Goal: Information Seeking & Learning: Learn about a topic

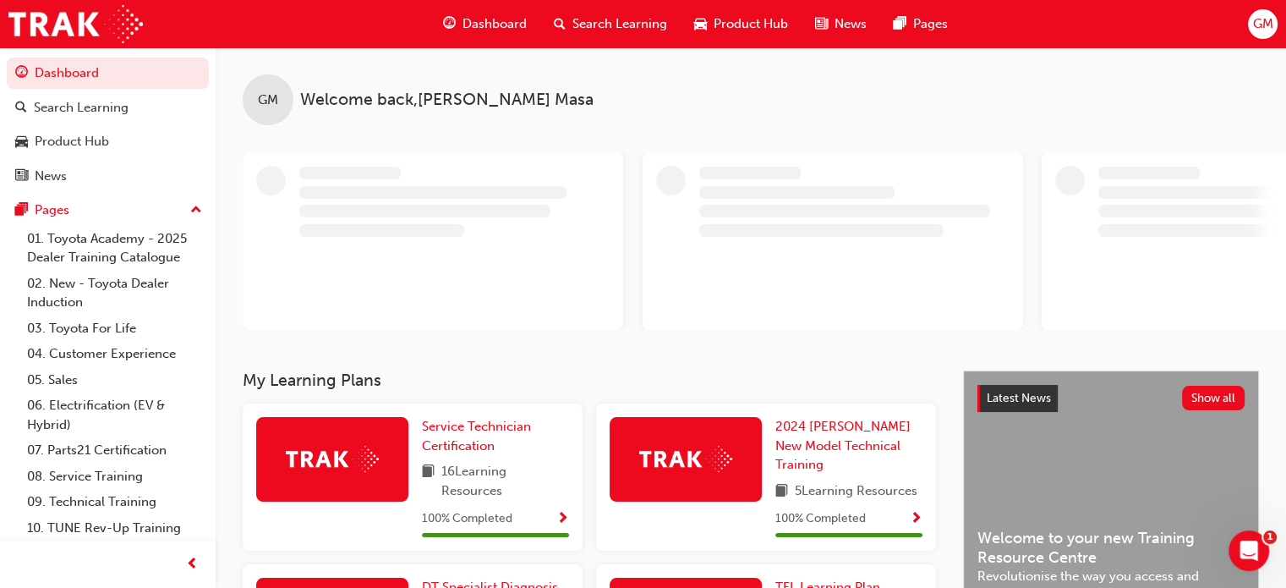
click at [476, 19] on span "Dashboard" at bounding box center [494, 23] width 64 height 19
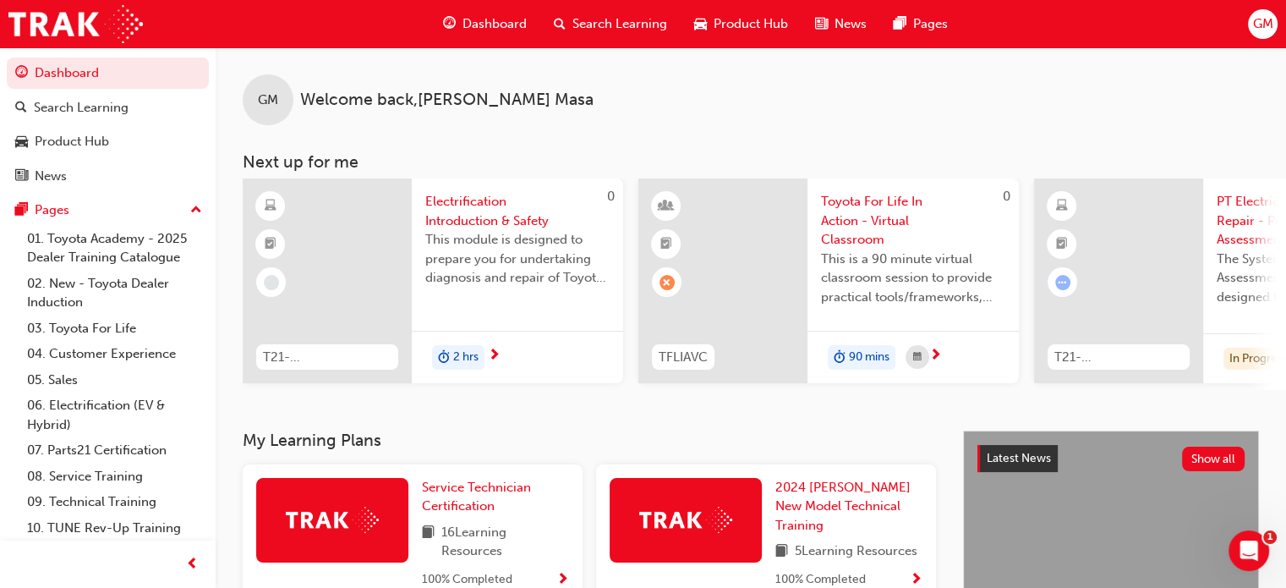
click at [458, 10] on div "Dashboard" at bounding box center [484, 24] width 111 height 35
click at [748, 18] on span "Product Hub" at bounding box center [751, 23] width 74 height 19
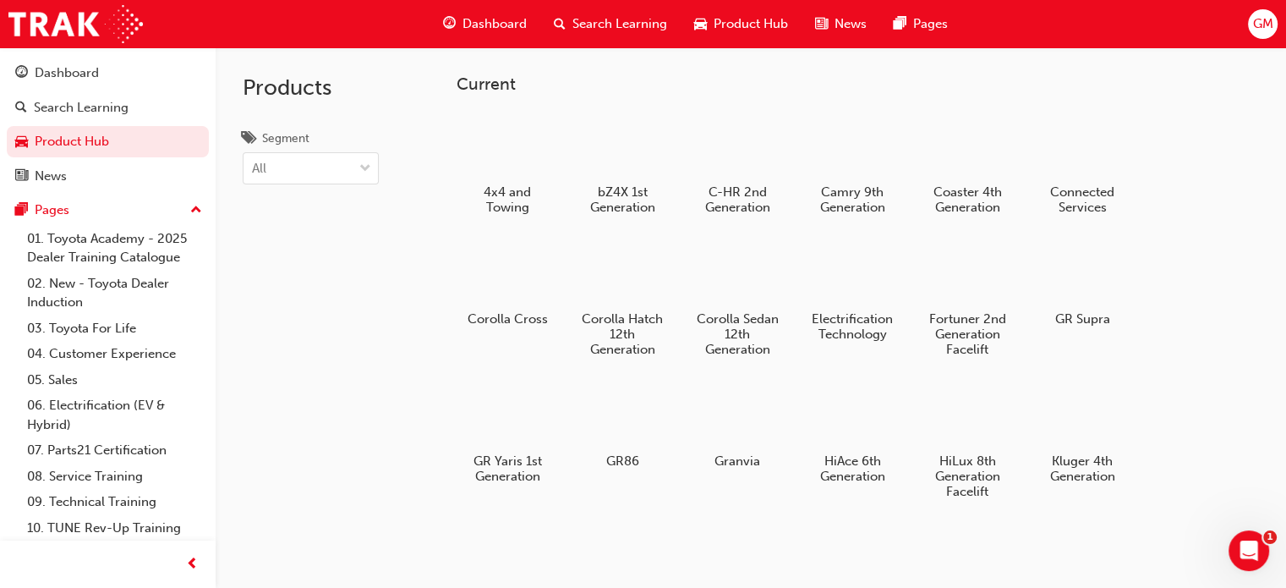
click at [620, 21] on span "Search Learning" at bounding box center [619, 23] width 95 height 19
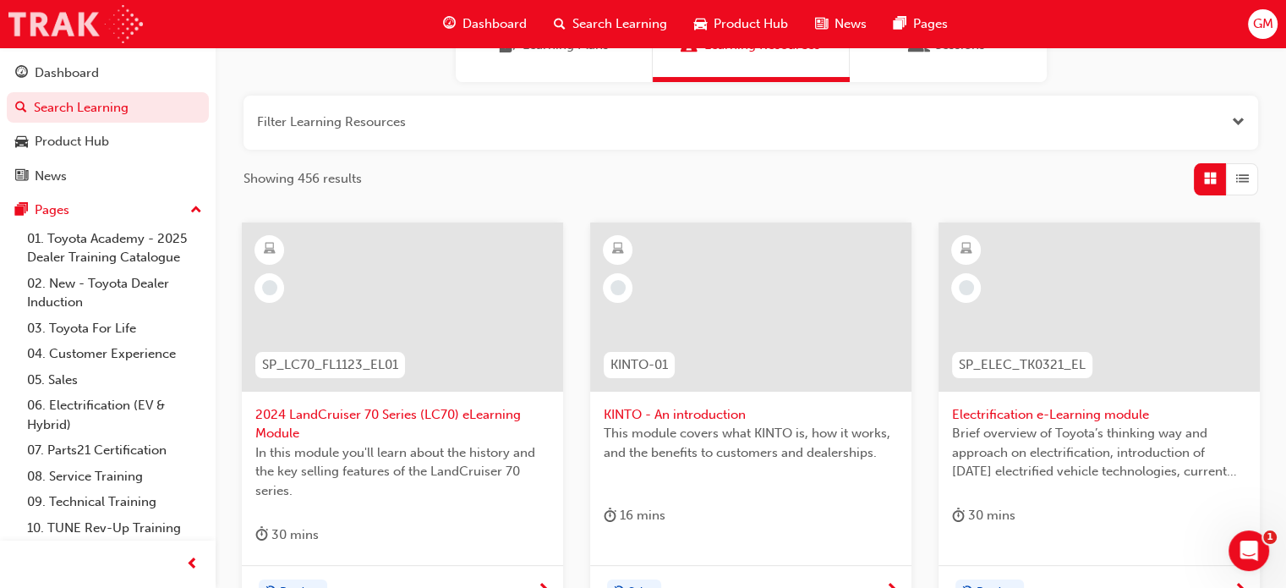
click at [85, 28] on img at bounding box center [75, 24] width 134 height 38
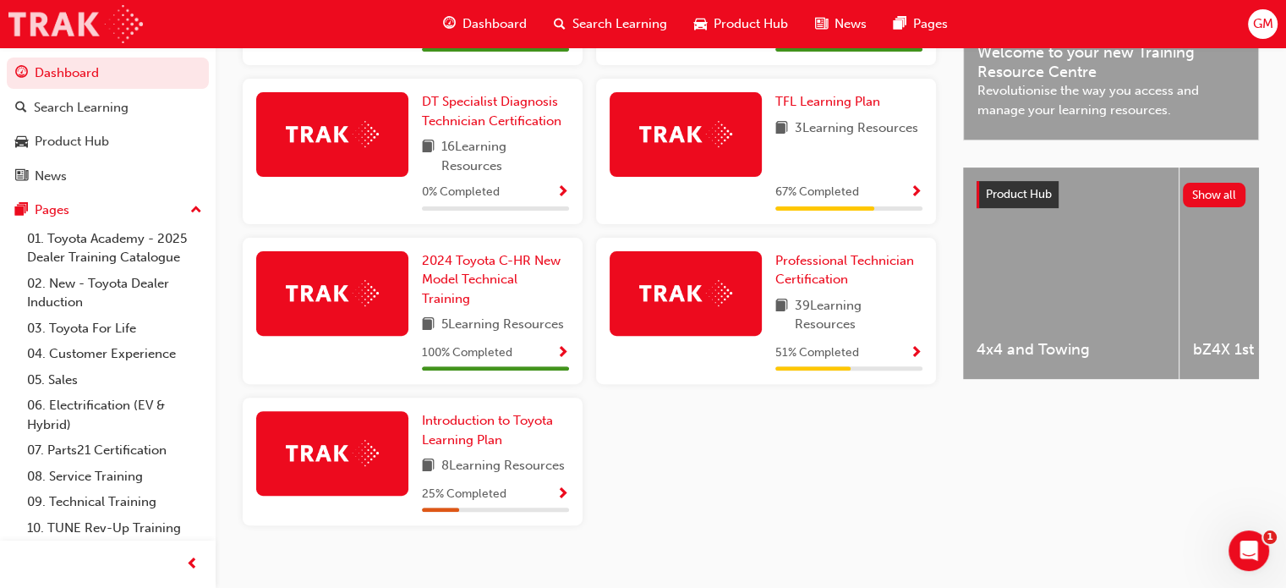
scroll to position [572, 0]
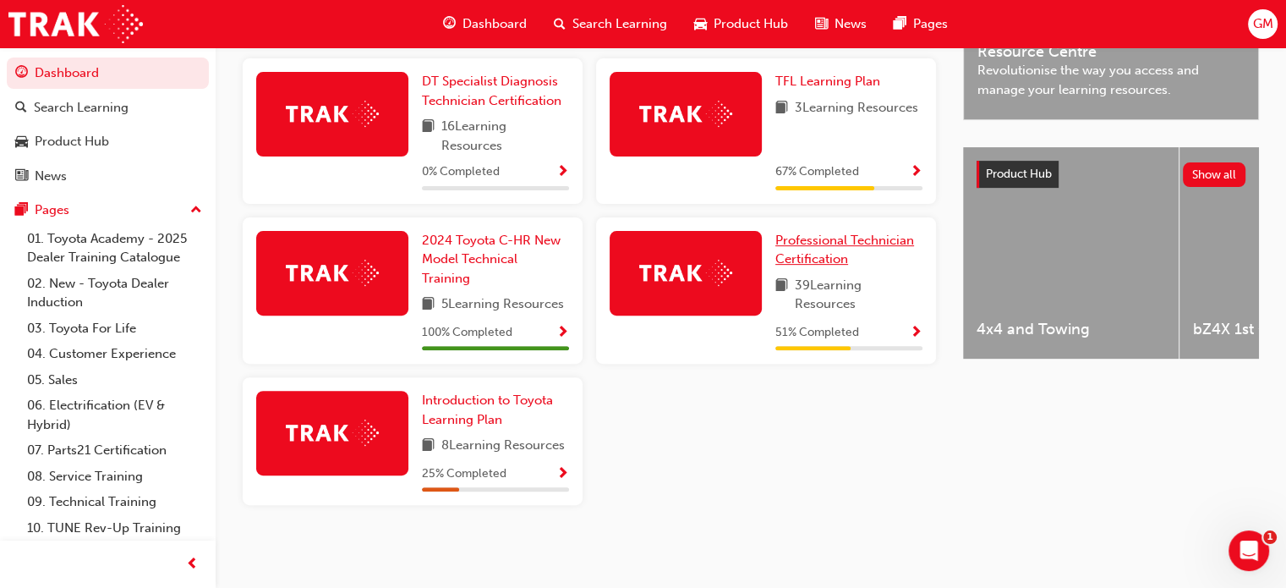
click at [824, 250] on span "Professional Technician Certification" at bounding box center [844, 250] width 139 height 35
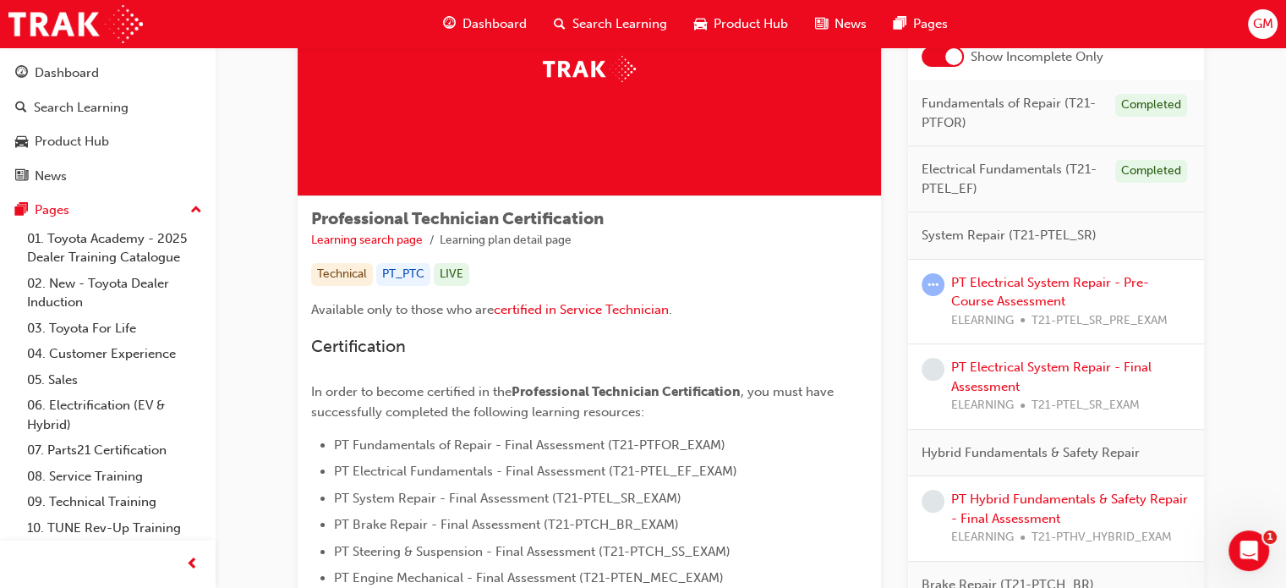
scroll to position [85, 0]
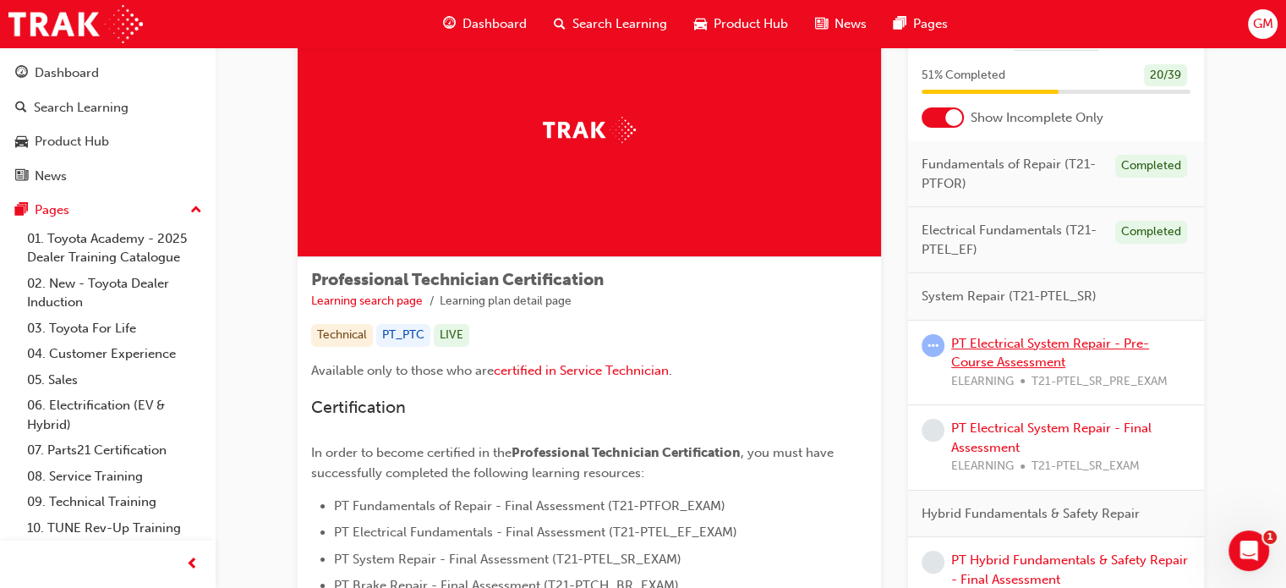
click at [1064, 342] on link "PT Electrical System Repair - Pre-Course Assessment" at bounding box center [1050, 353] width 198 height 35
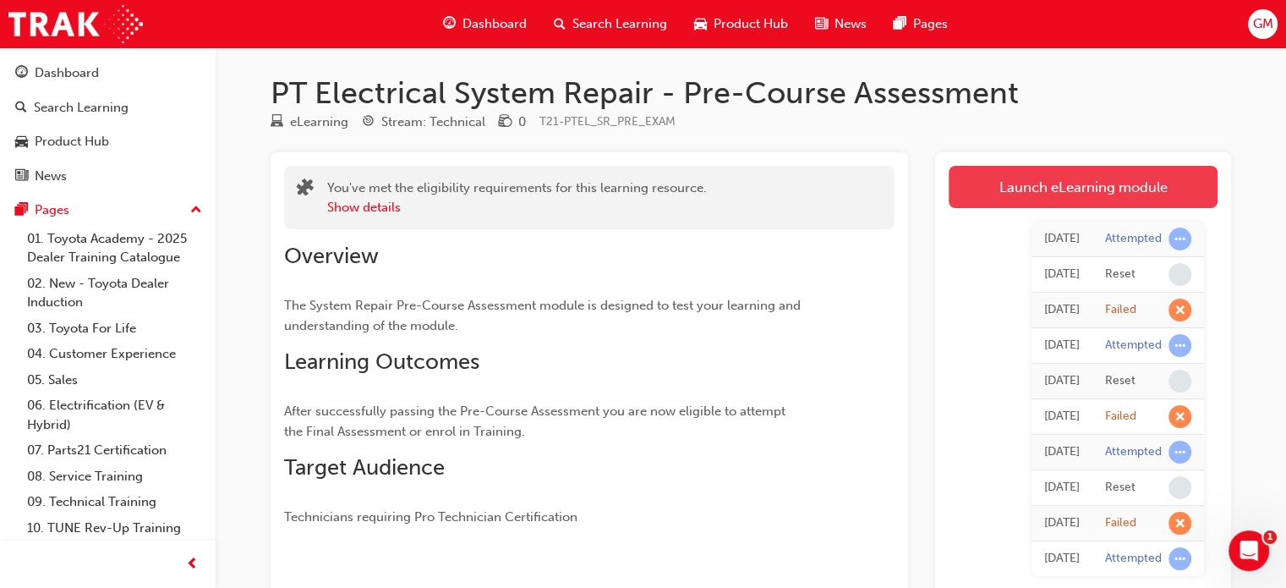
click at [1046, 189] on link "Launch eLearning module" at bounding box center [1083, 187] width 269 height 42
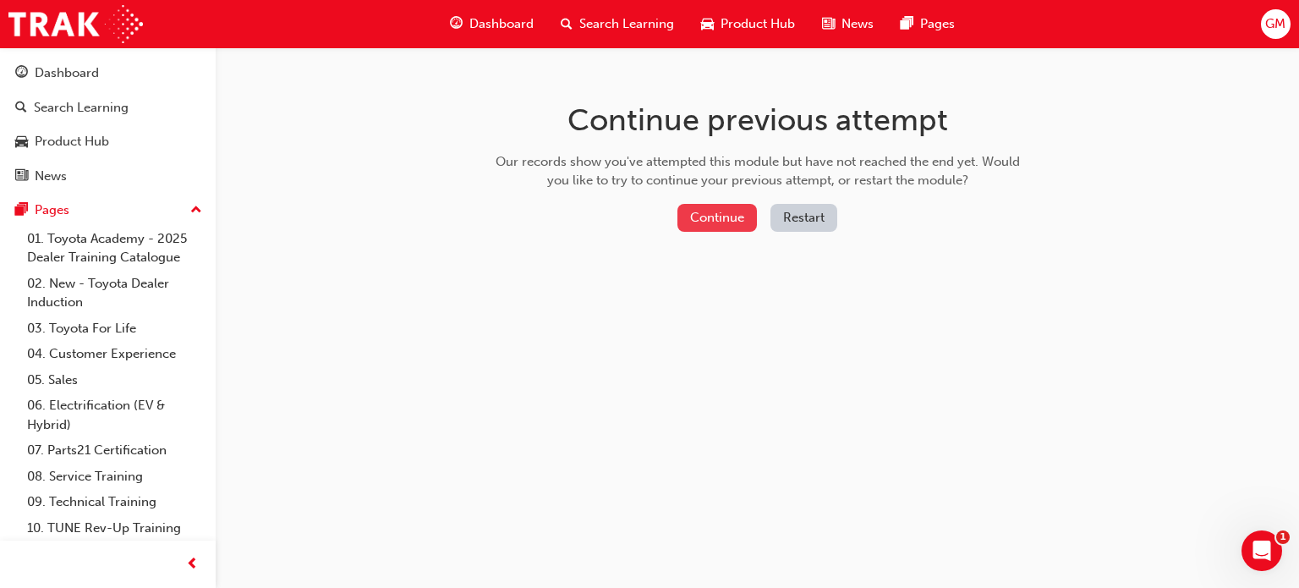
click at [724, 209] on button "Continue" at bounding box center [716, 218] width 79 height 28
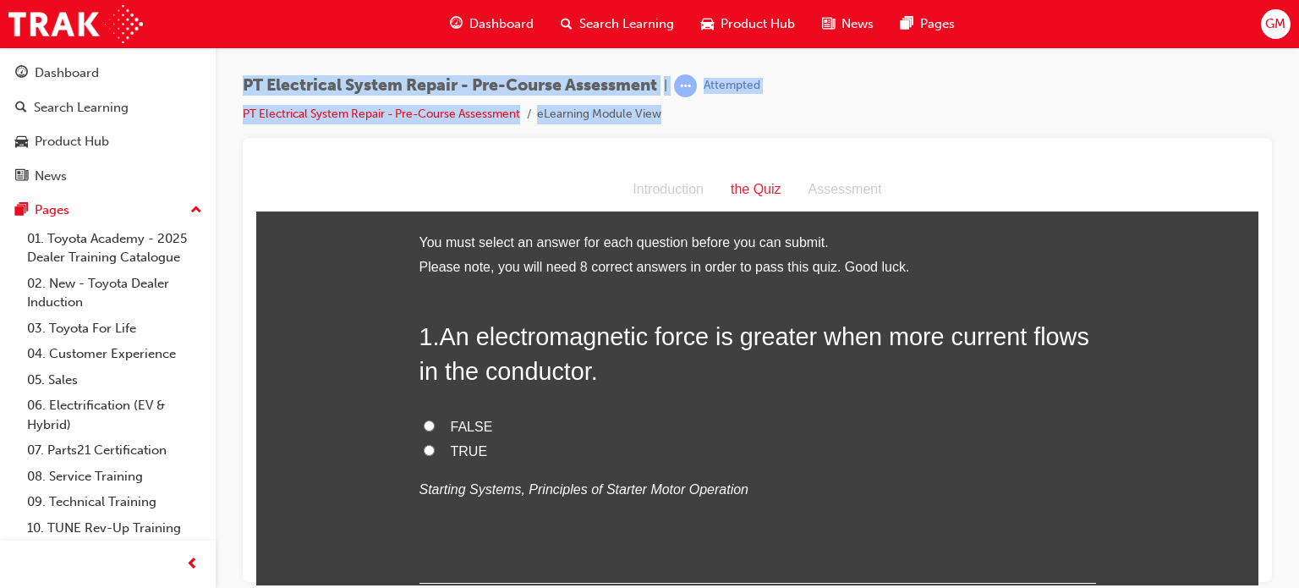
drag, startPoint x: 493, startPoint y: 244, endPoint x: 572, endPoint y: 194, distance: 93.6
click at [781, 152] on div at bounding box center [757, 159] width 1002 height 17
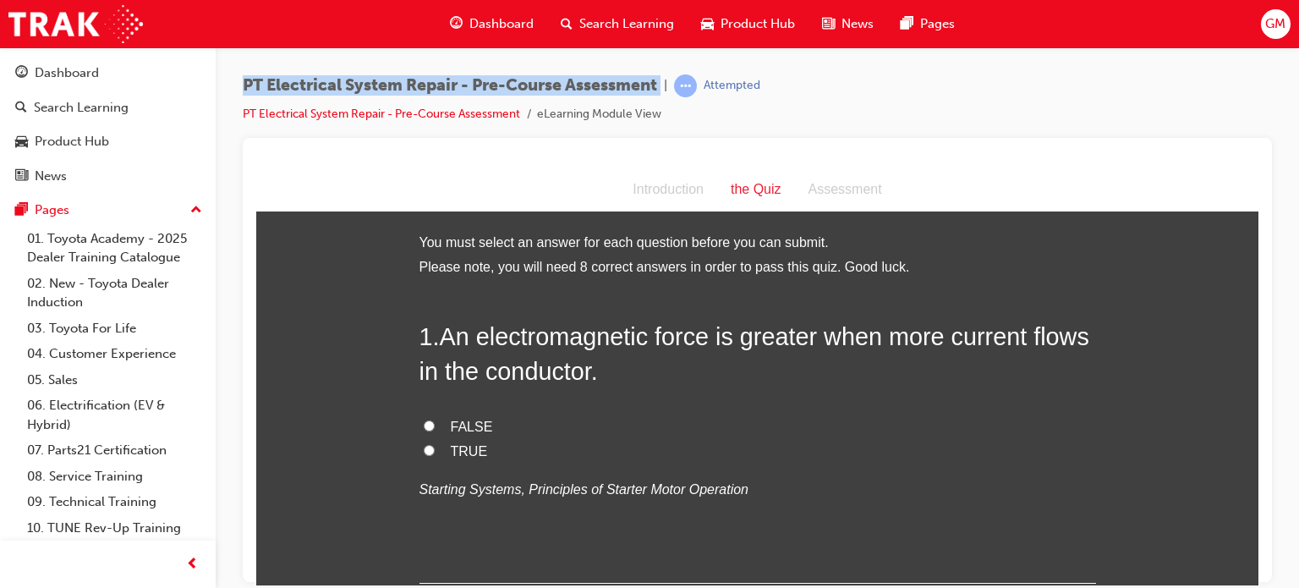
drag, startPoint x: 229, startPoint y: 74, endPoint x: 666, endPoint y: 80, distance: 437.2
click at [666, 80] on div "PT Electrical System Repair - Pre-Course Assessment | Attempted PT Electrical S…" at bounding box center [757, 296] width 1083 height 498
copy span "PT Electrical System Repair - Pre-Course Assessment"
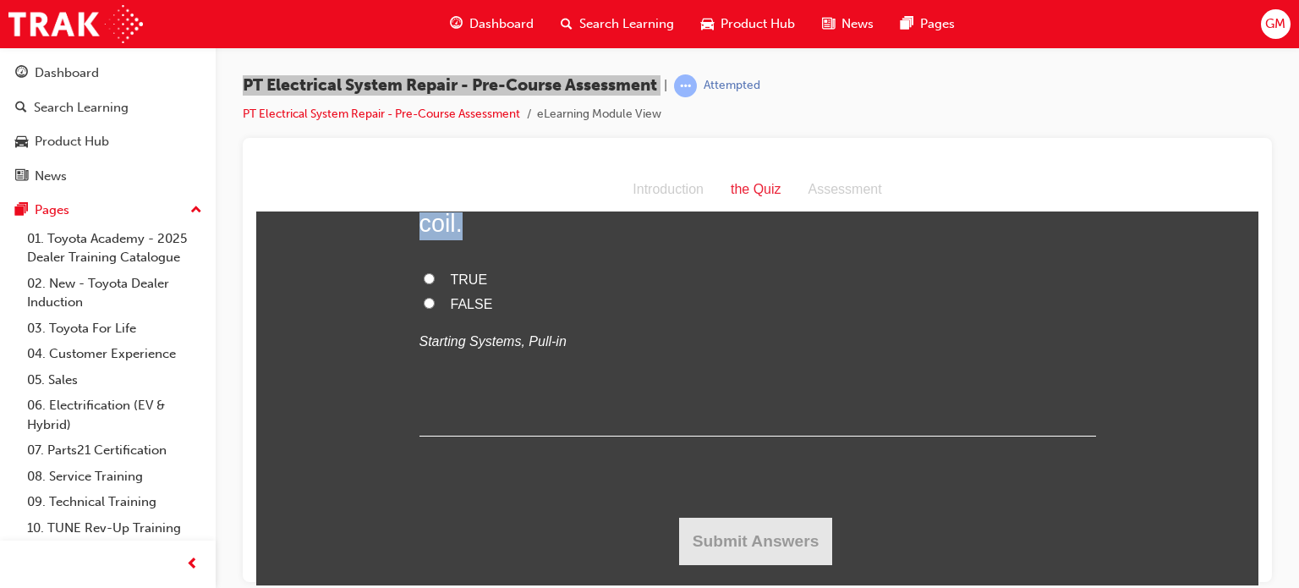
scroll to position [12266, 0]
drag, startPoint x: 413, startPoint y: 244, endPoint x: 699, endPoint y: 392, distance: 321.8
copy div "Lor ipsu dolors am consec adi elit seddoeiu tempor inc utl etdolo. Magnaa enim,…"
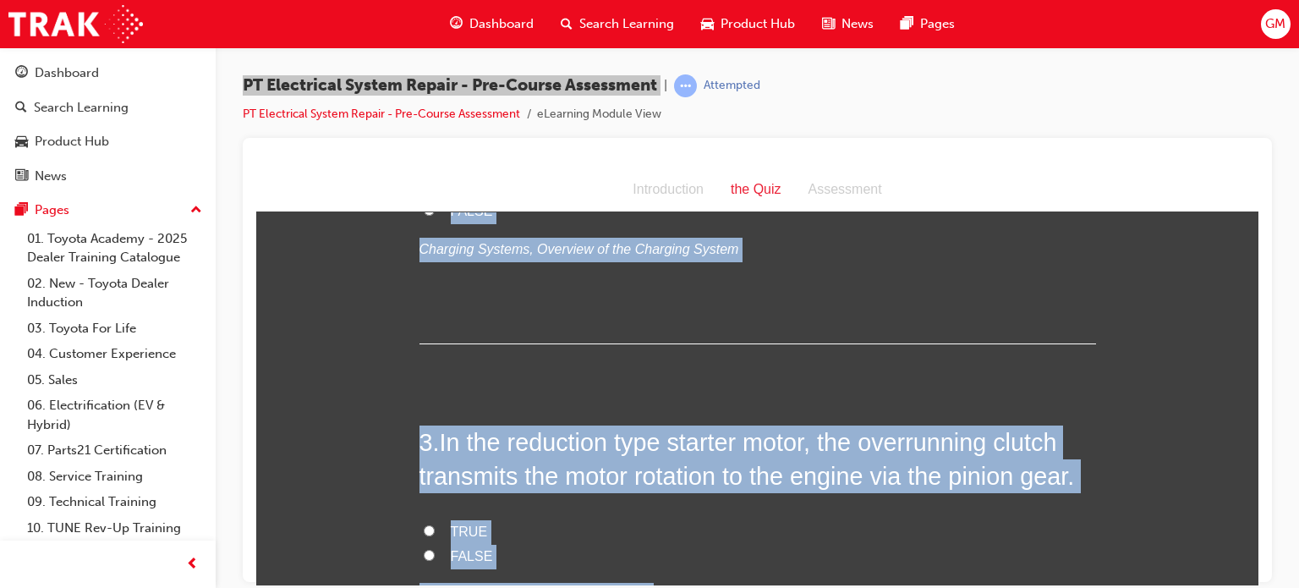
scroll to position [0, 0]
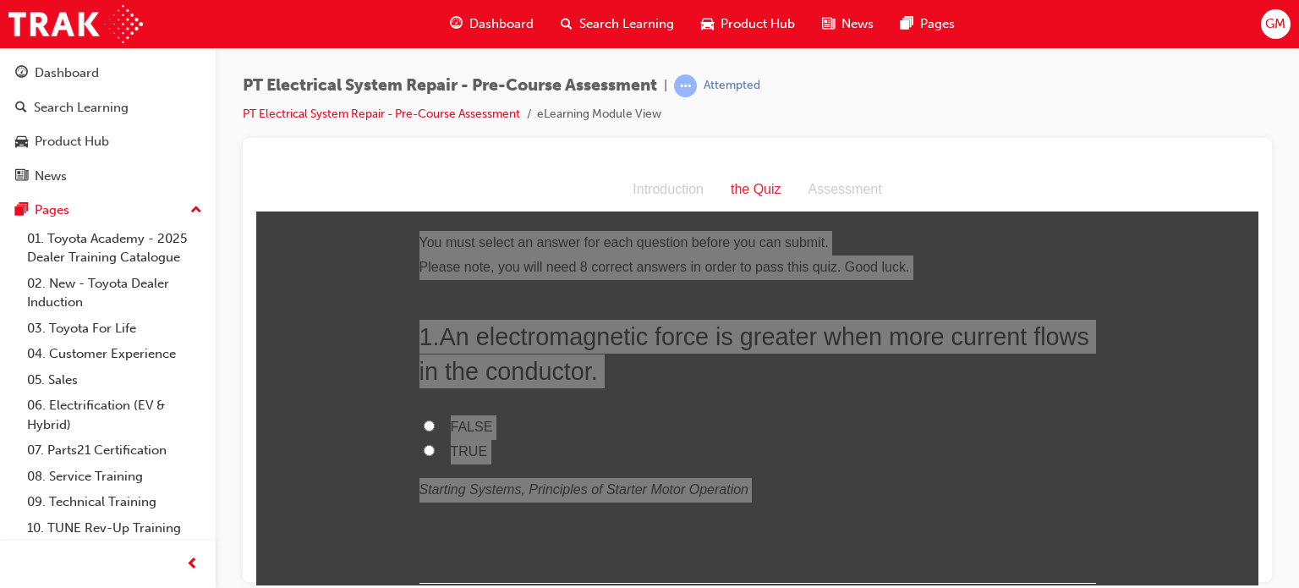
click at [451, 138] on div at bounding box center [757, 360] width 1029 height 444
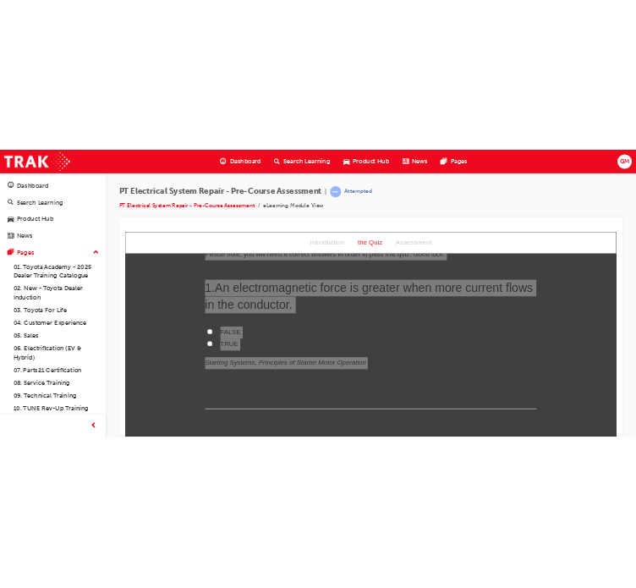
scroll to position [85, 0]
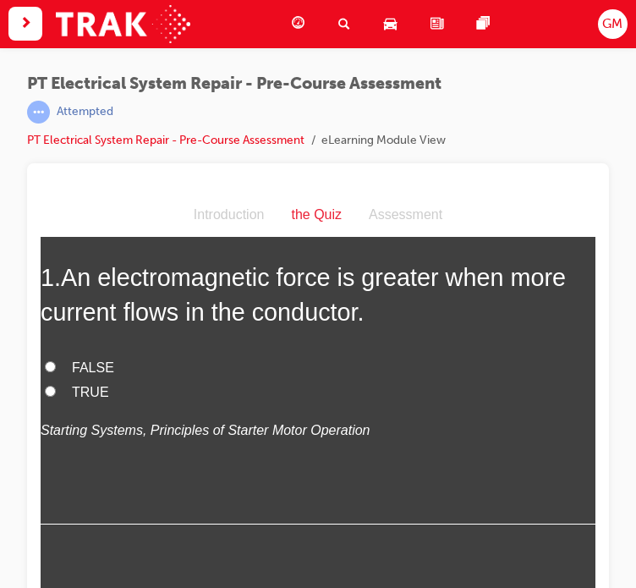
click at [287, 352] on div "1 . An electromagnetic force is greater when more current flows in the conducto…" at bounding box center [318, 392] width 555 height 264
click at [89, 396] on span "TRUE" at bounding box center [90, 392] width 37 height 14
click at [56, 396] on input "TRUE" at bounding box center [50, 391] width 11 height 11
radio input "true"
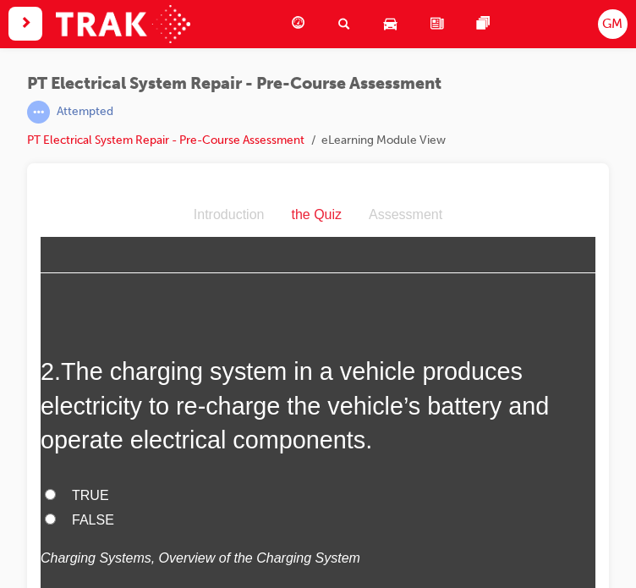
scroll to position [423, 0]
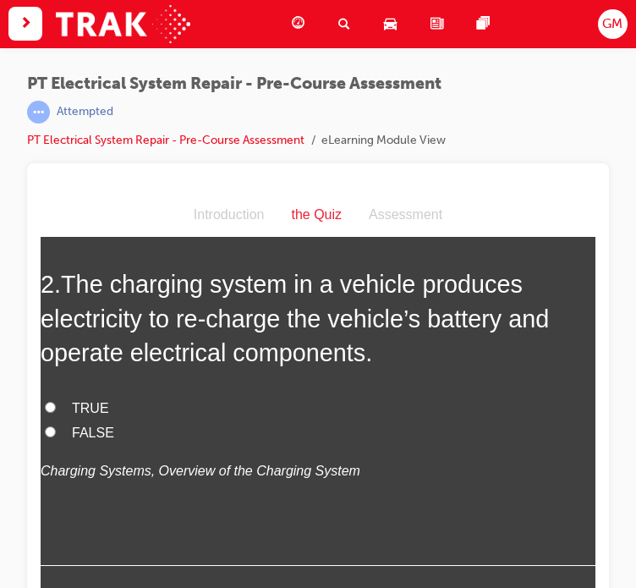
click at [95, 406] on span "TRUE" at bounding box center [90, 408] width 37 height 14
click at [56, 406] on input "TRUE" at bounding box center [50, 407] width 11 height 11
radio input "true"
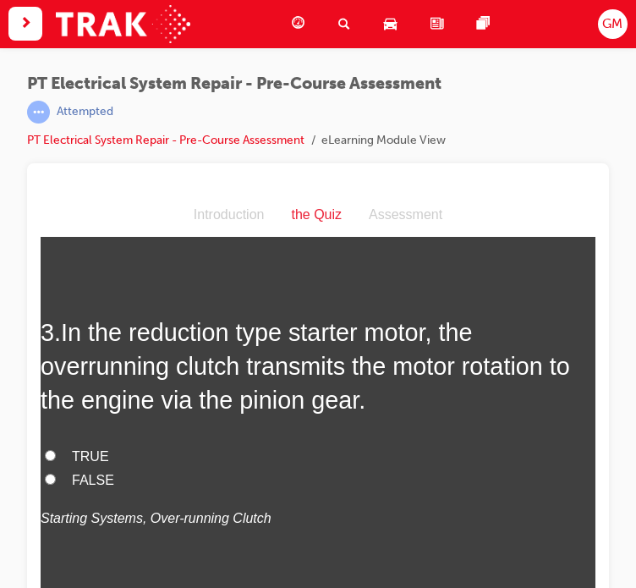
scroll to position [761, 0]
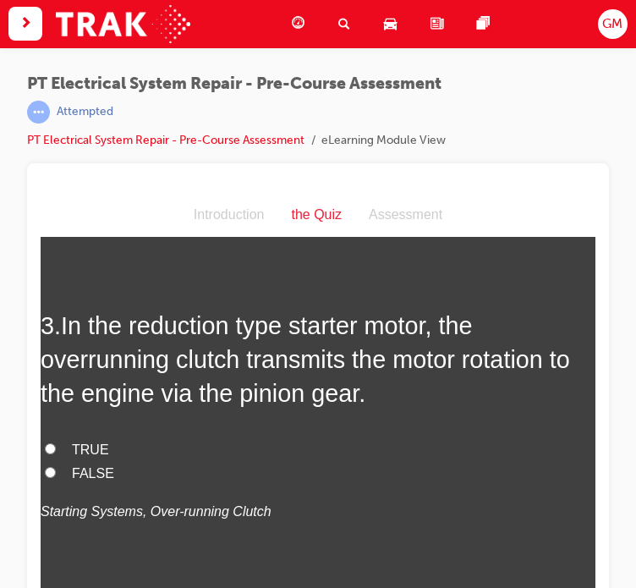
click at [95, 446] on span "TRUE" at bounding box center [90, 449] width 37 height 14
click at [56, 446] on input "TRUE" at bounding box center [50, 448] width 11 height 11
radio input "true"
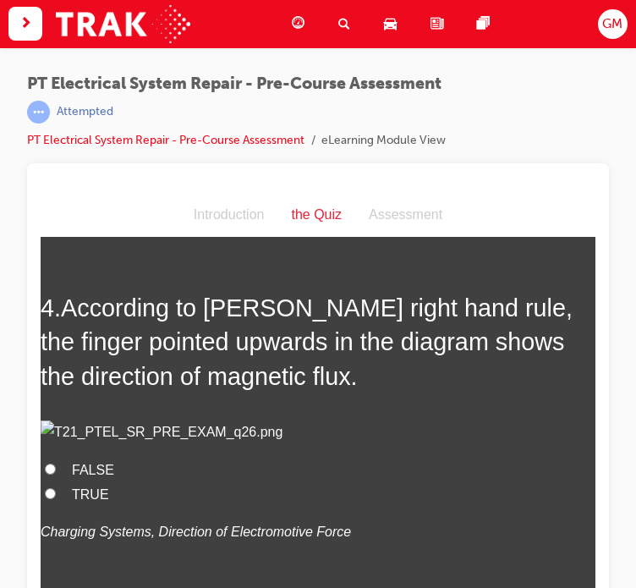
scroll to position [1184, 0]
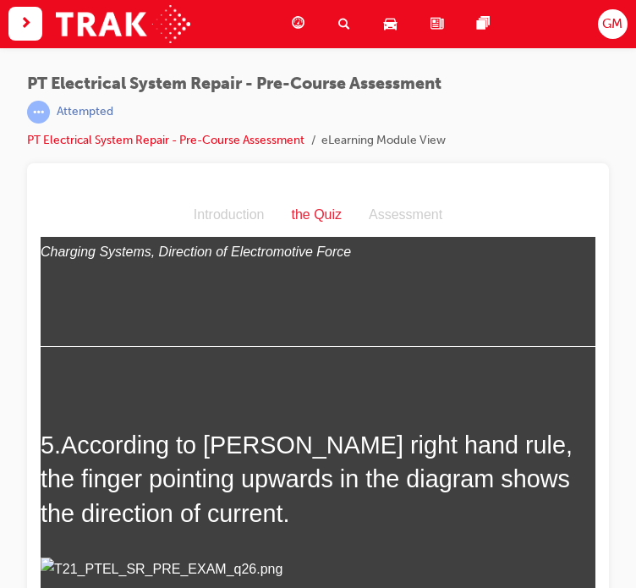
click at [91, 197] on span "FALSE" at bounding box center [93, 190] width 42 height 14
click at [56, 194] on input "FALSE" at bounding box center [50, 188] width 11 height 11
radio input "true"
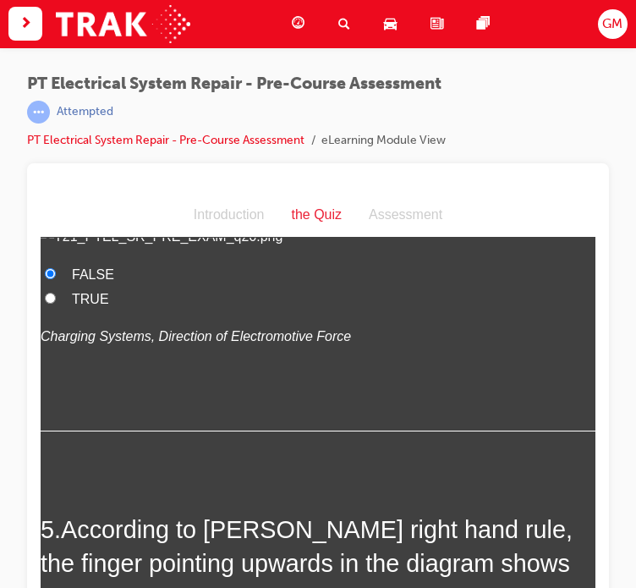
click at [93, 306] on span "TRUE" at bounding box center [90, 299] width 37 height 14
click at [56, 304] on input "TRUE" at bounding box center [50, 298] width 11 height 11
radio input "true"
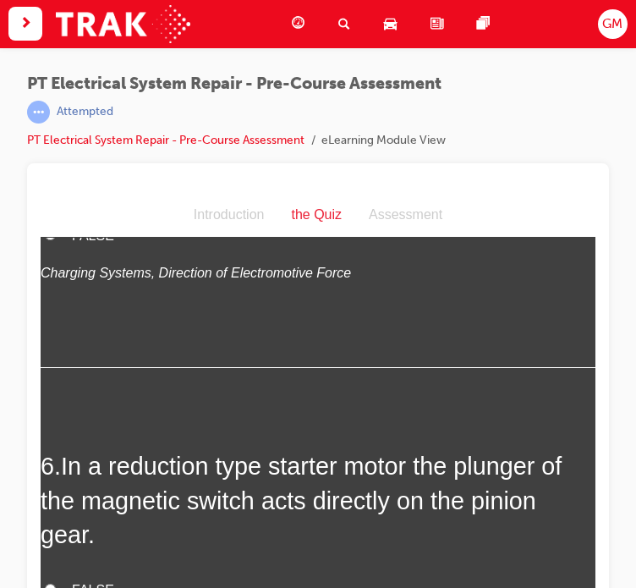
scroll to position [1860, 0]
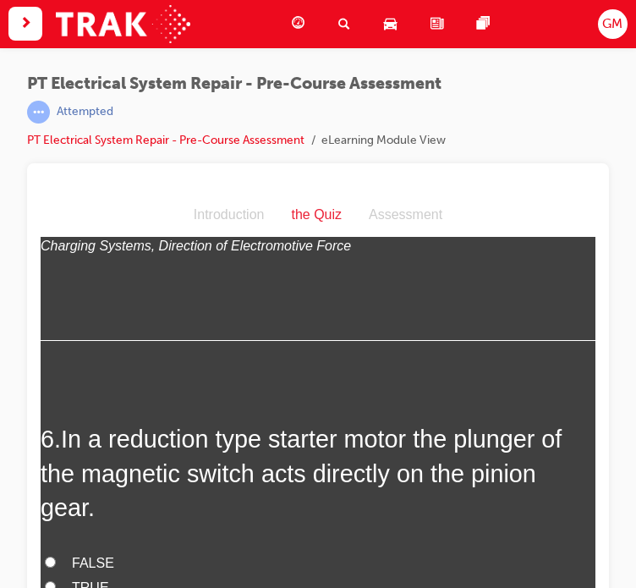
click at [93, 216] on span "FALSE" at bounding box center [93, 208] width 42 height 14
click at [56, 213] on input "FALSE" at bounding box center [50, 207] width 11 height 11
radio input "true"
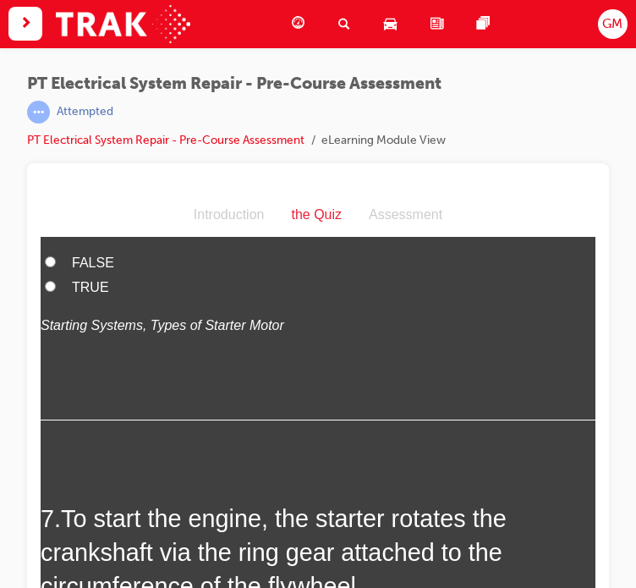
scroll to position [2198, 0]
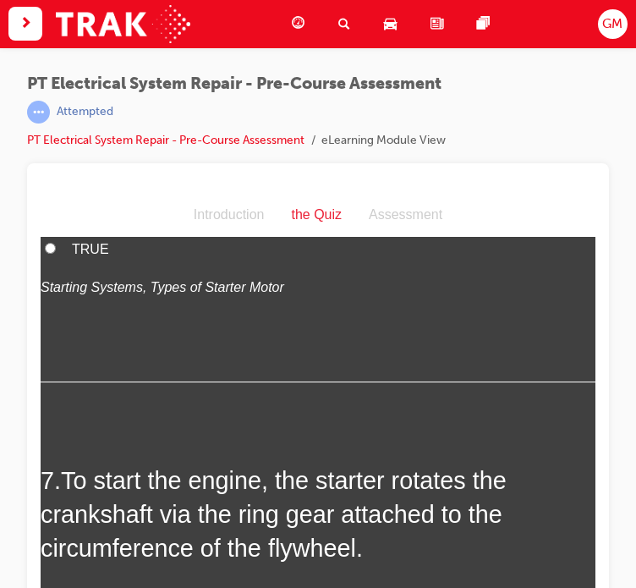
click at [94, 232] on span "FALSE" at bounding box center [93, 224] width 42 height 14
click at [56, 229] on input "FALSE" at bounding box center [50, 223] width 11 height 11
radio input "true"
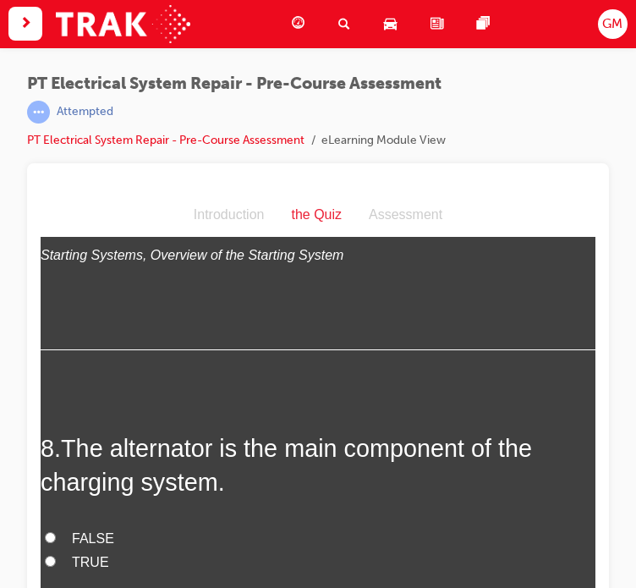
scroll to position [2621, 0]
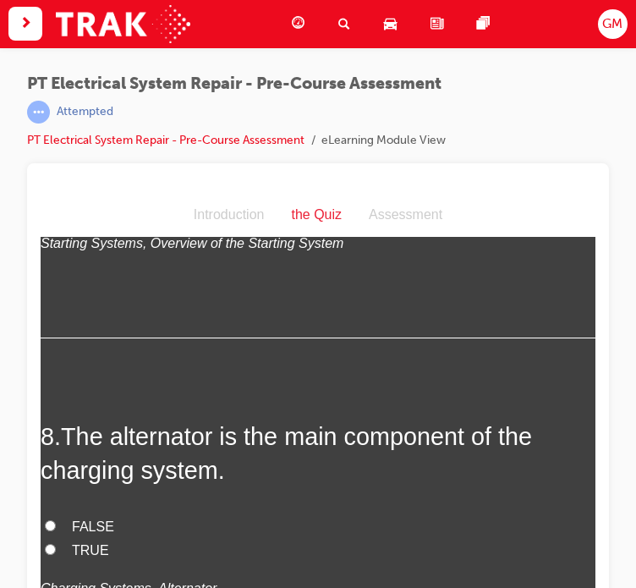
click at [85, 189] on span "TRUE" at bounding box center [90, 181] width 37 height 14
click at [56, 186] on input "TRUE" at bounding box center [50, 180] width 11 height 11
radio input "true"
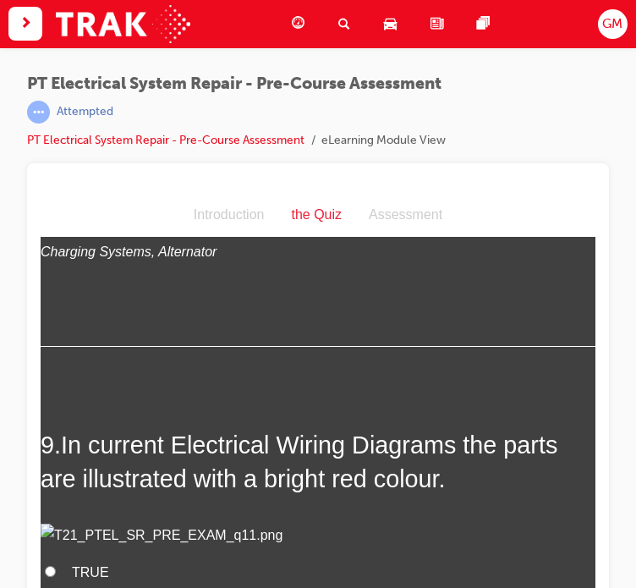
scroll to position [2959, 0]
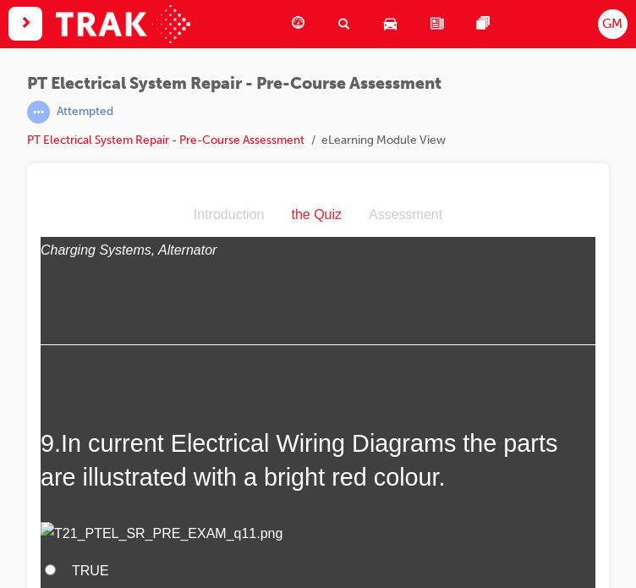
click at [91, 219] on span "TRUE" at bounding box center [90, 212] width 37 height 14
click at [56, 216] on input "TRUE" at bounding box center [50, 210] width 11 height 11
radio input "true"
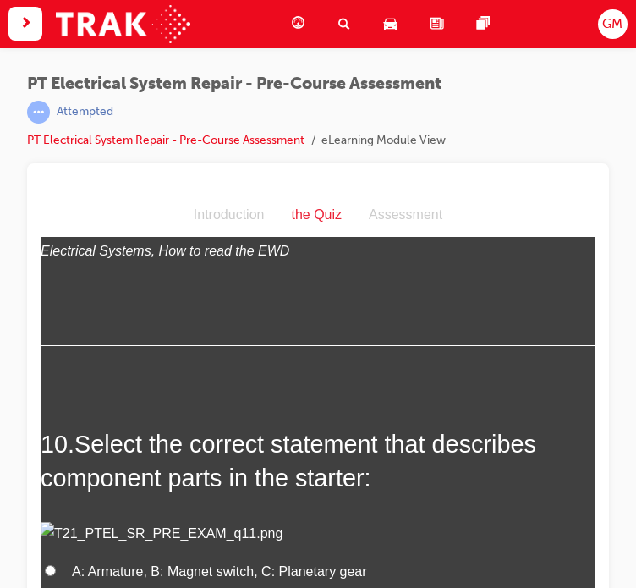
scroll to position [3382, 0]
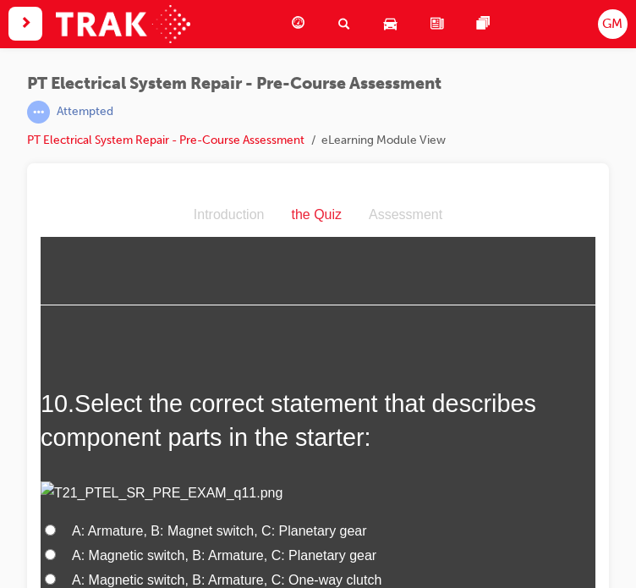
click at [98, 179] on span "FALSE" at bounding box center [93, 172] width 42 height 14
click at [56, 177] on input "FALSE" at bounding box center [50, 171] width 11 height 11
radio input "true"
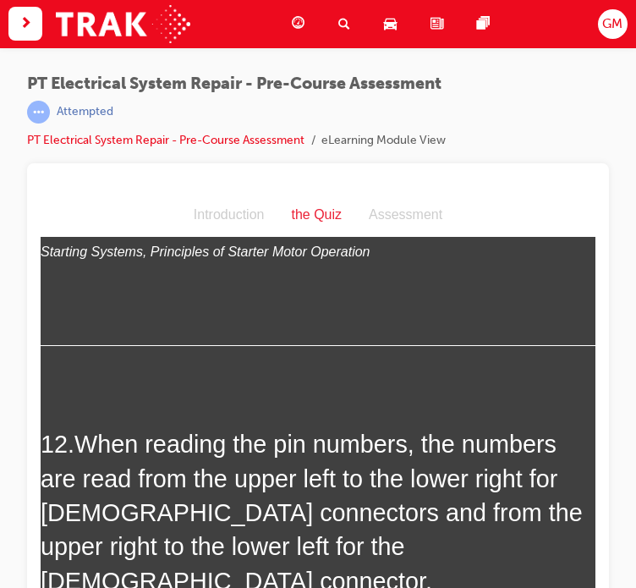
scroll to position [4143, 0]
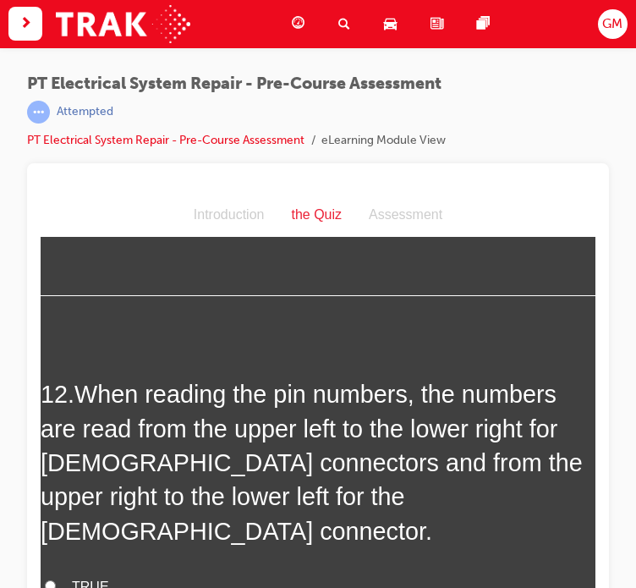
radio input "true"
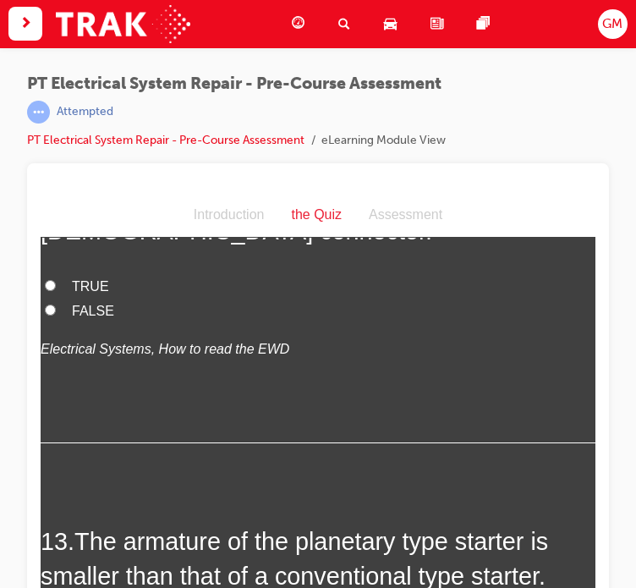
scroll to position [4481, 0]
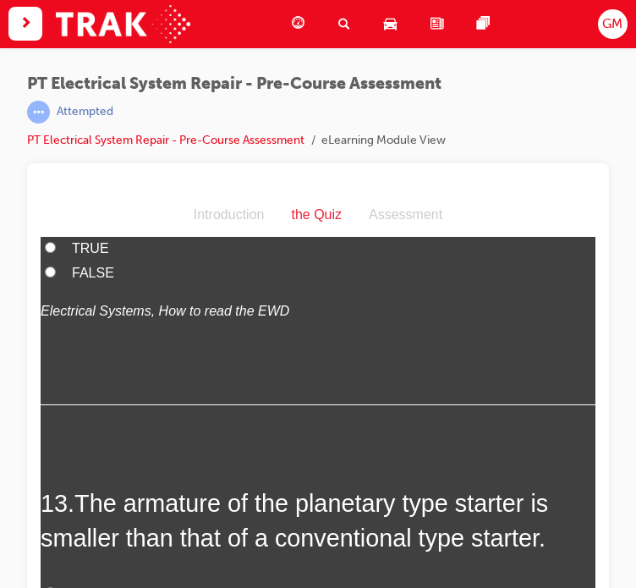
radio input "true"
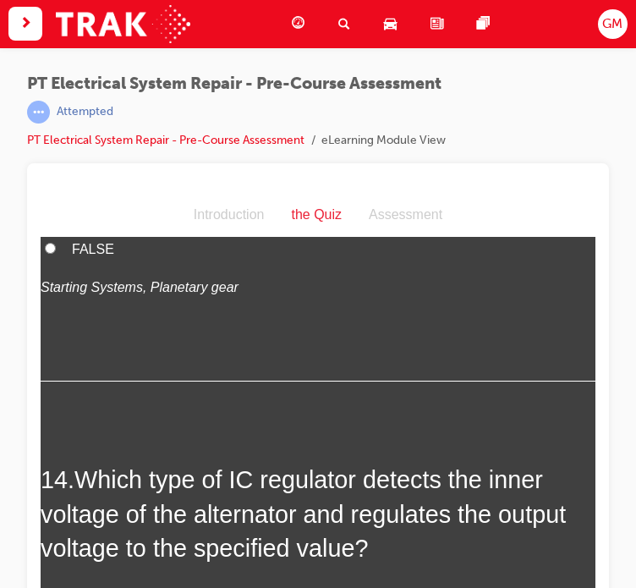
scroll to position [4904, 0]
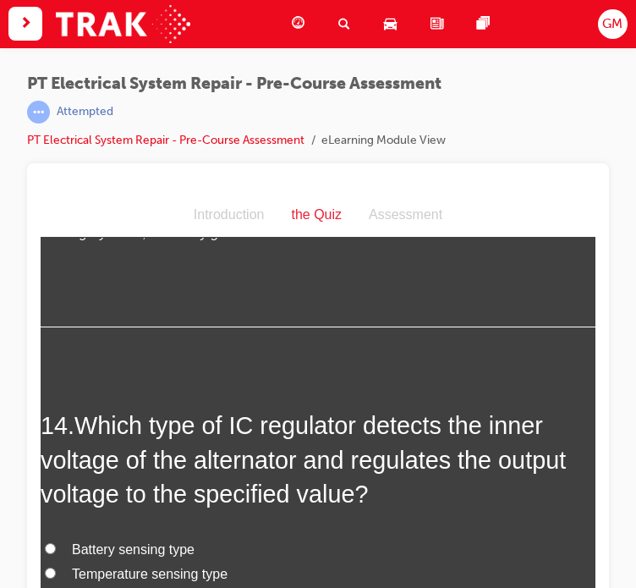
radio input "true"
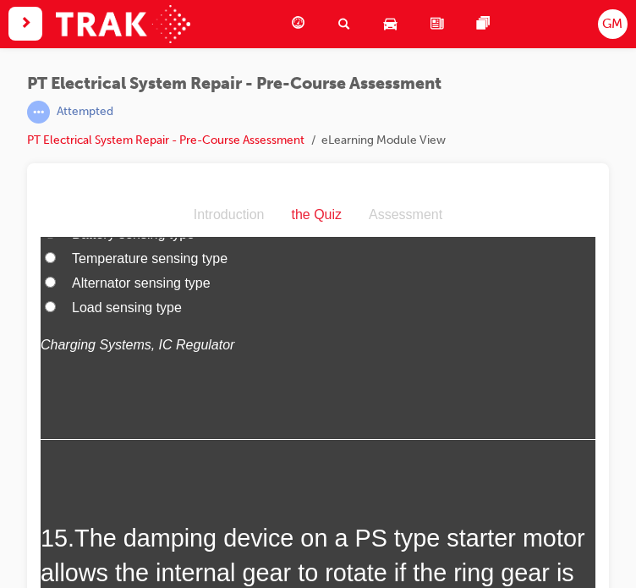
scroll to position [5242, 0]
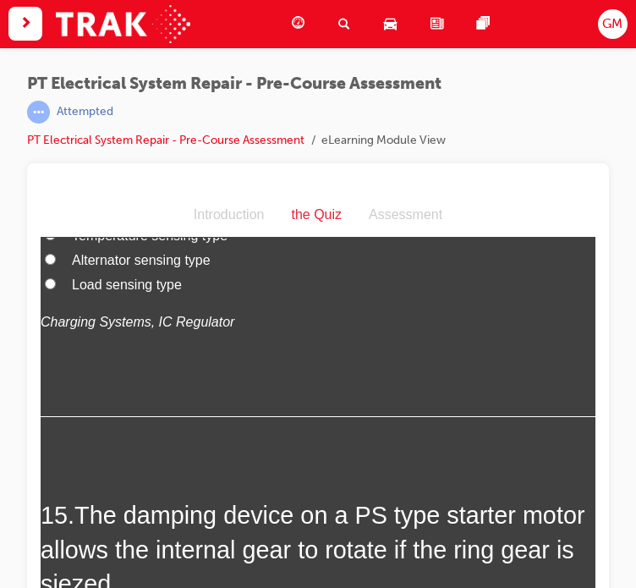
radio input "true"
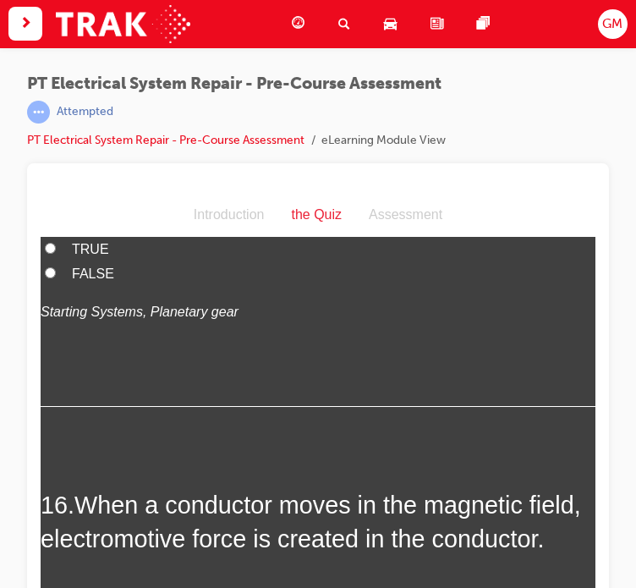
scroll to position [5665, 0]
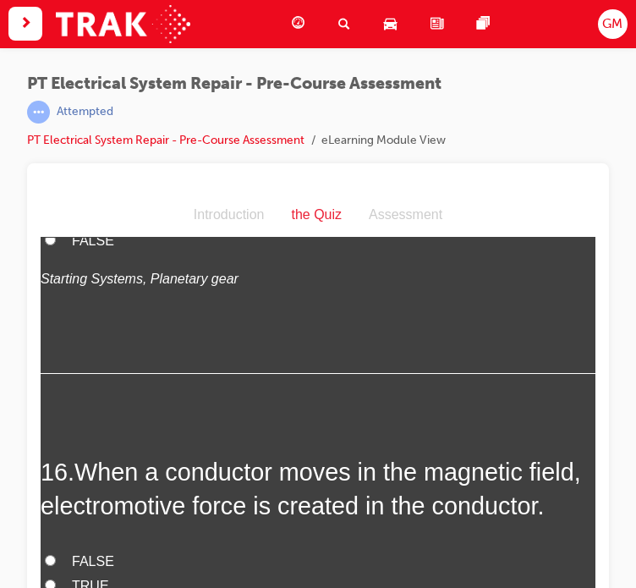
radio input "true"
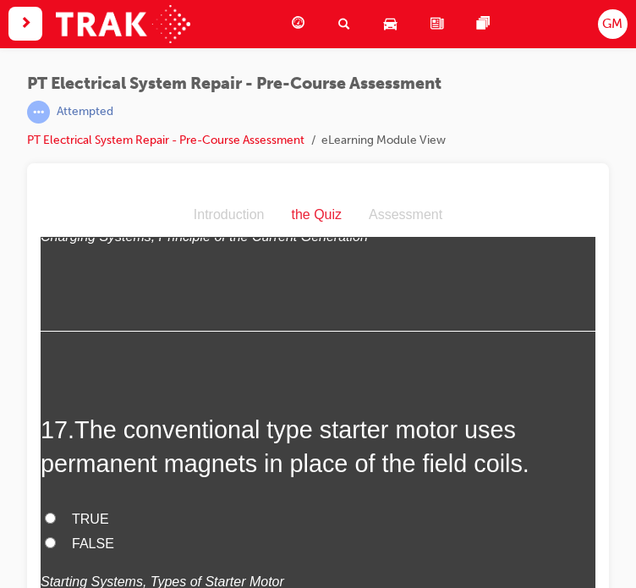
scroll to position [6087, 0]
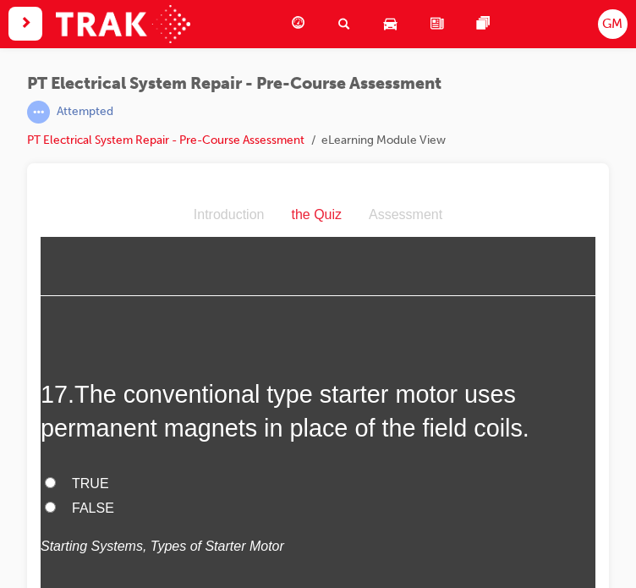
radio input "true"
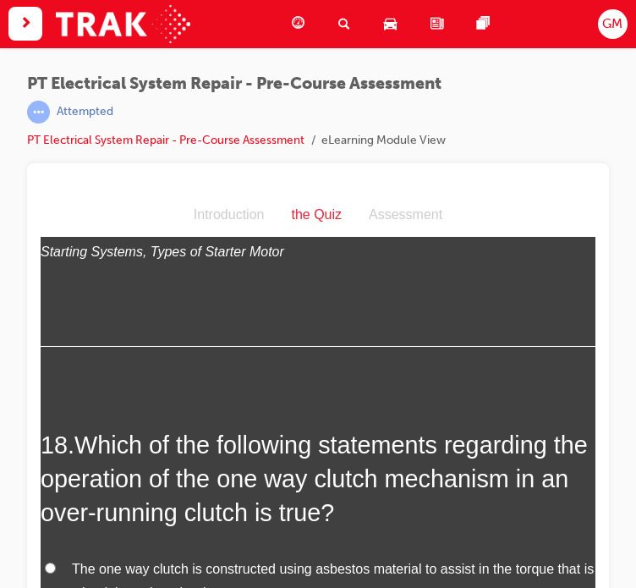
scroll to position [6426, 0]
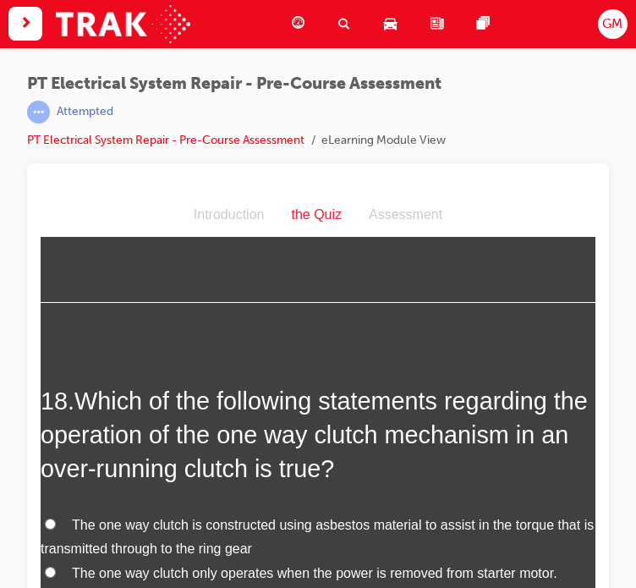
radio input "true"
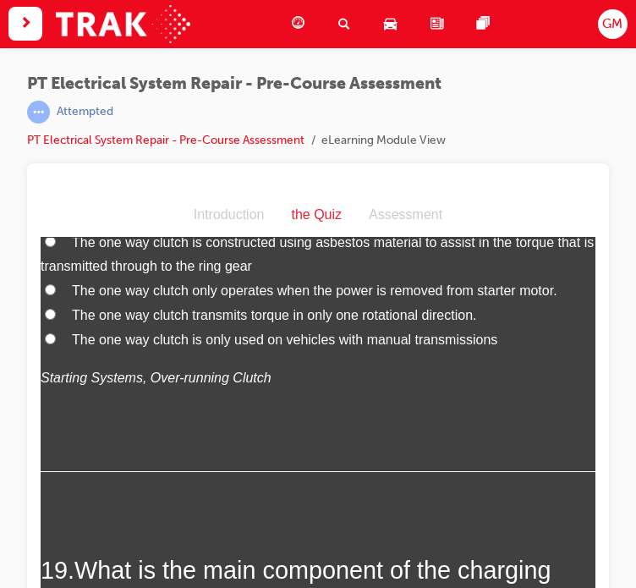
scroll to position [6764, 0]
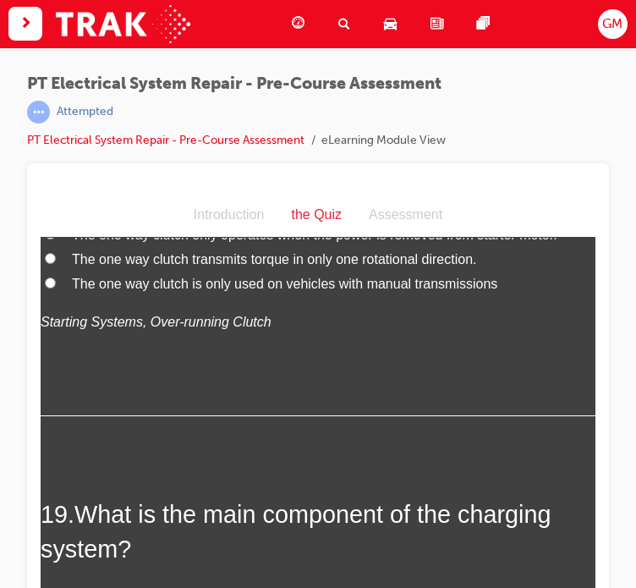
radio input "true"
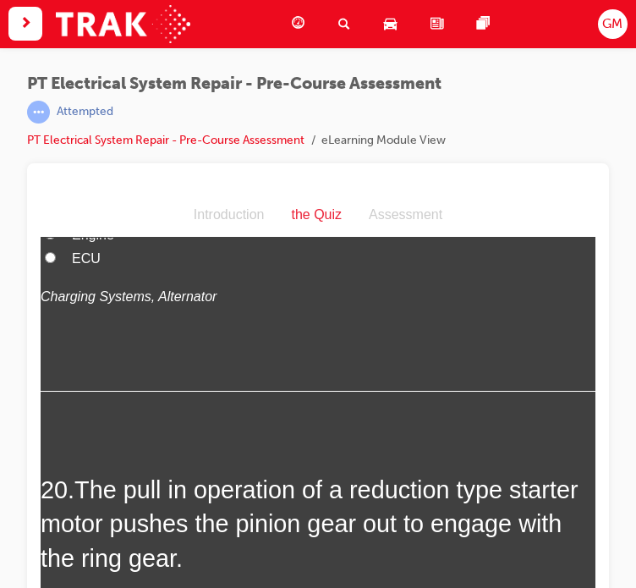
scroll to position [7186, 0]
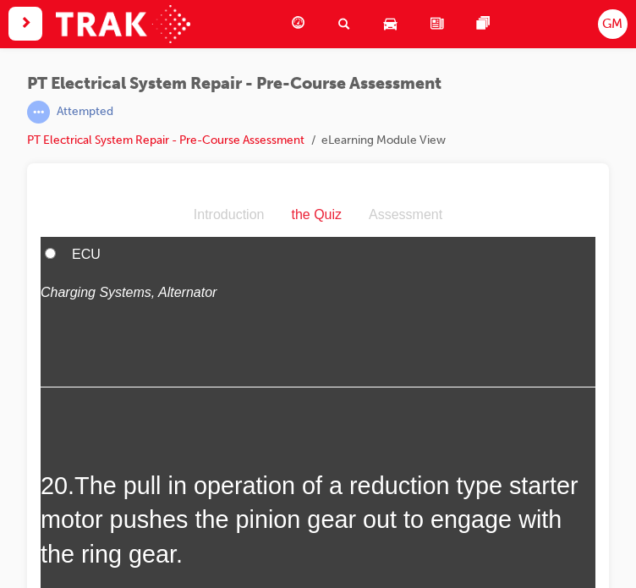
radio input "true"
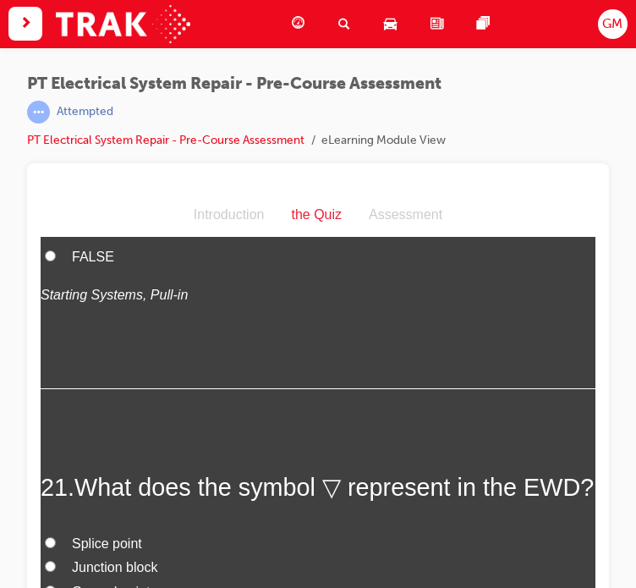
scroll to position [7525, 0]
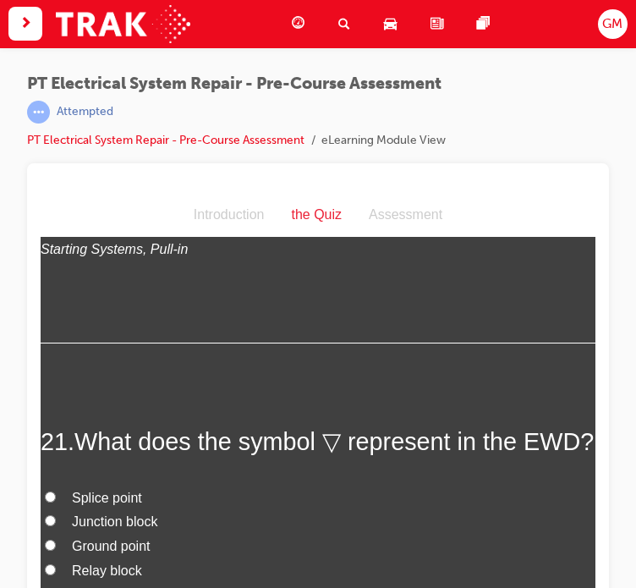
radio input "true"
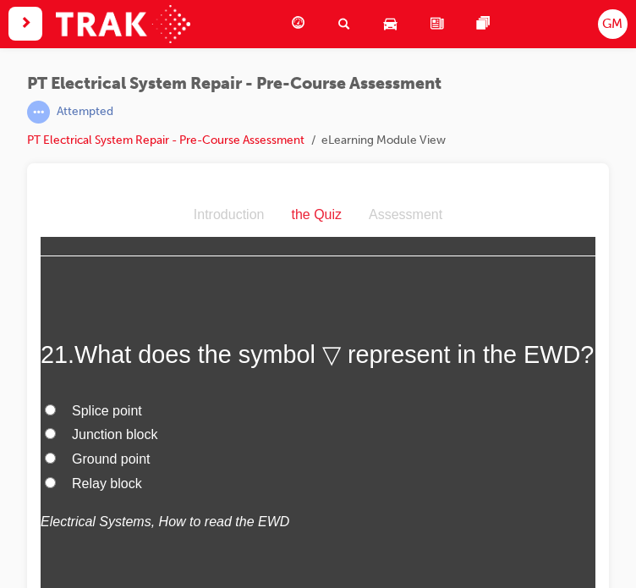
scroll to position [7947, 0]
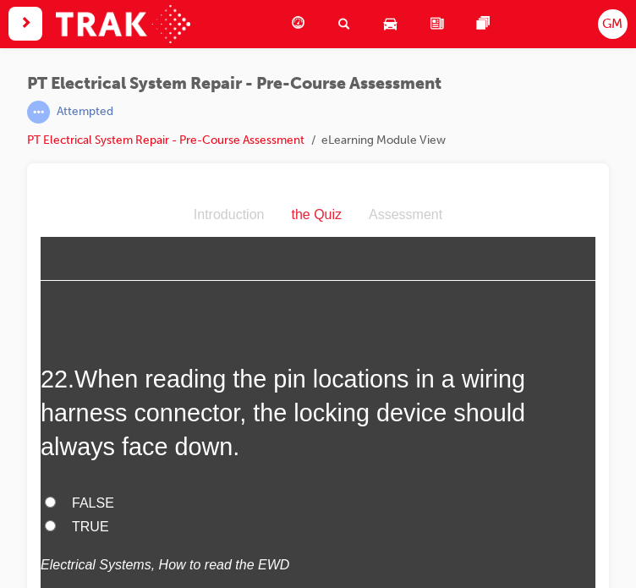
radio input "true"
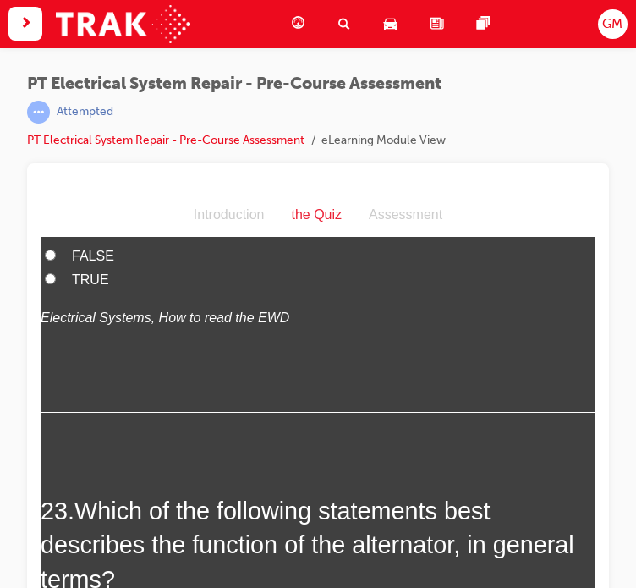
scroll to position [8286, 0]
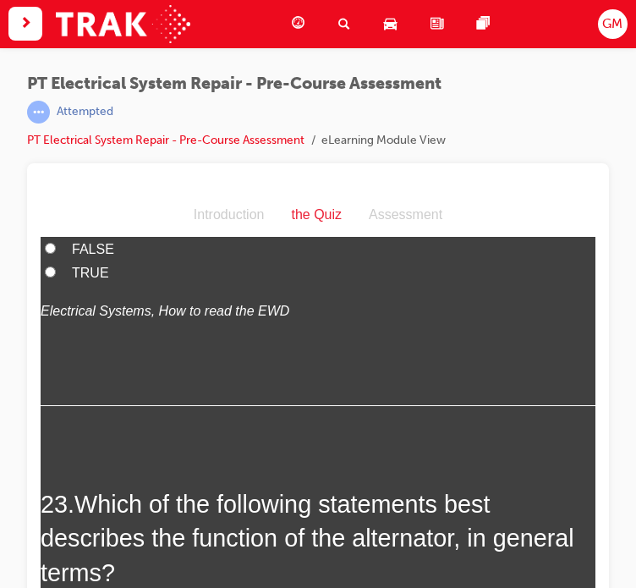
radio input "true"
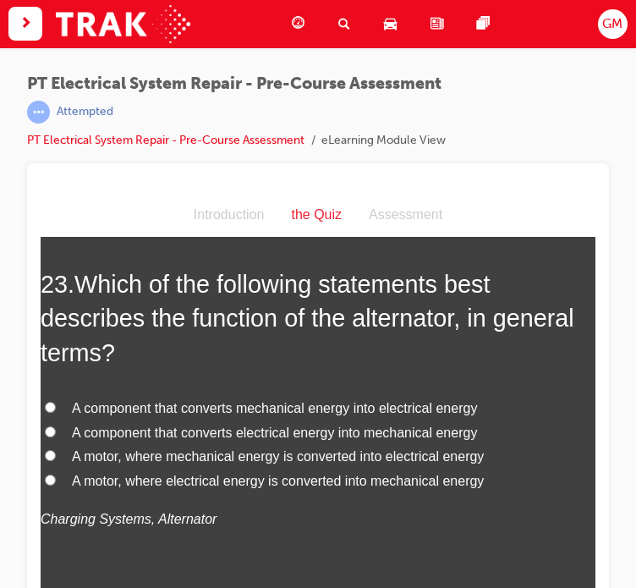
scroll to position [8624, 0]
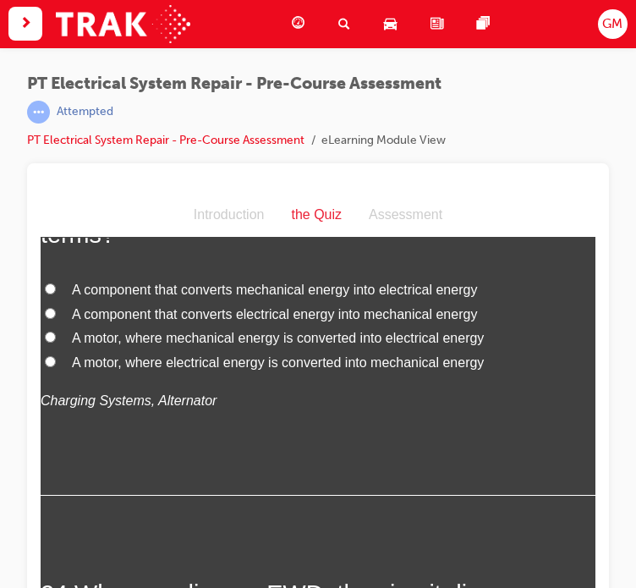
radio input "true"
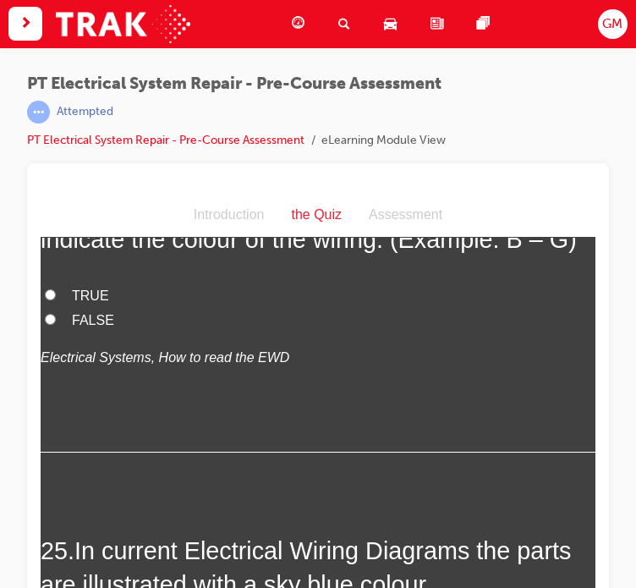
scroll to position [9046, 0]
radio input "true"
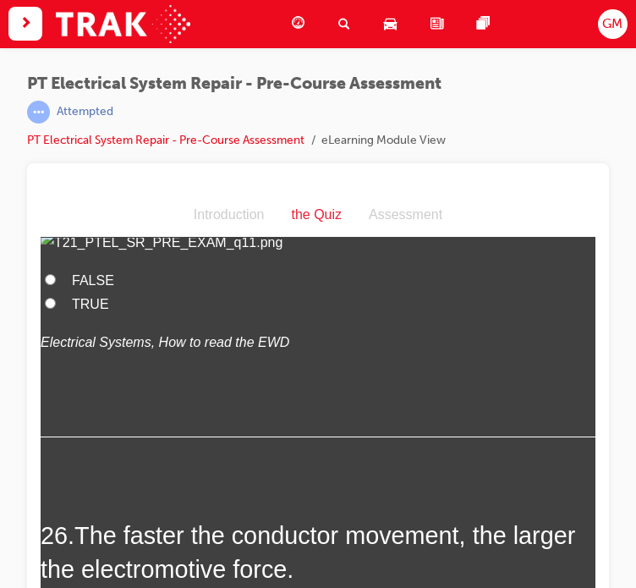
scroll to position [9469, 0]
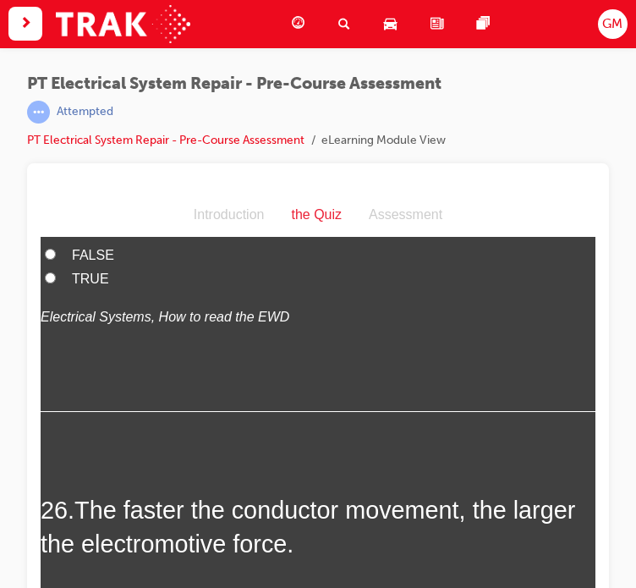
radio input "true"
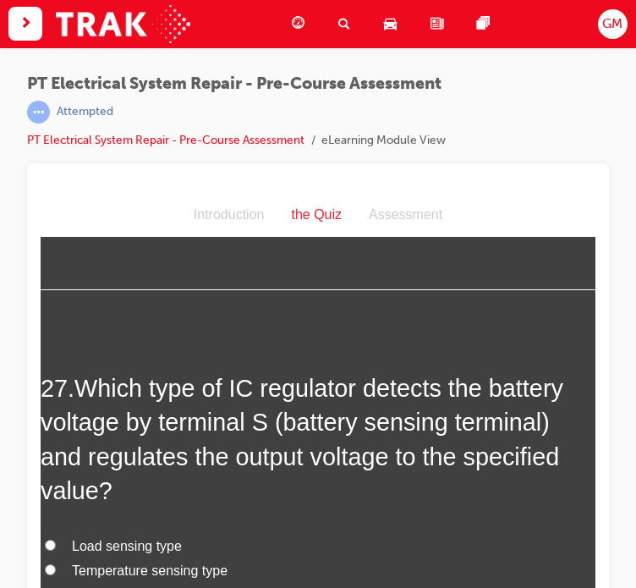
scroll to position [9977, 0]
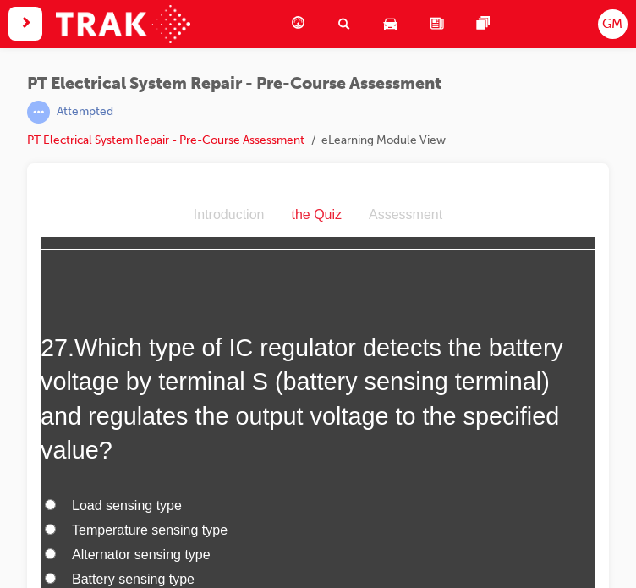
radio input "true"
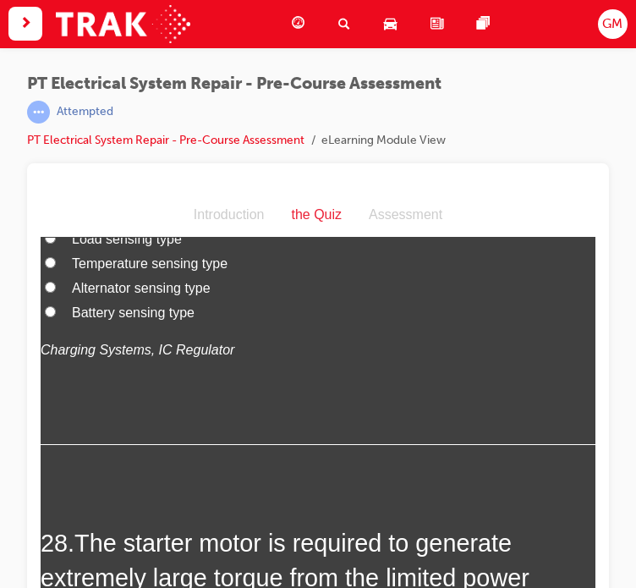
scroll to position [10315, 0]
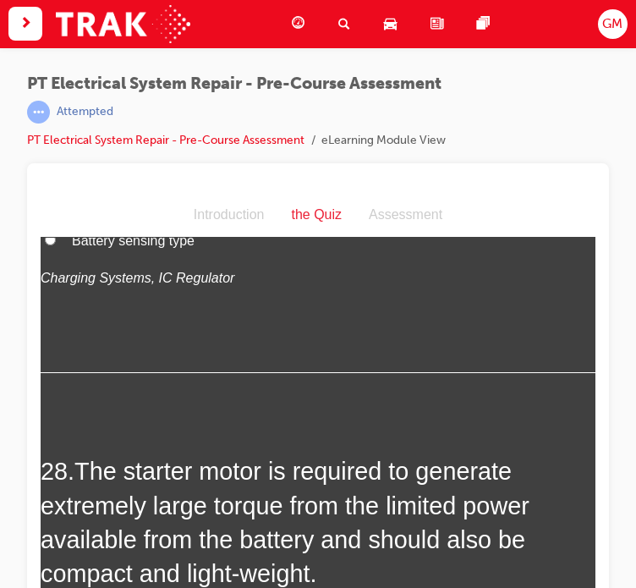
radio input "true"
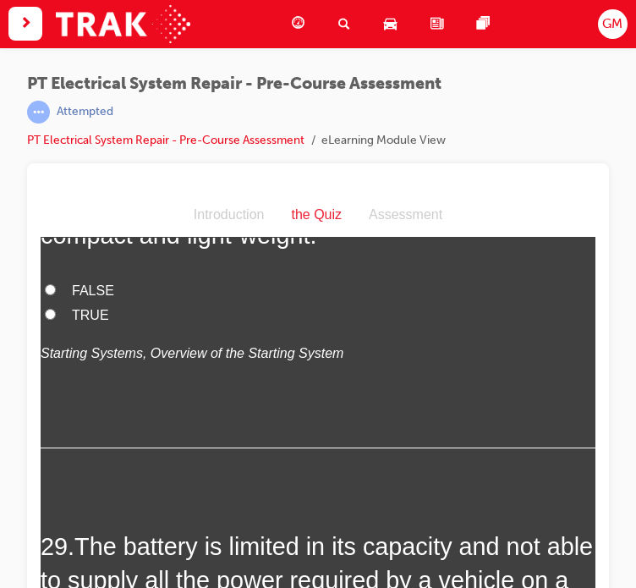
scroll to position [10737, 0]
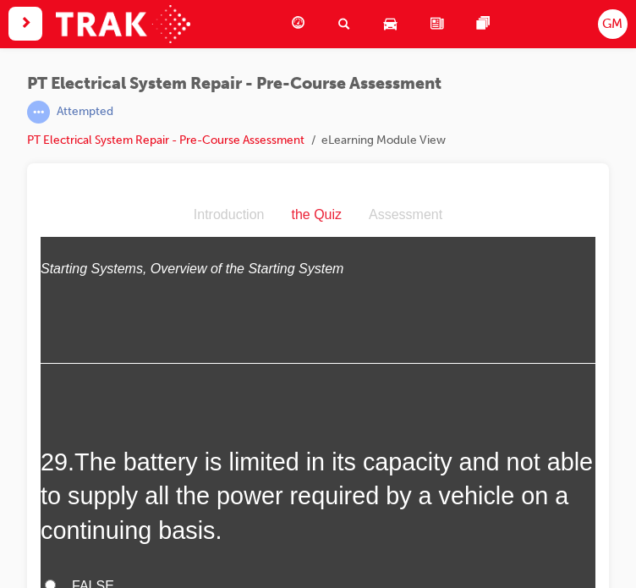
radio input "true"
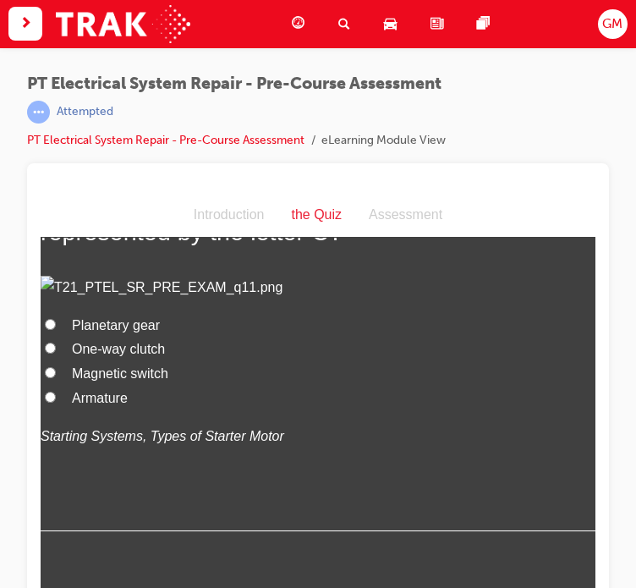
scroll to position [11414, 0]
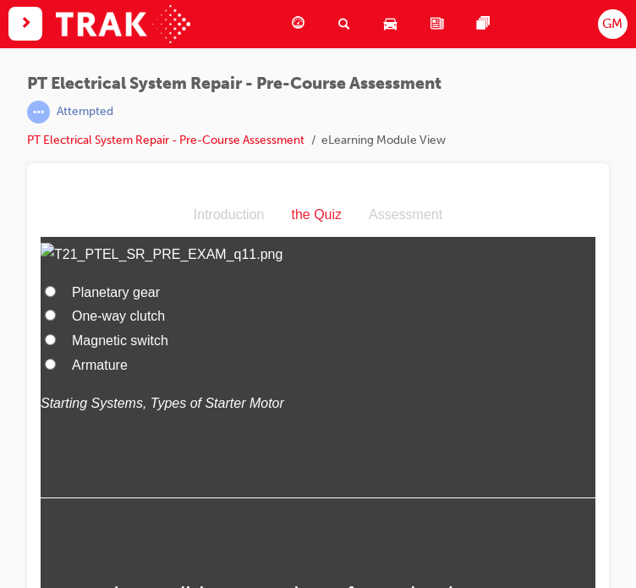
radio input "true"
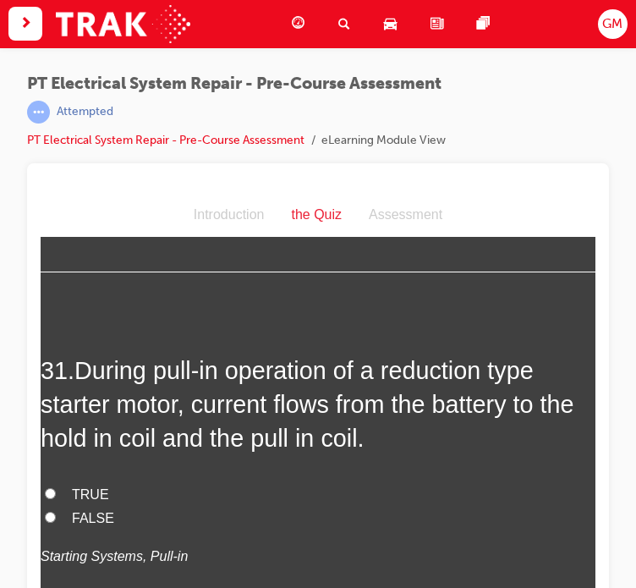
scroll to position [11667, 0]
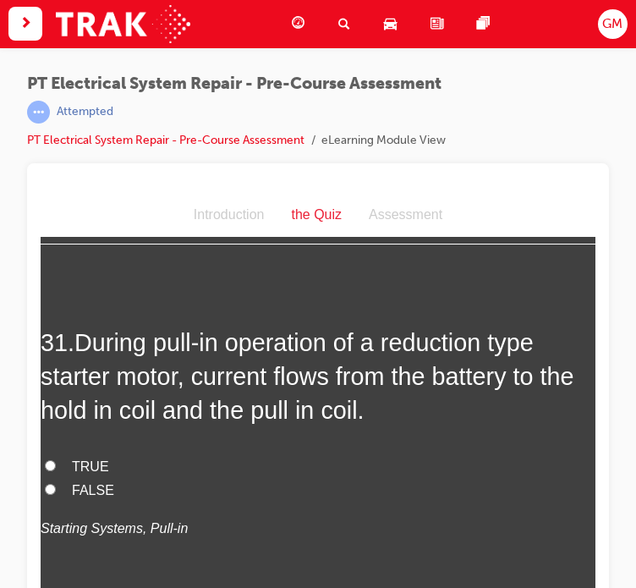
radio input "true"
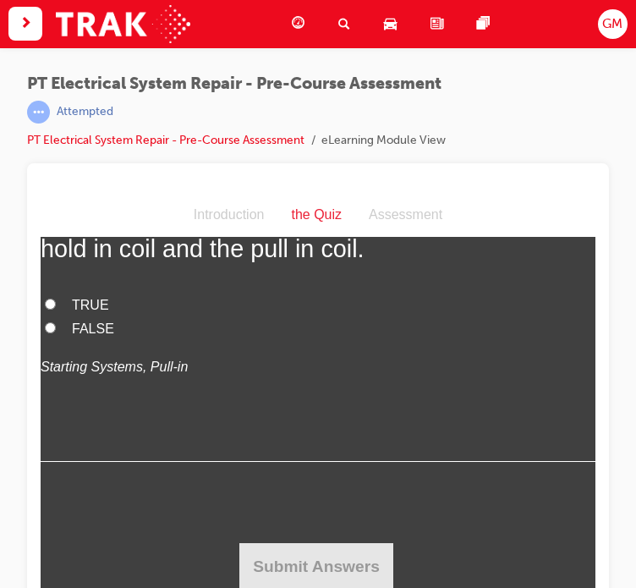
scroll to position [12344, 0]
radio input "true"
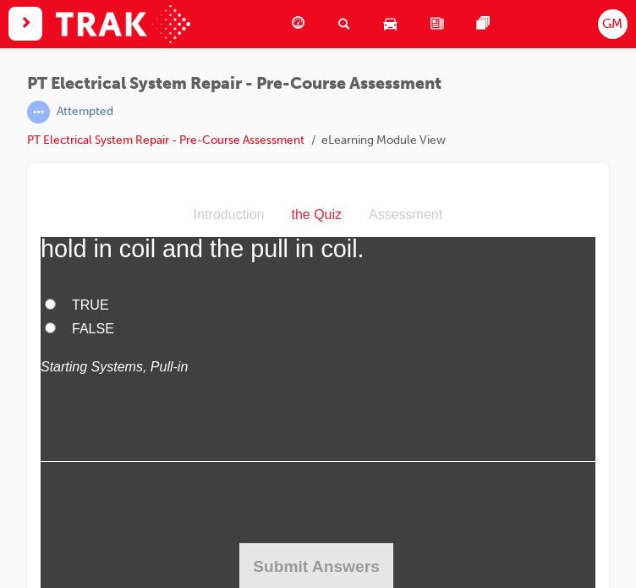
click at [80, 312] on span "TRUE" at bounding box center [90, 305] width 37 height 14
click at [56, 309] on input "TRUE" at bounding box center [50, 303] width 11 height 11
radio input "true"
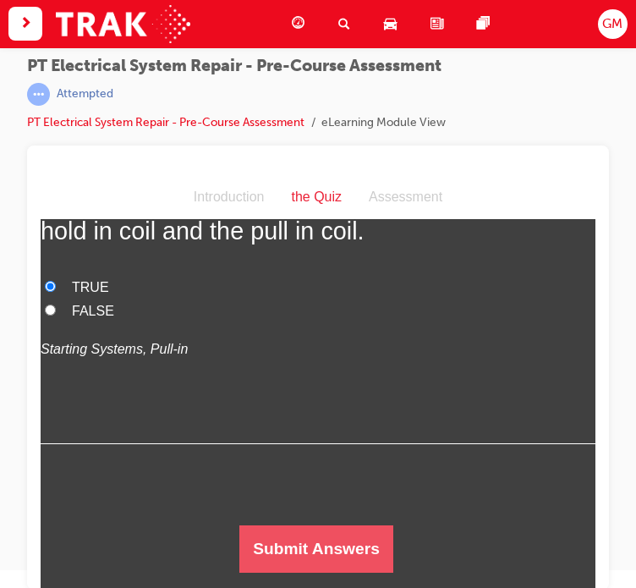
scroll to position [22, 0]
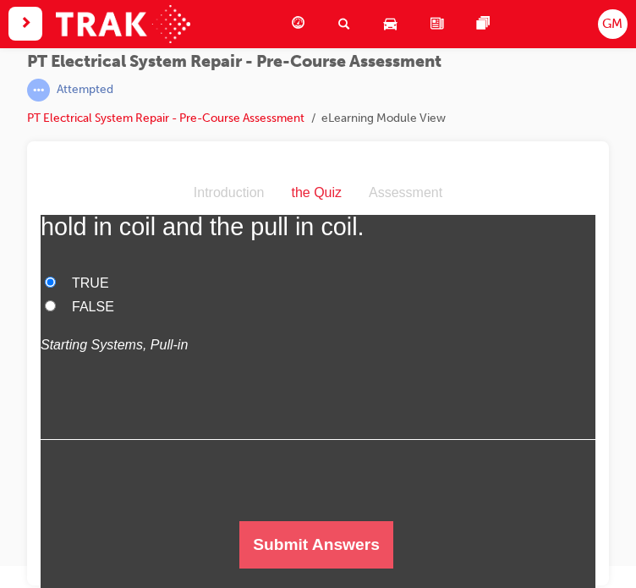
click at [307, 546] on button "Submit Answers" at bounding box center [316, 544] width 154 height 47
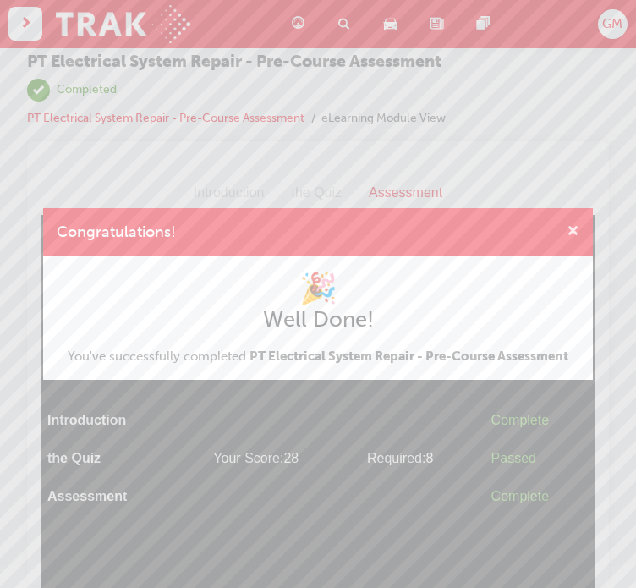
click at [572, 235] on span "cross-icon" at bounding box center [572, 232] width 13 height 15
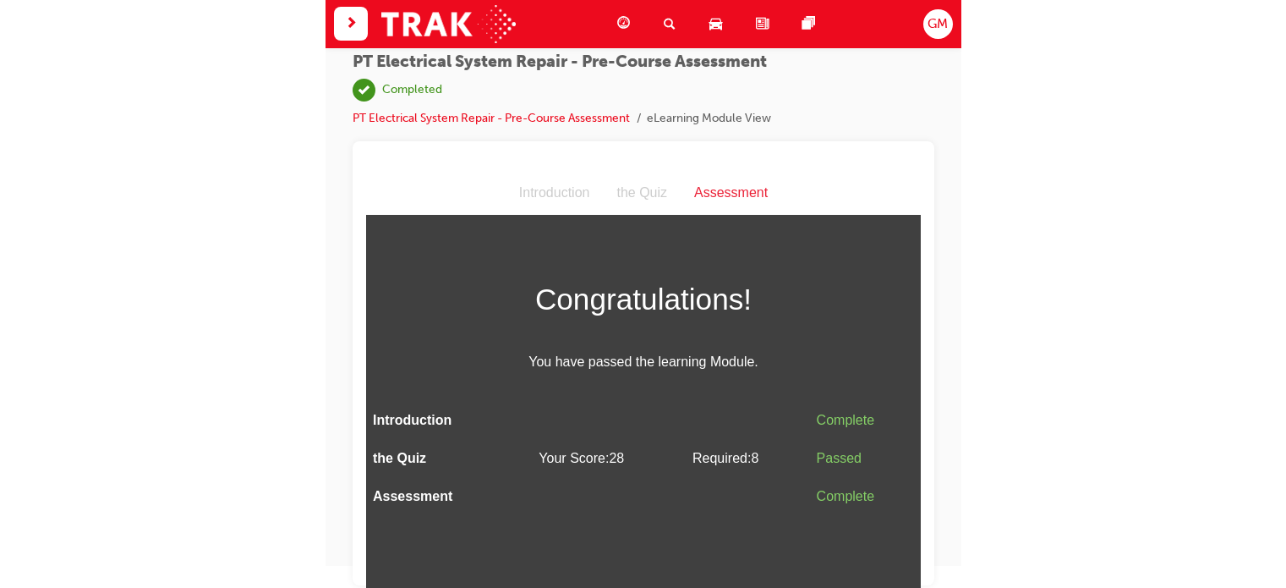
scroll to position [0, 0]
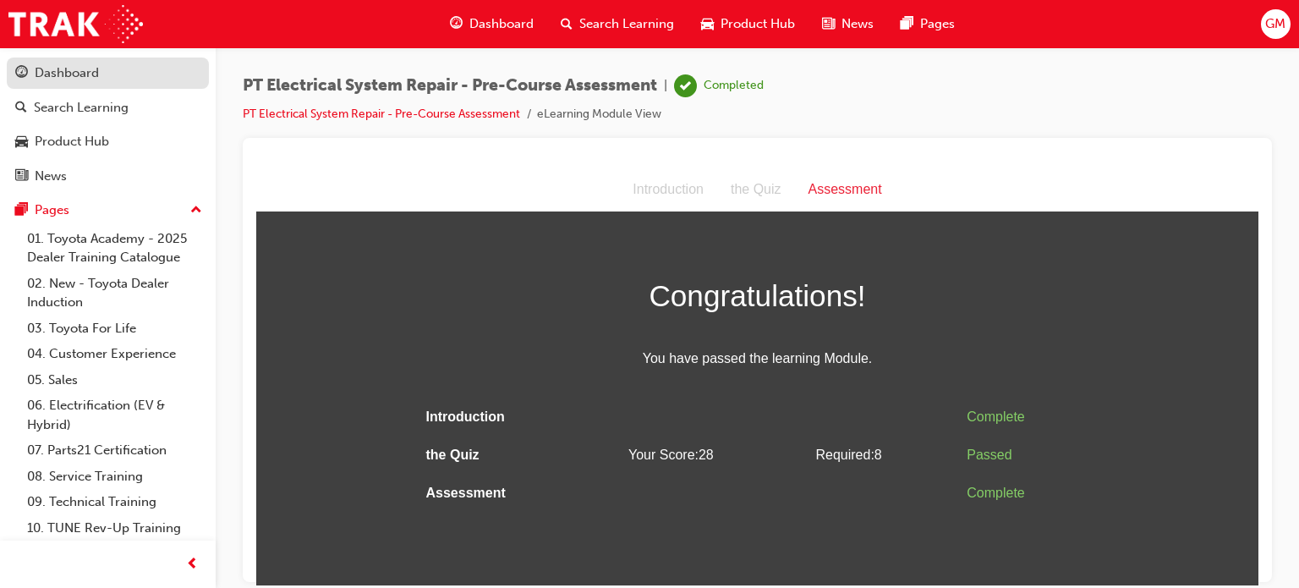
click at [78, 74] on div "Dashboard" at bounding box center [67, 72] width 64 height 19
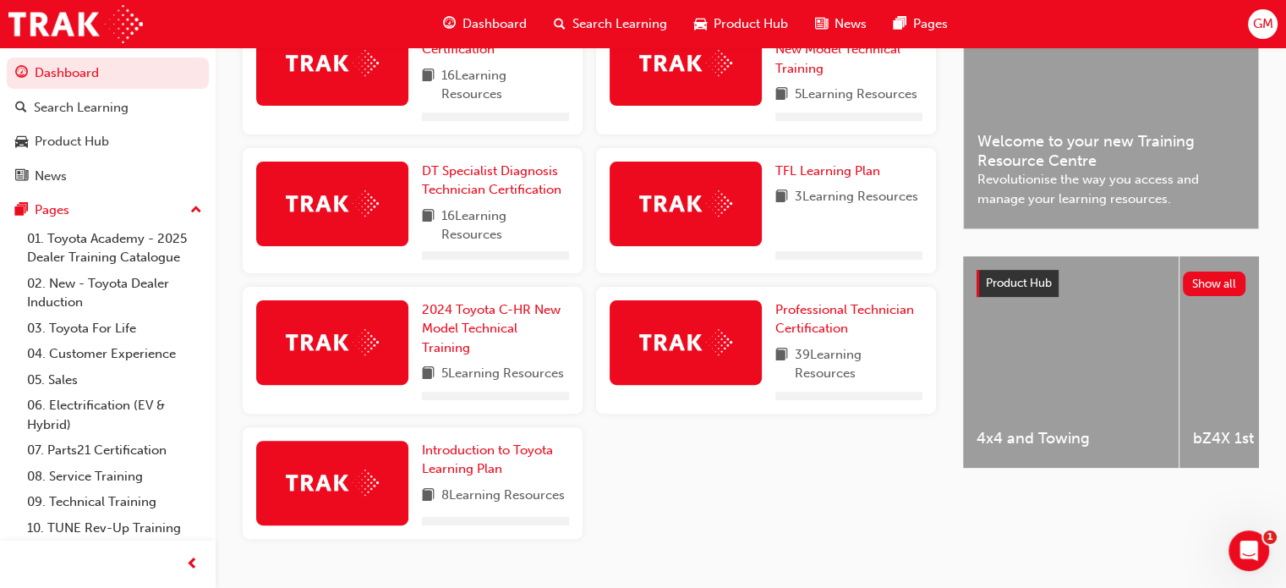
scroll to position [494, 0]
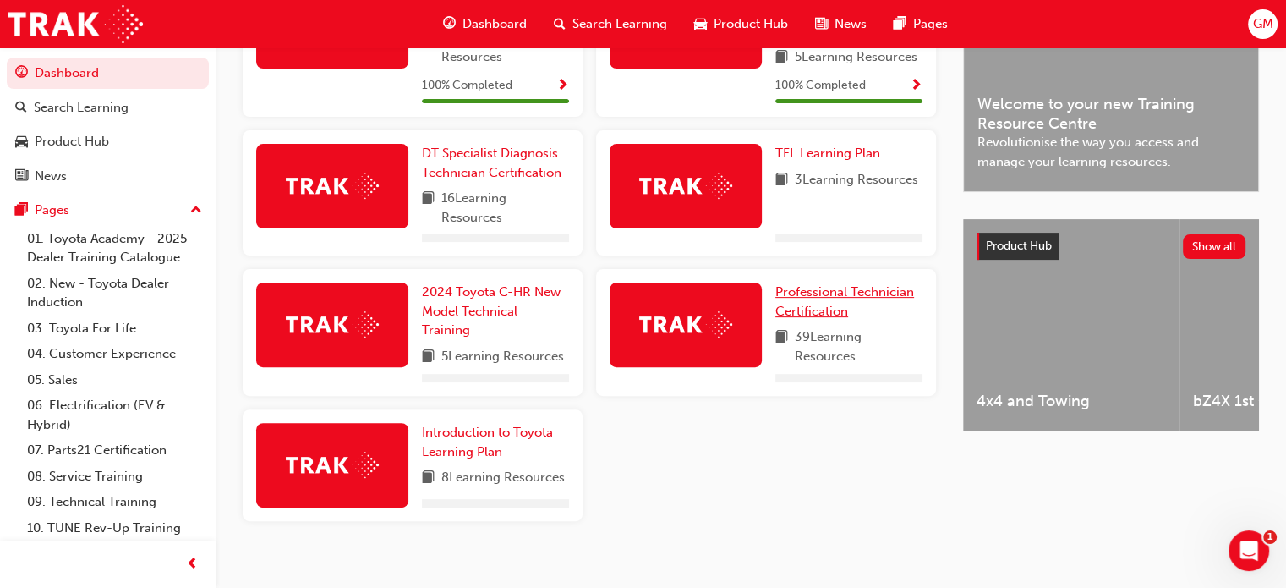
click at [815, 311] on span "Professional Technician Certification" at bounding box center [844, 301] width 139 height 35
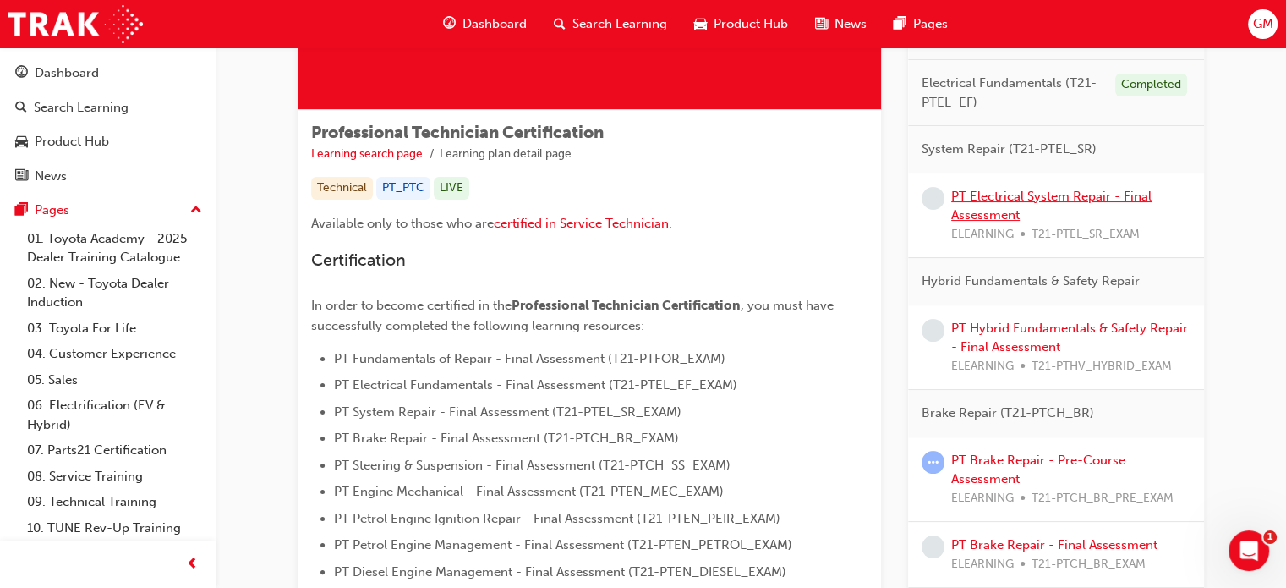
scroll to position [254, 0]
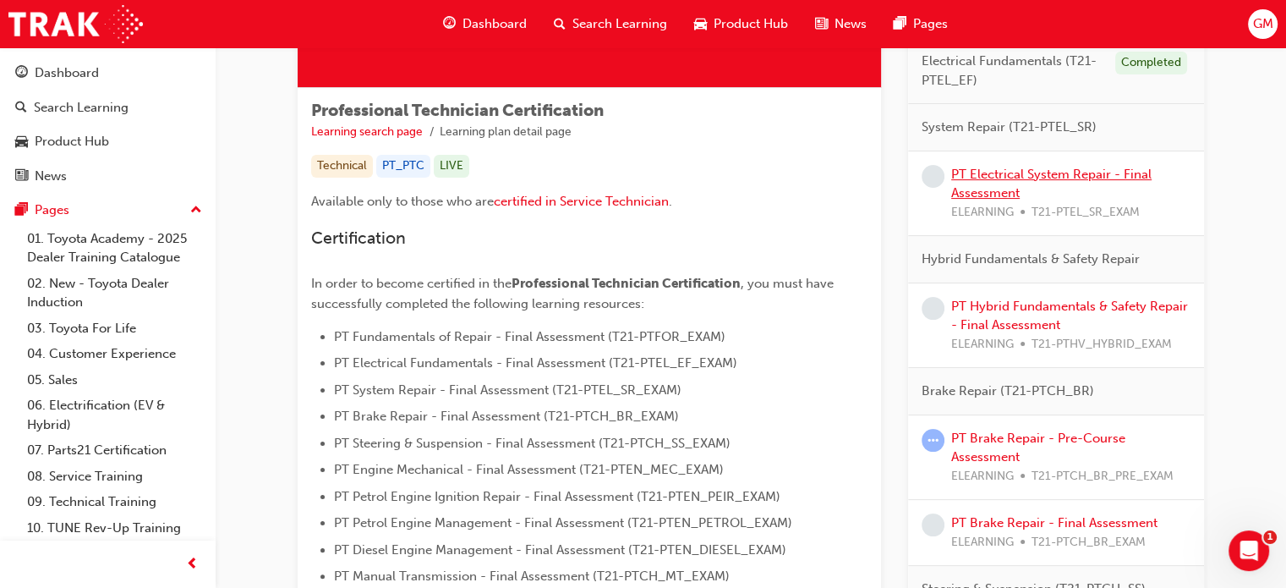
click at [1031, 176] on link "PT Electrical System Repair - Final Assessment" at bounding box center [1051, 184] width 200 height 35
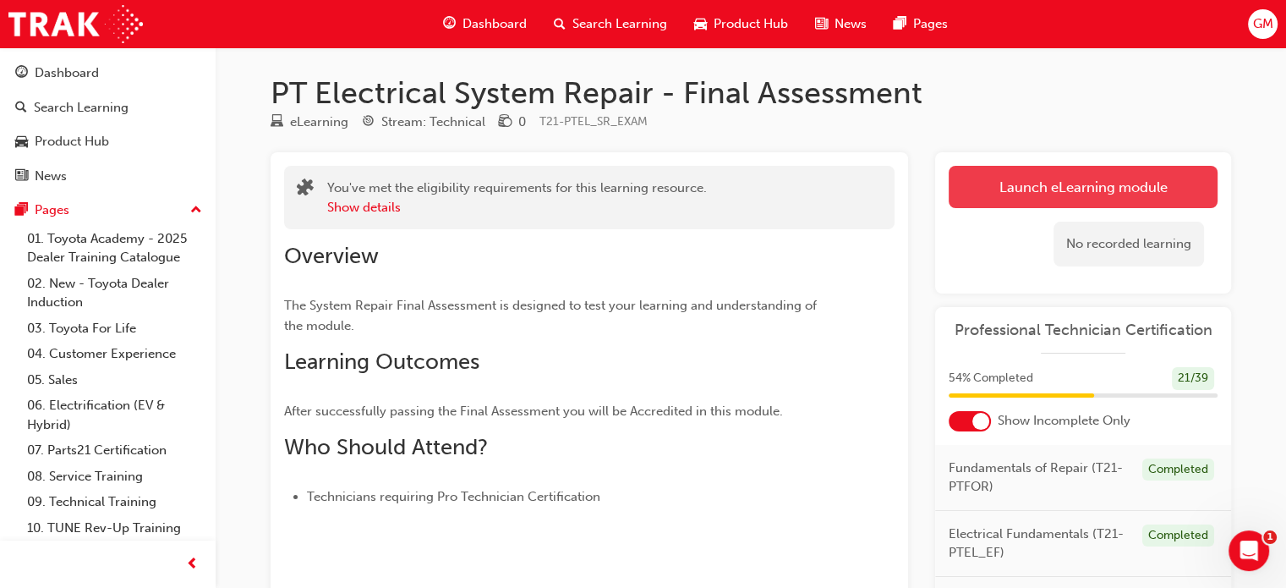
click at [1037, 168] on link "Launch eLearning module" at bounding box center [1083, 187] width 269 height 42
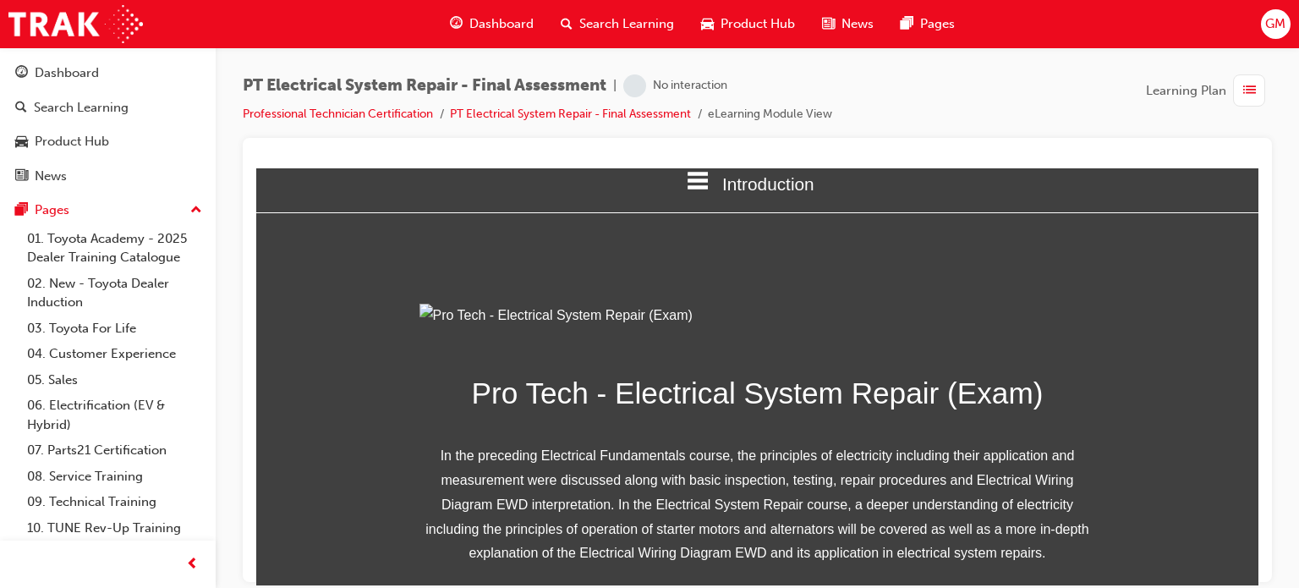
scroll to position [331, 0]
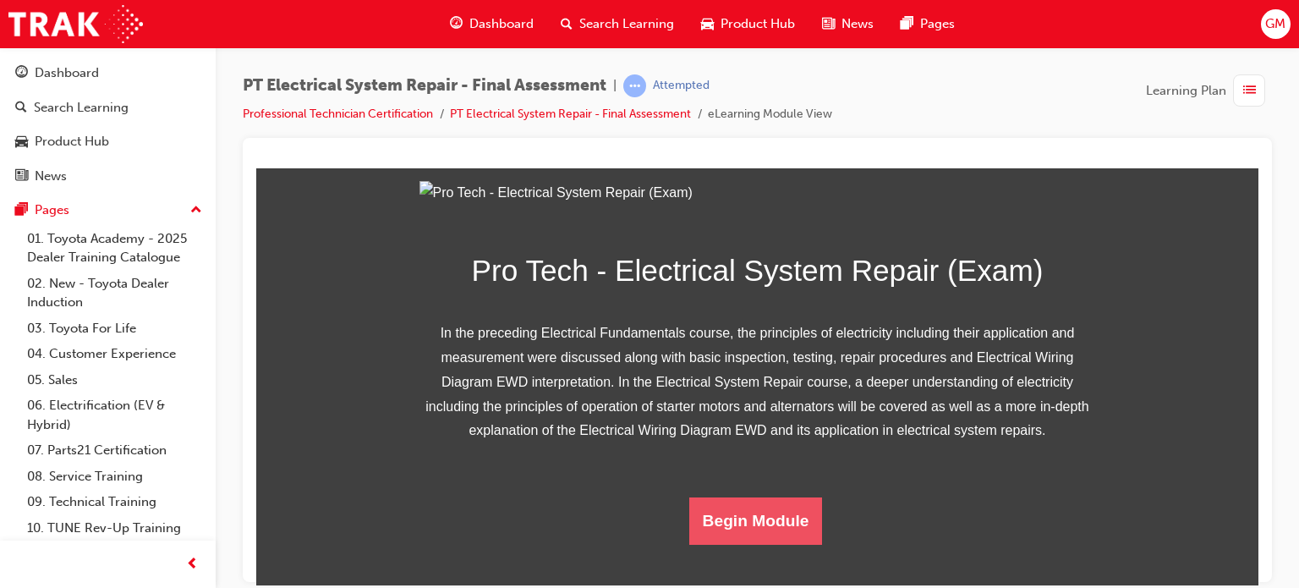
click at [761, 515] on button "Begin Module" at bounding box center [756, 519] width 134 height 47
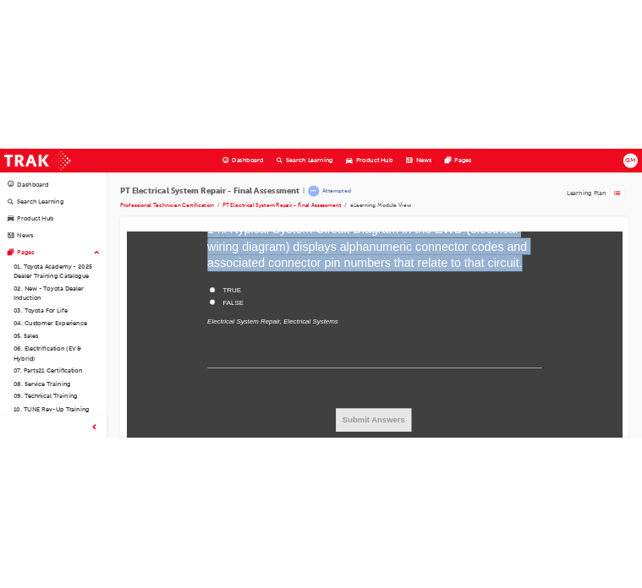
scroll to position [5304, 0]
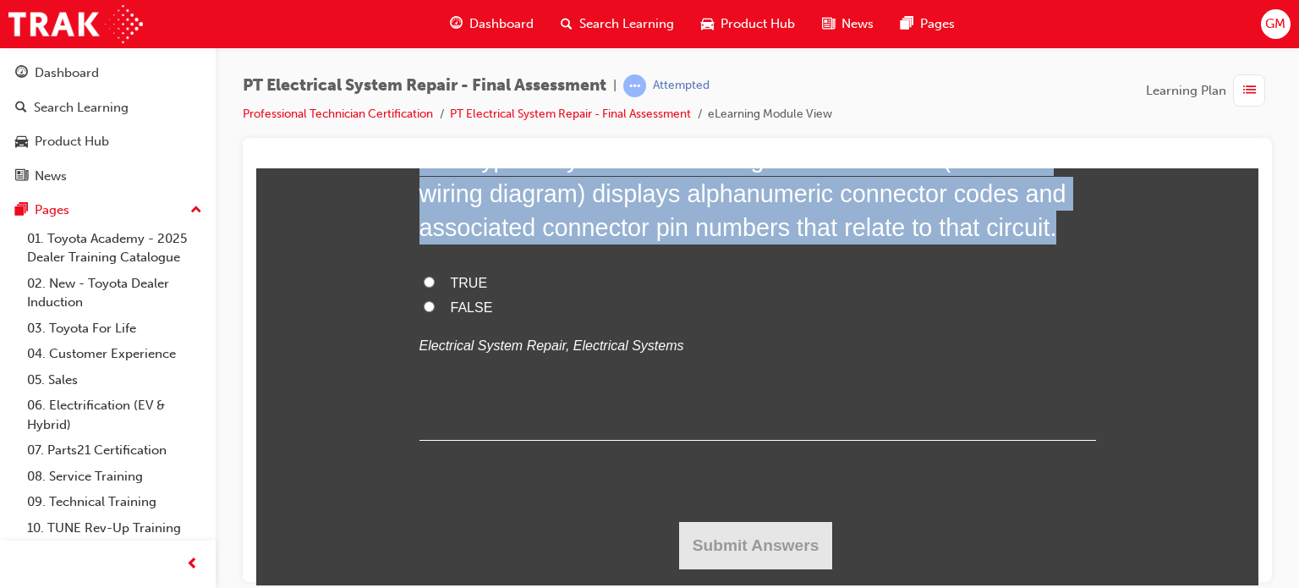
drag, startPoint x: 416, startPoint y: 359, endPoint x: 652, endPoint y: 393, distance: 238.3
copy div "3 . Lore ip dol sitametcon adipisc el seddoeiusm tempor inci utlabor etdo mag a…"
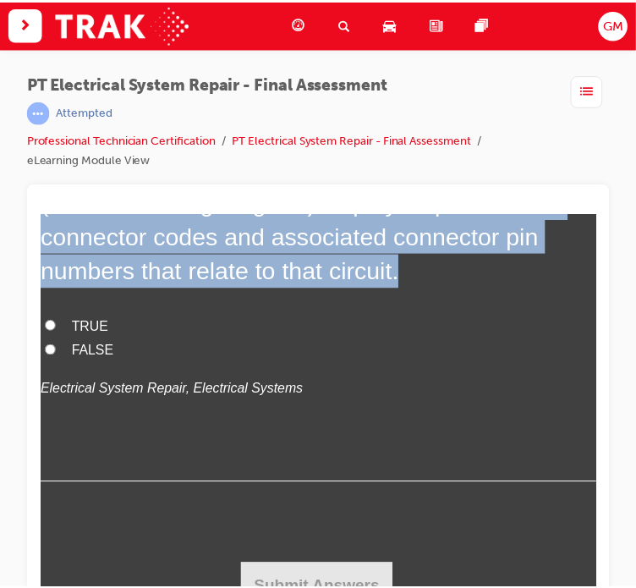
scroll to position [5431, 0]
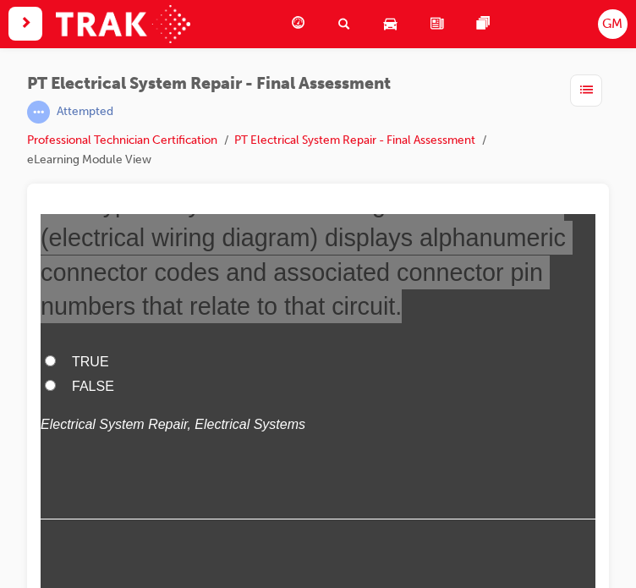
click at [176, 165] on ul "Professional Technician Certification PT Electrical System Repair - Final Asses…" at bounding box center [291, 150] width 529 height 40
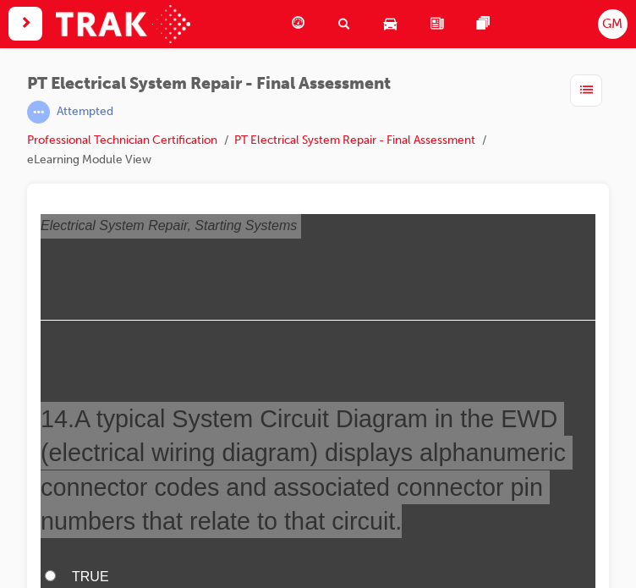
scroll to position [5093, 0]
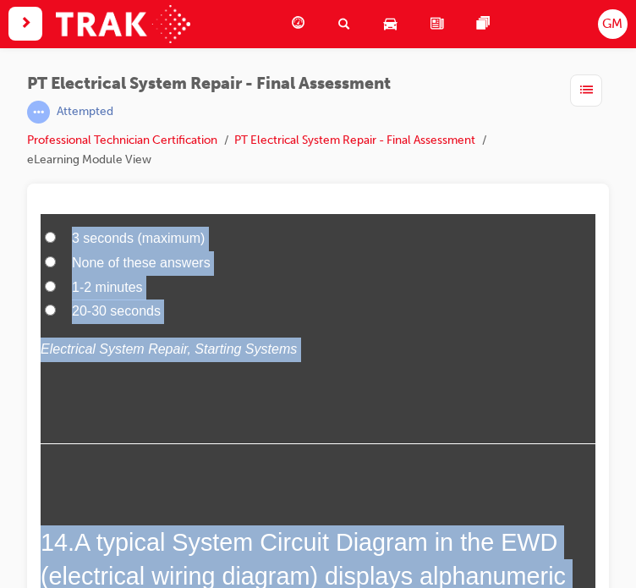
click at [568, 275] on label "1-2 minutes" at bounding box center [318, 287] width 555 height 25
click at [56, 280] on input "1-2 minutes" at bounding box center [50, 285] width 11 height 11
radio input "true"
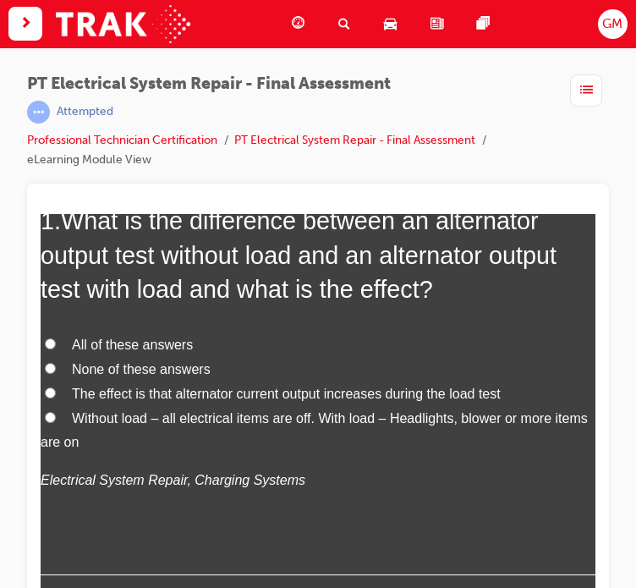
scroll to position [0, 0]
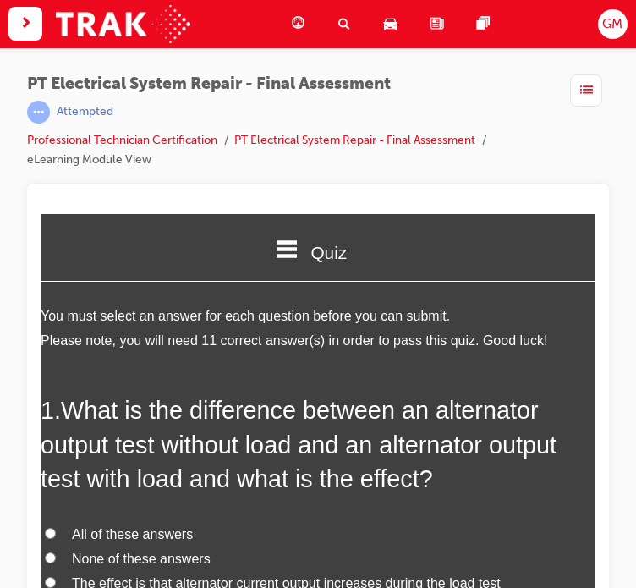
drag, startPoint x: 590, startPoint y: 522, endPoint x: 647, endPoint y: 431, distance: 107.5
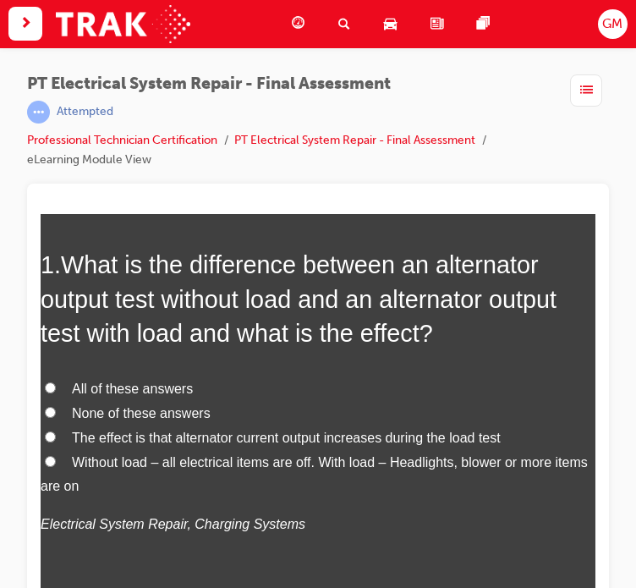
scroll to position [169, 0]
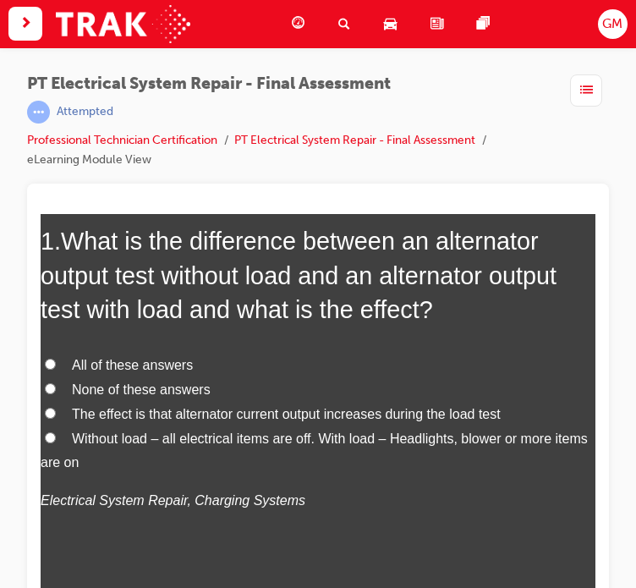
click at [118, 364] on span "All of these answers" at bounding box center [132, 364] width 121 height 14
click at [56, 364] on input "All of these answers" at bounding box center [50, 363] width 11 height 11
radio input "true"
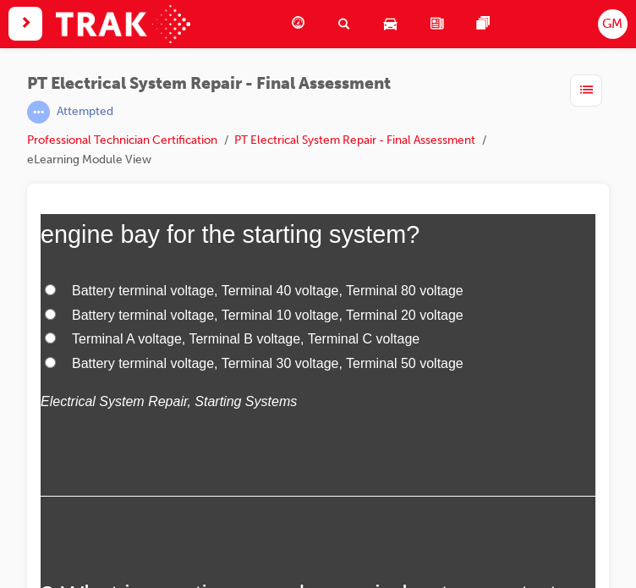
scroll to position [676, 0]
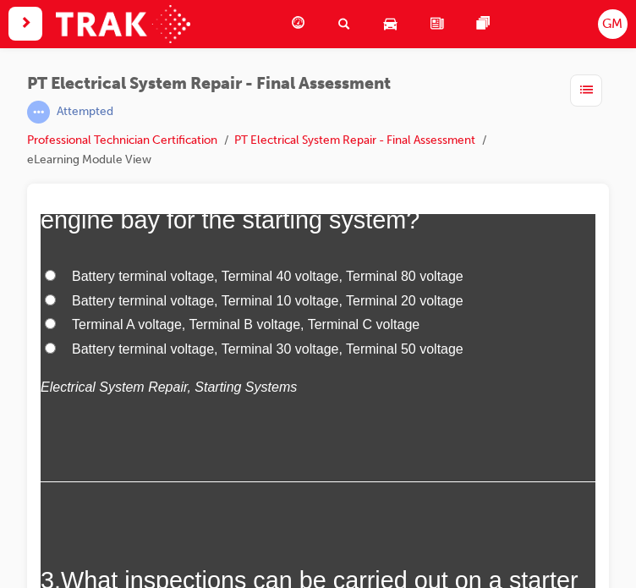
click at [122, 350] on span "Battery terminal voltage, Terminal 30 voltage, Terminal 50 voltage" at bounding box center [267, 348] width 391 height 14
click at [56, 350] on input "Battery terminal voltage, Terminal 30 voltage, Terminal 50 voltage" at bounding box center [50, 347] width 11 height 11
radio input "true"
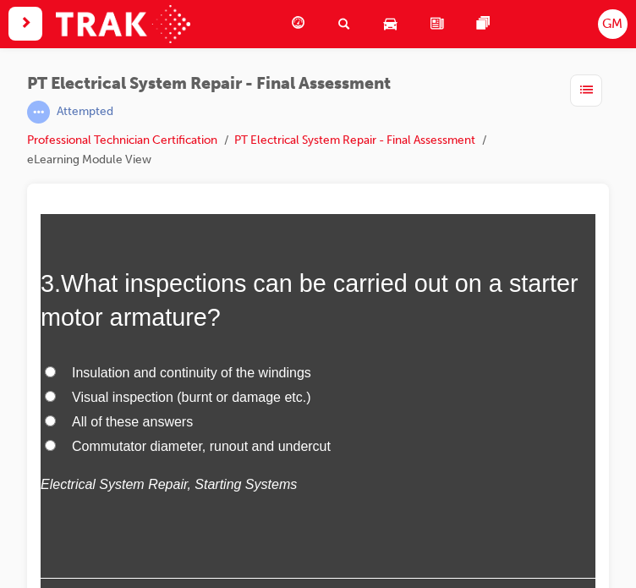
scroll to position [1015, 0]
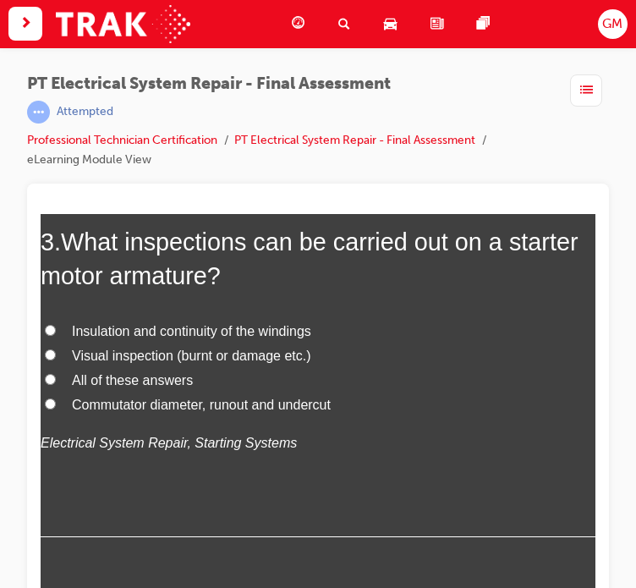
click at [106, 378] on span "All of these answers" at bounding box center [132, 379] width 121 height 14
click at [56, 378] on input "All of these answers" at bounding box center [50, 378] width 11 height 11
radio input "true"
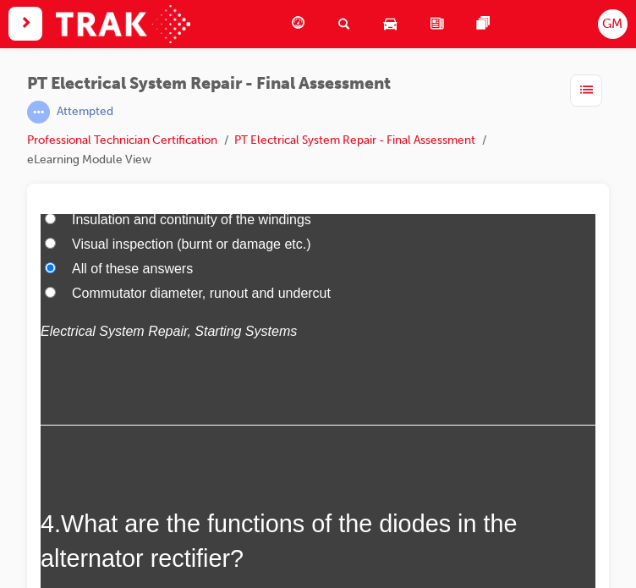
scroll to position [1353, 0]
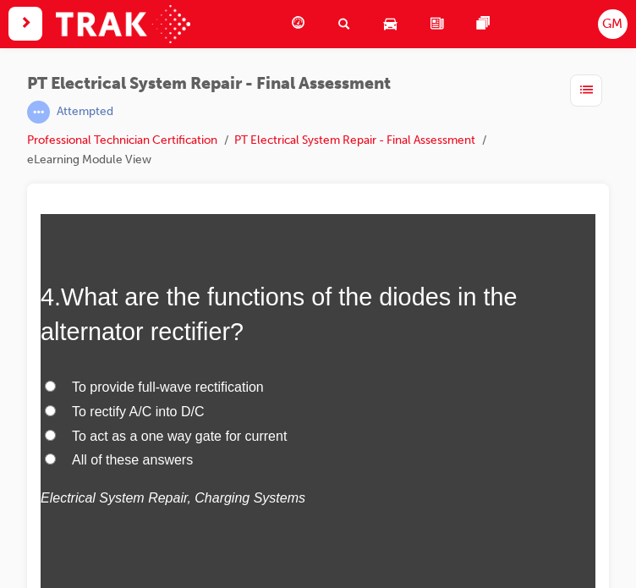
click at [107, 458] on span "All of these answers" at bounding box center [132, 458] width 121 height 14
click at [56, 458] on input "All of these answers" at bounding box center [50, 457] width 11 height 11
radio input "true"
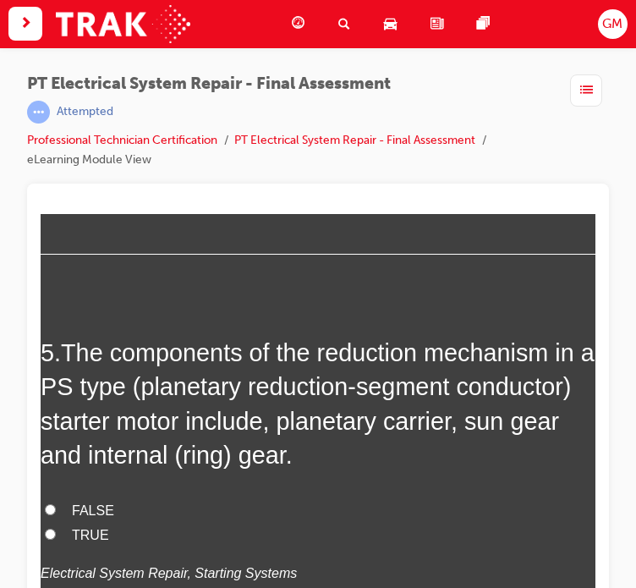
scroll to position [1775, 0]
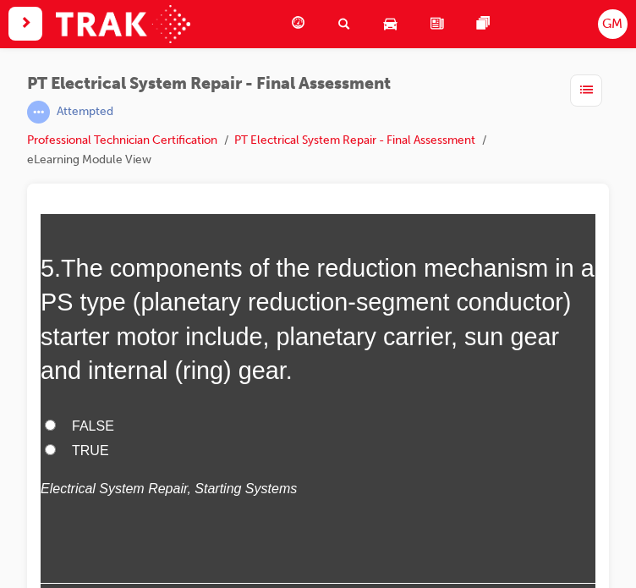
click at [95, 458] on label "TRUE" at bounding box center [318, 450] width 555 height 25
click at [56, 454] on input "TRUE" at bounding box center [50, 448] width 11 height 11
radio input "true"
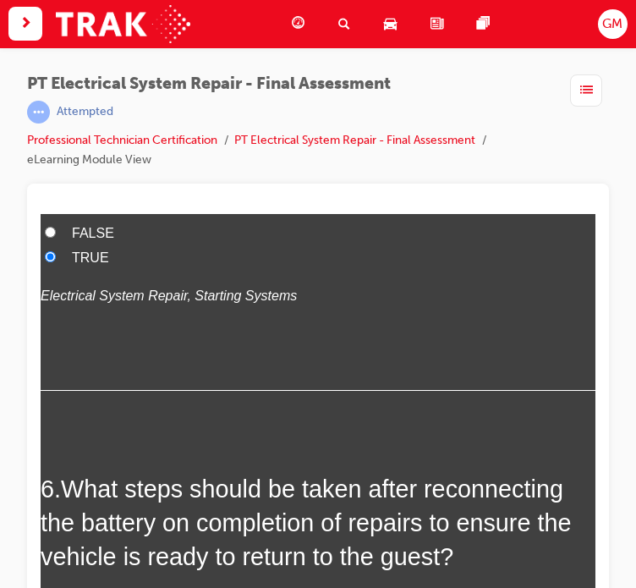
scroll to position [2198, 0]
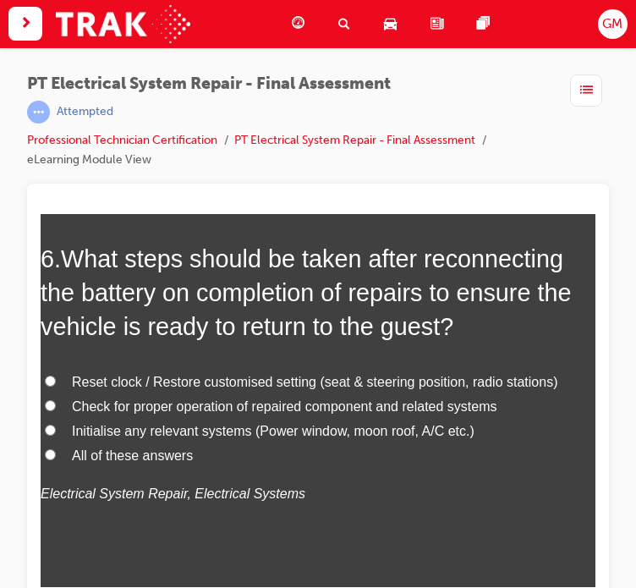
click at [132, 454] on span "All of these answers" at bounding box center [132, 454] width 121 height 14
click at [56, 454] on input "All of these answers" at bounding box center [50, 453] width 11 height 11
radio input "true"
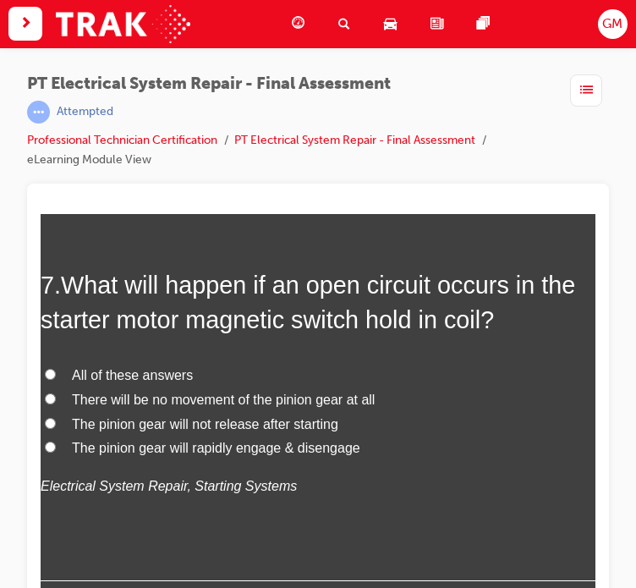
scroll to position [2621, 0]
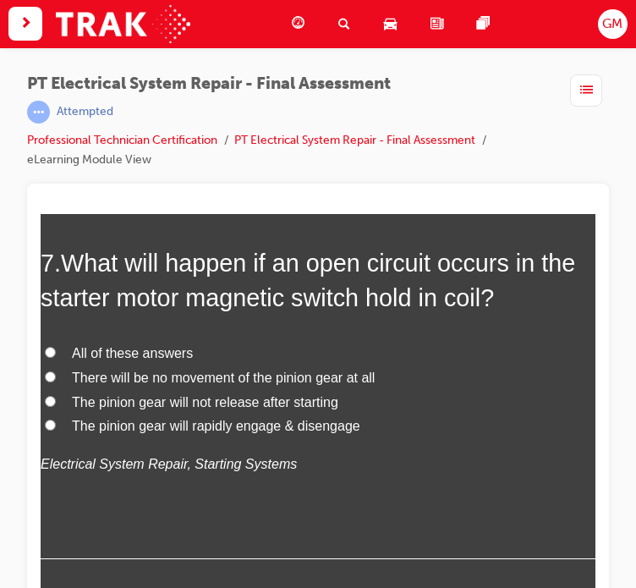
click at [125, 345] on span "All of these answers" at bounding box center [132, 352] width 121 height 14
click at [56, 346] on input "All of these answers" at bounding box center [50, 351] width 11 height 11
radio input "true"
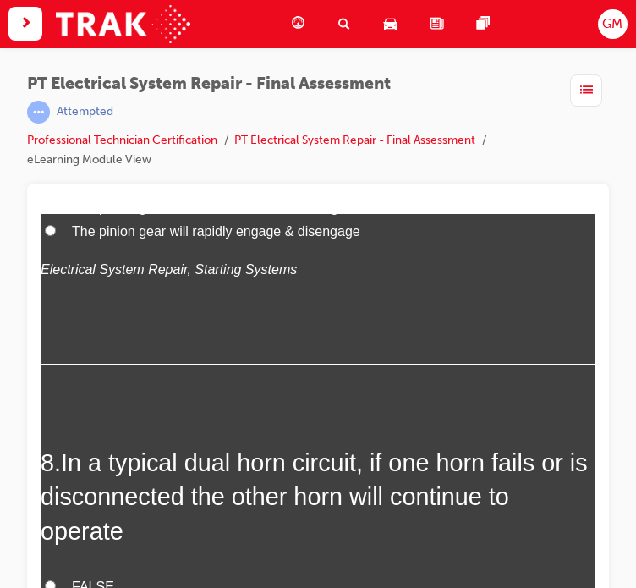
scroll to position [3044, 0]
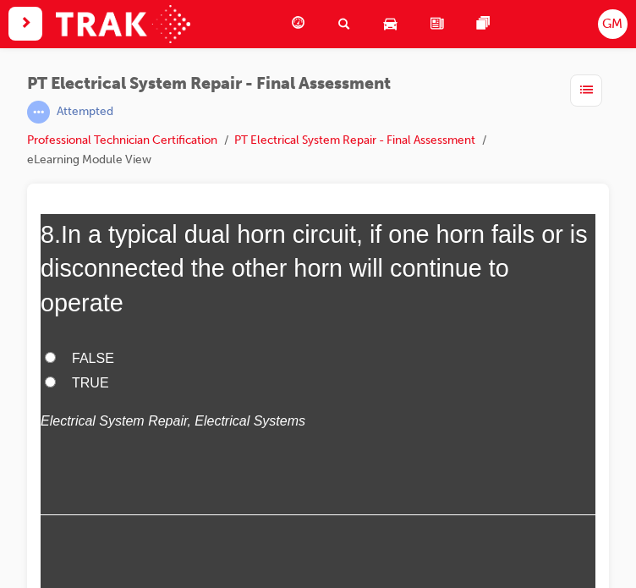
click at [85, 378] on span "TRUE" at bounding box center [90, 382] width 37 height 14
click at [56, 378] on input "TRUE" at bounding box center [50, 380] width 11 height 11
radio input "true"
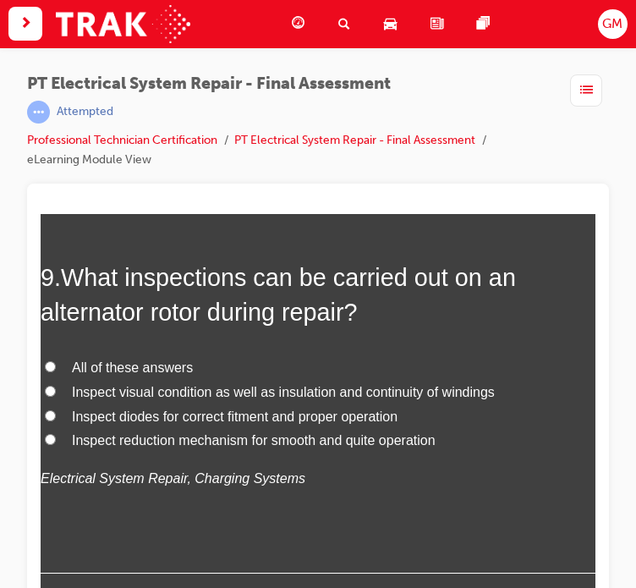
scroll to position [3382, 0]
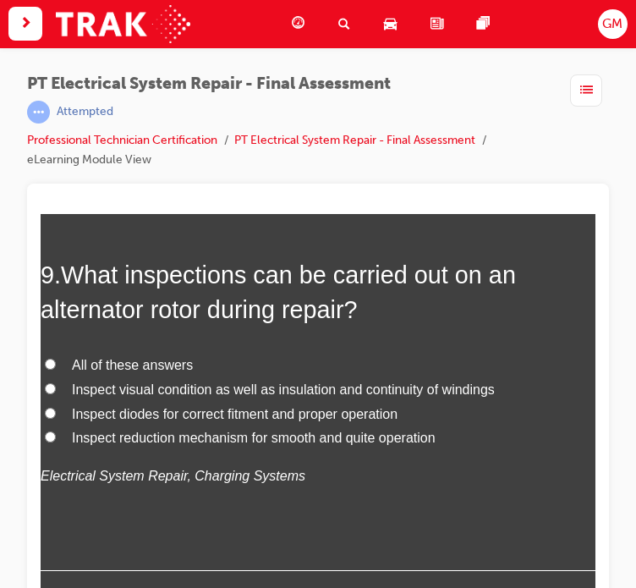
click at [175, 389] on span "Inspect visual condition as well as insulation and continuity of windings" at bounding box center [283, 388] width 423 height 14
click at [56, 389] on input "Inspect visual condition as well as insulation and continuity of windings" at bounding box center [50, 387] width 11 height 11
radio input "true"
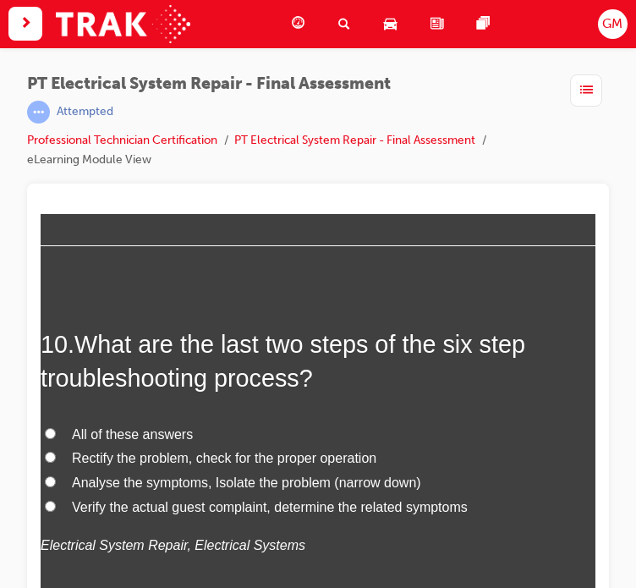
scroll to position [3720, 0]
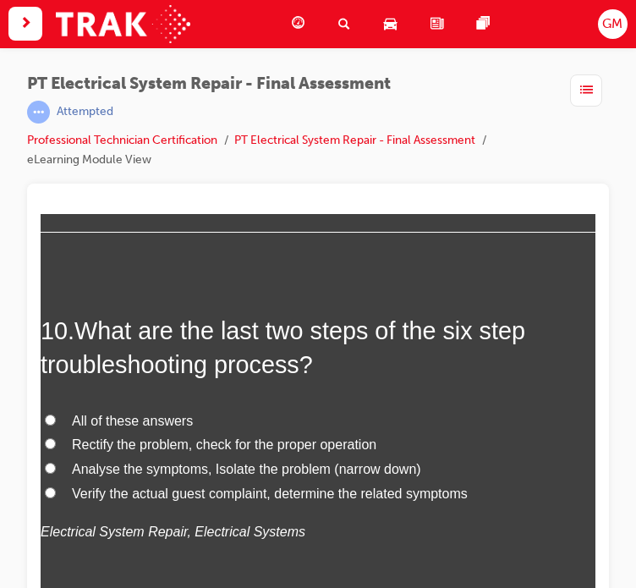
click at [139, 440] on span "Rectify the problem, check for the proper operation" at bounding box center [224, 443] width 304 height 14
click at [56, 440] on input "Rectify the problem, check for the proper operation" at bounding box center [50, 442] width 11 height 11
radio input "true"
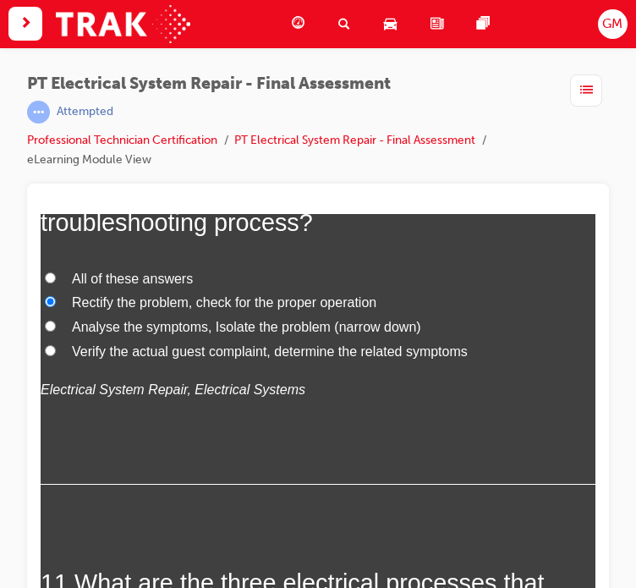
scroll to position [4143, 0]
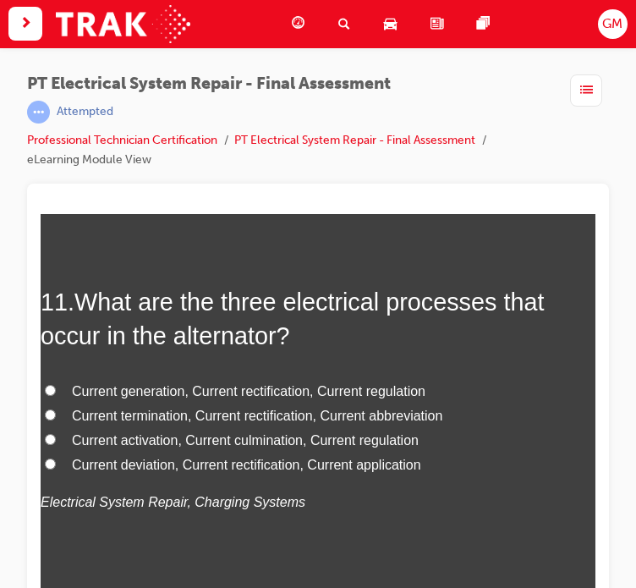
click at [150, 391] on span "Current generation, Current rectification, Current regulation" at bounding box center [248, 390] width 353 height 14
click at [56, 391] on input "Current generation, Current rectification, Current regulation" at bounding box center [50, 389] width 11 height 11
radio input "true"
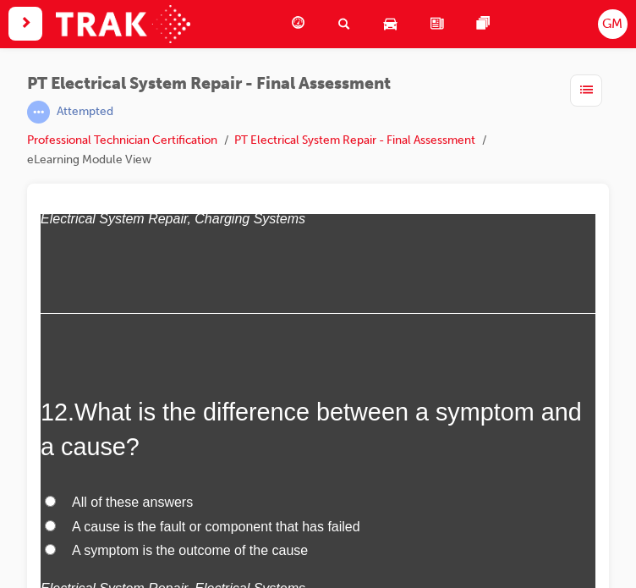
scroll to position [4481, 0]
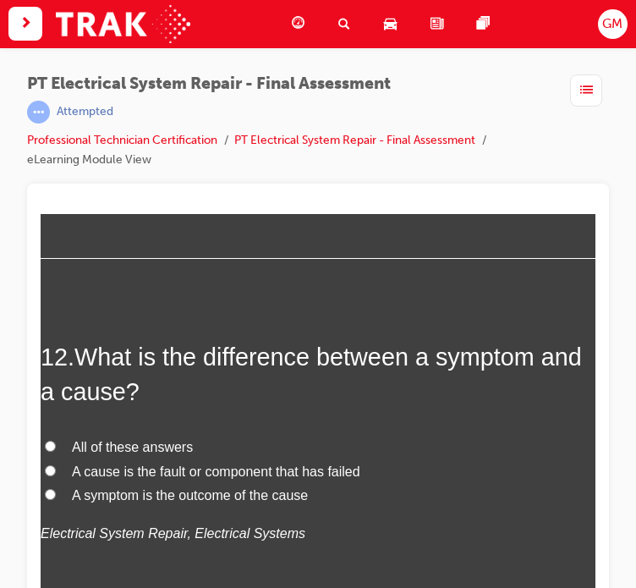
click at [120, 443] on span "All of these answers" at bounding box center [132, 446] width 121 height 14
click at [56, 443] on input "All of these answers" at bounding box center [50, 445] width 11 height 11
radio input "true"
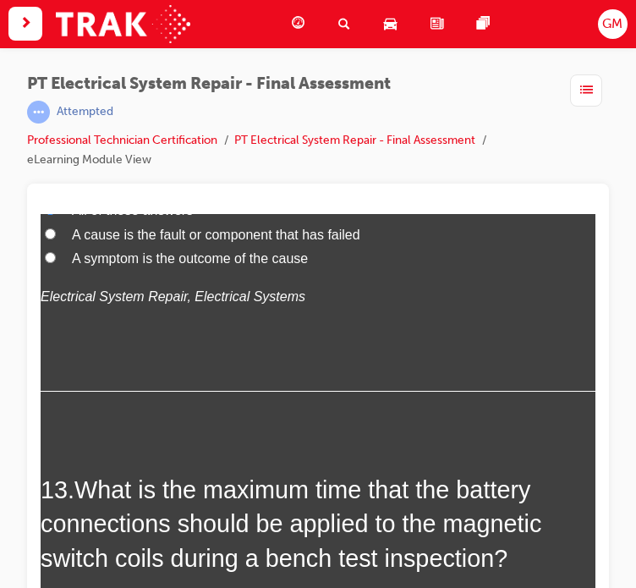
scroll to position [4904, 0]
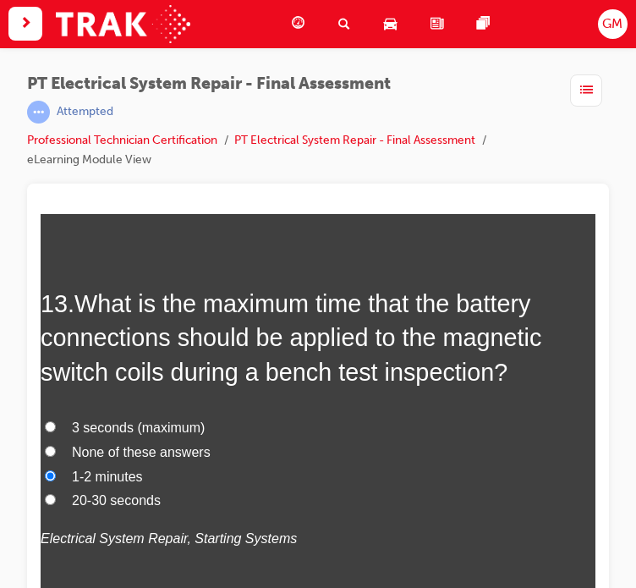
click at [115, 427] on span "3 seconds (maximum)" at bounding box center [138, 426] width 133 height 14
click at [56, 427] on input "3 seconds (maximum)" at bounding box center [50, 425] width 11 height 11
radio input "true"
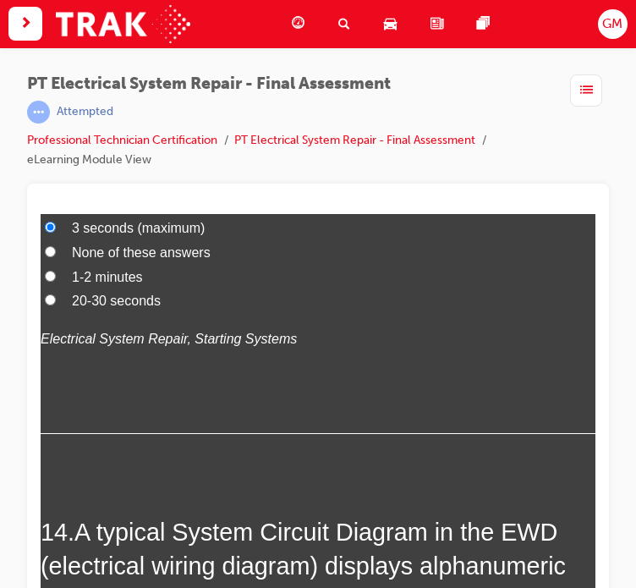
scroll to position [5326, 0]
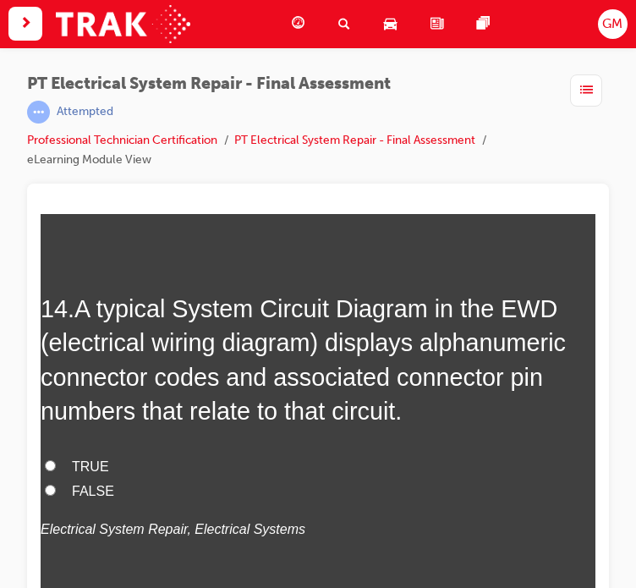
click at [97, 470] on span "TRUE" at bounding box center [90, 465] width 37 height 14
click at [56, 470] on input "TRUE" at bounding box center [50, 464] width 11 height 11
radio input "true"
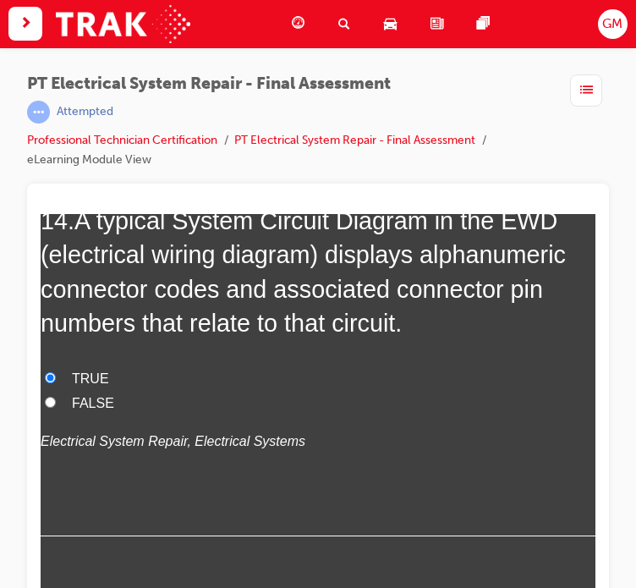
scroll to position [5464, 0]
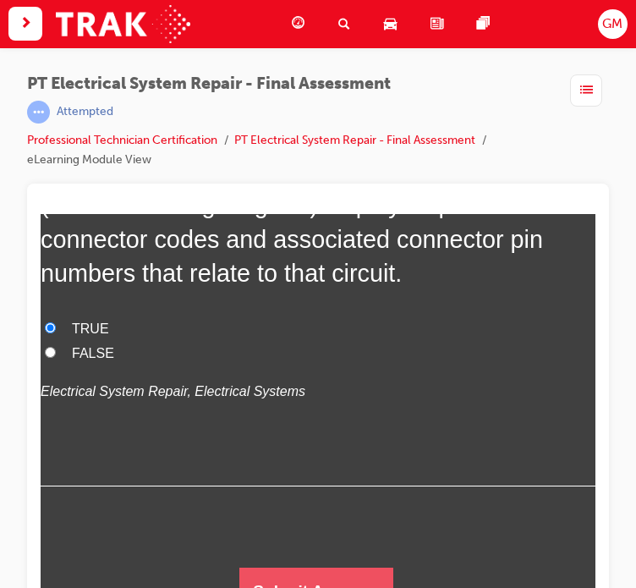
click at [311, 572] on button "Submit Answers" at bounding box center [316, 589] width 154 height 47
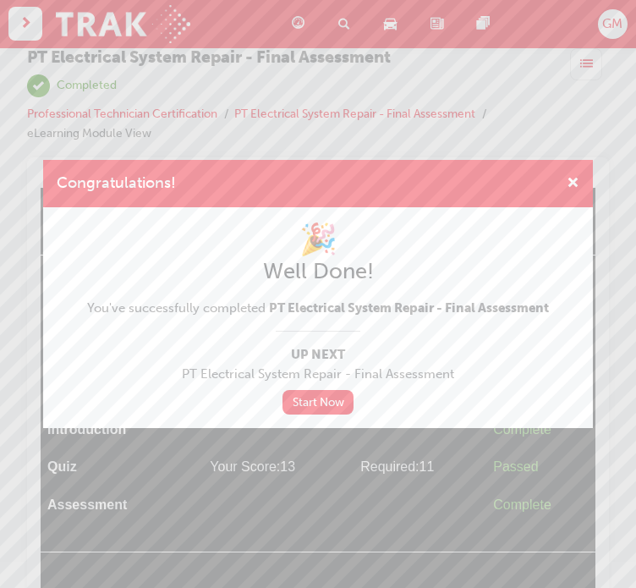
scroll to position [41, 0]
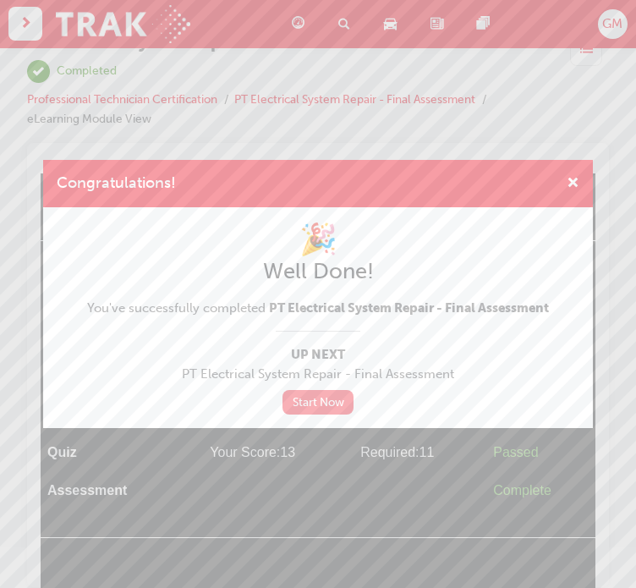
click at [327, 406] on link "Start Now" at bounding box center [317, 402] width 71 height 25
click at [311, 401] on link "Start Now" at bounding box center [317, 402] width 71 height 25
click at [320, 407] on link "Start Now" at bounding box center [317, 402] width 71 height 25
click at [314, 398] on link "Start Now" at bounding box center [317, 402] width 71 height 25
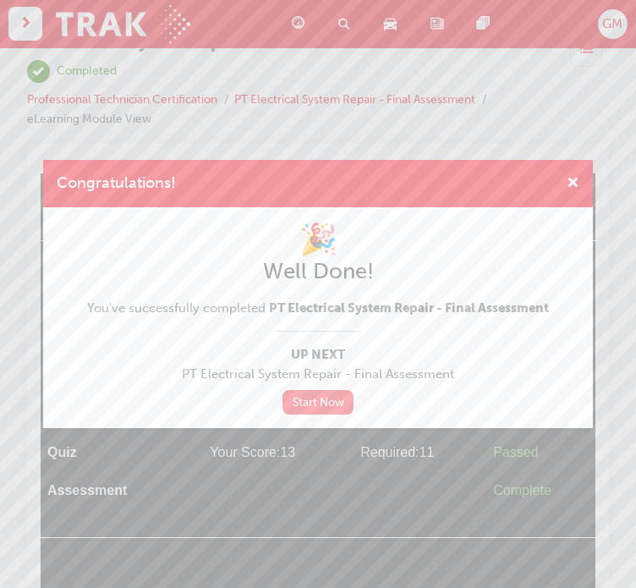
click at [343, 399] on link "Start Now" at bounding box center [317, 402] width 71 height 25
click at [337, 402] on link "Start Now" at bounding box center [317, 402] width 71 height 25
click at [329, 408] on link "Start Now" at bounding box center [317, 402] width 71 height 25
click at [578, 184] on span "cross-icon" at bounding box center [572, 184] width 13 height 15
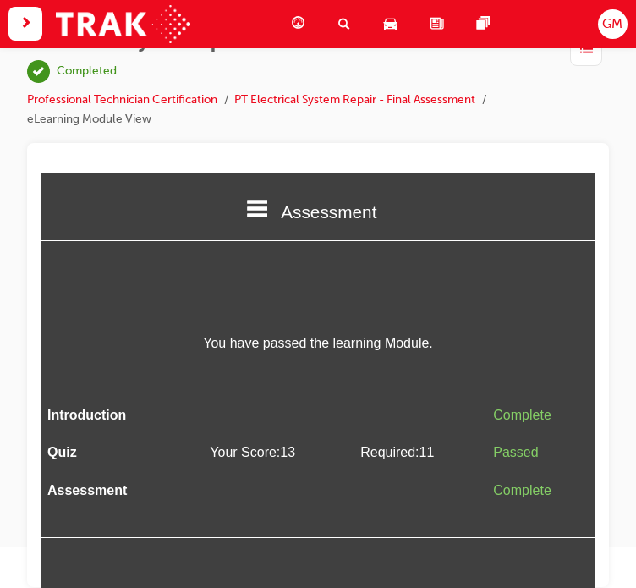
click at [325, 208] on span "Assessment" at bounding box center [329, 210] width 96 height 19
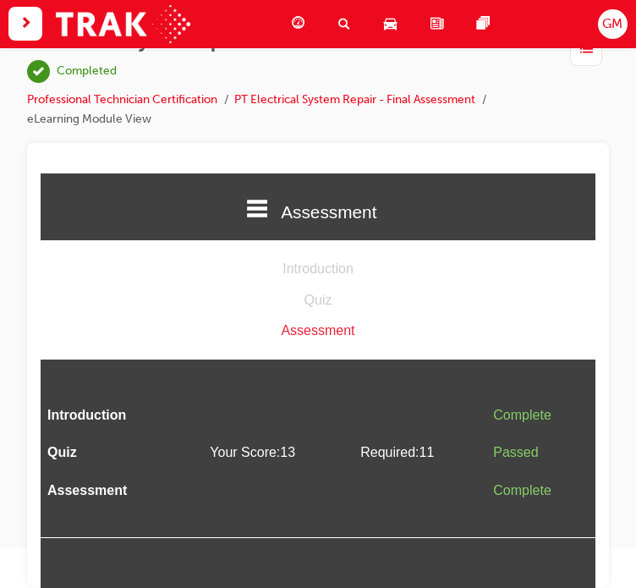
click at [335, 208] on span "Assessment" at bounding box center [329, 210] width 96 height 19
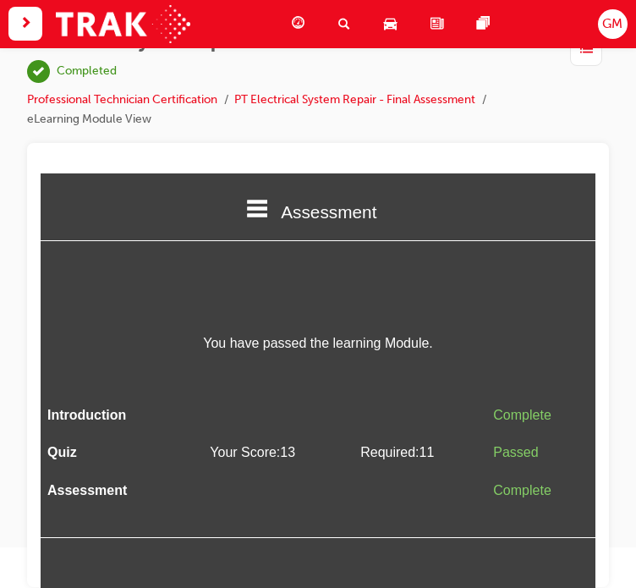
click at [588, 55] on span "list-icon" at bounding box center [586, 50] width 13 height 21
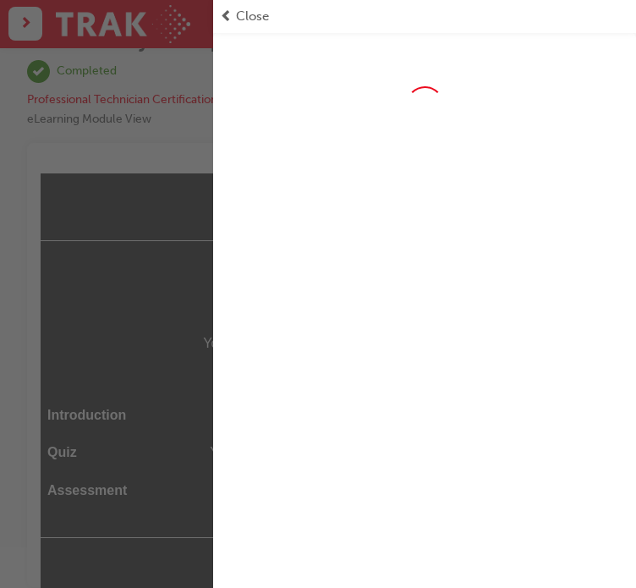
click at [257, 16] on span "Close" at bounding box center [252, 16] width 33 height 19
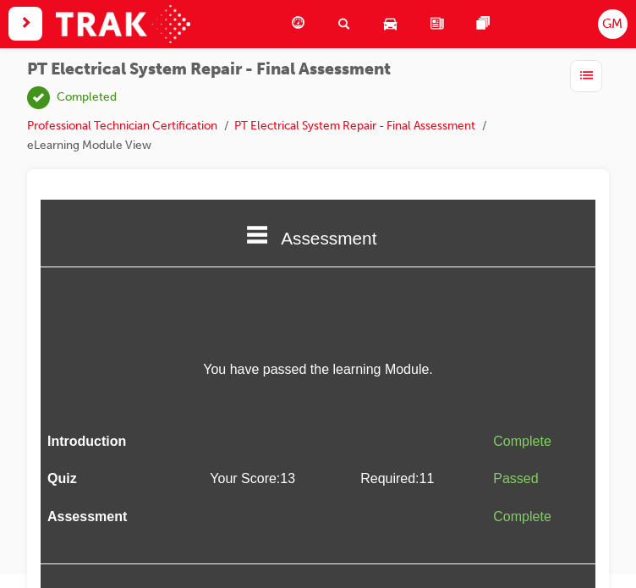
scroll to position [0, 0]
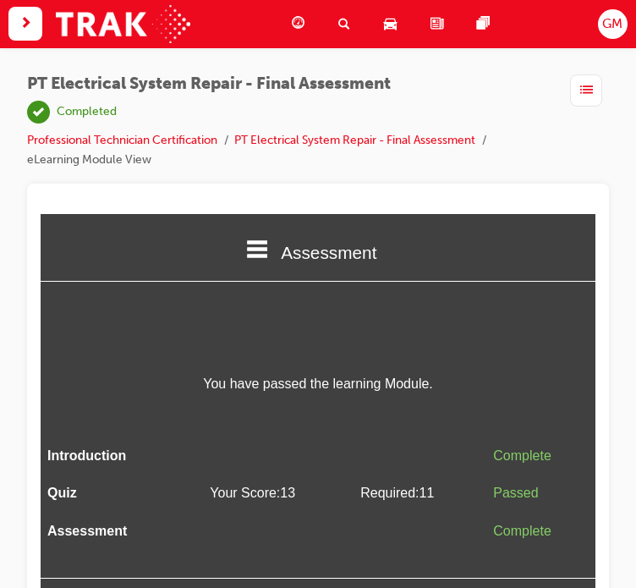
click at [28, 23] on span "next-icon" at bounding box center [25, 24] width 13 height 21
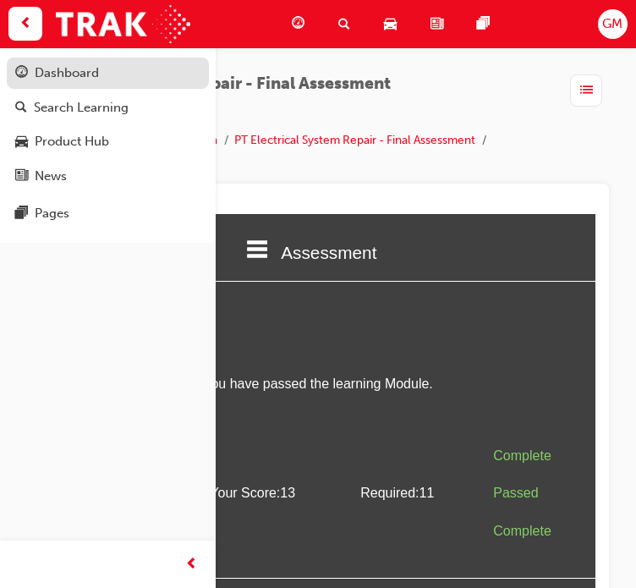
click at [74, 70] on div "Dashboard" at bounding box center [67, 72] width 64 height 19
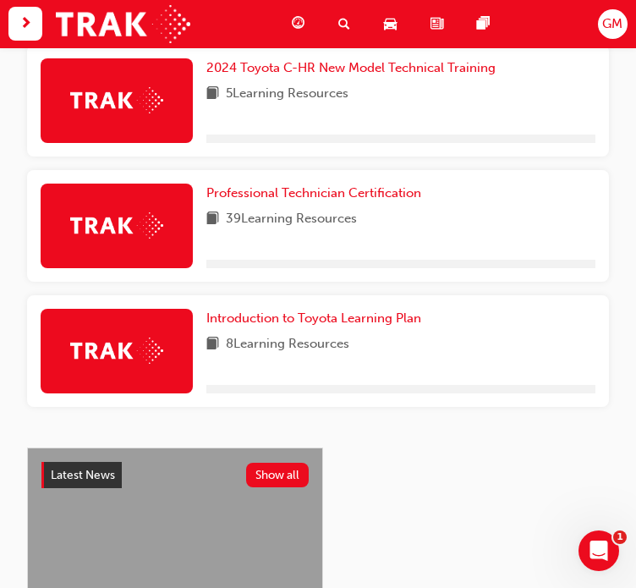
scroll to position [930, 0]
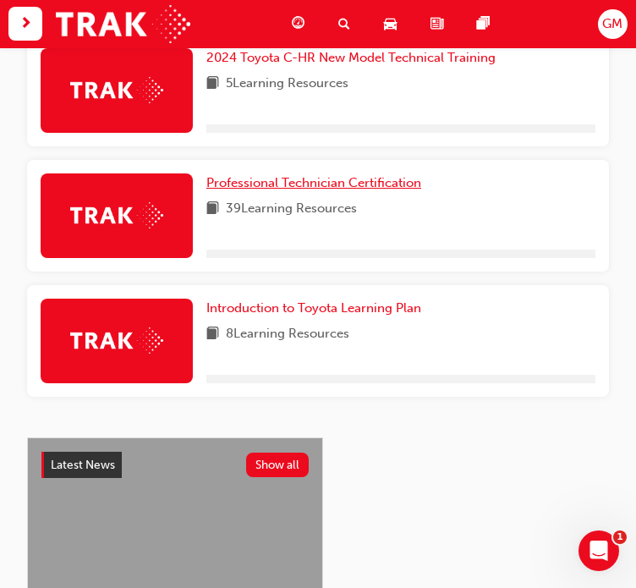
click at [325, 186] on span "Professional Technician Certification" at bounding box center [313, 182] width 215 height 15
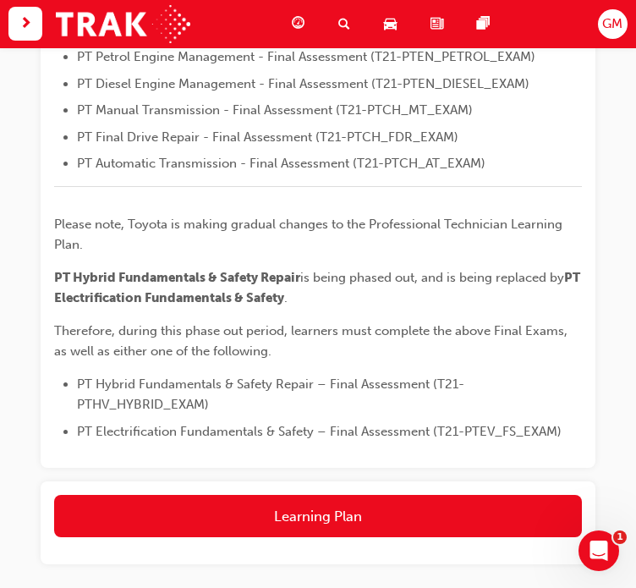
scroll to position [788, 0]
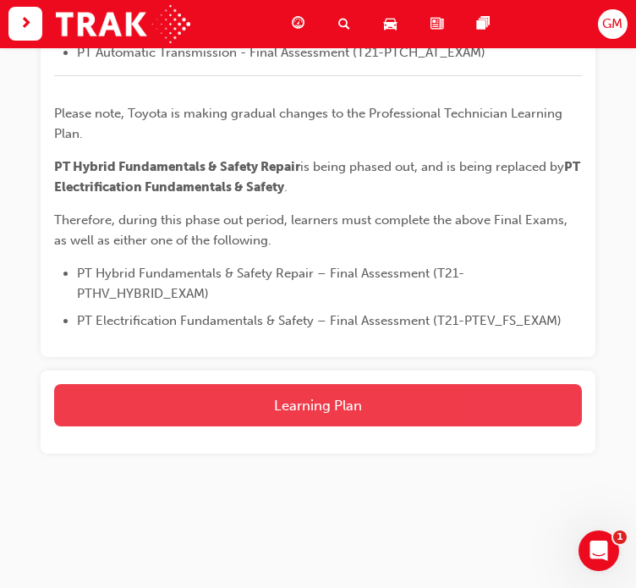
click at [352, 395] on button "Learning Plan" at bounding box center [318, 405] width 528 height 42
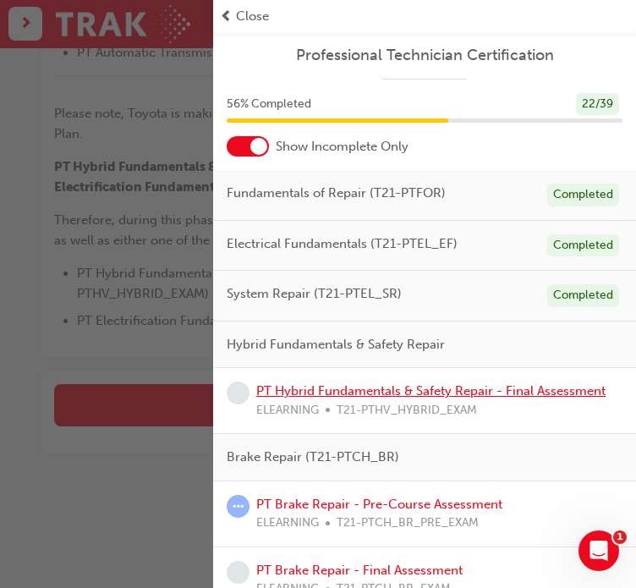
click at [358, 386] on link "PT Hybrid Fundamentals & Safety Repair - Final Assessment" at bounding box center [430, 390] width 349 height 15
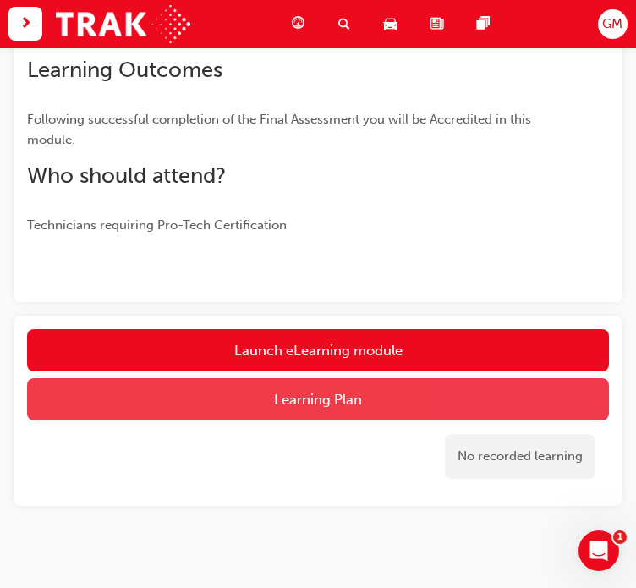
scroll to position [415, 0]
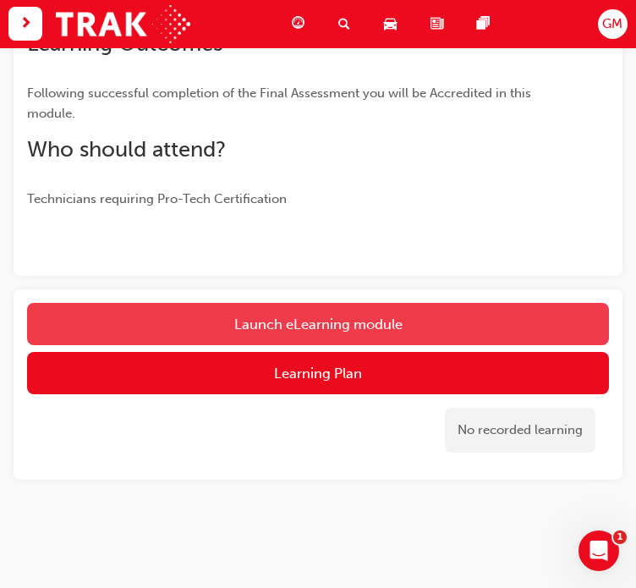
click at [308, 324] on link "Launch eLearning module" at bounding box center [318, 324] width 582 height 42
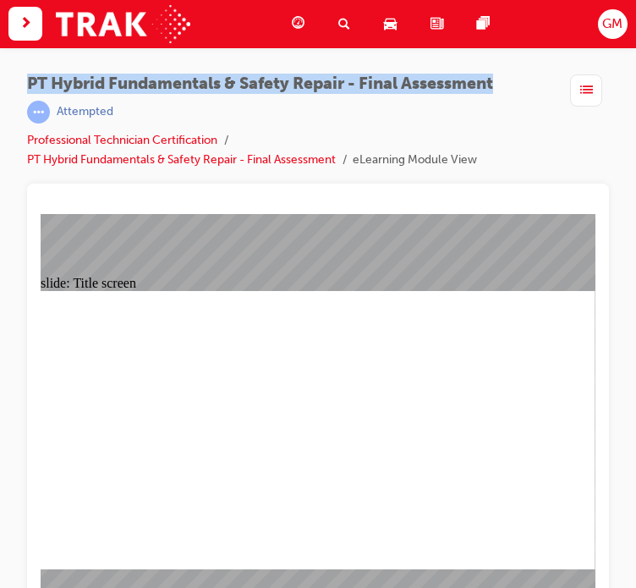
drag, startPoint x: 22, startPoint y: 68, endPoint x: 519, endPoint y: 84, distance: 497.4
click at [531, 84] on div "PT Hybrid Fundamentals & Safety Repair - Final Assessment | Attempted Professio…" at bounding box center [318, 296] width 636 height 498
copy span "PT Hybrid Fundamentals & Safety Repair - Final Assessment"
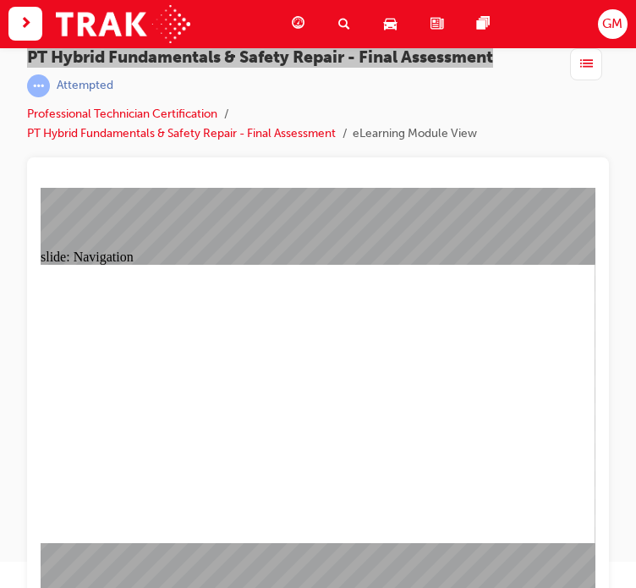
scroll to position [41, 0]
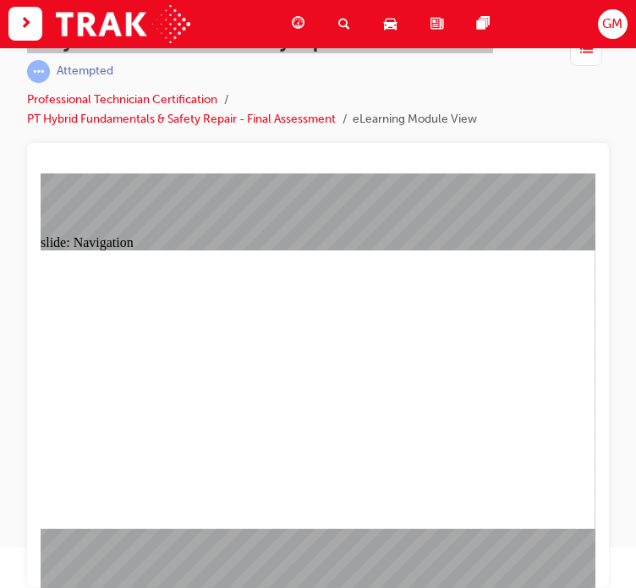
drag, startPoint x: 133, startPoint y: 276, endPoint x: 358, endPoint y: 362, distance: 240.9
drag, startPoint x: 142, startPoint y: 367, endPoint x: 185, endPoint y: 297, distance: 82.4
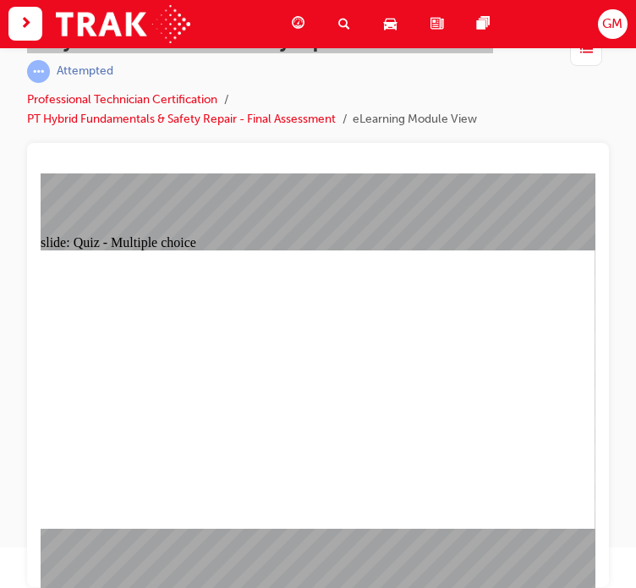
drag, startPoint x: 151, startPoint y: 262, endPoint x: 453, endPoint y: 282, distance: 302.5
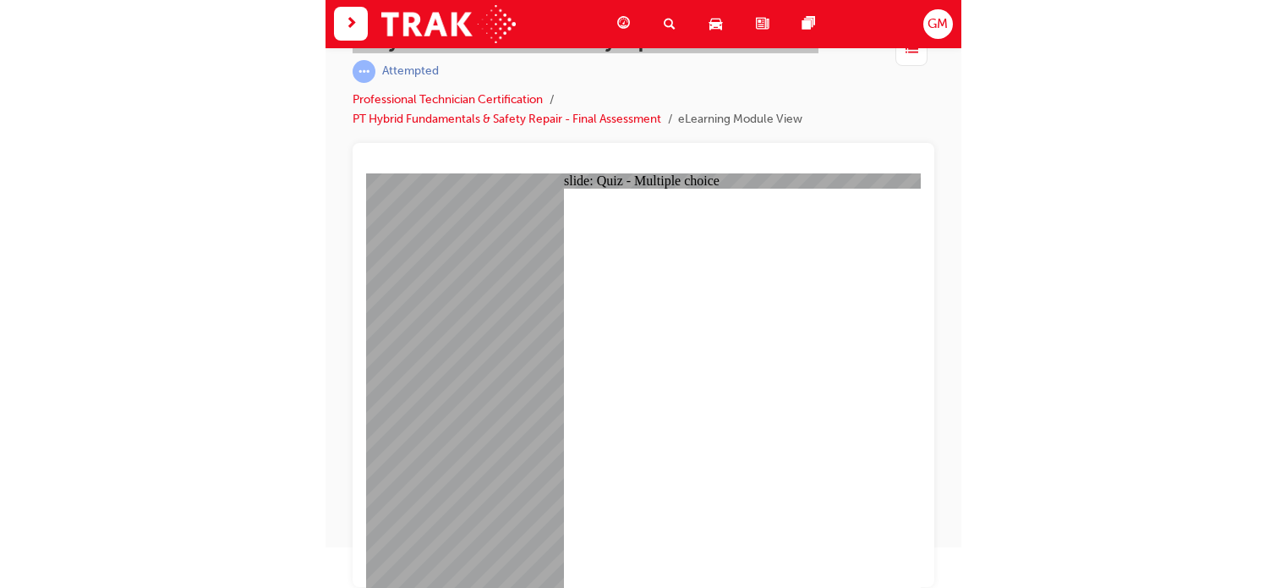
scroll to position [0, 0]
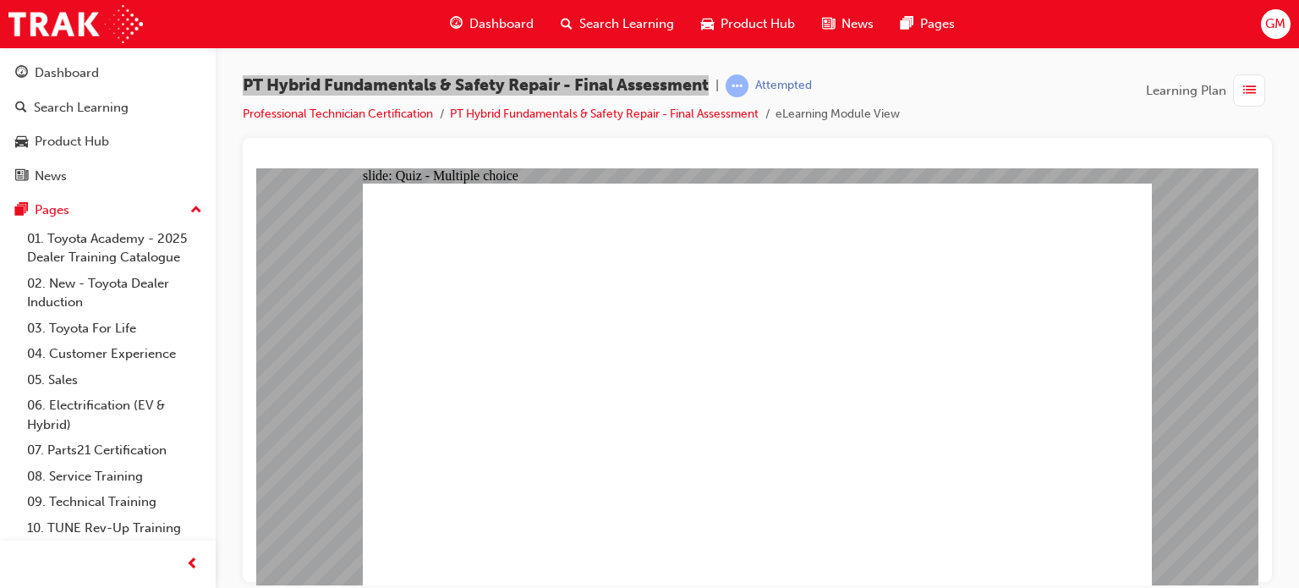
checkbox input "true"
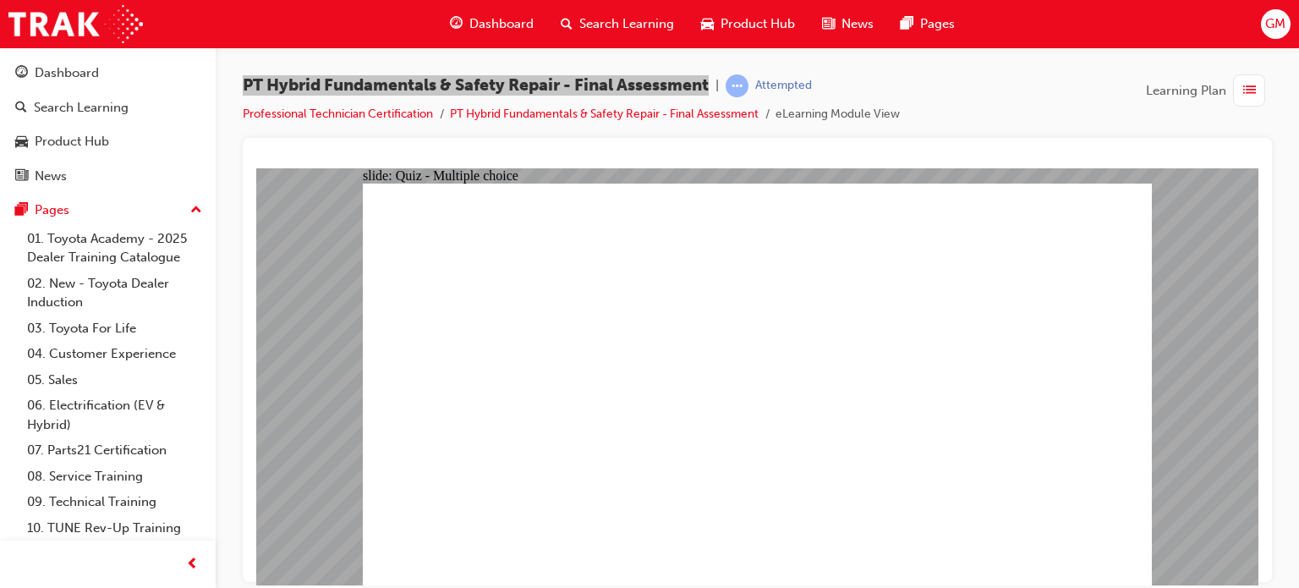
radio input "true"
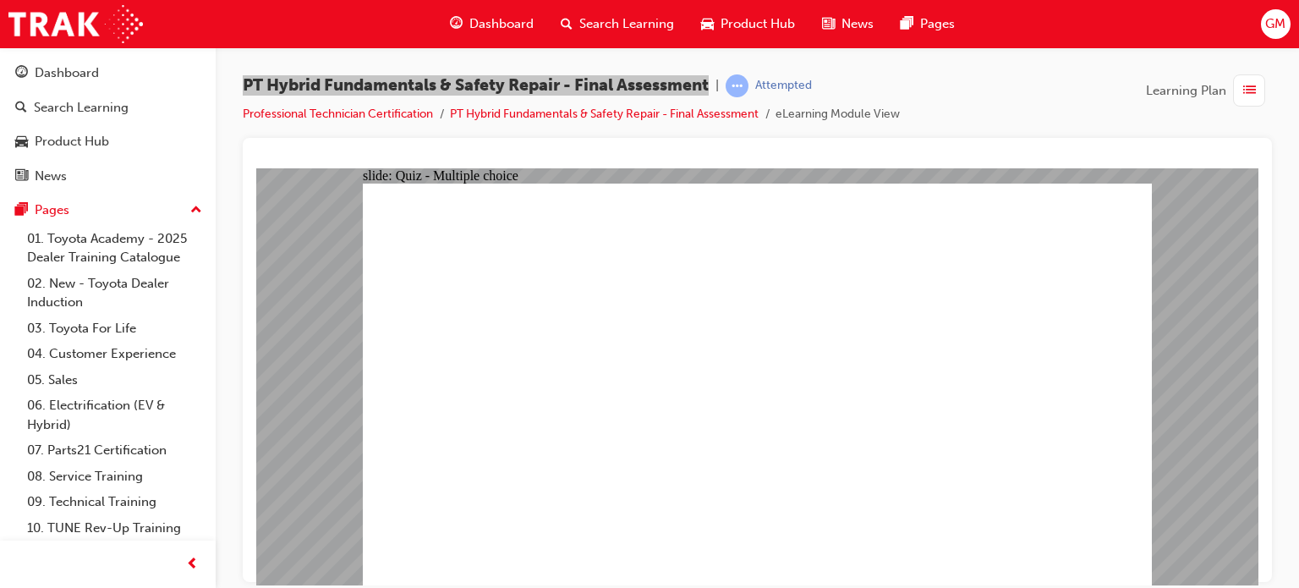
radio input "true"
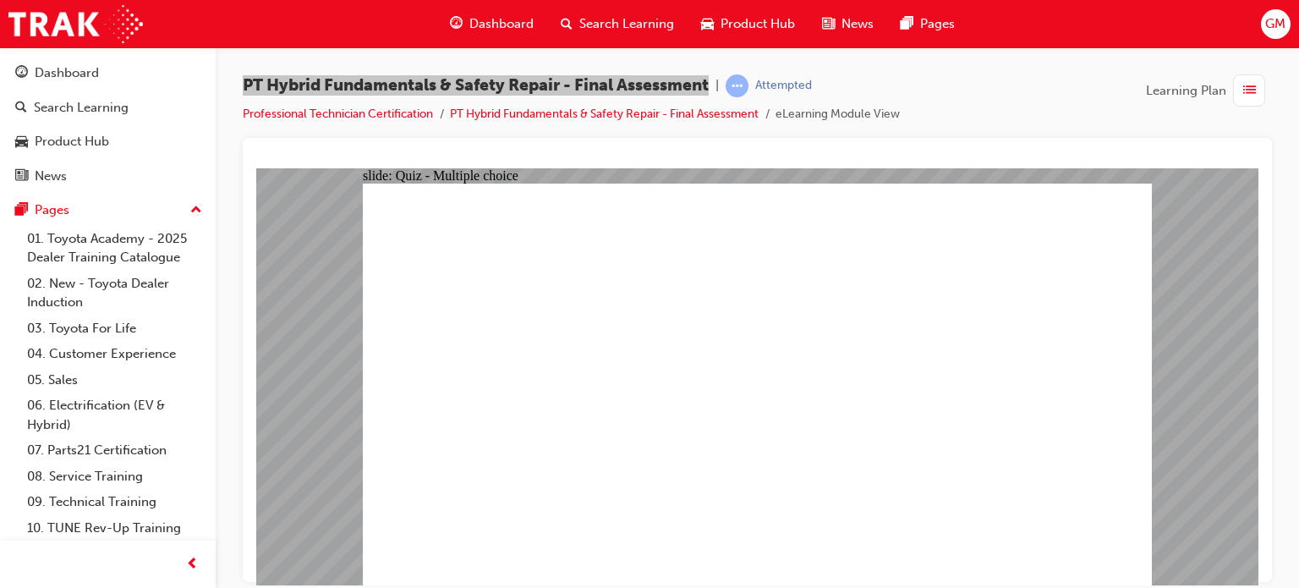
checkbox input "true"
radio input "true"
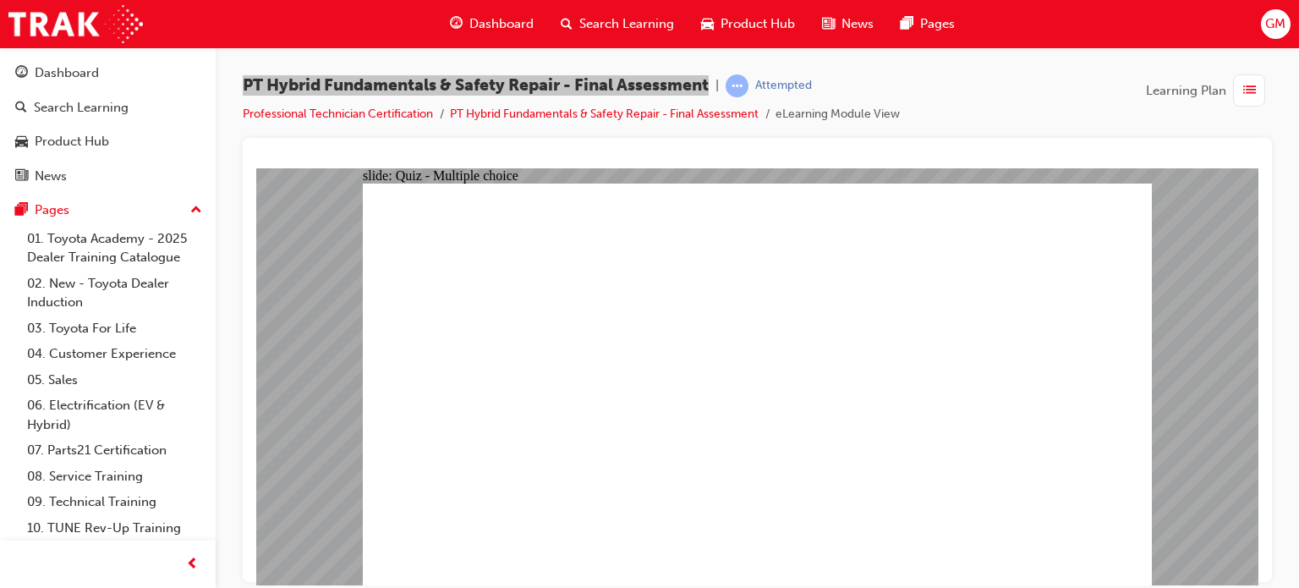
radio input "true"
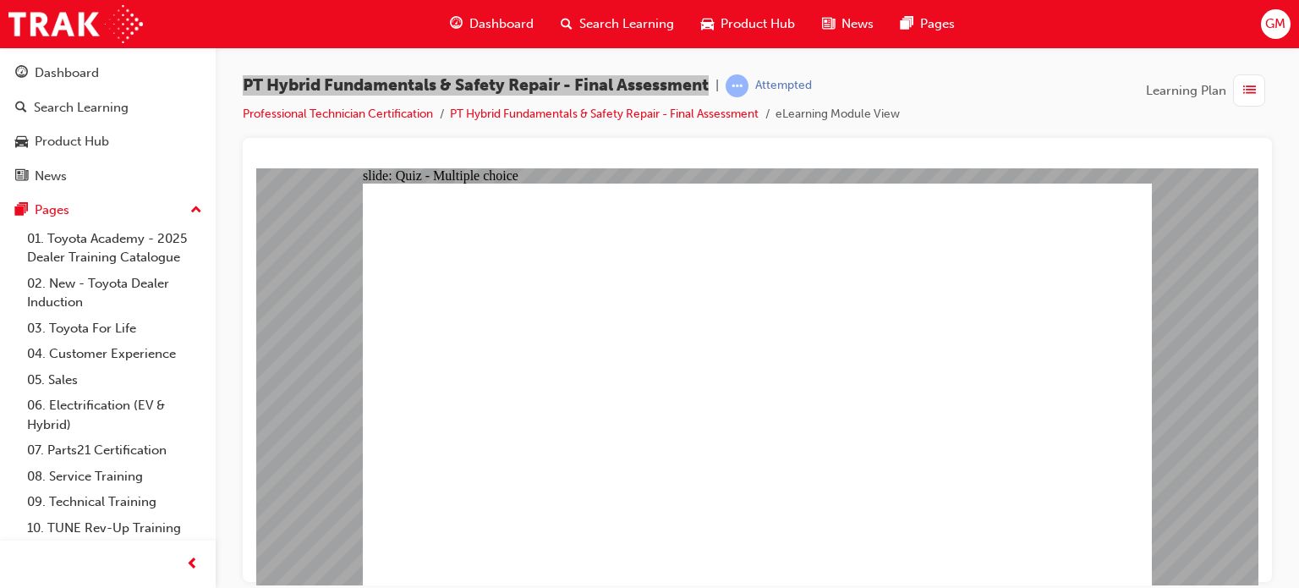
checkbox input "true"
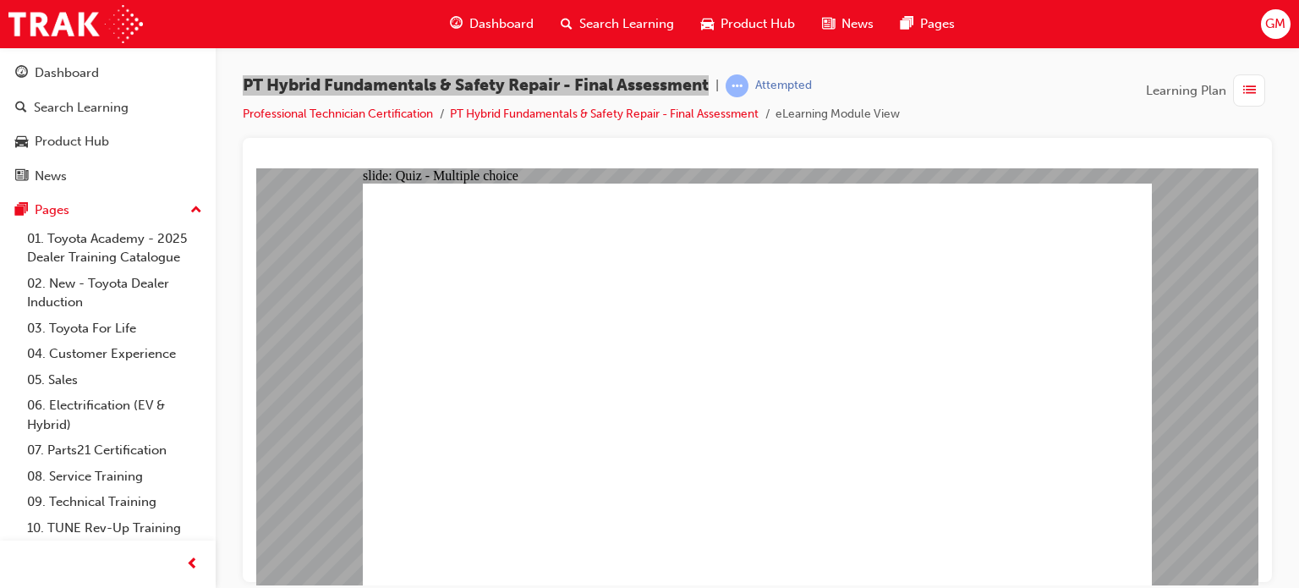
checkbox input "false"
checkbox input "true"
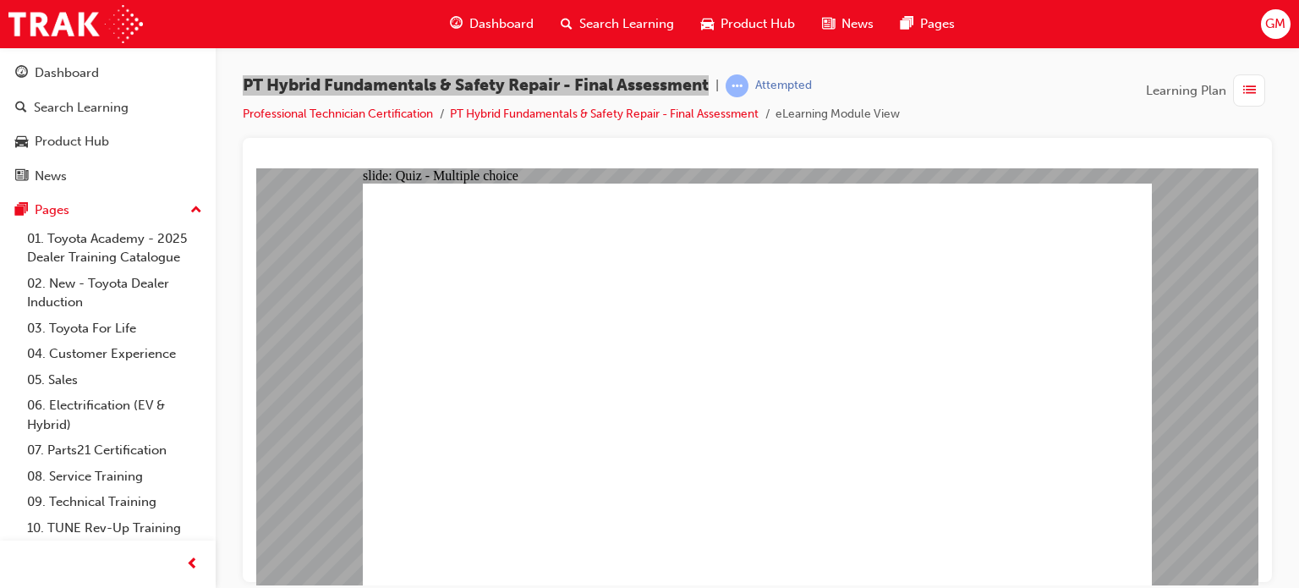
checkbox input "true"
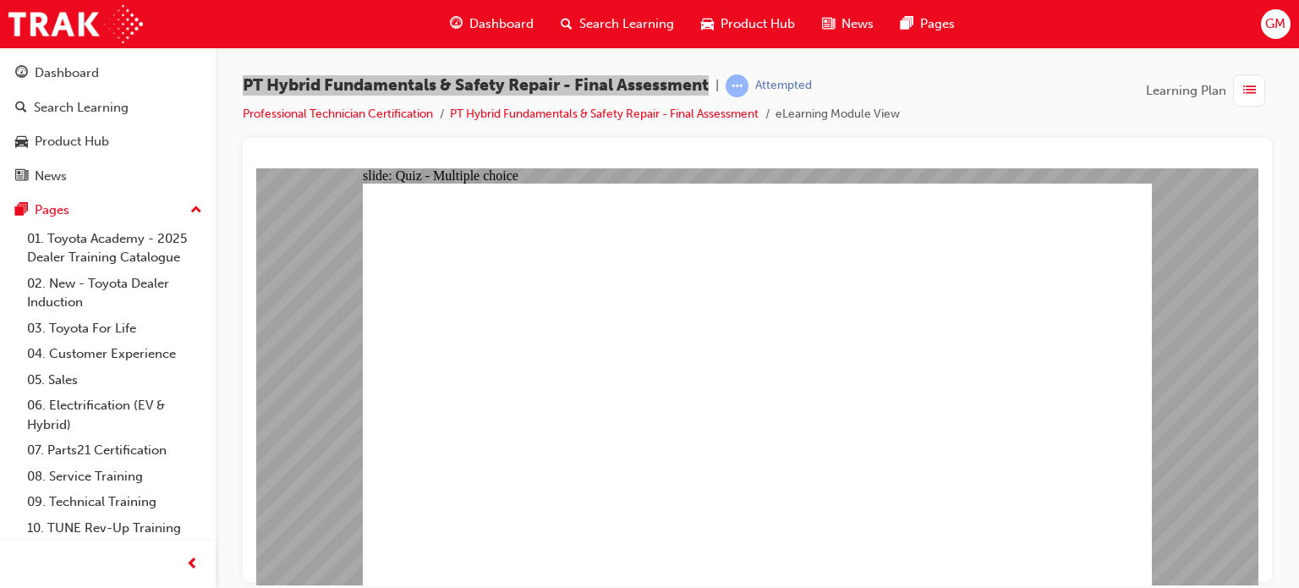
radio input "true"
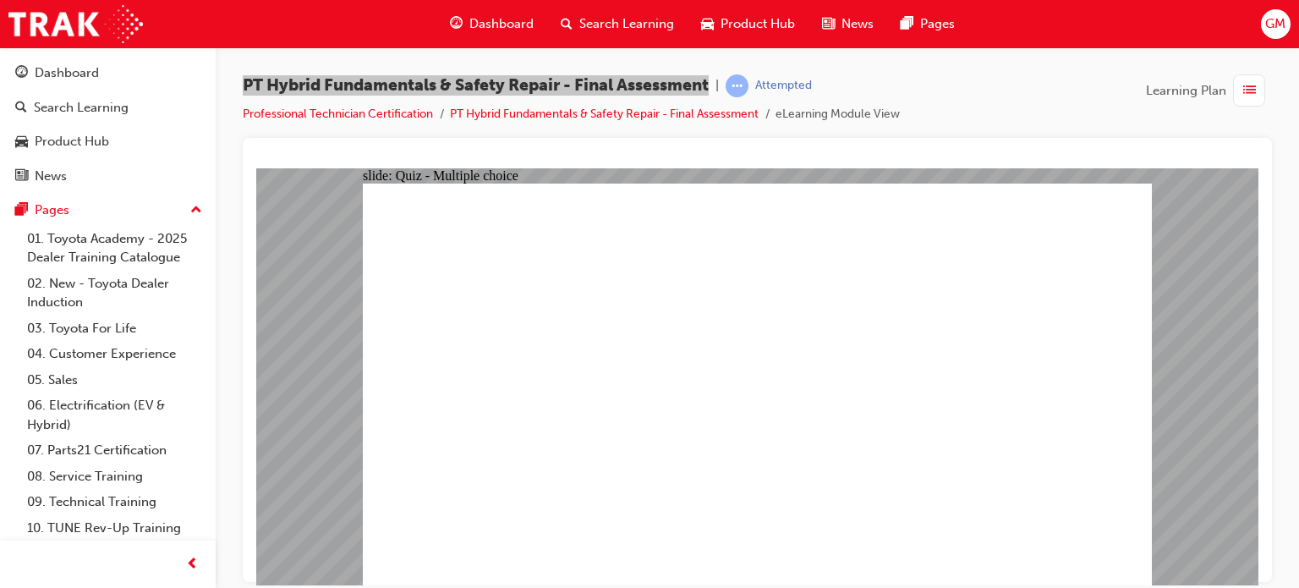
drag, startPoint x: 1029, startPoint y: 537, endPoint x: 1103, endPoint y: 537, distance: 74.4
radio input "true"
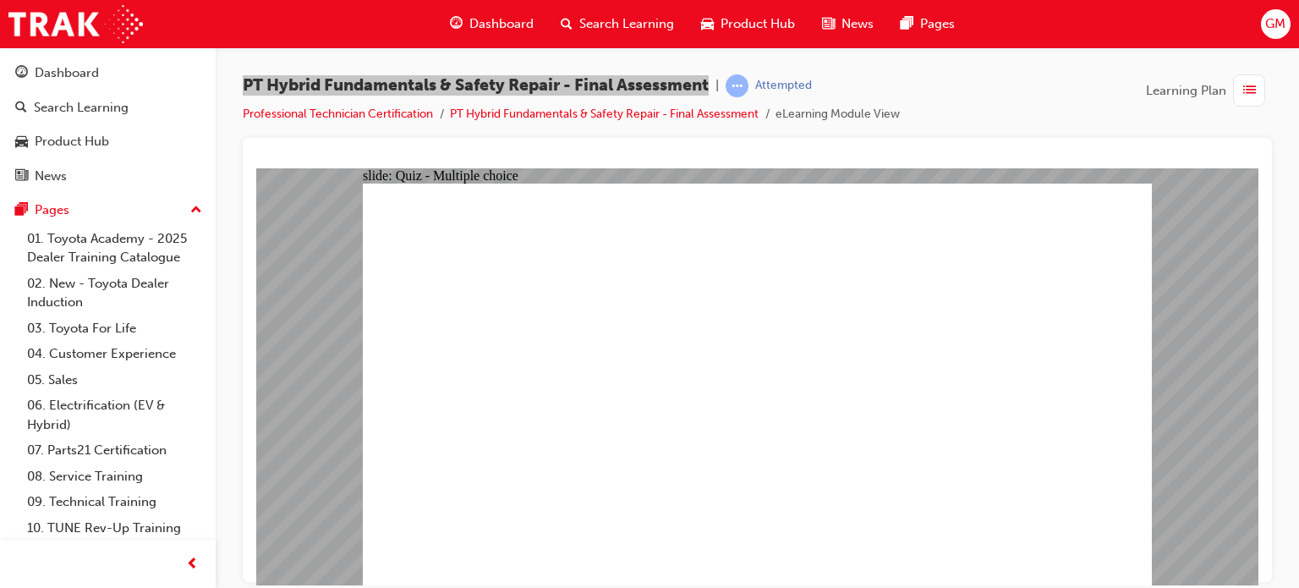
radio input "true"
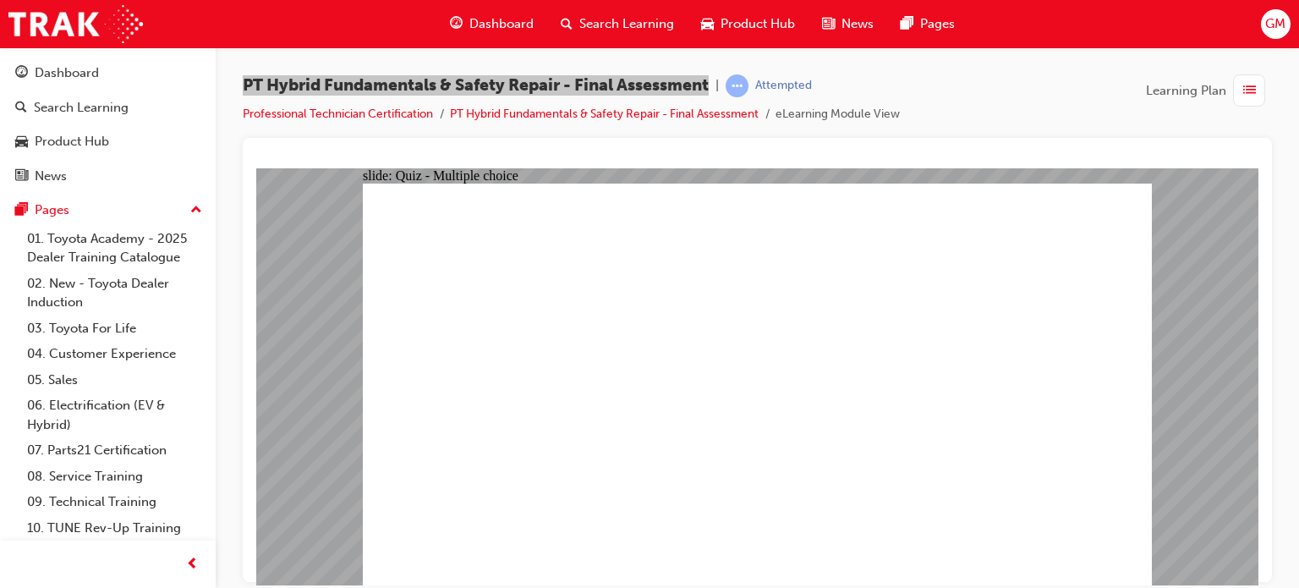
radio input "true"
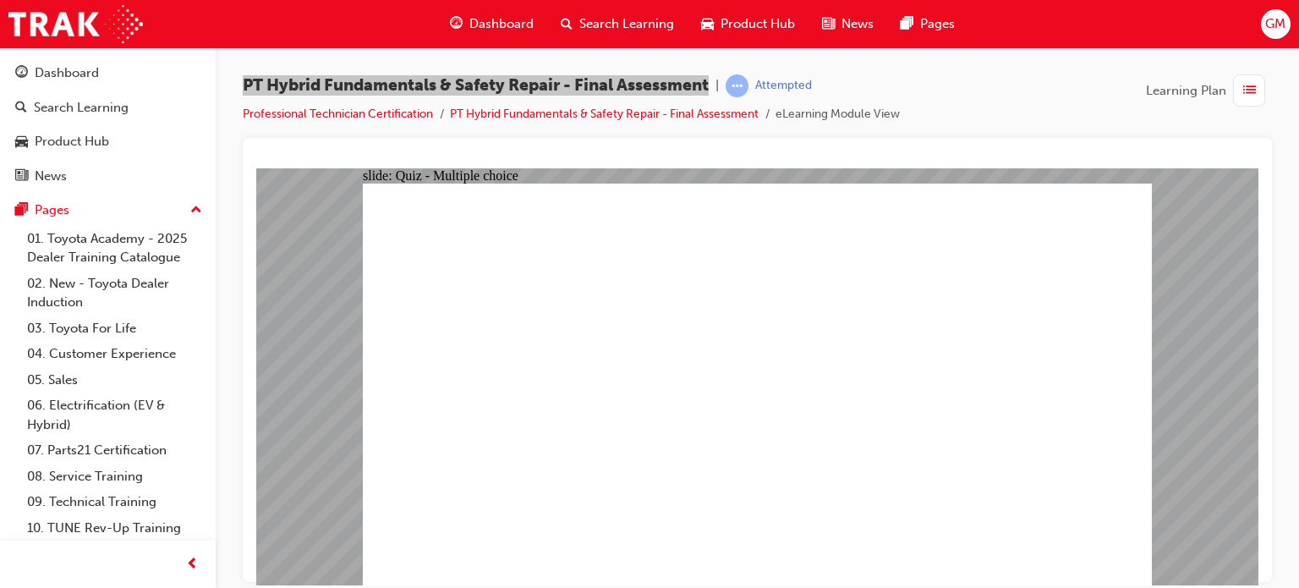
radio input "true"
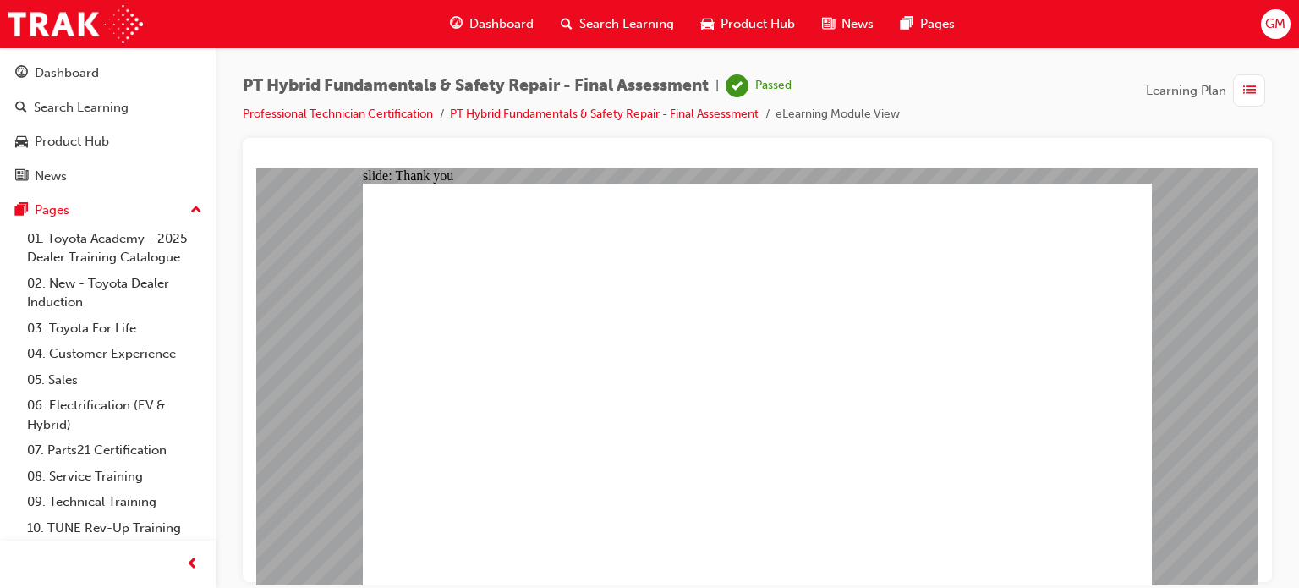
click at [480, 5] on div "Dashboard Search Learning Product Hub News Pages" at bounding box center [701, 24] width 545 height 48
click at [490, 25] on span "Dashboard" at bounding box center [501, 23] width 64 height 19
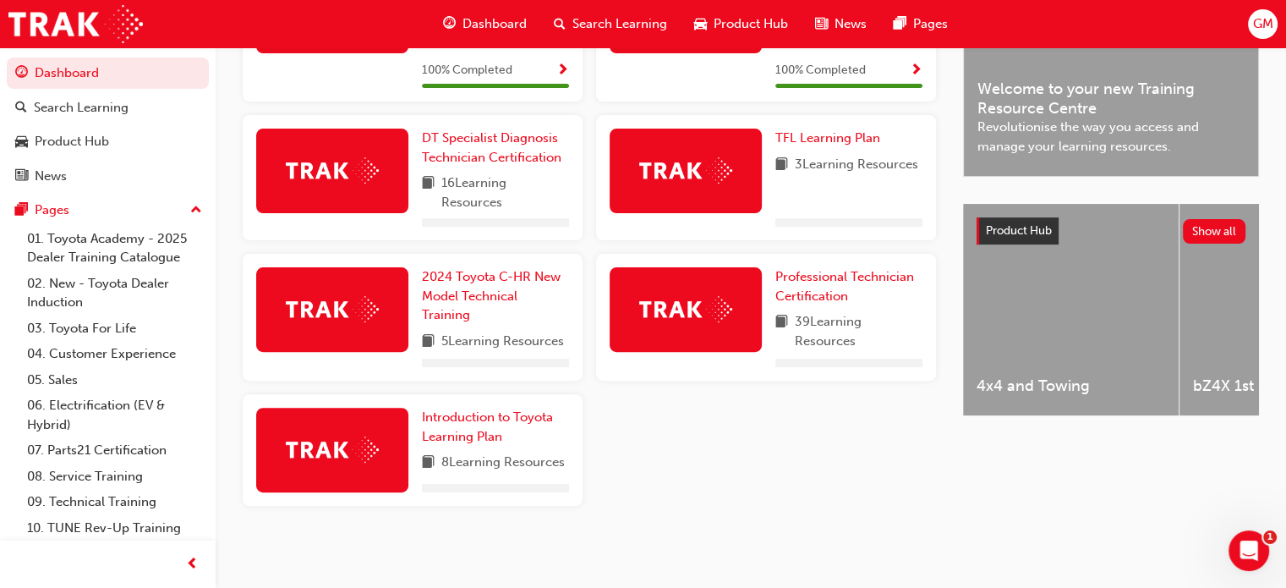
scroll to position [514, 0]
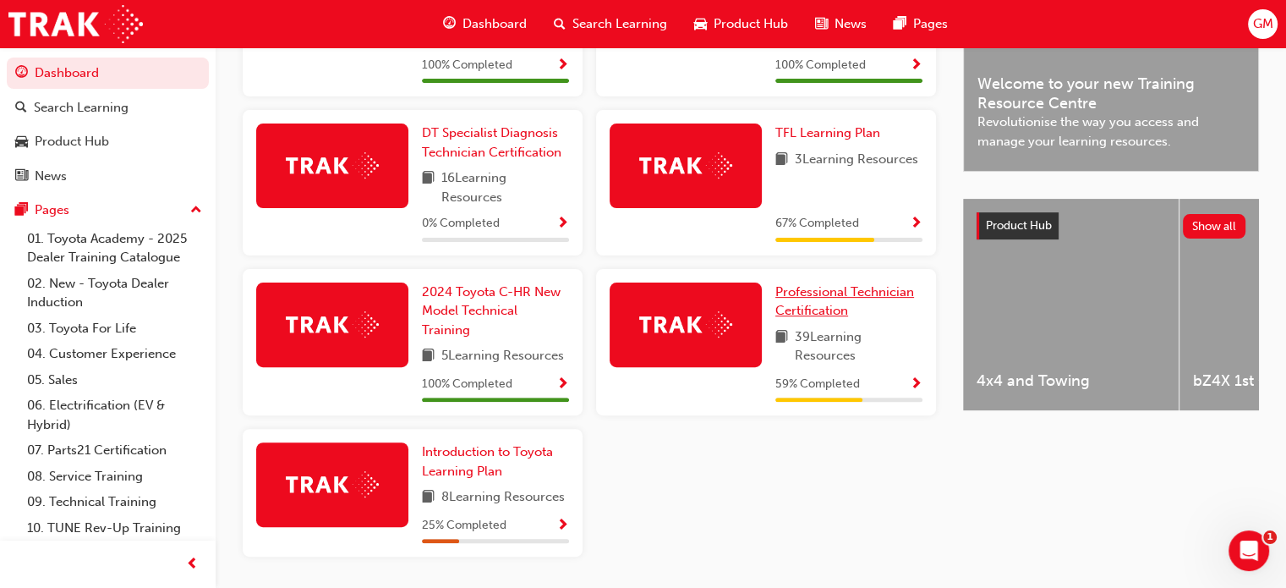
click at [829, 304] on link "Professional Technician Certification" at bounding box center [848, 301] width 147 height 38
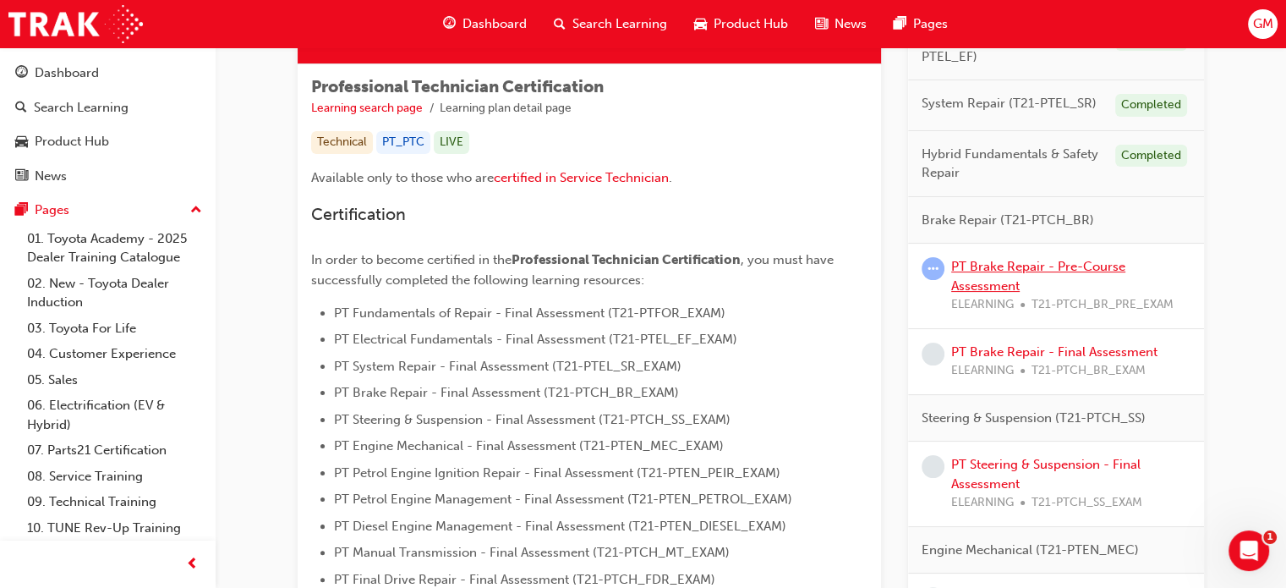
scroll to position [338, 0]
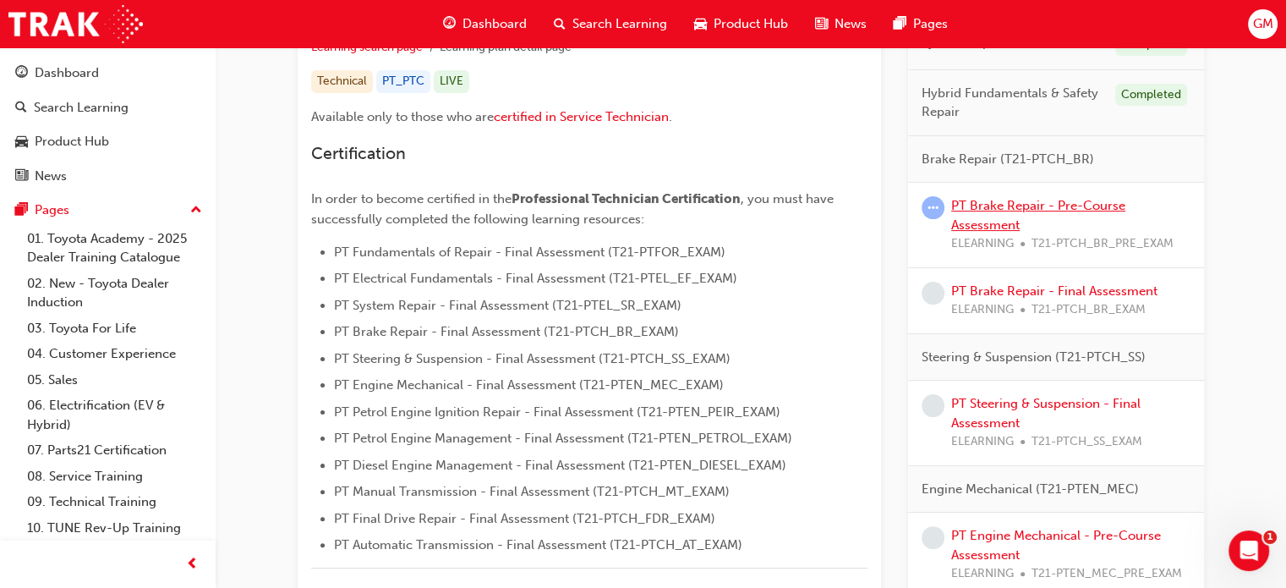
click at [993, 212] on link "PT Brake Repair - Pre-Course Assessment" at bounding box center [1038, 215] width 174 height 35
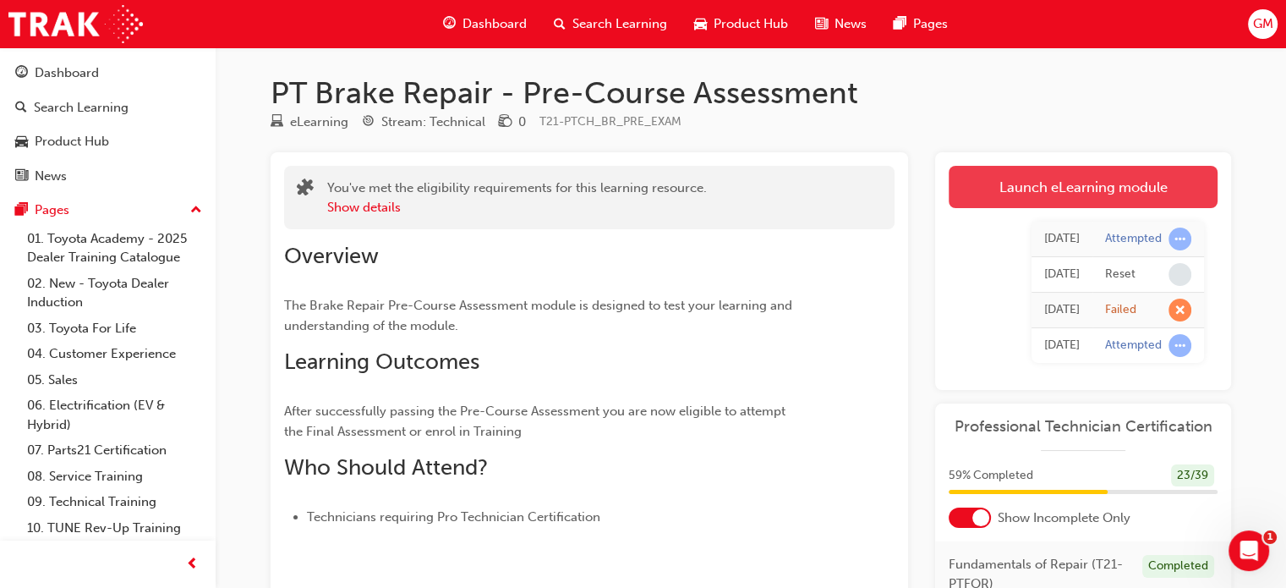
click at [987, 183] on link "Launch eLearning module" at bounding box center [1083, 187] width 269 height 42
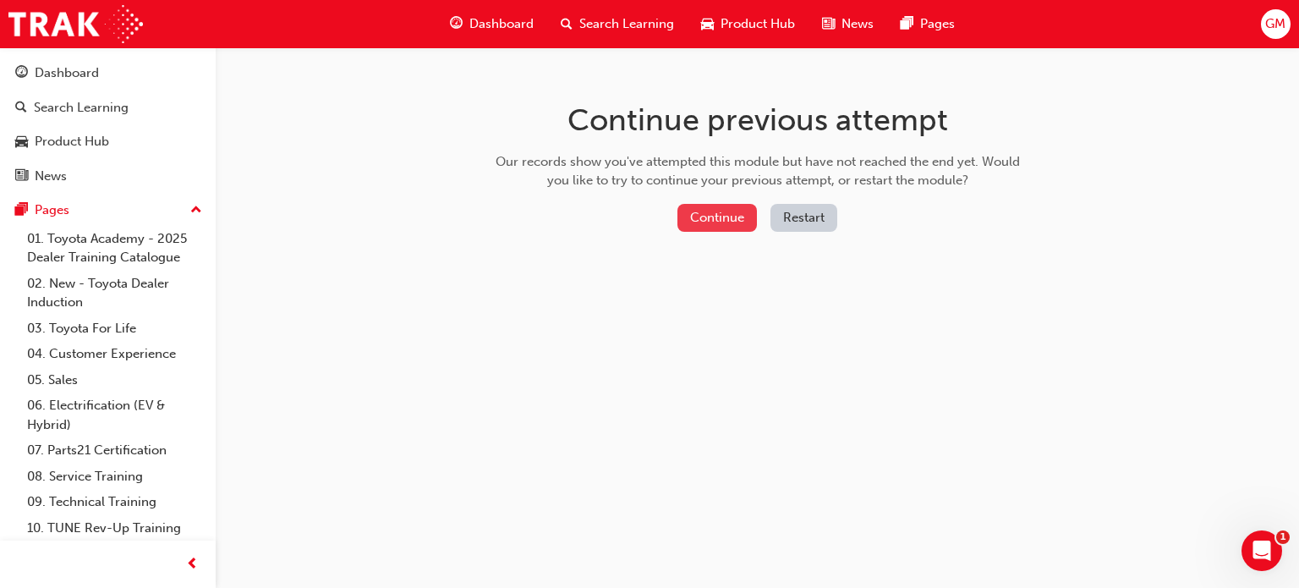
click at [710, 211] on button "Continue" at bounding box center [716, 218] width 79 height 28
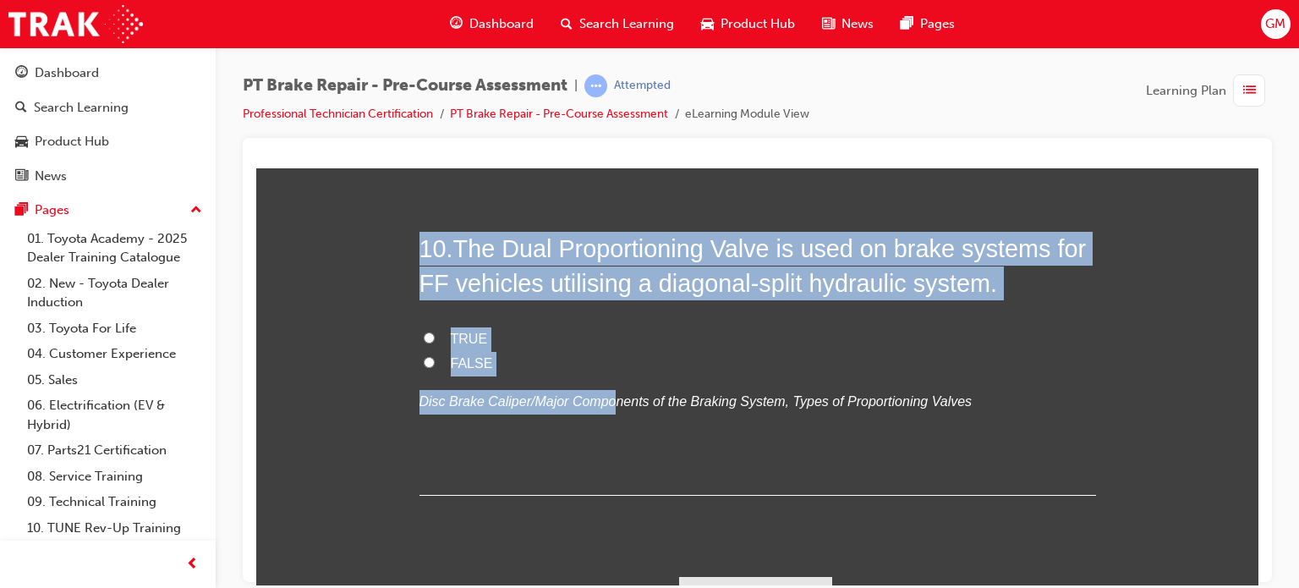
scroll to position [3500, 0]
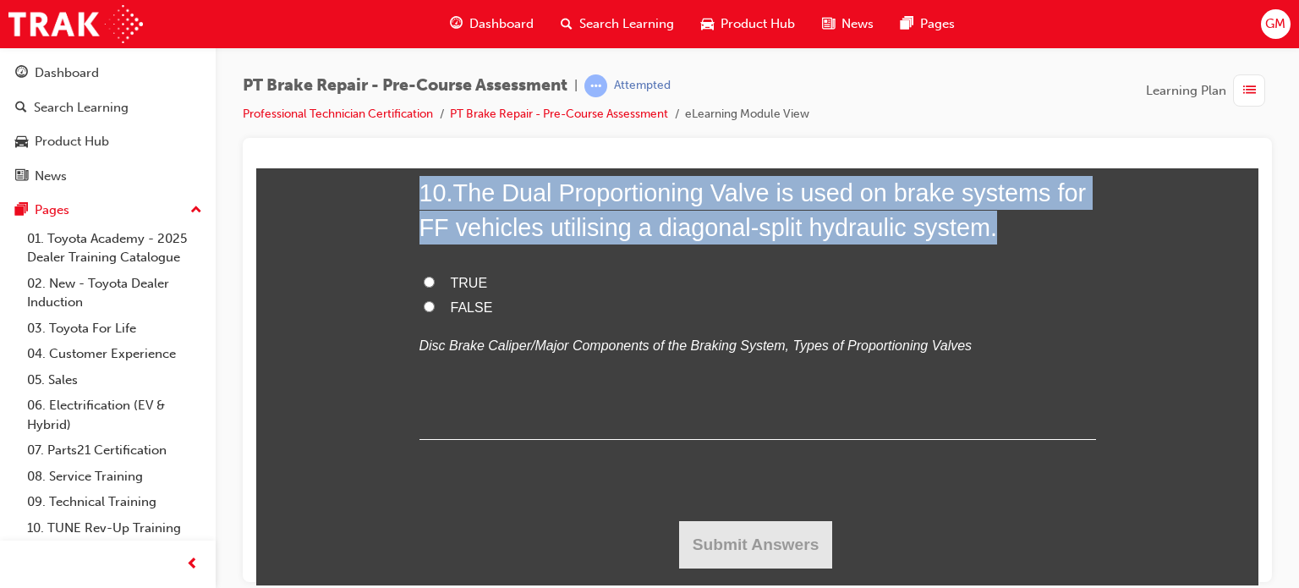
drag, startPoint x: 406, startPoint y: 258, endPoint x: 847, endPoint y: 268, distance: 441.5
copy div "You must select an answer for each question before you can submit. Please note,…"
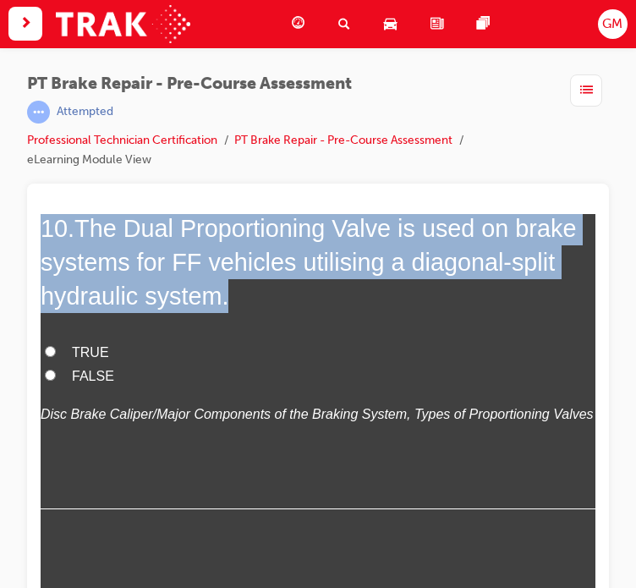
scroll to position [3603, 0]
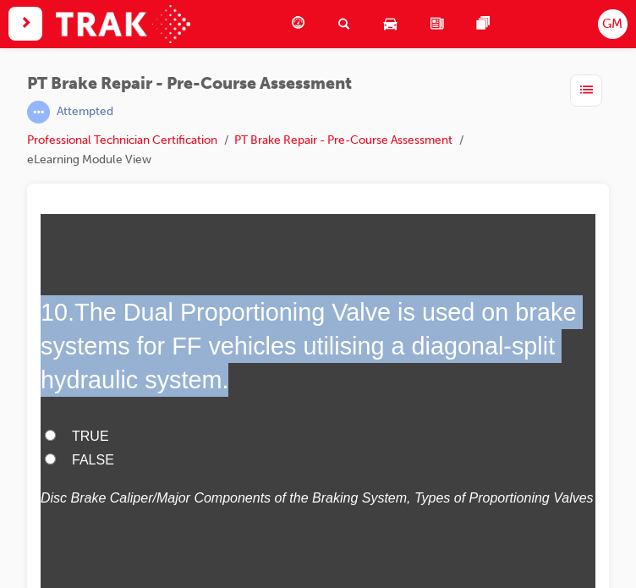
click at [386, 424] on label "TRUE" at bounding box center [318, 436] width 555 height 25
click at [56, 429] on input "TRUE" at bounding box center [50, 434] width 11 height 11
radio input "true"
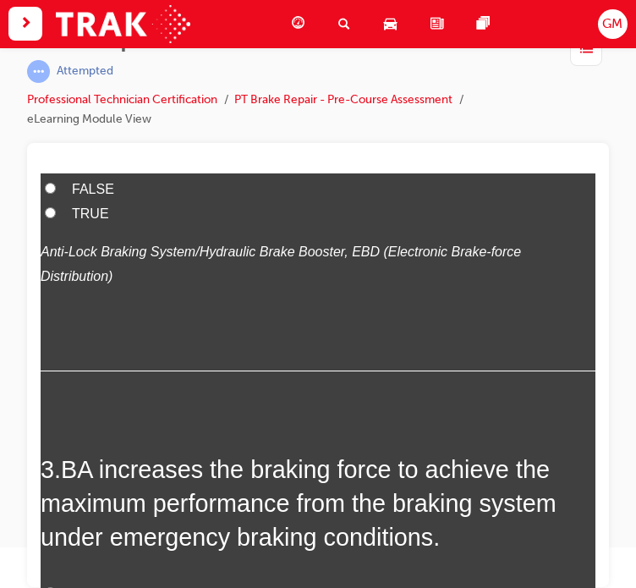
scroll to position [0, 0]
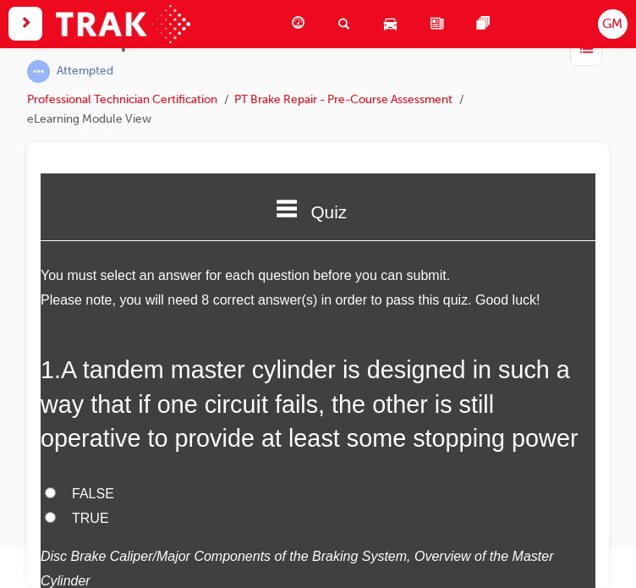
click at [90, 519] on span "TRUE" at bounding box center [90, 517] width 37 height 14
click at [56, 519] on input "TRUE" at bounding box center [50, 516] width 11 height 11
radio input "true"
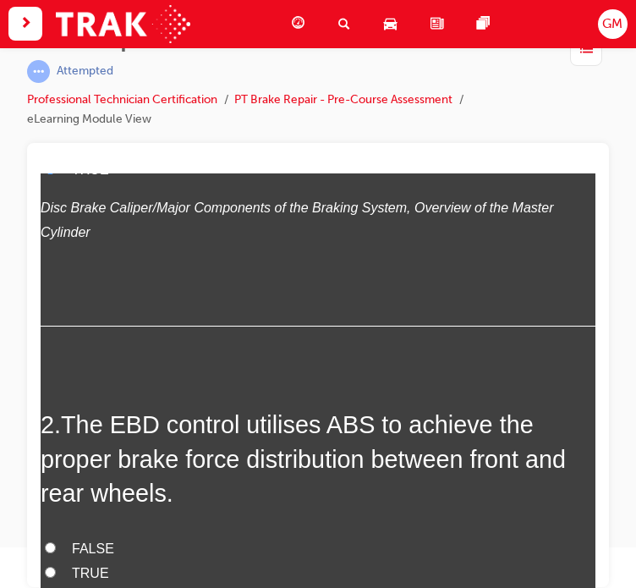
scroll to position [423, 0]
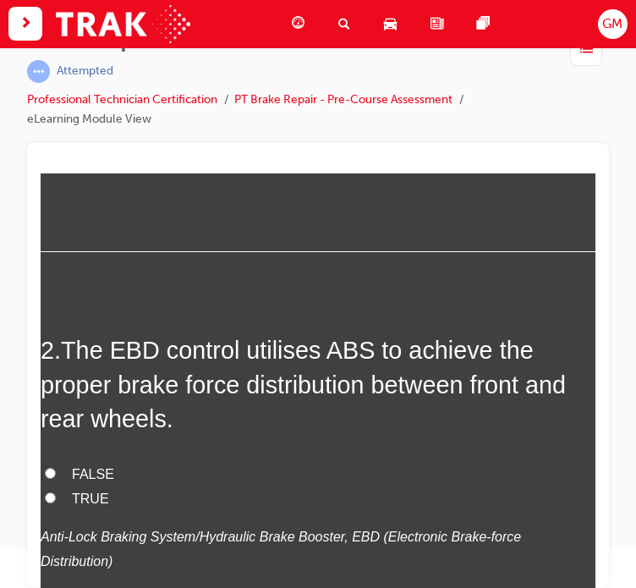
click at [97, 490] on span "TRUE" at bounding box center [90, 497] width 37 height 14
click at [56, 491] on input "TRUE" at bounding box center [50, 496] width 11 height 11
radio input "true"
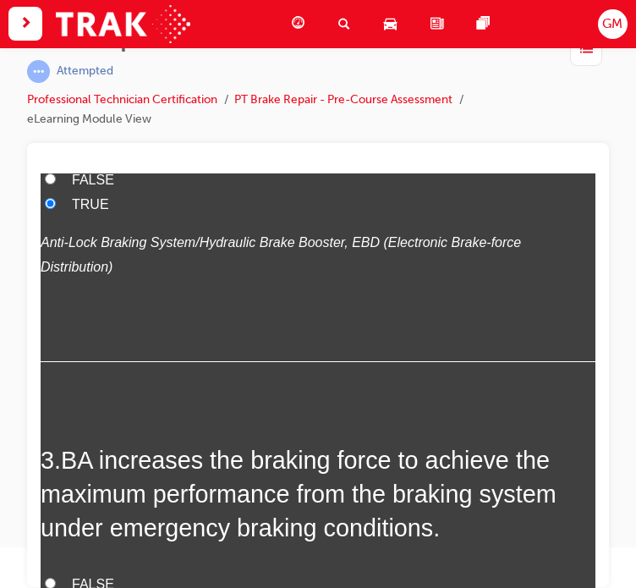
scroll to position [761, 0]
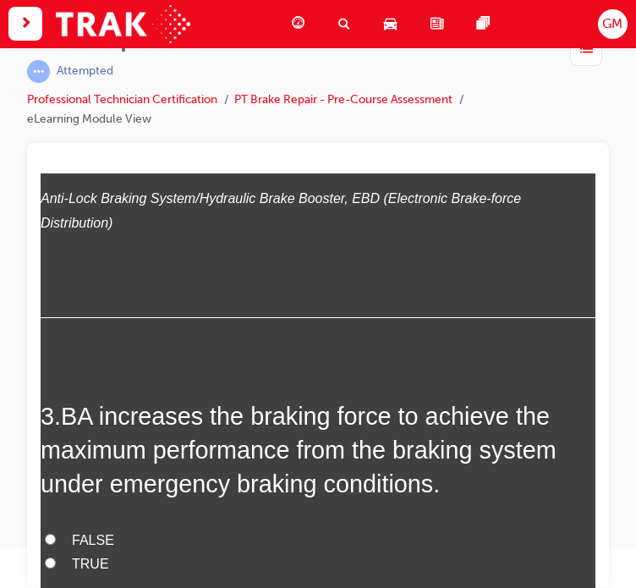
click at [92, 555] on span "TRUE" at bounding box center [90, 562] width 37 height 14
click at [56, 556] on input "TRUE" at bounding box center [50, 561] width 11 height 11
radio input "true"
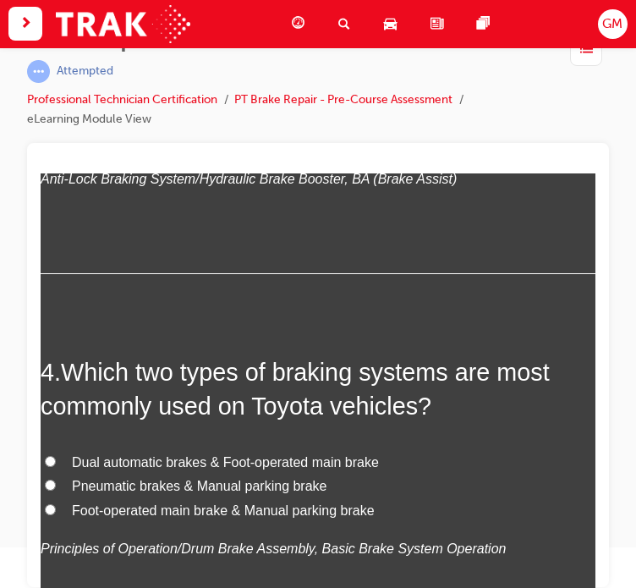
click at [134, 502] on span "Foot-operated main brake & Manual parking brake" at bounding box center [223, 509] width 303 height 14
click at [56, 503] on input "Foot-operated main brake & Manual parking brake" at bounding box center [50, 508] width 11 height 11
radio input "true"
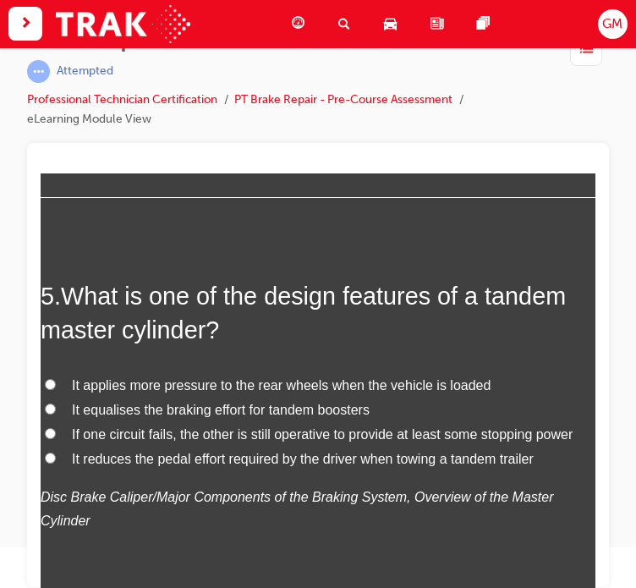
scroll to position [1606, 0]
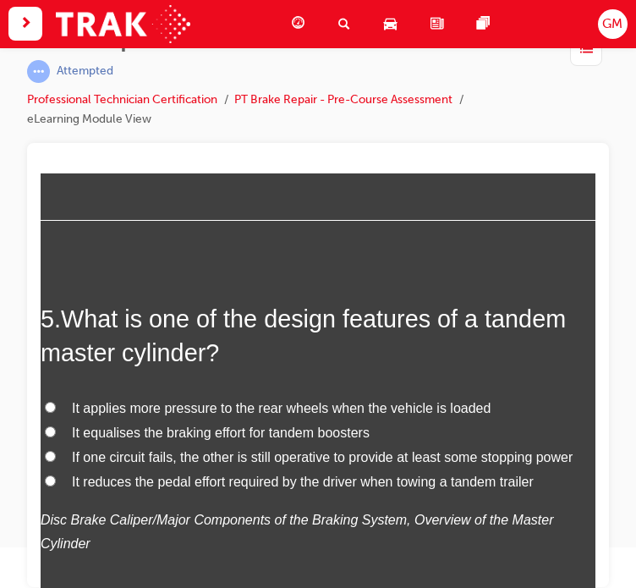
click at [115, 449] on span "If one circuit fails, the other is still operative to provide at least some sto…" at bounding box center [322, 456] width 501 height 14
click at [56, 450] on input "If one circuit fails, the other is still operative to provide at least some sto…" at bounding box center [50, 455] width 11 height 11
radio input "true"
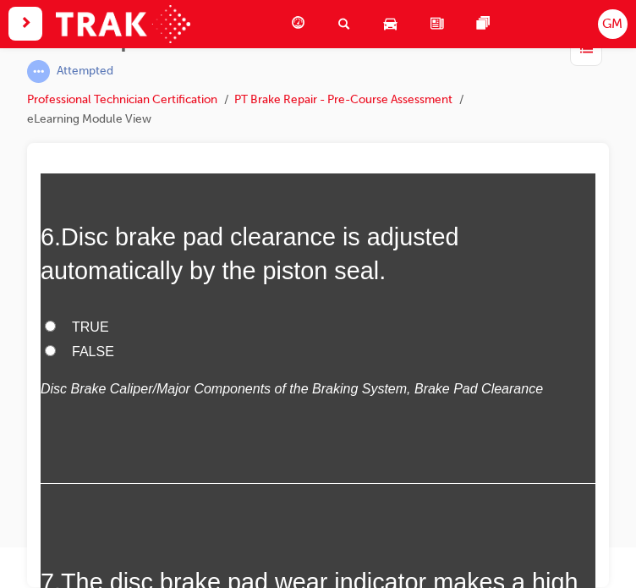
scroll to position [2114, 0]
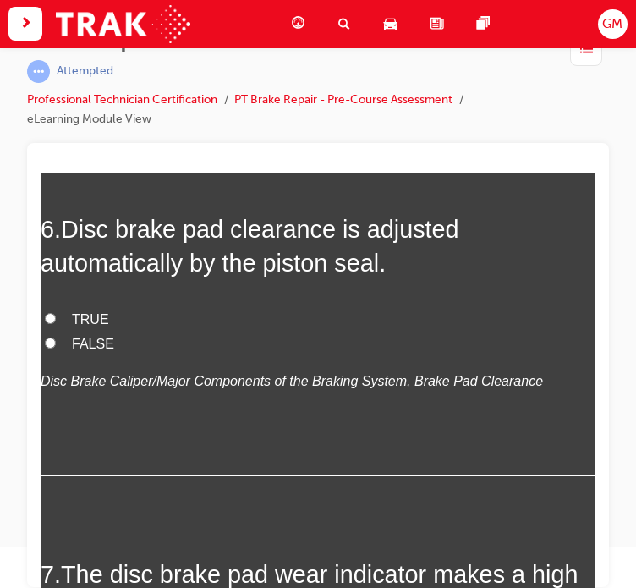
click at [90, 311] on span "TRUE" at bounding box center [90, 318] width 37 height 14
click at [56, 312] on input "TRUE" at bounding box center [50, 317] width 11 height 11
radio input "true"
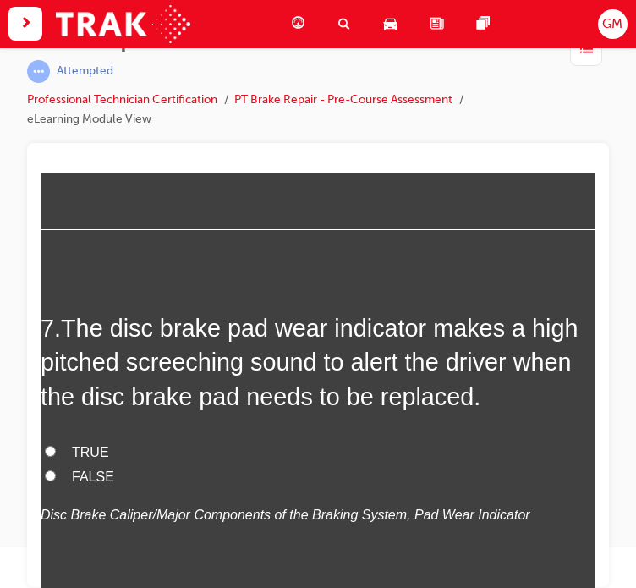
scroll to position [2367, 0]
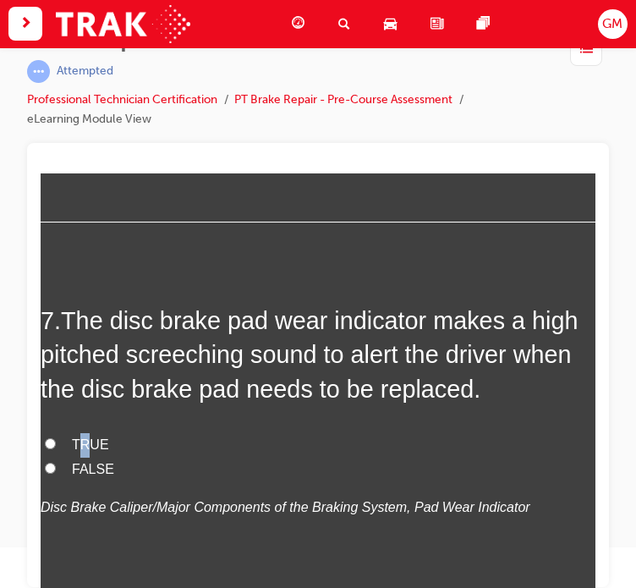
click at [84, 436] on span "TRUE" at bounding box center [90, 443] width 37 height 14
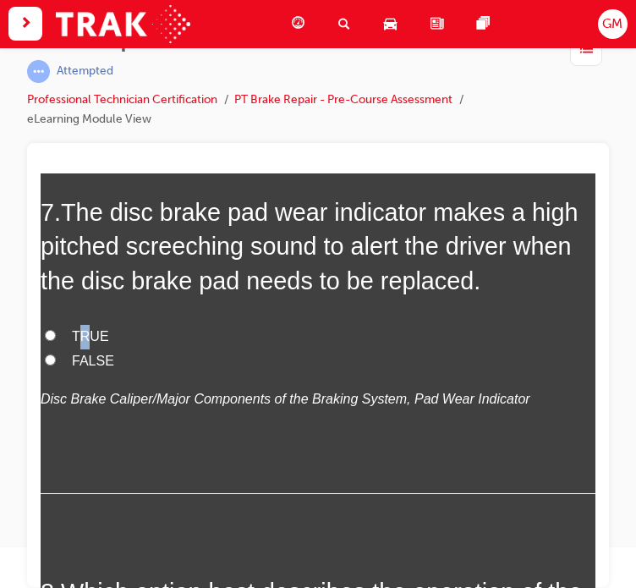
scroll to position [2452, 0]
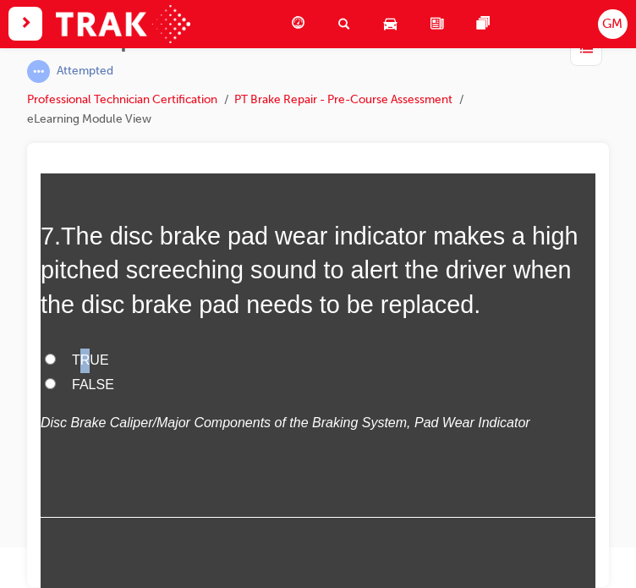
click at [81, 352] on span "TRUE" at bounding box center [90, 359] width 37 height 14
click at [56, 353] on input "TRUE" at bounding box center [50, 358] width 11 height 11
radio input "true"
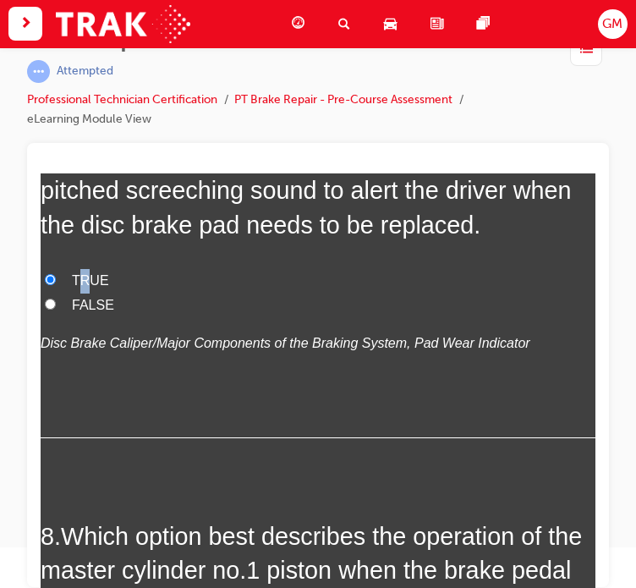
scroll to position [2705, 0]
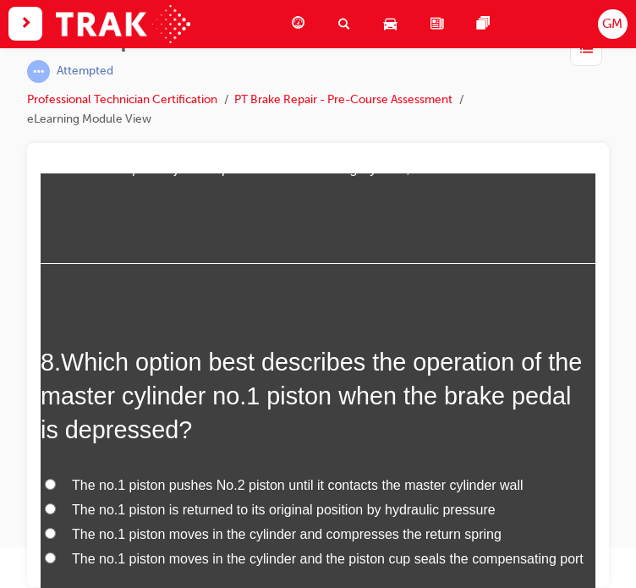
click at [379, 550] on span "The no.1 piston moves in the cylinder and the piston cup seals the compensating…" at bounding box center [328, 557] width 512 height 14
click at [56, 551] on input "The no.1 piston moves in the cylinder and the piston cup seals the compensating…" at bounding box center [50, 556] width 11 height 11
radio input "true"
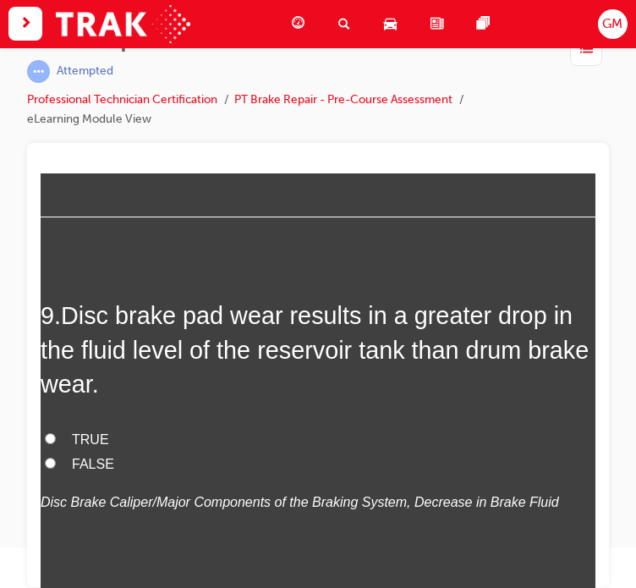
scroll to position [3213, 0]
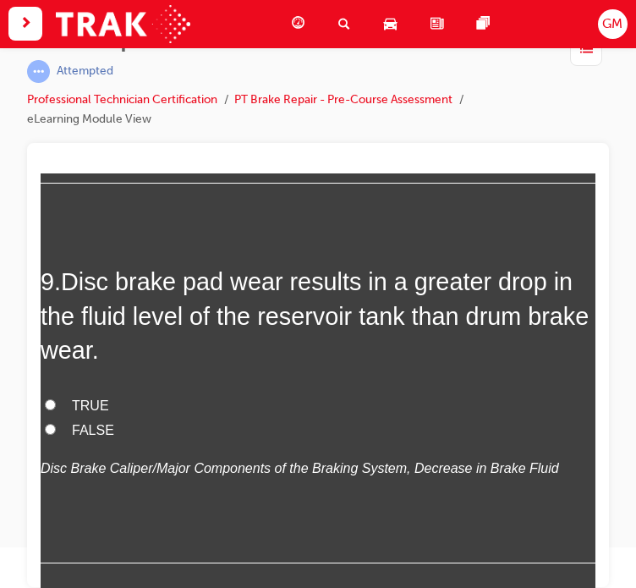
click at [80, 397] on span "TRUE" at bounding box center [90, 404] width 37 height 14
click at [56, 398] on input "TRUE" at bounding box center [50, 403] width 11 height 11
radio input "true"
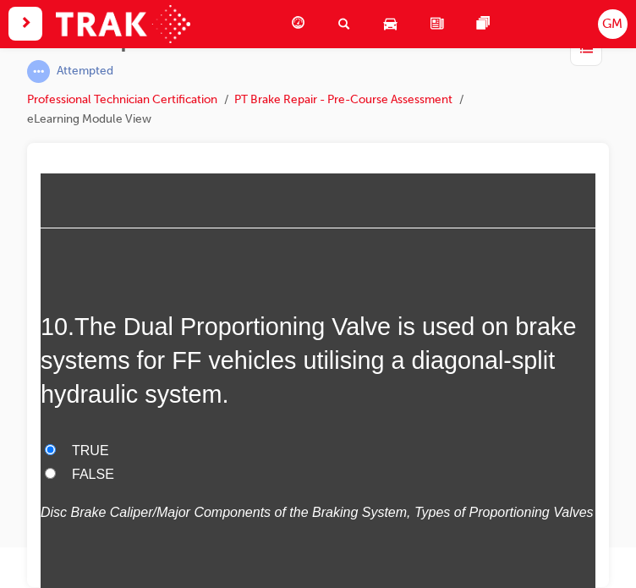
scroll to position [3636, 0]
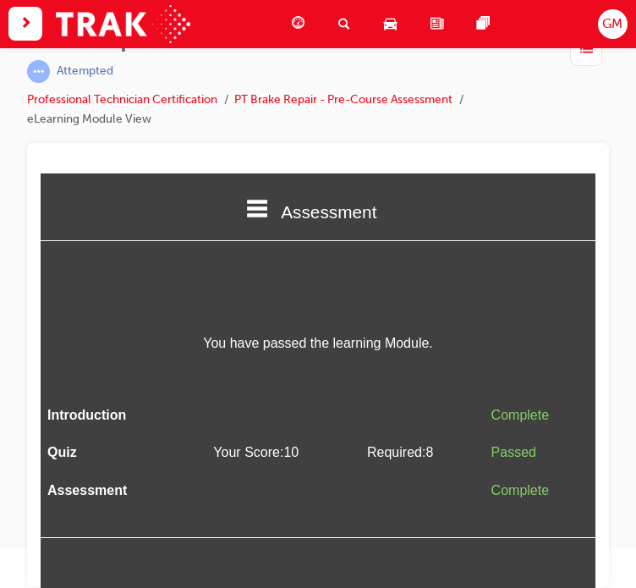
scroll to position [0, 0]
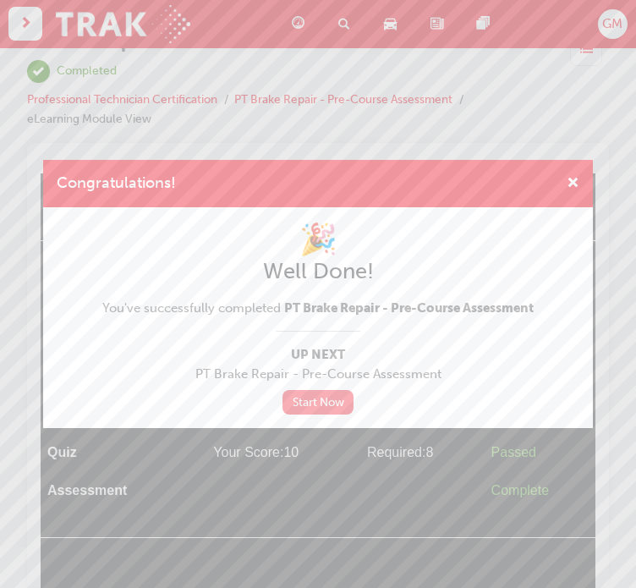
click at [312, 403] on link "Start Now" at bounding box center [317, 402] width 71 height 25
click at [577, 189] on span "cross-icon" at bounding box center [572, 184] width 13 height 15
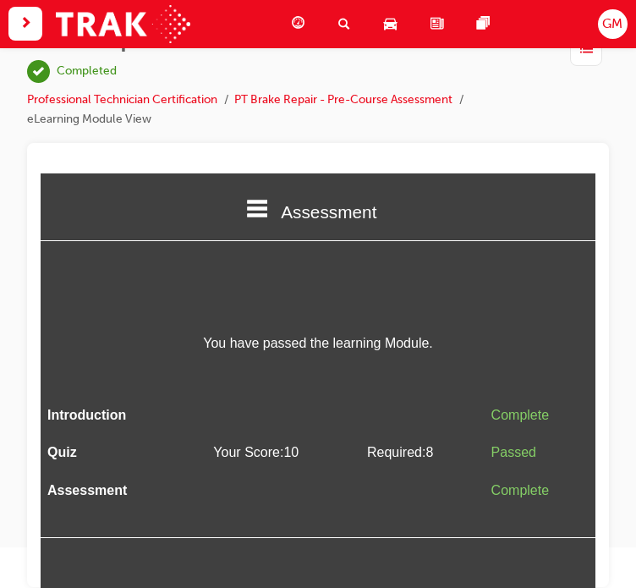
click at [294, 21] on span "guage-icon" at bounding box center [298, 24] width 13 height 21
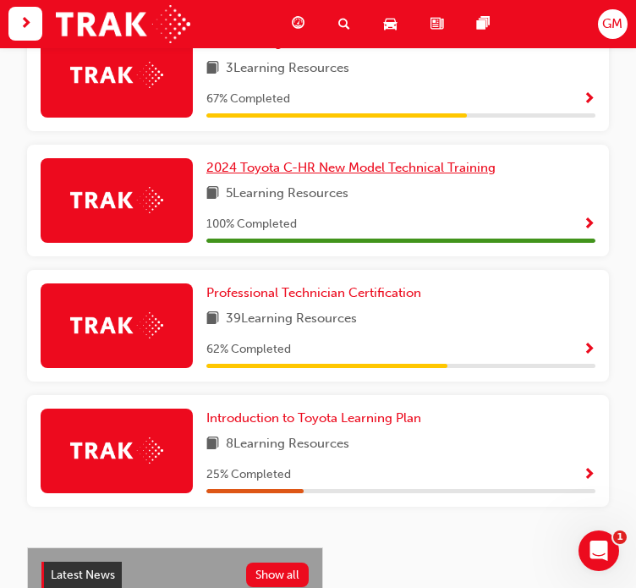
scroll to position [802, 0]
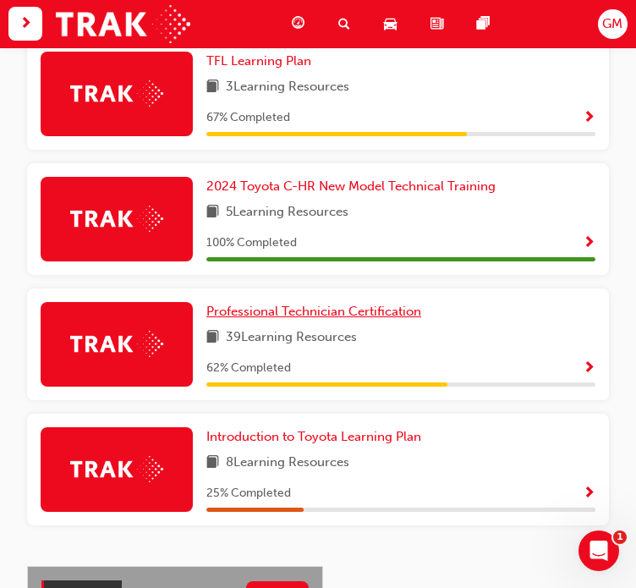
click at [340, 317] on span "Professional Technician Certification" at bounding box center [313, 311] width 215 height 15
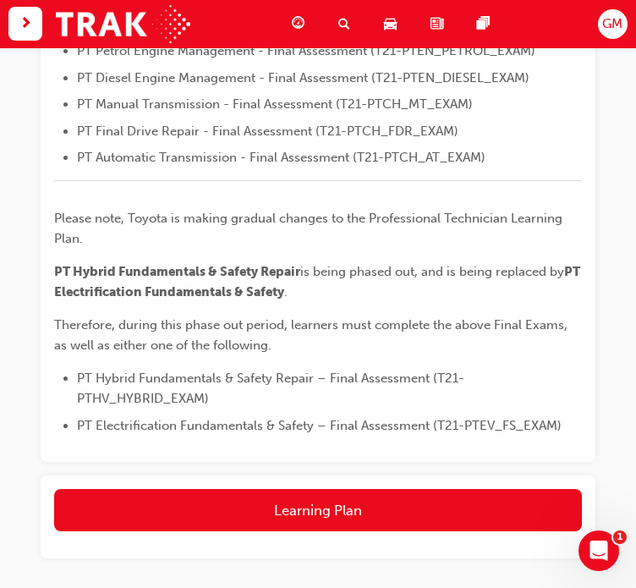
scroll to position [788, 0]
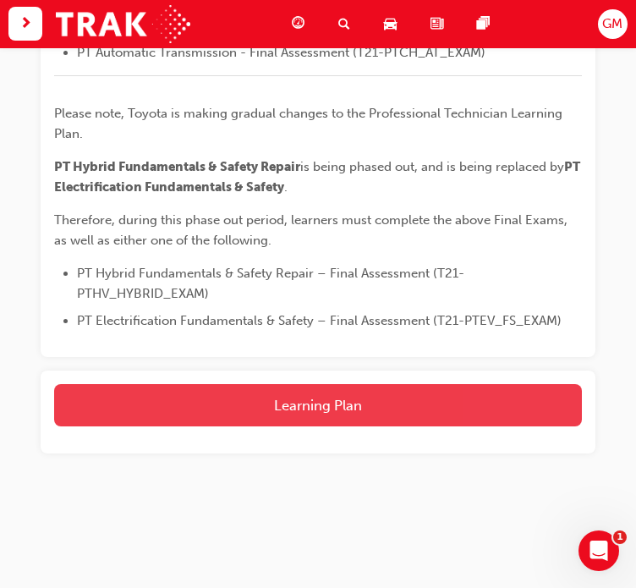
click at [347, 400] on button "Learning Plan" at bounding box center [318, 405] width 528 height 42
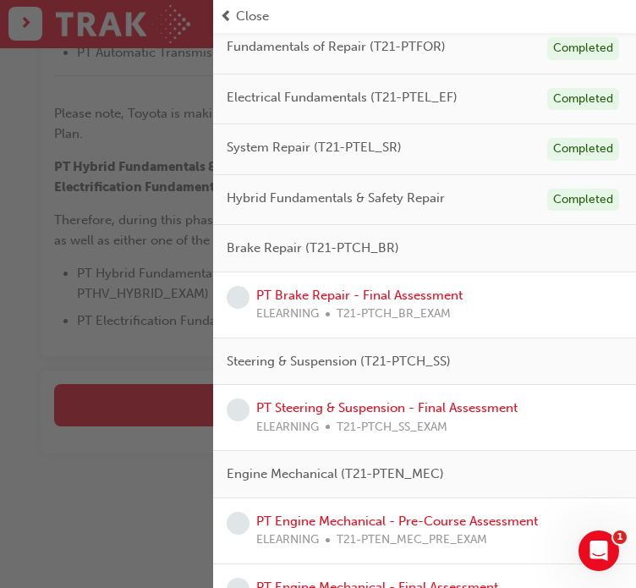
scroll to position [175, 0]
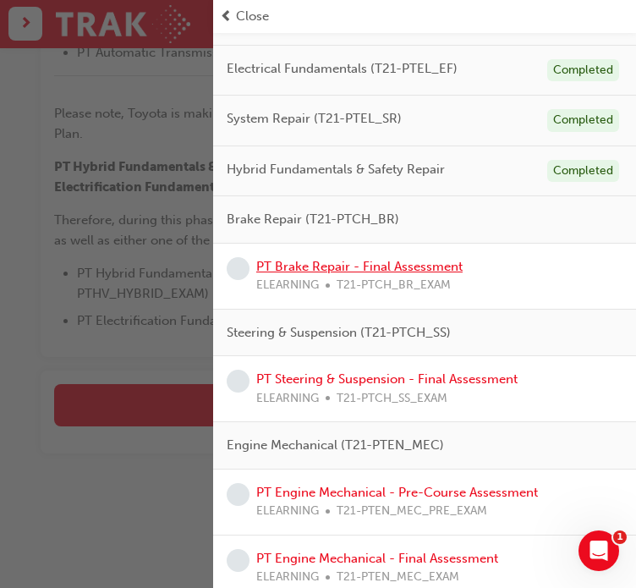
click at [345, 268] on link "PT Brake Repair - Final Assessment" at bounding box center [359, 266] width 206 height 15
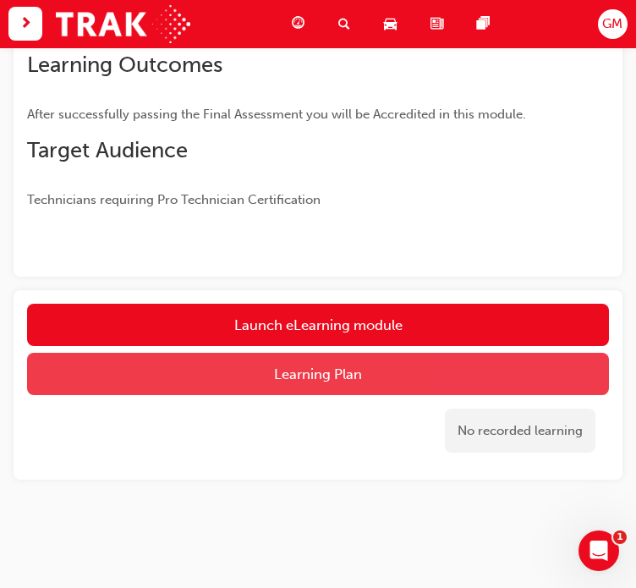
scroll to position [356, 0]
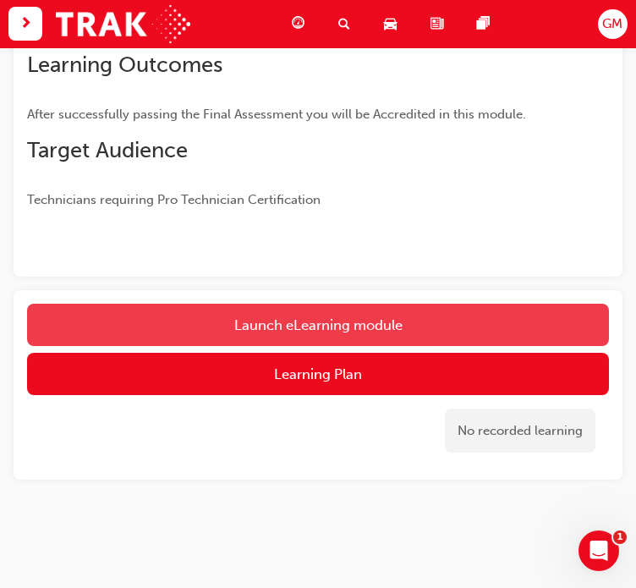
click at [321, 334] on button "Launch eLearning module" at bounding box center [318, 325] width 582 height 42
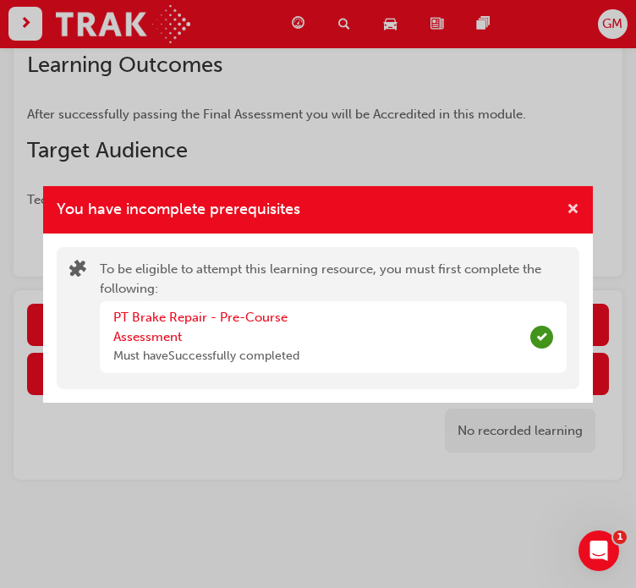
click at [577, 209] on span "cross-icon" at bounding box center [572, 210] width 13 height 15
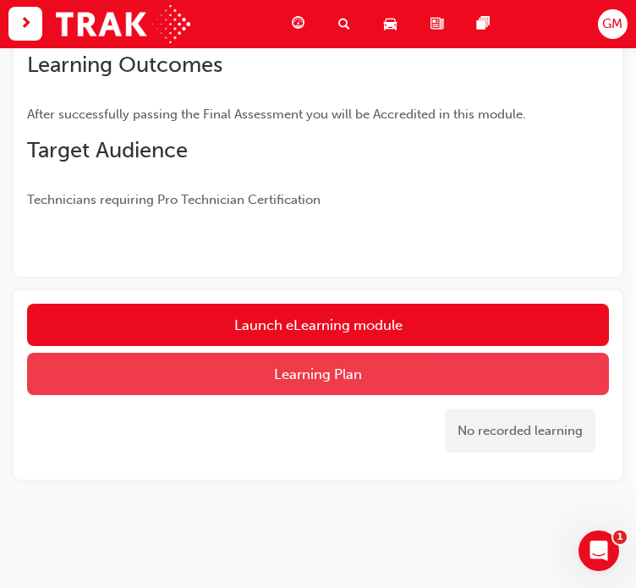
click at [388, 365] on button "Learning Plan" at bounding box center [318, 374] width 582 height 42
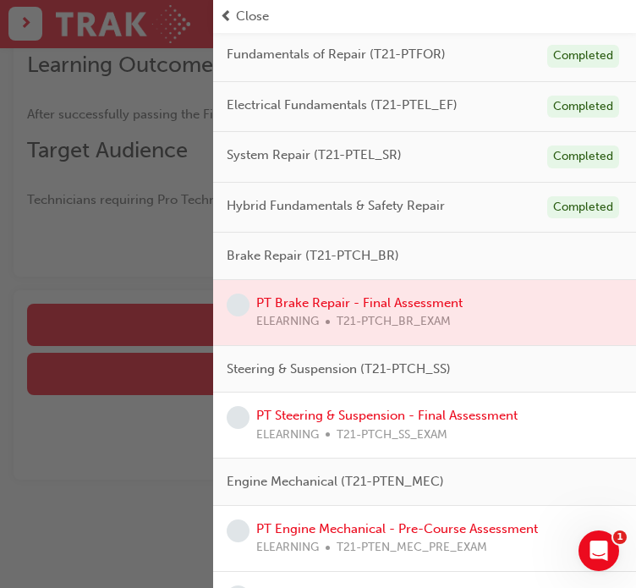
scroll to position [254, 0]
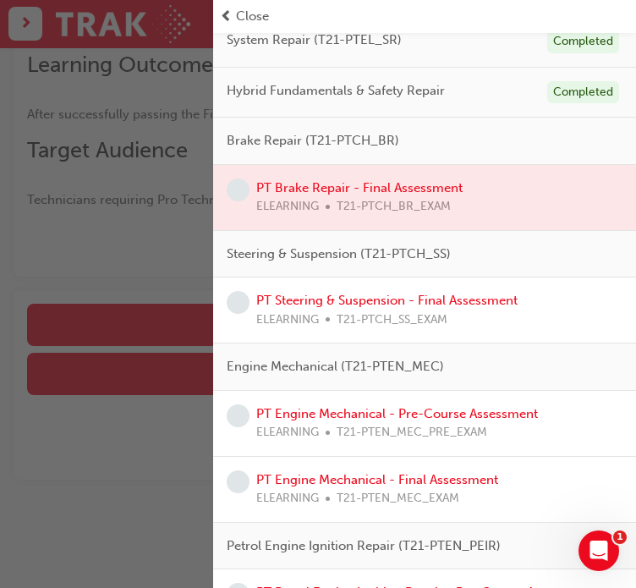
click at [370, 189] on div at bounding box center [424, 197] width 423 height 65
click at [375, 184] on div at bounding box center [424, 197] width 423 height 65
click at [153, 276] on div "button" at bounding box center [106, 294] width 213 height 588
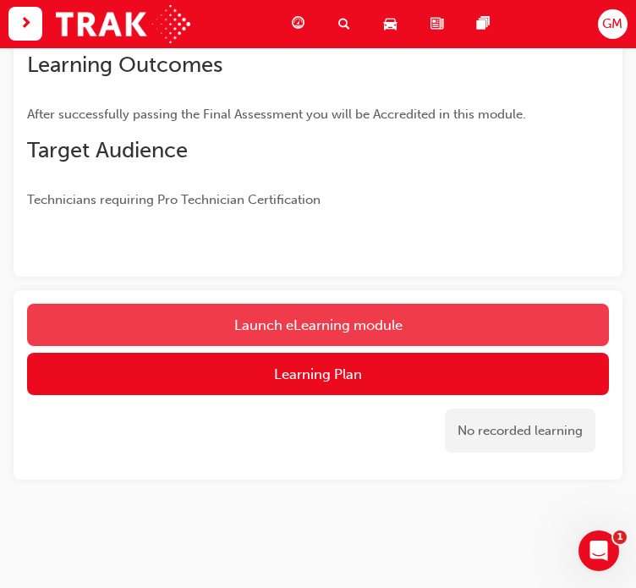
click at [297, 329] on button "Launch eLearning module" at bounding box center [318, 325] width 582 height 42
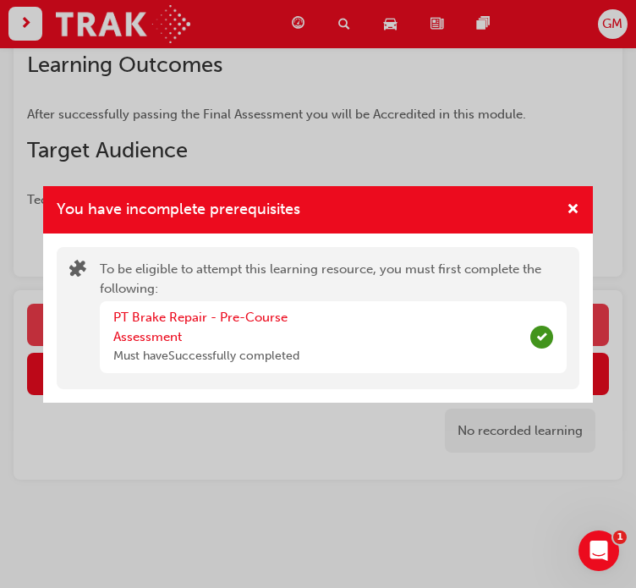
scroll to position [298, 0]
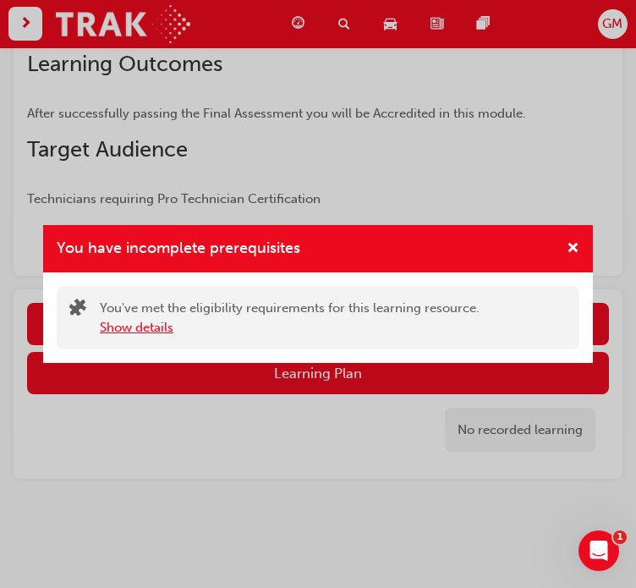
click at [148, 330] on button "Show details" at bounding box center [137, 327] width 74 height 19
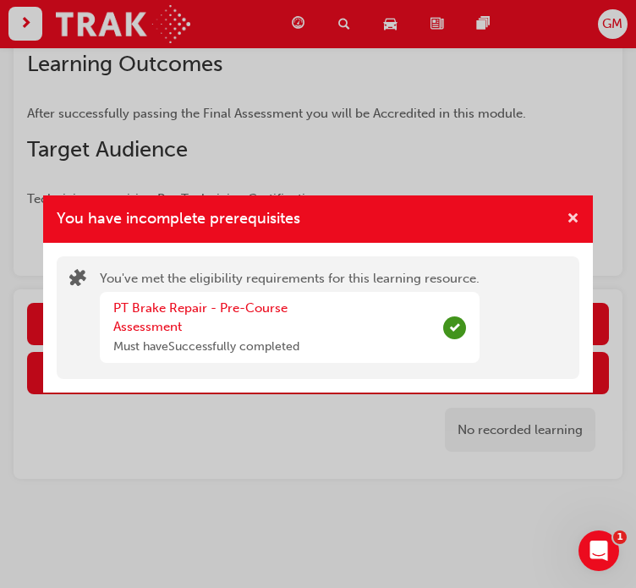
click at [572, 213] on span "cross-icon" at bounding box center [572, 219] width 13 height 15
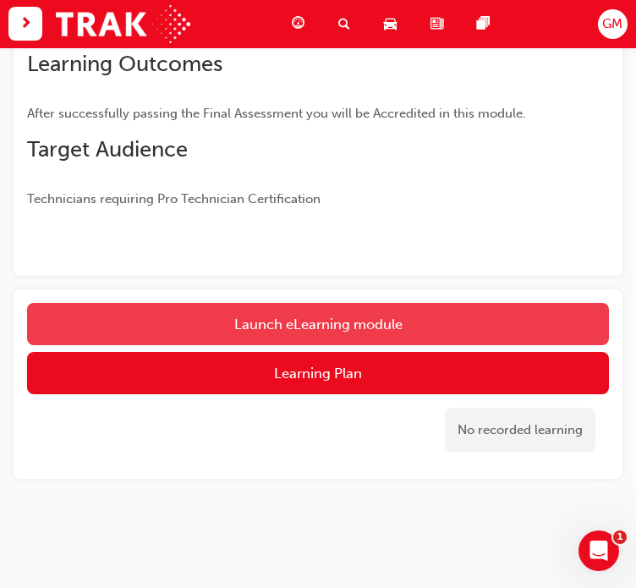
click at [392, 315] on button "Launch eLearning module" at bounding box center [318, 324] width 582 height 42
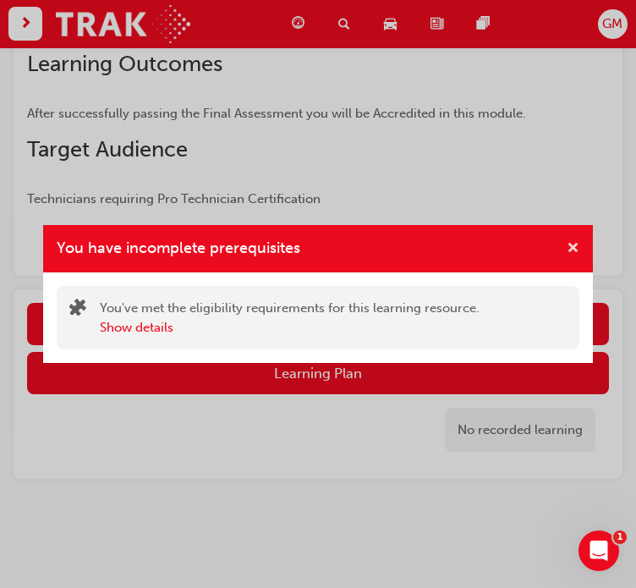
click at [575, 247] on span "cross-icon" at bounding box center [572, 249] width 13 height 15
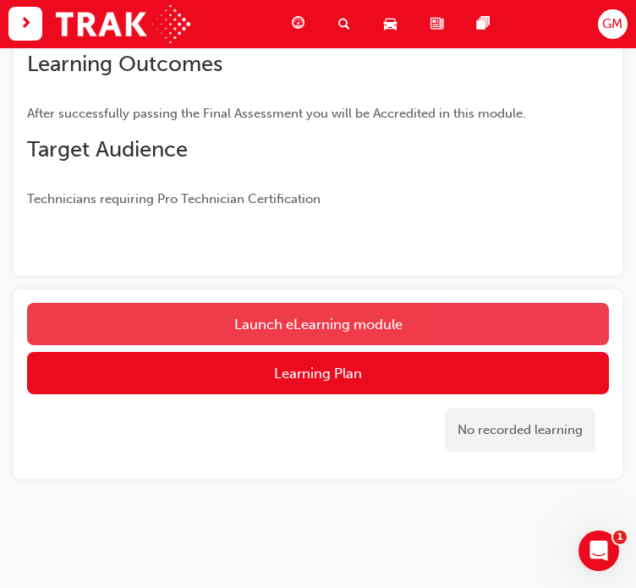
click at [334, 325] on button "Launch eLearning module" at bounding box center [318, 324] width 582 height 42
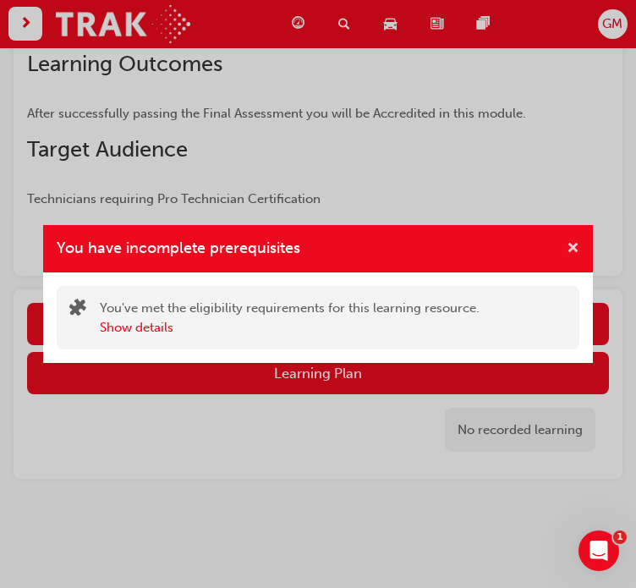
click at [568, 248] on span "cross-icon" at bounding box center [572, 249] width 13 height 15
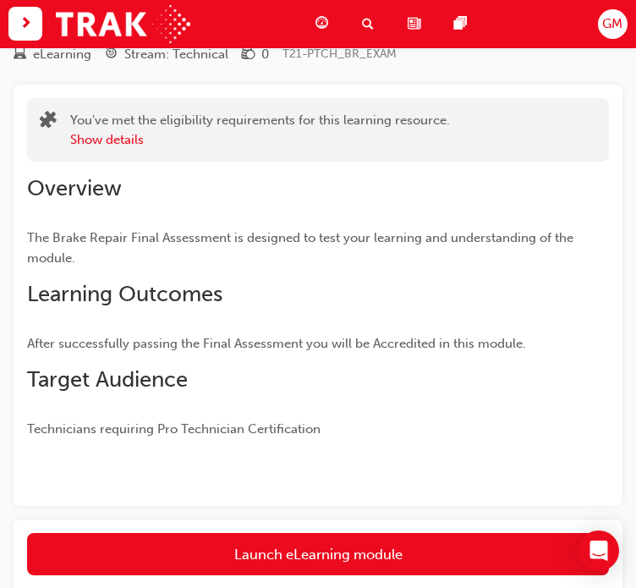
scroll to position [249, 0]
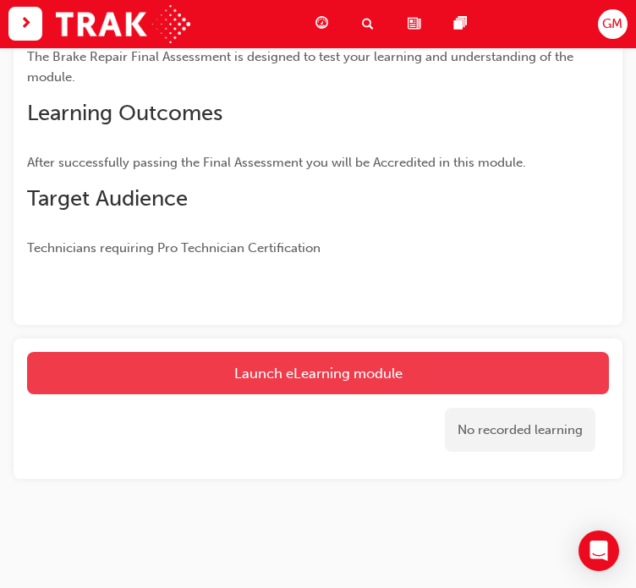
click at [338, 370] on link "Launch eLearning module" at bounding box center [318, 373] width 582 height 42
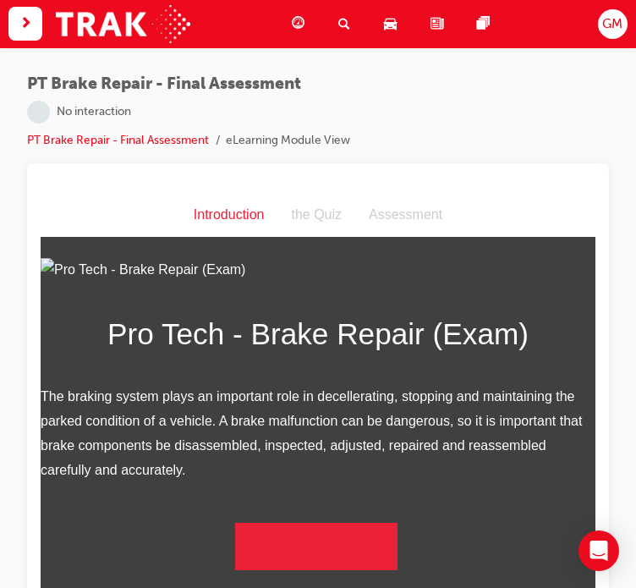
scroll to position [169, 0]
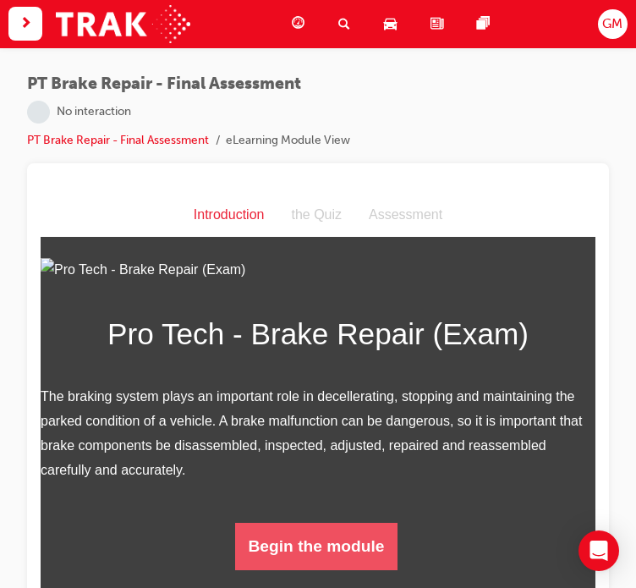
click at [355, 541] on button "Begin the module" at bounding box center [316, 545] width 163 height 47
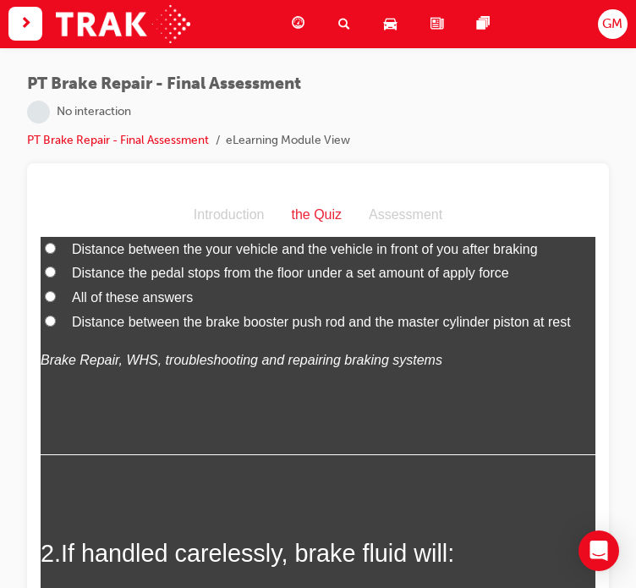
scroll to position [0, 0]
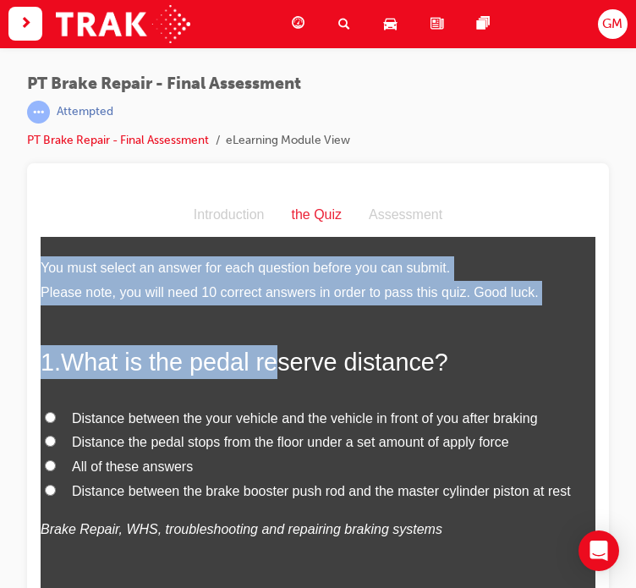
drag, startPoint x: 41, startPoint y: 267, endPoint x: 208, endPoint y: 274, distance: 167.5
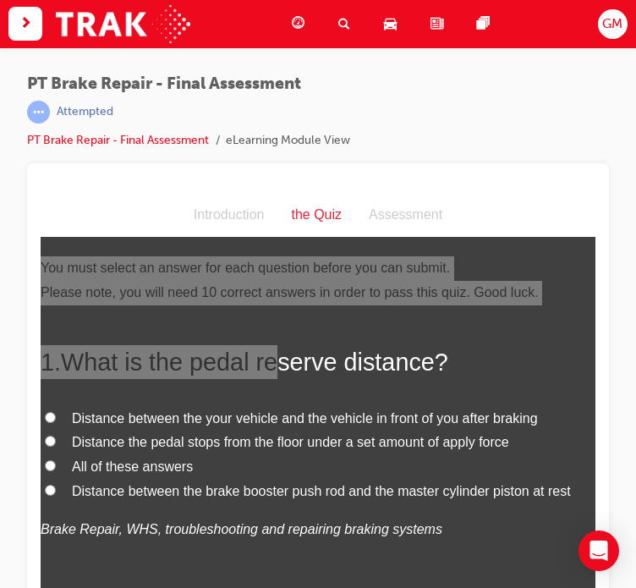
click at [74, 63] on div "PT Brake Repair - Final Assessment | Attempted PT Brake Repair - Final Assessme…" at bounding box center [318, 296] width 636 height 498
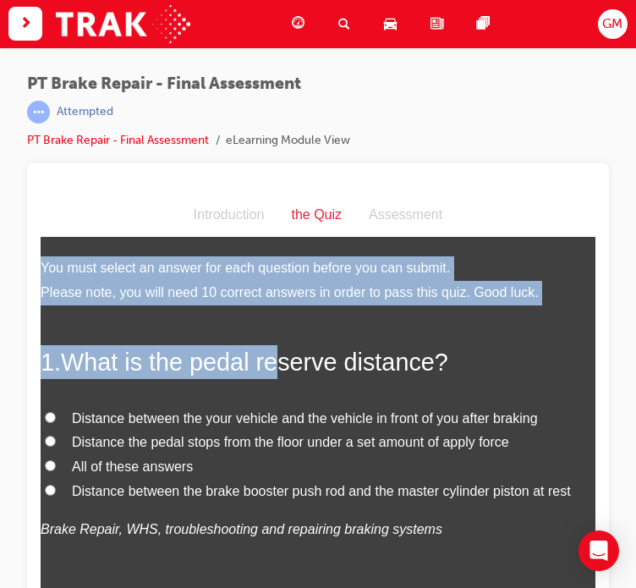
drag, startPoint x: 70, startPoint y: 295, endPoint x: 71, endPoint y: 320, distance: 24.5
click at [71, 296] on li "Please note, you will need 10 correct answers in order to pass this quiz. Good …" at bounding box center [318, 293] width 555 height 25
drag, startPoint x: 57, startPoint y: 338, endPoint x: 47, endPoint y: 338, distance: 11.0
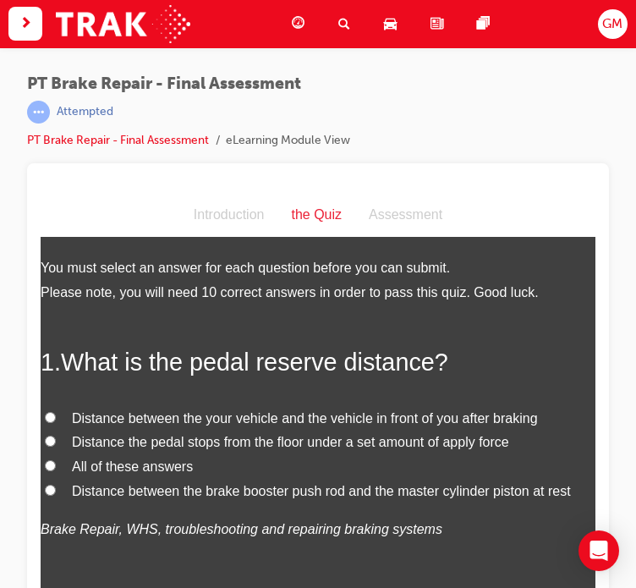
click at [391, 375] on span "What is the pedal reserve distance?" at bounding box center [254, 361] width 387 height 27
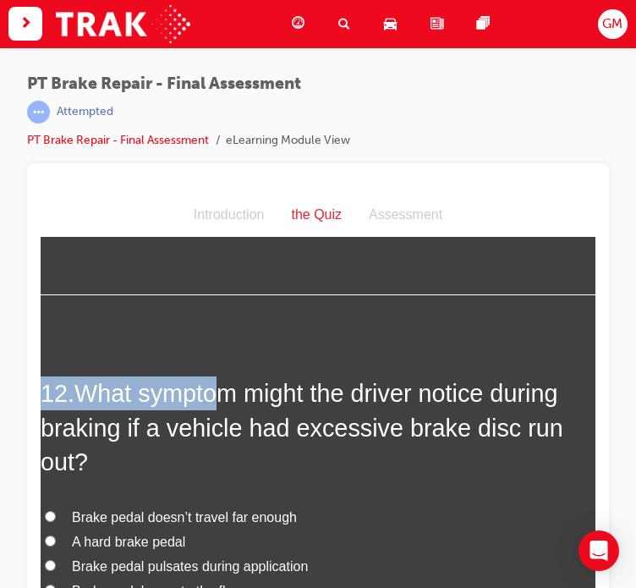
scroll to position [4654, 0]
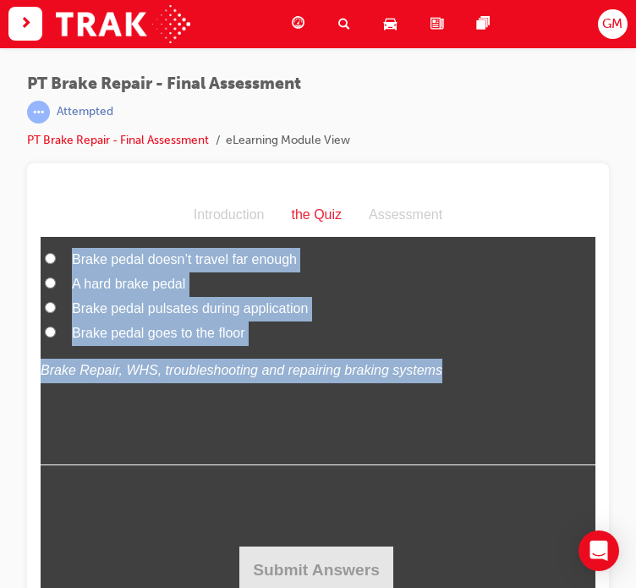
drag, startPoint x: 42, startPoint y: 260, endPoint x: 298, endPoint y: 340, distance: 268.2
copy div "You must select an answer for each question before you can submit. Please note,…"
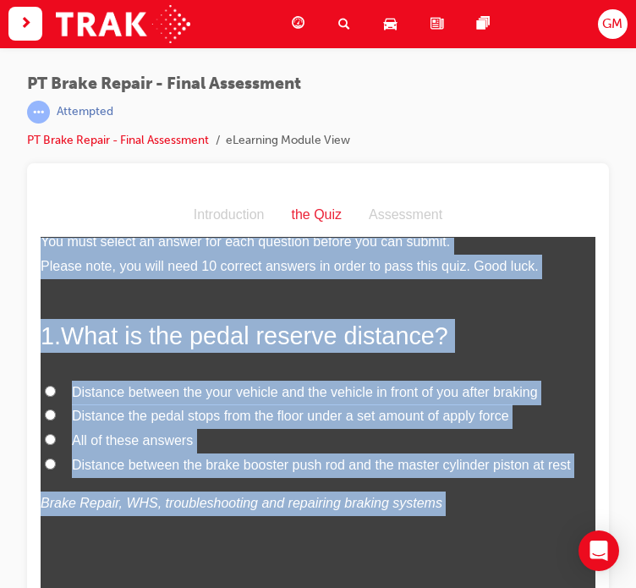
scroll to position [0, 0]
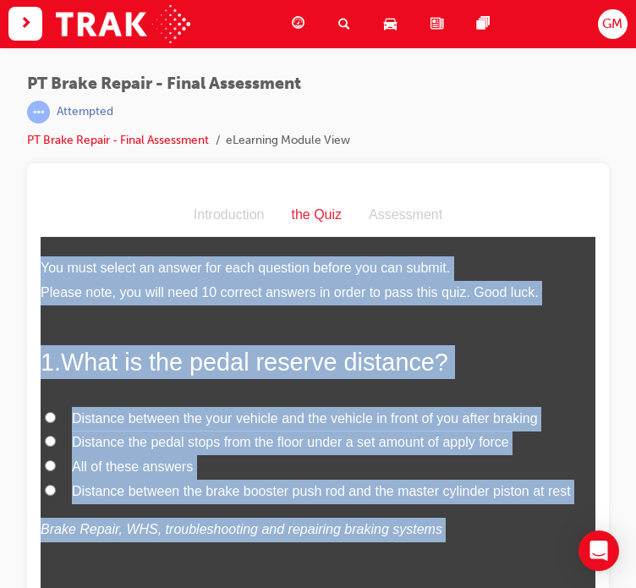
click at [108, 413] on span "Distance between the your vehicle and the vehicle in front of you after braking" at bounding box center [305, 418] width 466 height 14
click at [56, 413] on input "Distance between the your vehicle and the vehicle in front of you after braking" at bounding box center [50, 417] width 11 height 11
radio input "true"
click at [142, 449] on span "Distance the pedal stops from the floor under a set amount of apply force" at bounding box center [290, 442] width 437 height 14
click at [56, 446] on input "Distance the pedal stops from the floor under a set amount of apply force" at bounding box center [50, 440] width 11 height 11
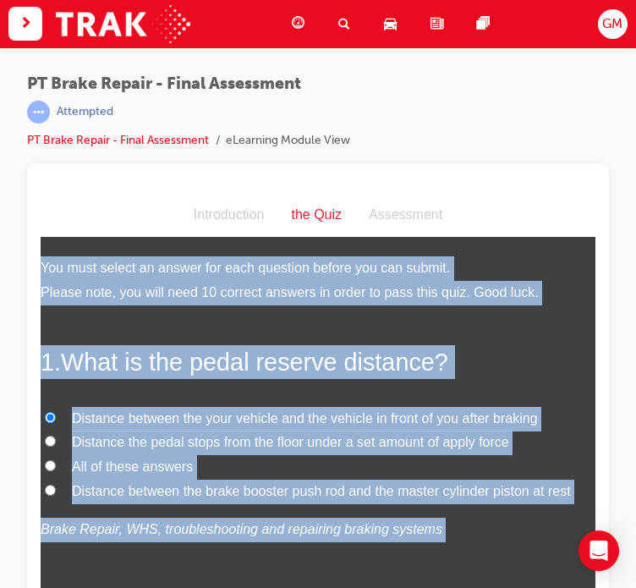
radio input "true"
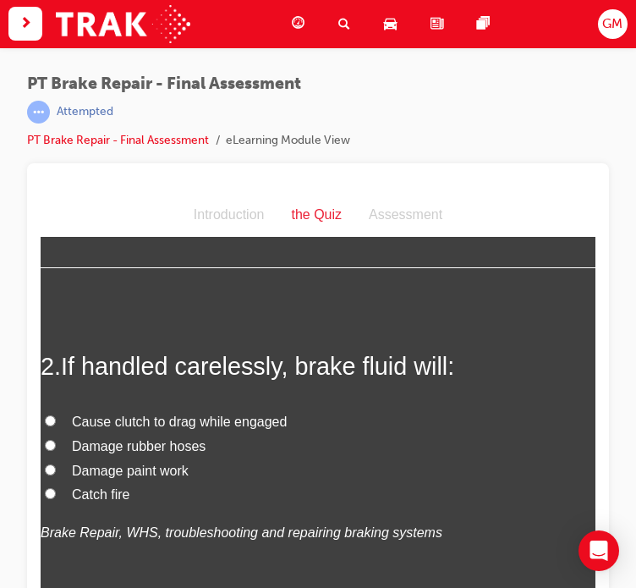
scroll to position [507, 0]
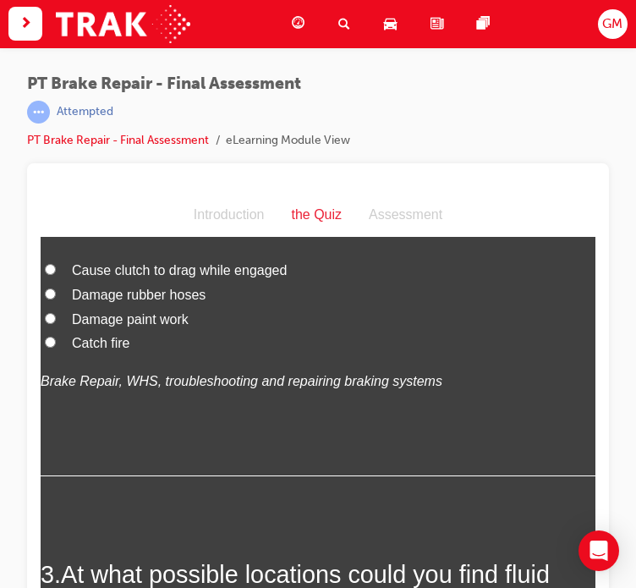
click at [134, 320] on span "Damage paint work" at bounding box center [130, 319] width 117 height 14
click at [56, 320] on input "Damage paint work" at bounding box center [50, 318] width 11 height 11
radio input "true"
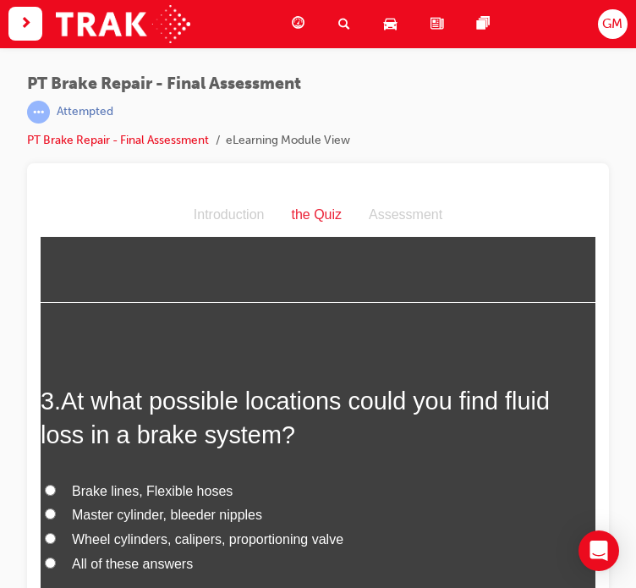
scroll to position [845, 0]
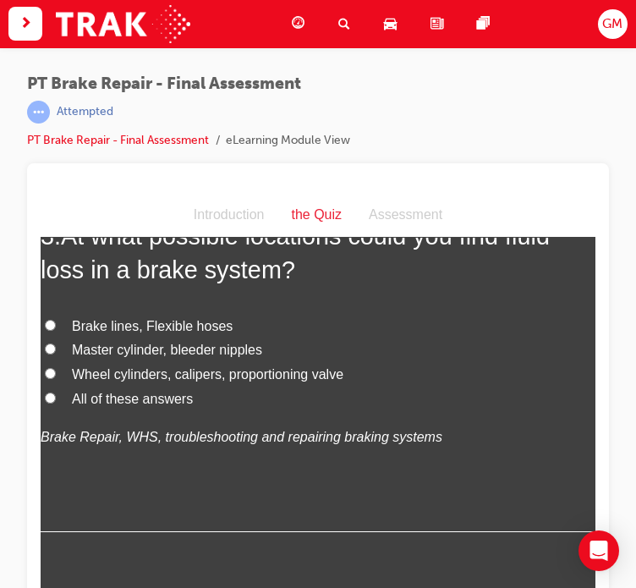
click at [118, 397] on span "All of these answers" at bounding box center [132, 398] width 121 height 14
click at [56, 397] on input "All of these answers" at bounding box center [50, 397] width 11 height 11
radio input "true"
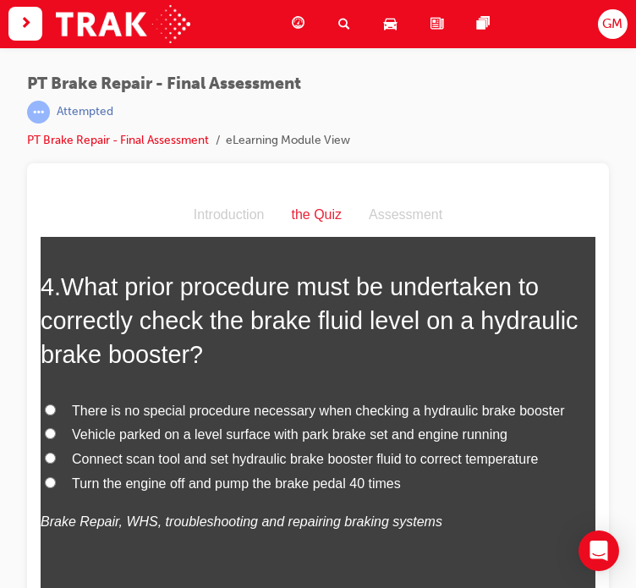
scroll to position [1268, 0]
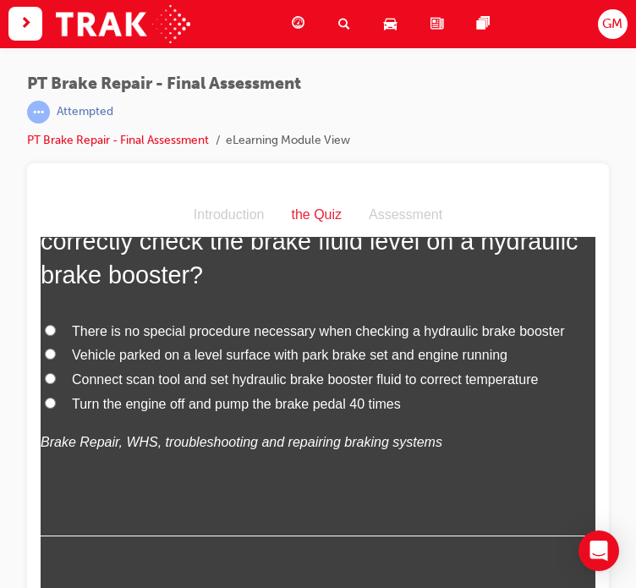
click at [127, 406] on span "Turn the engine off and pump the brake pedal 40 times" at bounding box center [236, 404] width 329 height 14
click at [56, 406] on input "Turn the engine off and pump the brake pedal 40 times" at bounding box center [50, 402] width 11 height 11
radio input "true"
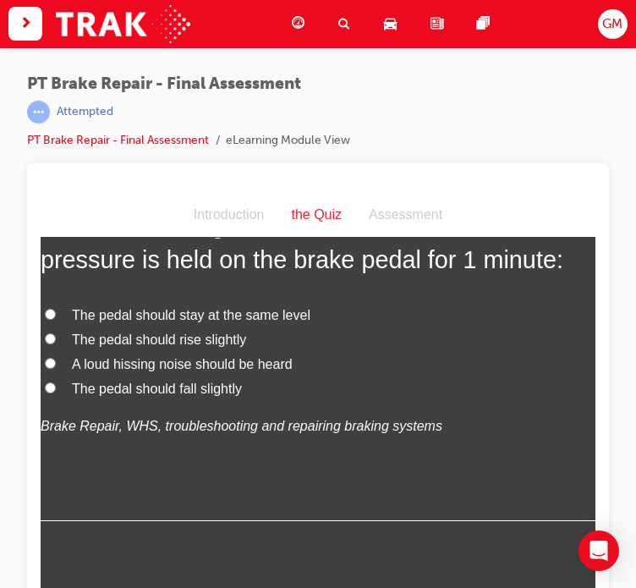
scroll to position [1691, 0]
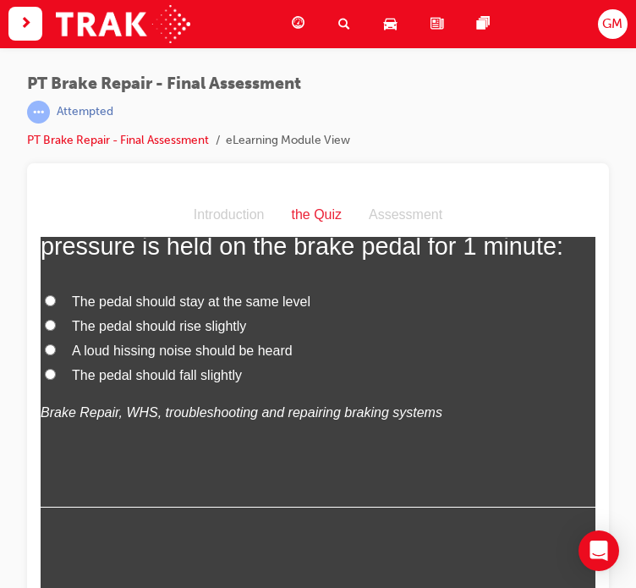
click at [129, 300] on span "The pedal should stay at the same level" at bounding box center [191, 301] width 238 height 14
click at [56, 300] on input "The pedal should stay at the same level" at bounding box center [50, 300] width 11 height 11
radio input "true"
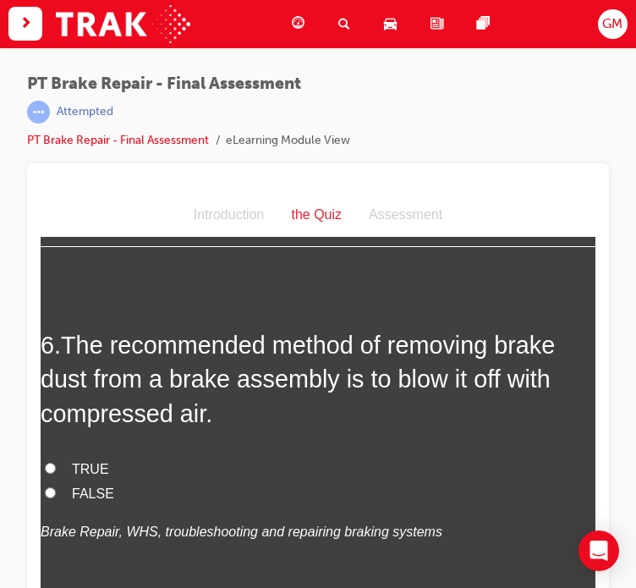
scroll to position [1945, 0]
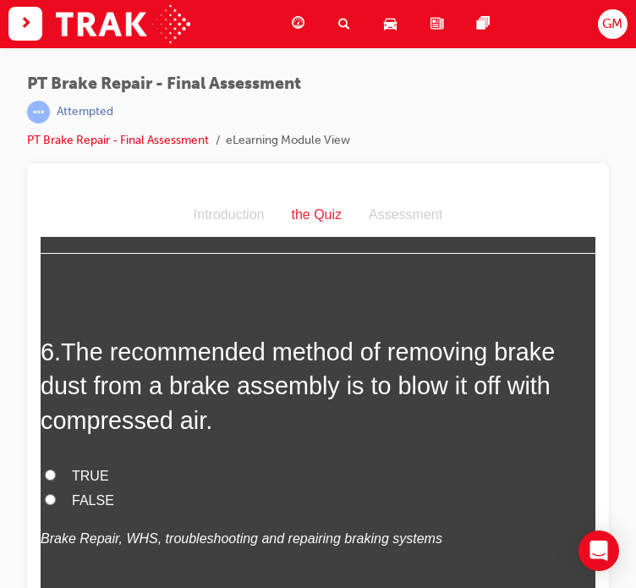
click at [101, 495] on span "FALSE" at bounding box center [93, 500] width 42 height 14
click at [56, 495] on input "FALSE" at bounding box center [50, 499] width 11 height 11
radio input "true"
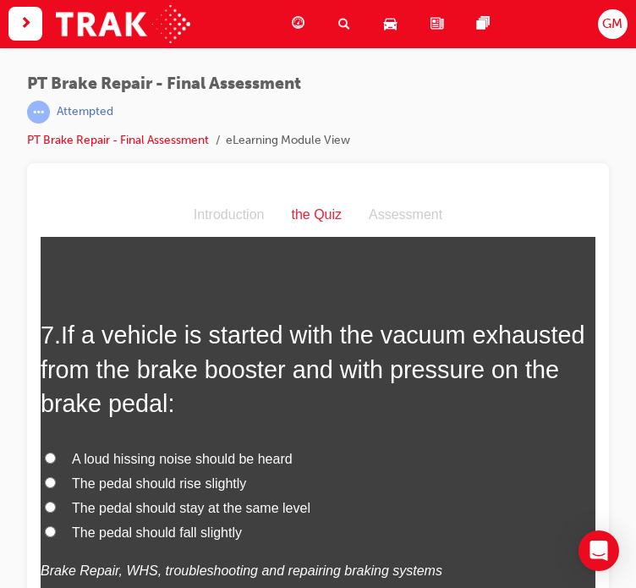
scroll to position [2367, 0]
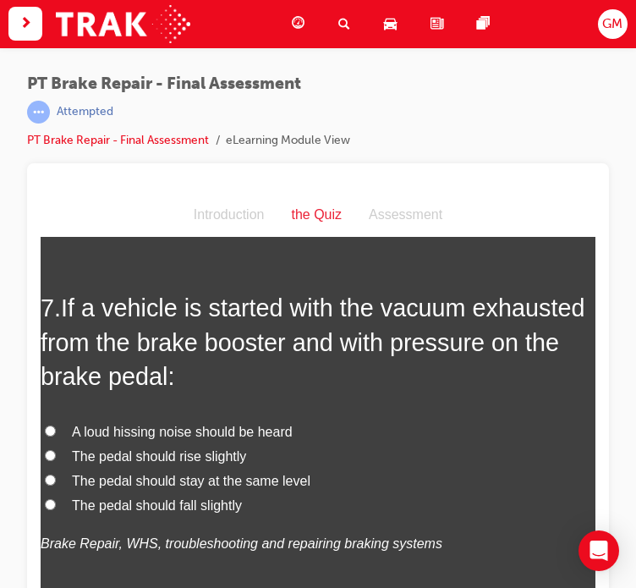
click at [137, 501] on span "The pedal should fall slightly" at bounding box center [157, 505] width 170 height 14
click at [56, 501] on input "The pedal should fall slightly" at bounding box center [50, 504] width 11 height 11
radio input "true"
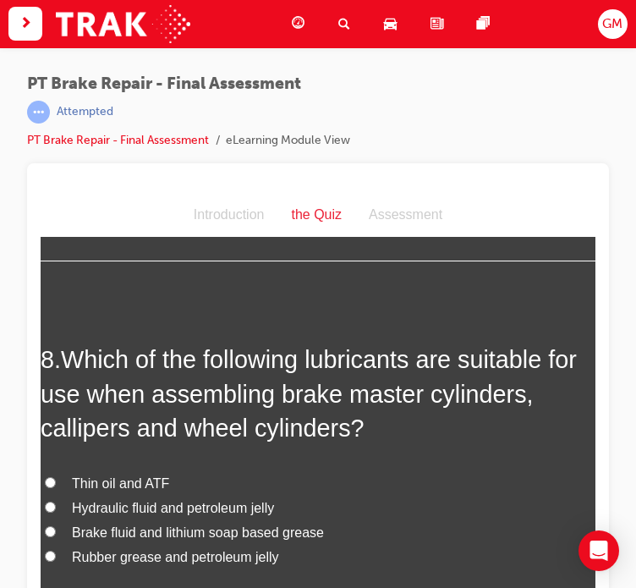
scroll to position [2790, 0]
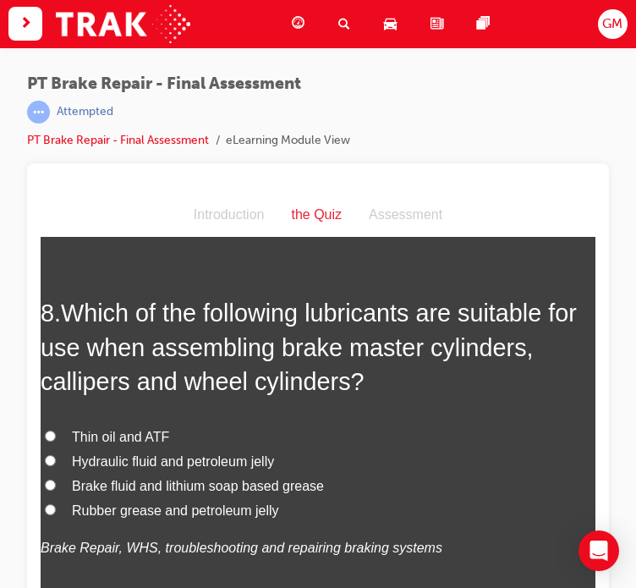
click at [137, 484] on span "Brake fluid and lithium soap based grease" at bounding box center [198, 486] width 252 height 14
click at [56, 484] on input "Brake fluid and lithium soap based grease" at bounding box center [50, 484] width 11 height 11
radio input "true"
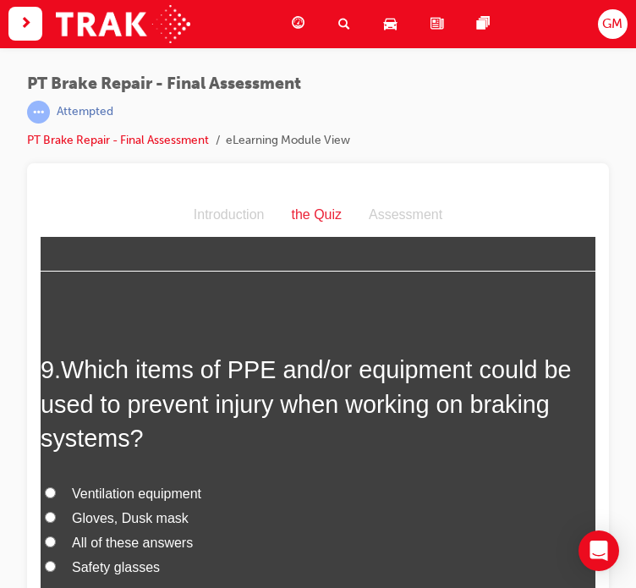
scroll to position [3213, 0]
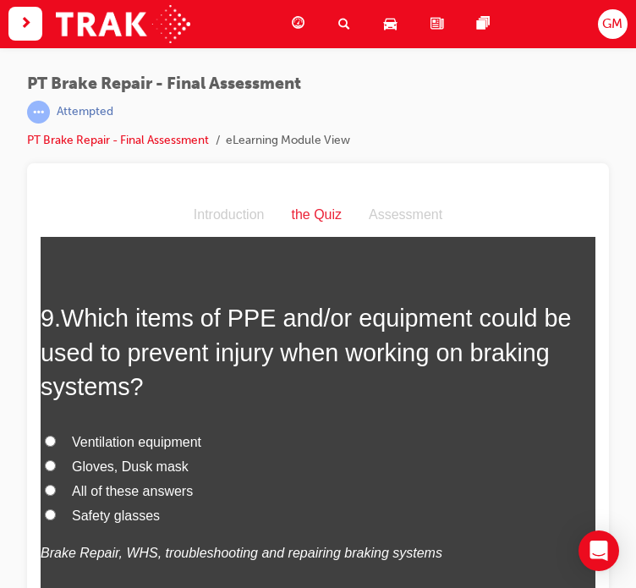
click at [116, 490] on span "All of these answers" at bounding box center [132, 491] width 121 height 14
click at [56, 490] on input "All of these answers" at bounding box center [50, 489] width 11 height 11
radio input "true"
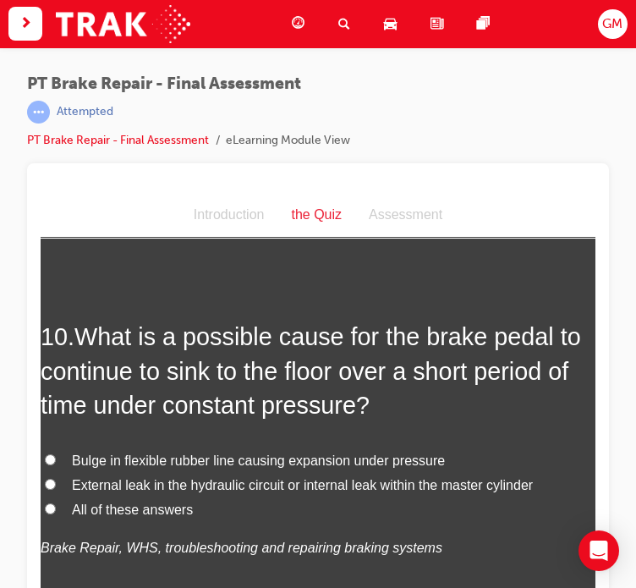
scroll to position [3720, 0]
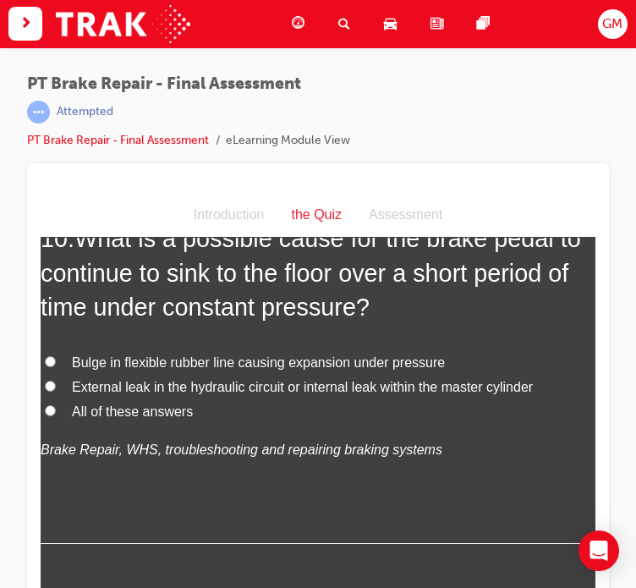
click at [129, 385] on span "External leak in the hydraulic circuit or internal leak within the master cylin…" at bounding box center [302, 387] width 461 height 14
click at [56, 385] on input "External leak in the hydraulic circuit or internal leak within the master cylin…" at bounding box center [50, 385] width 11 height 11
radio input "true"
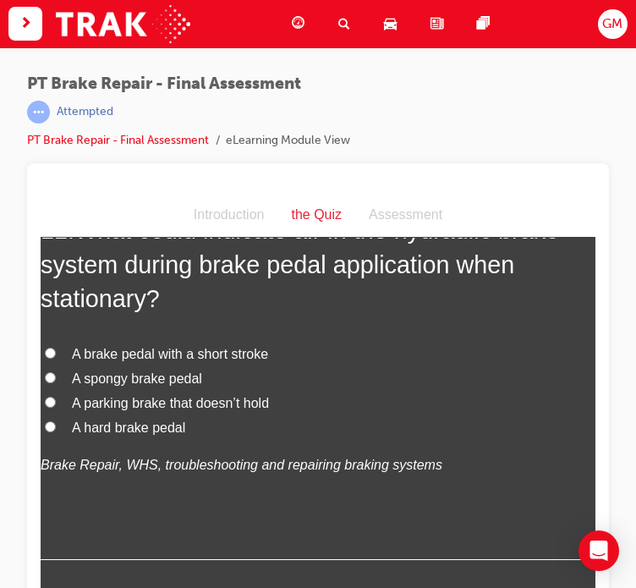
scroll to position [4143, 0]
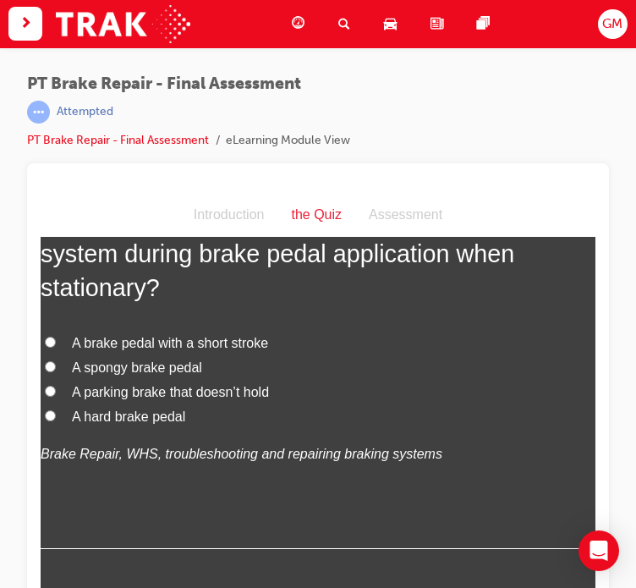
click at [128, 368] on span "A spongy brake pedal" at bounding box center [137, 367] width 130 height 14
click at [56, 368] on input "A spongy brake pedal" at bounding box center [50, 366] width 11 height 11
radio input "true"
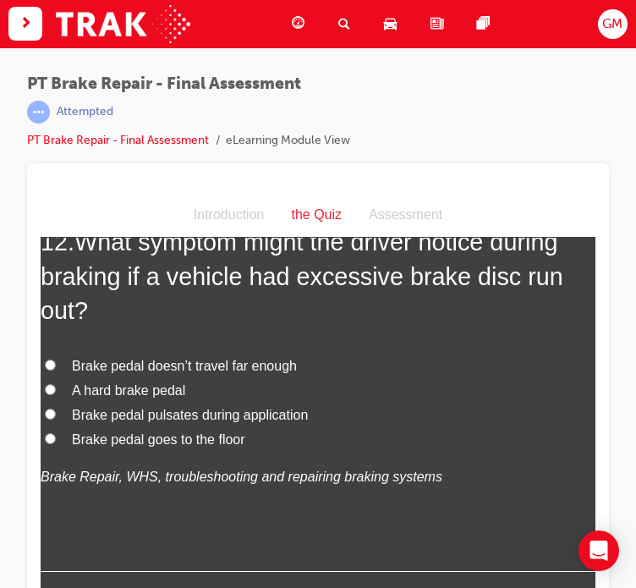
scroll to position [4566, 0]
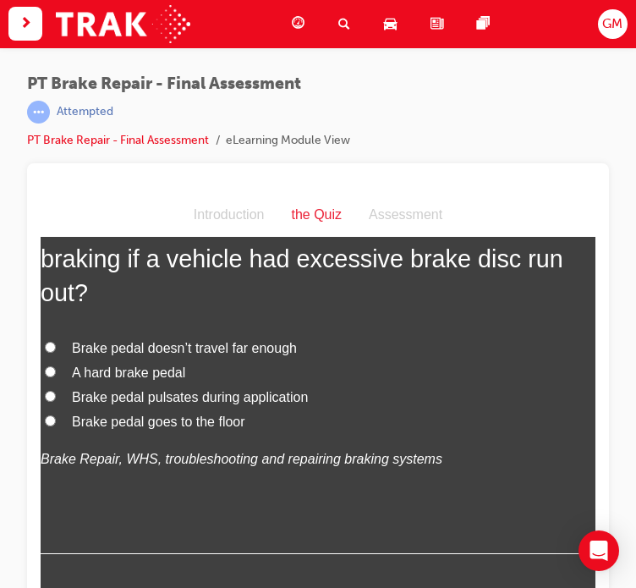
click at [142, 396] on span "Brake pedal pulsates during application" at bounding box center [190, 397] width 236 height 14
click at [56, 396] on input "Brake pedal pulsates during application" at bounding box center [50, 396] width 11 height 11
radio input "true"
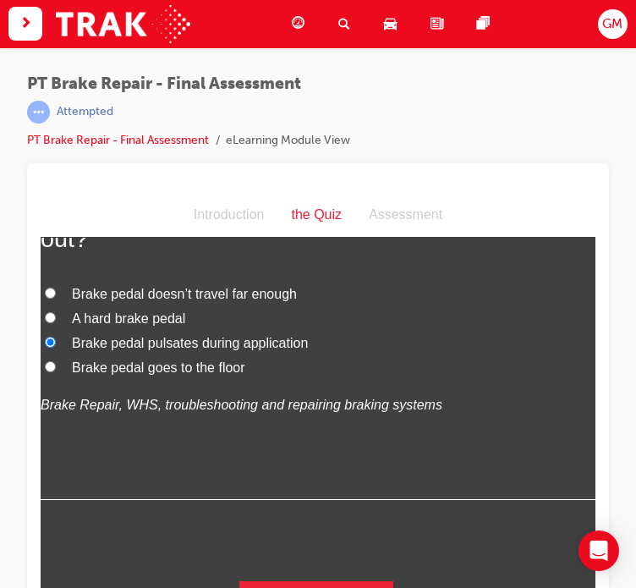
scroll to position [4654, 0]
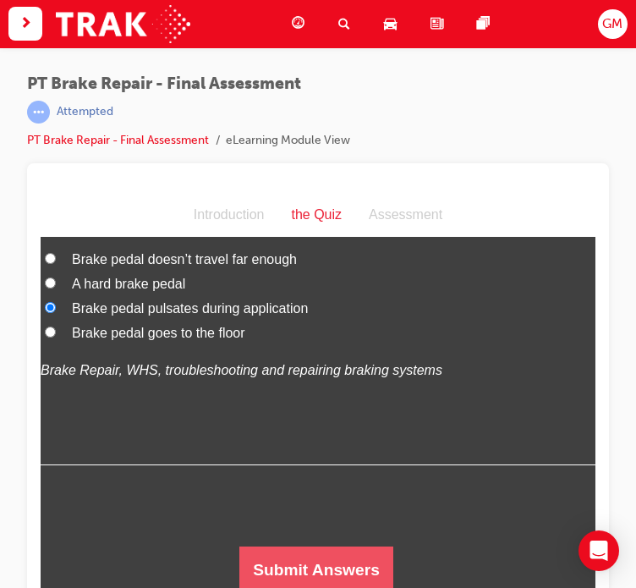
click at [311, 567] on button "Submit Answers" at bounding box center [316, 569] width 154 height 47
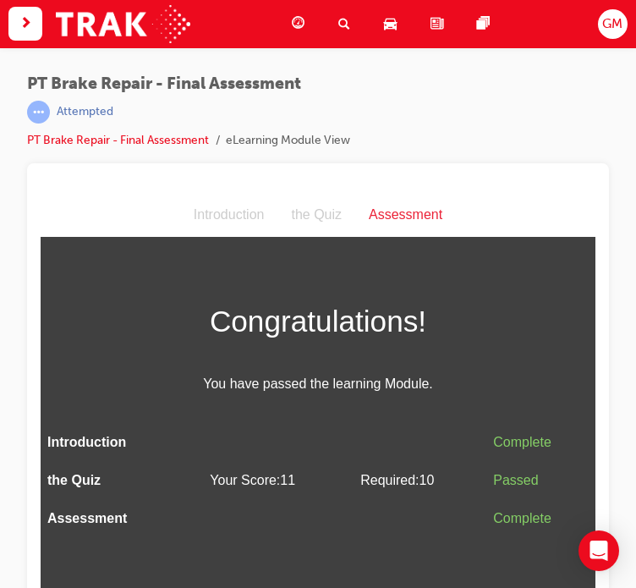
scroll to position [0, 0]
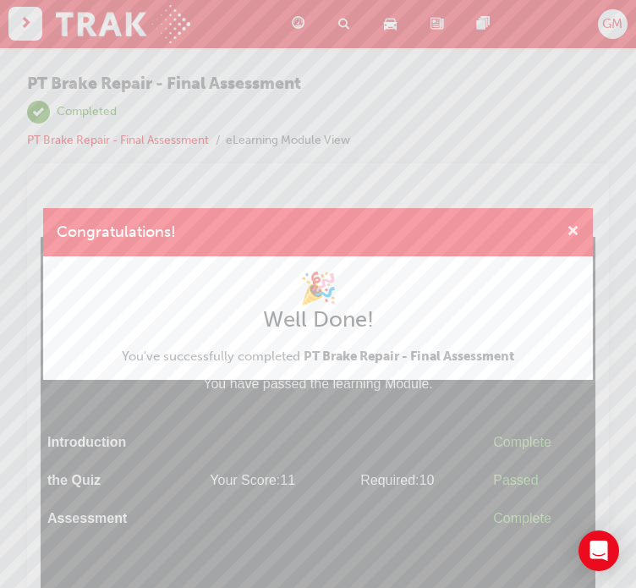
click at [577, 233] on span "cross-icon" at bounding box center [572, 232] width 13 height 15
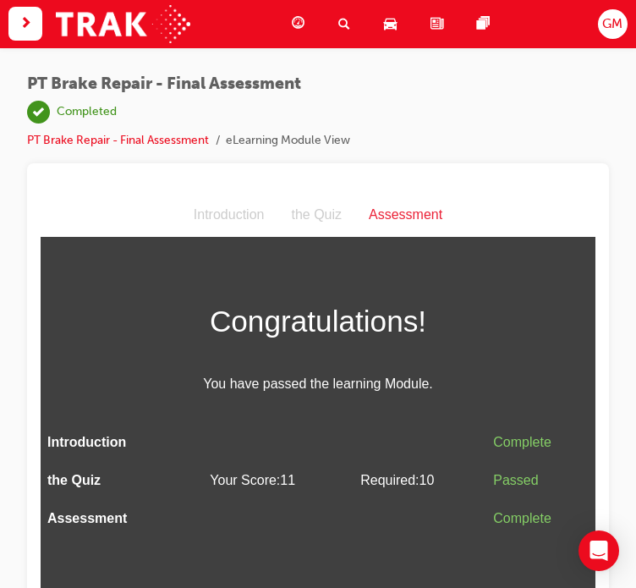
click at [310, 31] on div "Dashboard" at bounding box center [301, 24] width 47 height 35
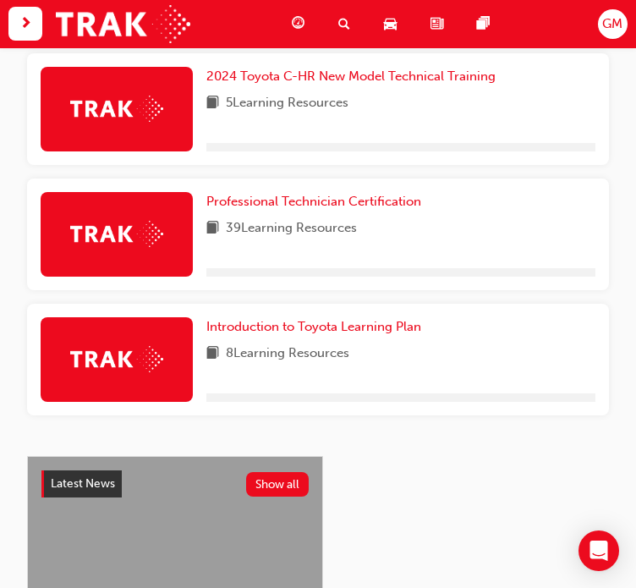
scroll to position [845, 0]
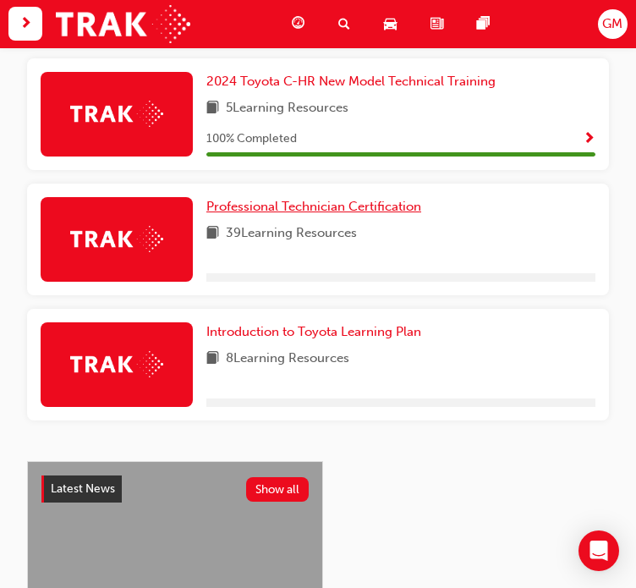
click at [302, 205] on span "Professional Technician Certification" at bounding box center [313, 206] width 215 height 15
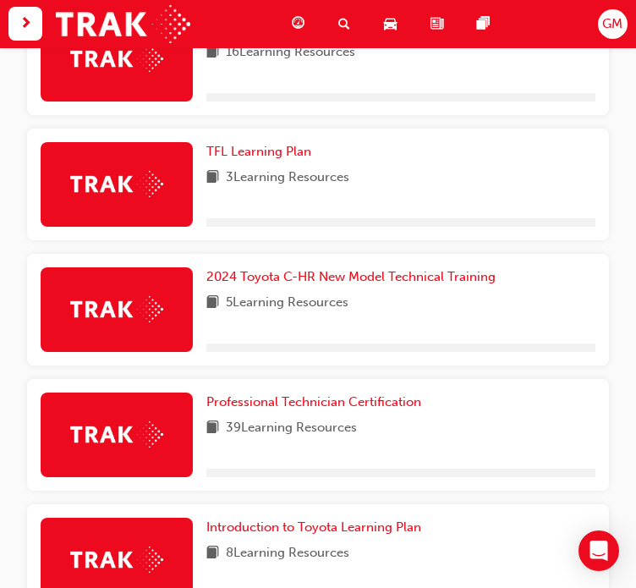
scroll to position [703, 0]
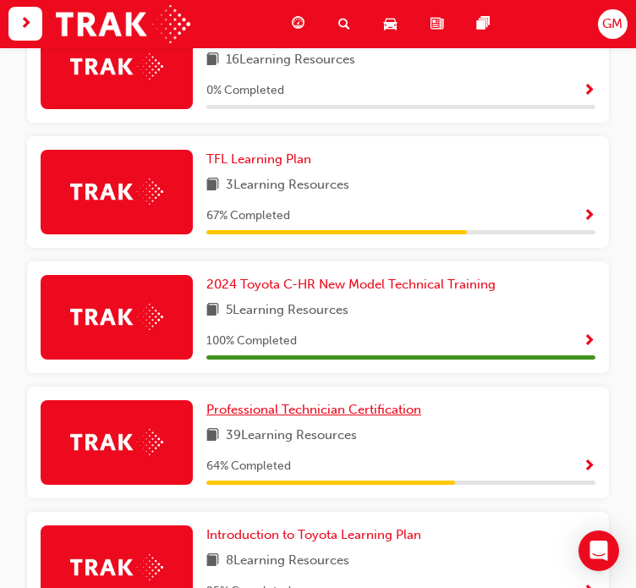
click at [308, 412] on span "Professional Technician Certification" at bounding box center [313, 409] width 215 height 15
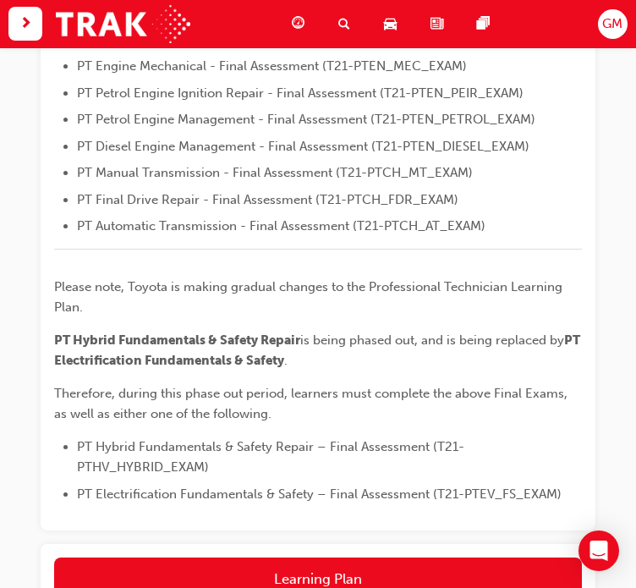
scroll to position [788, 0]
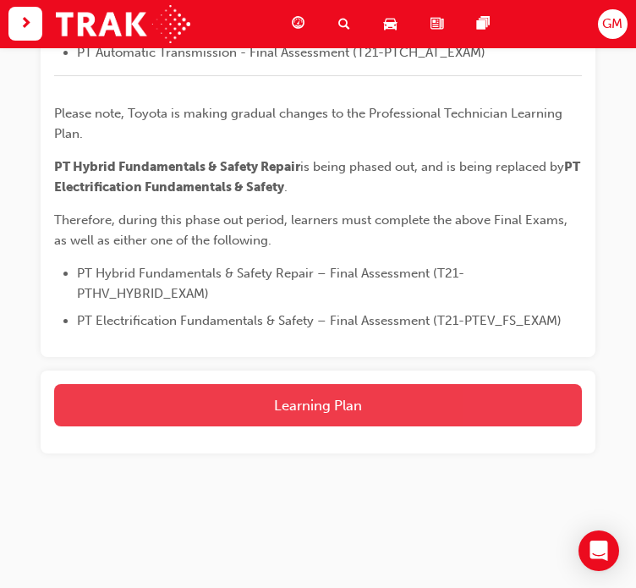
click at [299, 405] on button "Learning Plan" at bounding box center [318, 405] width 528 height 42
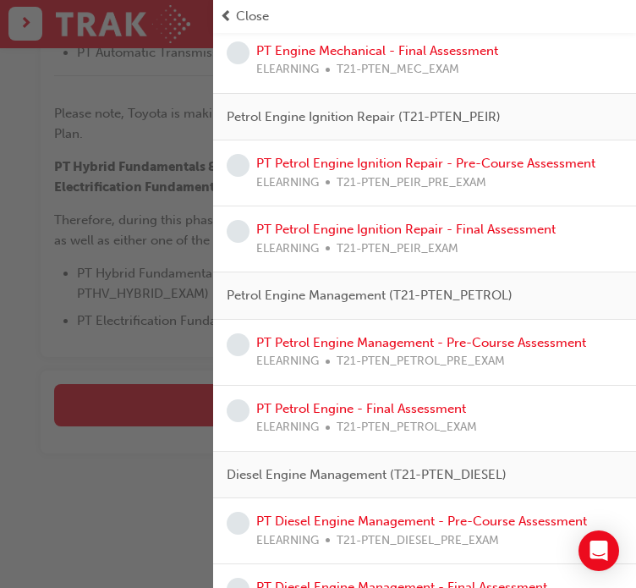
scroll to position [112, 0]
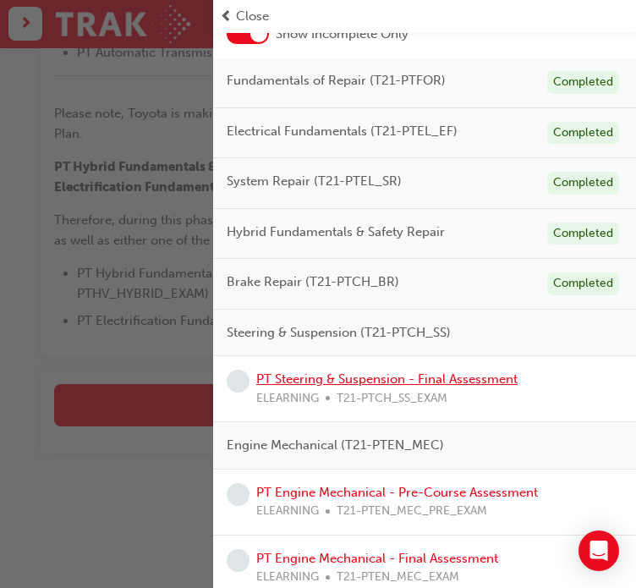
click at [354, 371] on link "PT Steering & Suspension - Final Assessment" at bounding box center [386, 378] width 261 height 15
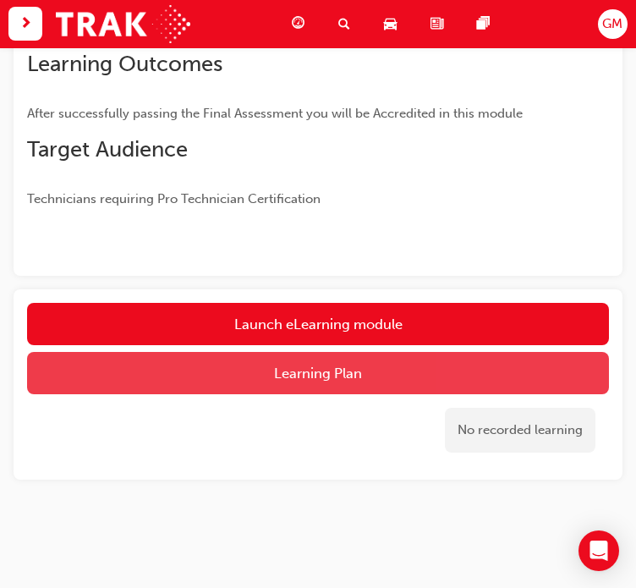
scroll to position [334, 0]
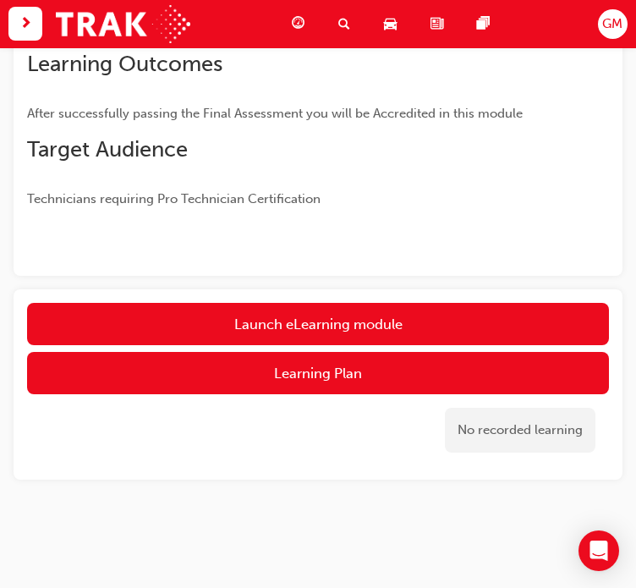
click at [314, 328] on link "Launch eLearning module" at bounding box center [318, 324] width 582 height 42
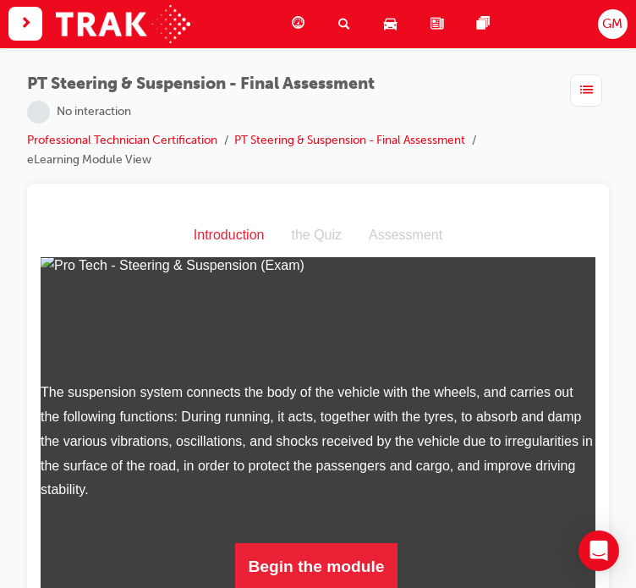
scroll to position [242, 0]
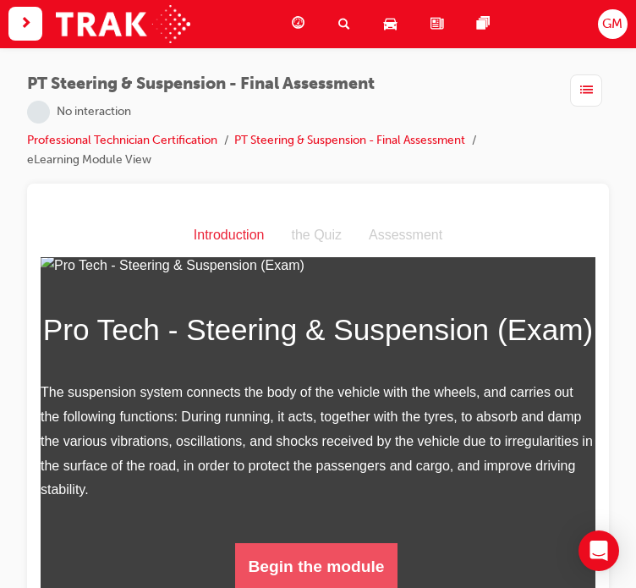
click at [335, 543] on button "Begin the module" at bounding box center [316, 565] width 163 height 47
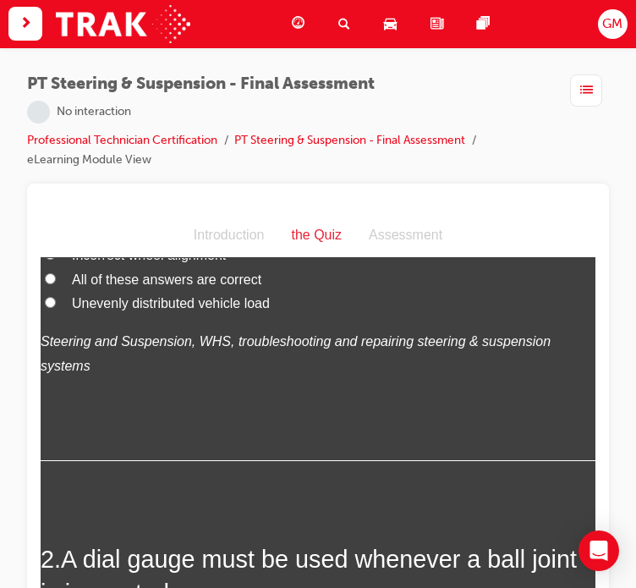
scroll to position [0, 0]
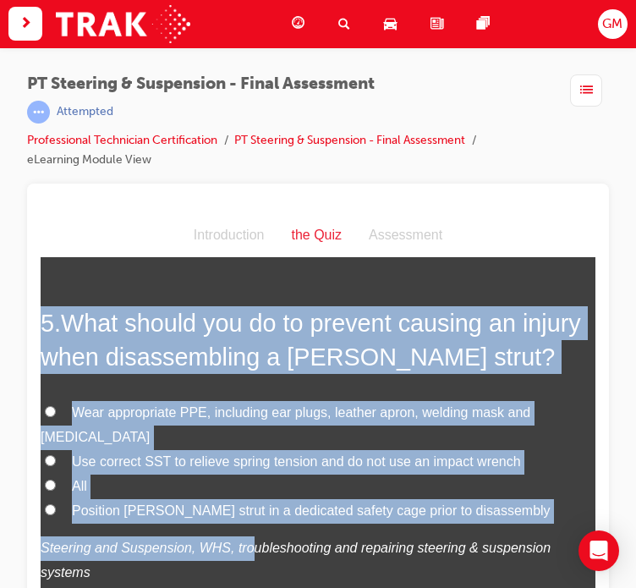
drag, startPoint x: 41, startPoint y: 374, endPoint x: 230, endPoint y: 435, distance: 198.1
click at [233, 473] on label "All" at bounding box center [318, 485] width 555 height 25
click at [56, 479] on input "All" at bounding box center [50, 484] width 11 height 11
radio input "true"
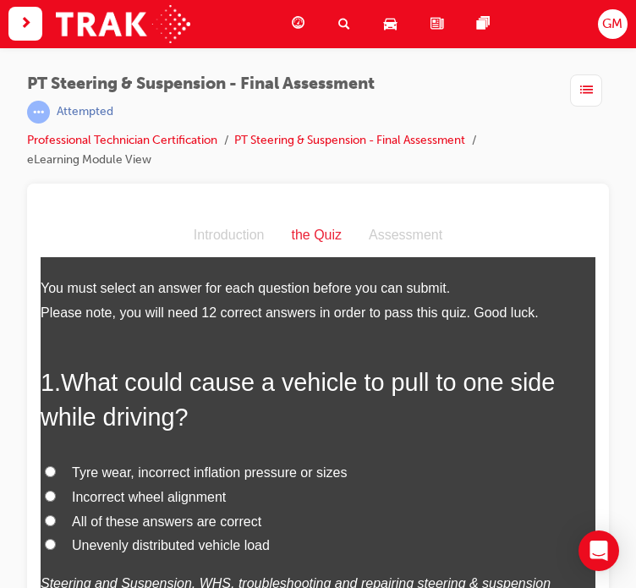
drag, startPoint x: 122, startPoint y: 322, endPoint x: 107, endPoint y: 302, distance: 25.4
click at [122, 320] on li "Please note, you will need 12 correct answers in order to pass this quiz. Good …" at bounding box center [318, 312] width 555 height 25
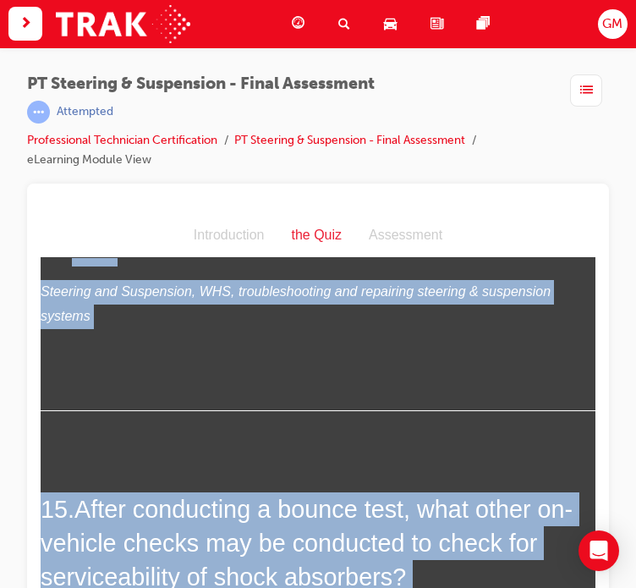
scroll to position [5986, 0]
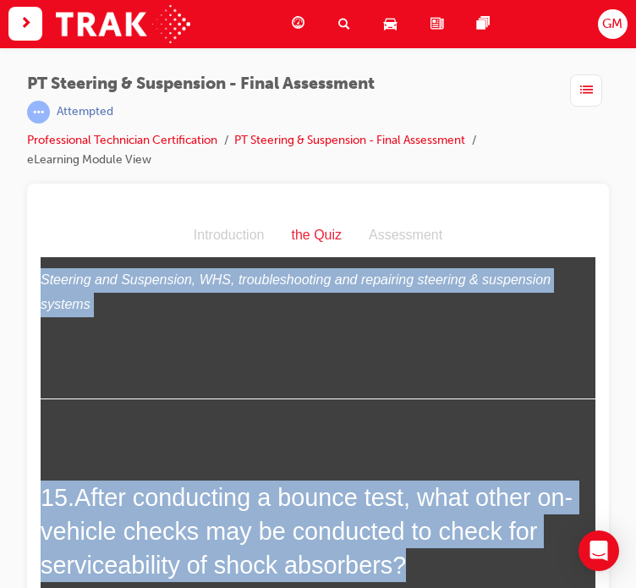
drag, startPoint x: 43, startPoint y: 309, endPoint x: 575, endPoint y: 402, distance: 539.9
copy div "Please note, you will need 12 correct answers in order to pass this quiz. Good …"
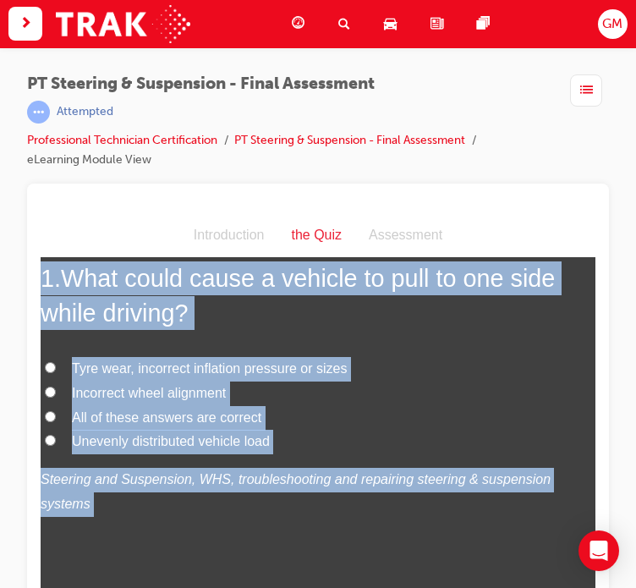
scroll to position [0, 0]
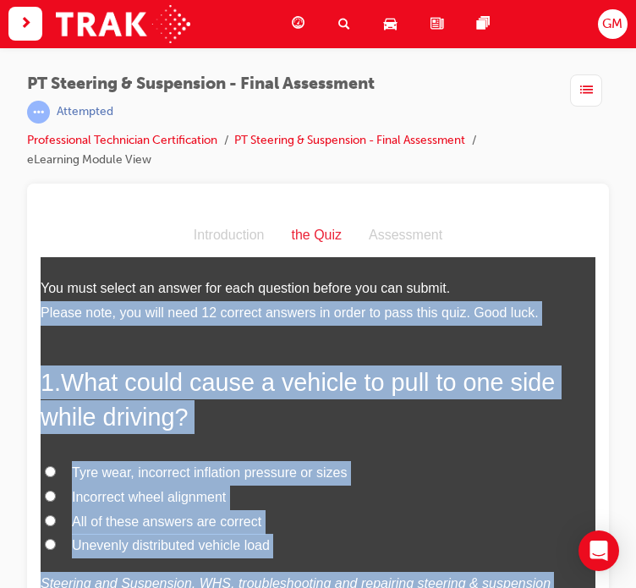
drag, startPoint x: 592, startPoint y: 485, endPoint x: 656, endPoint y: 463, distance: 67.9
click at [172, 519] on span "All of these answers are correct" at bounding box center [166, 520] width 189 height 14
click at [56, 519] on input "All of these answers are correct" at bounding box center [50, 519] width 11 height 11
radio input "true"
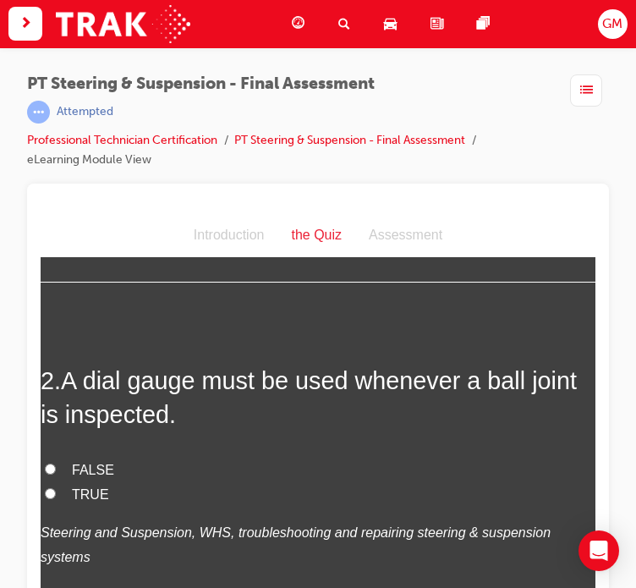
scroll to position [423, 0]
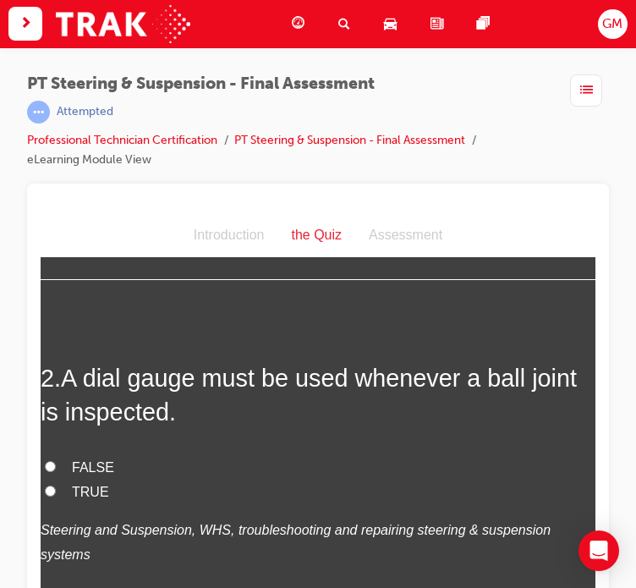
click at [85, 459] on span "FALSE" at bounding box center [93, 466] width 42 height 14
click at [56, 460] on input "FALSE" at bounding box center [50, 465] width 11 height 11
radio input "true"
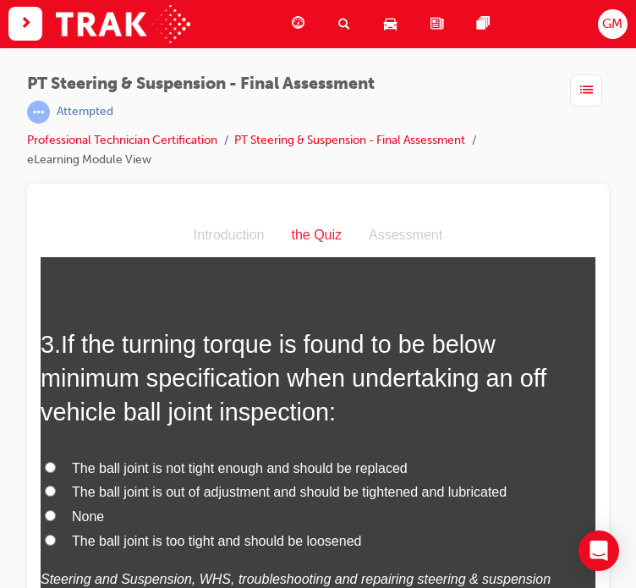
scroll to position [845, 0]
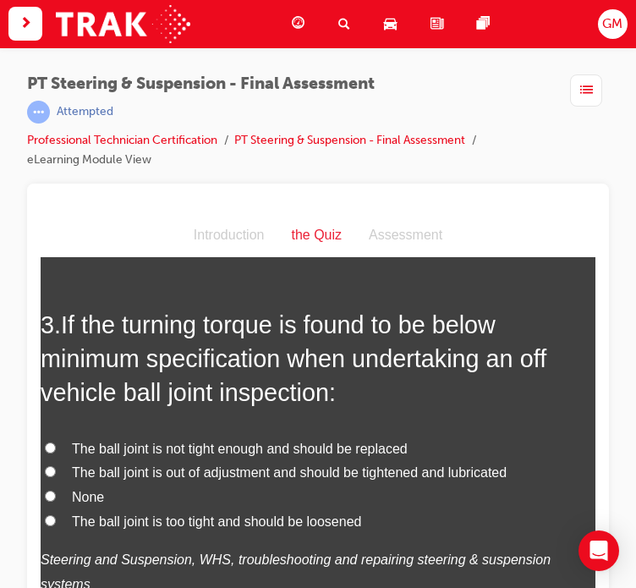
click at [155, 440] on span "The ball joint is not tight enough and should be replaced" at bounding box center [240, 447] width 336 height 14
click at [56, 441] on input "The ball joint is not tight enough and should be replaced" at bounding box center [50, 446] width 11 height 11
radio input "true"
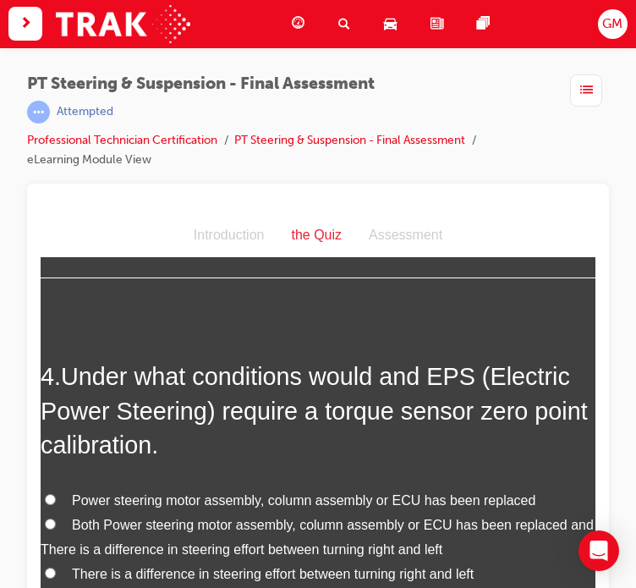
scroll to position [1268, 0]
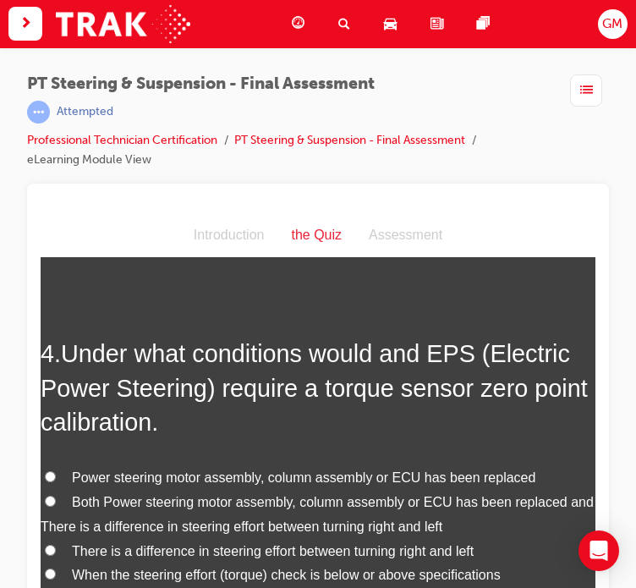
click at [125, 494] on span "Both Power steering motor assembly, column assembly or ECU has been replaced an…" at bounding box center [317, 513] width 553 height 39
click at [56, 495] on input "Both Power steering motor assembly, column assembly or ECU has been replaced an…" at bounding box center [50, 500] width 11 height 11
radio input "true"
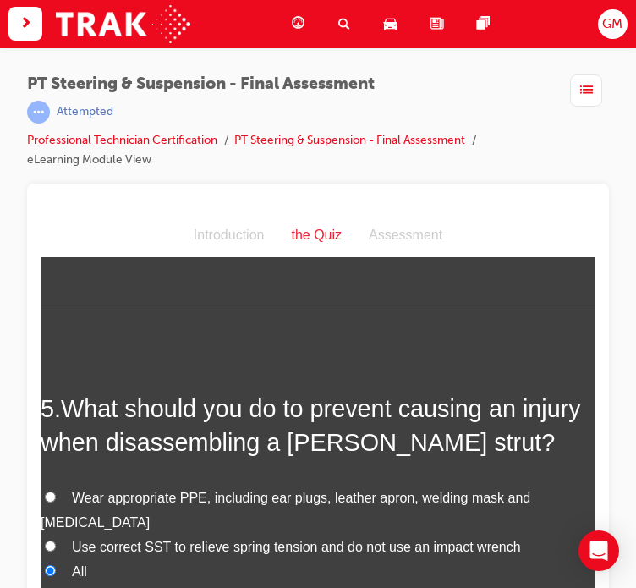
scroll to position [1691, 0]
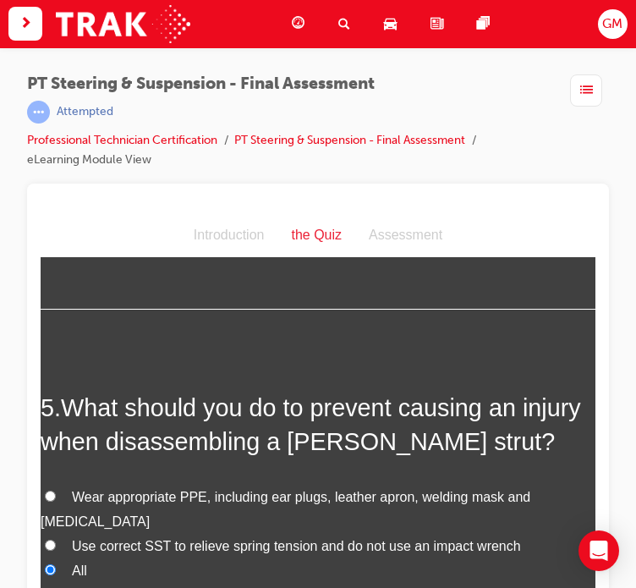
click at [134, 538] on span "Use correct SST to relieve spring tension and do not use an impact wrench" at bounding box center [296, 545] width 449 height 14
click at [56, 539] on input "Use correct SST to relieve spring tension and do not use an impact wrench" at bounding box center [50, 544] width 11 height 11
radio input "true"
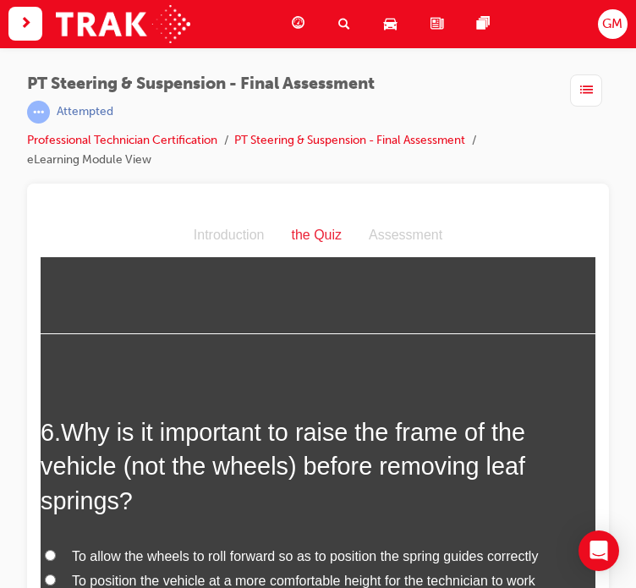
scroll to position [2114, 0]
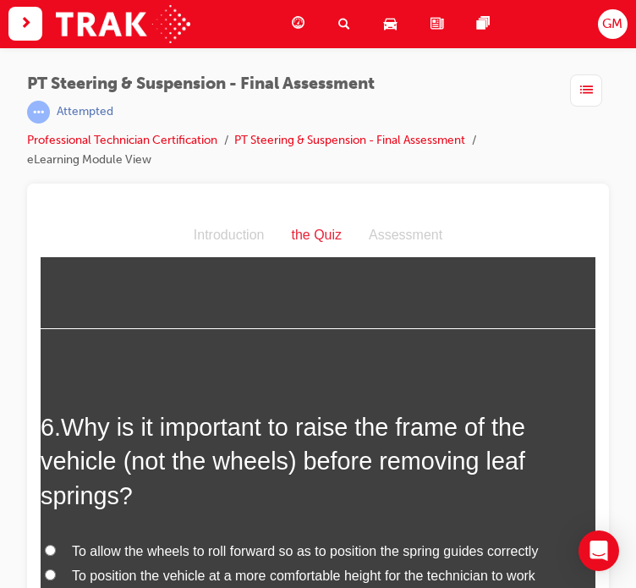
radio input "true"
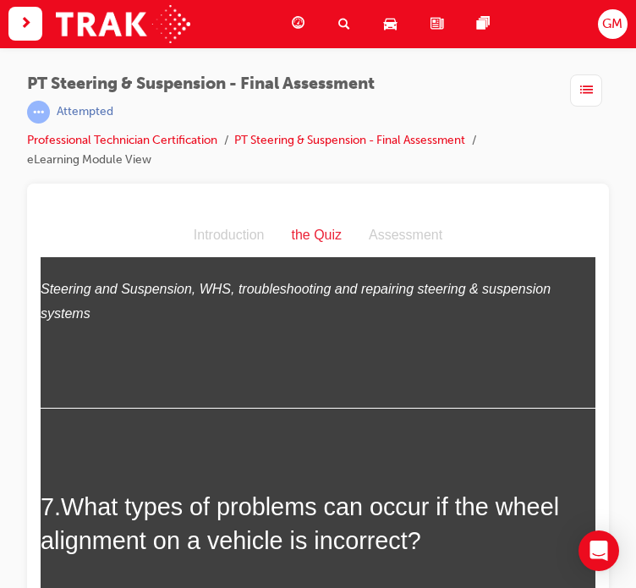
scroll to position [2536, 0]
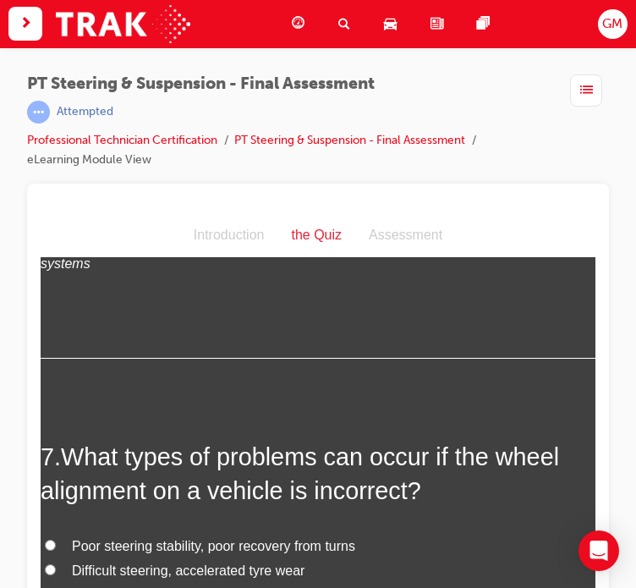
click at [56, 587] on input "Both Difficult steering, accelerated tyre wear and Poor steering stability, poo…" at bounding box center [50, 593] width 11 height 11
radio input "true"
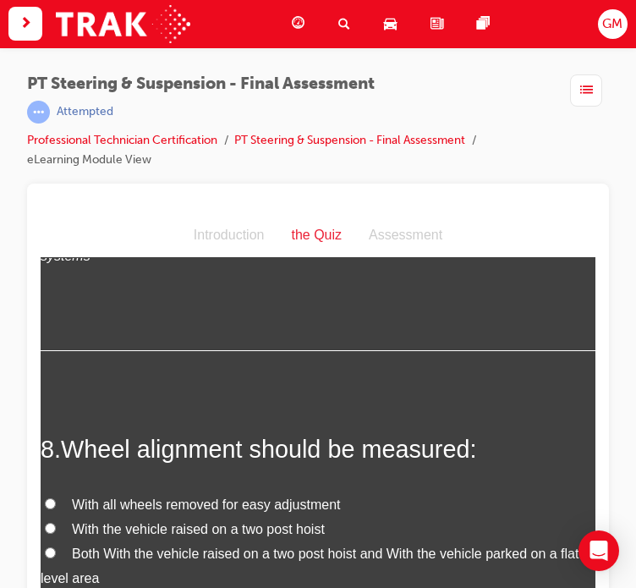
scroll to position [2959, 0]
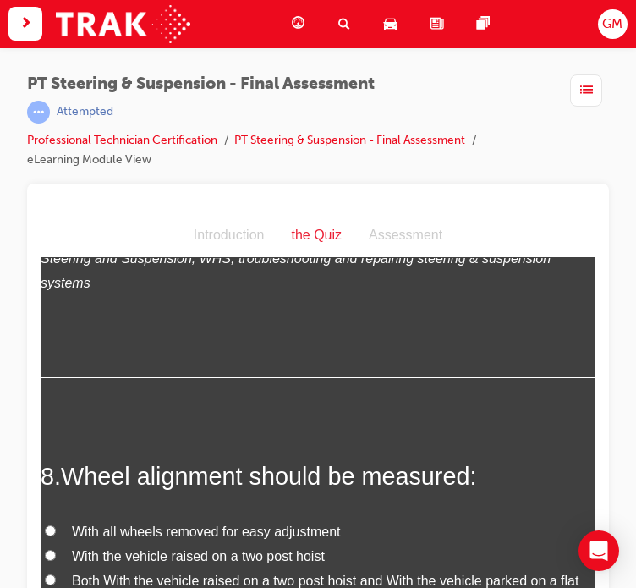
radio input "true"
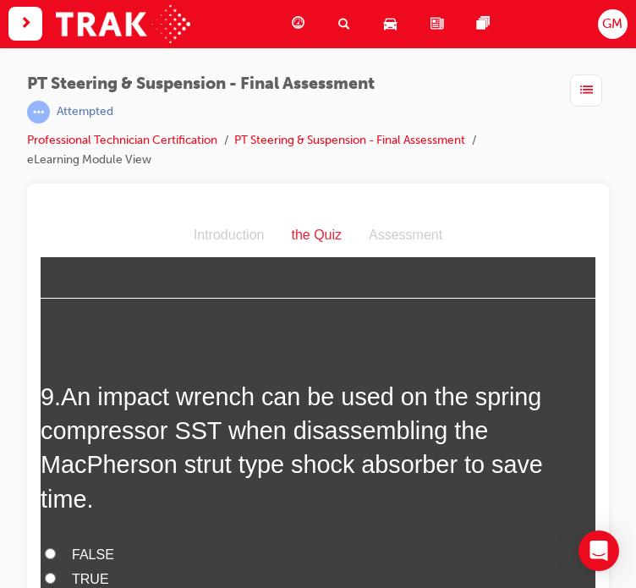
scroll to position [3466, 0]
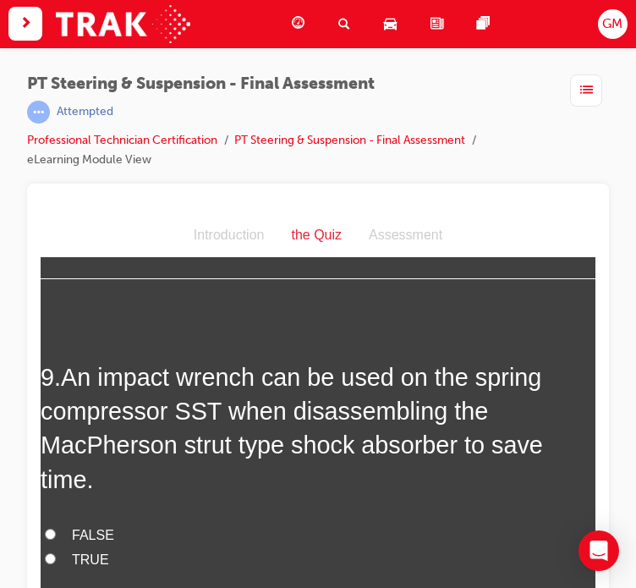
click at [85, 527] on span "FALSE" at bounding box center [93, 534] width 42 height 14
click at [56, 528] on input "FALSE" at bounding box center [50, 533] width 11 height 11
radio input "true"
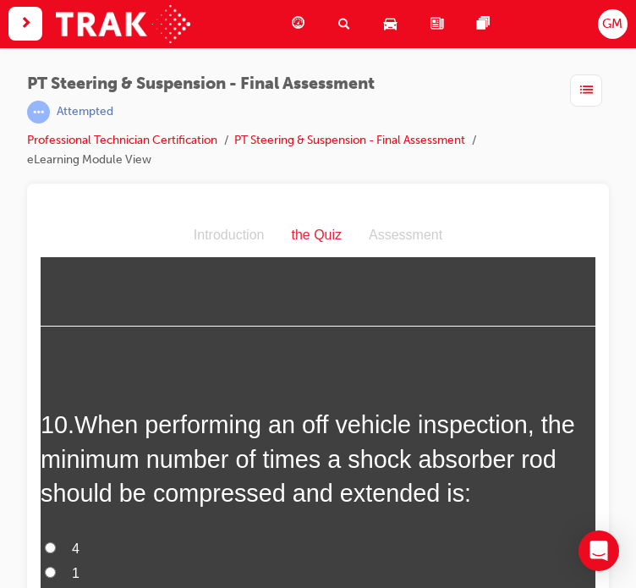
scroll to position [3889, 0]
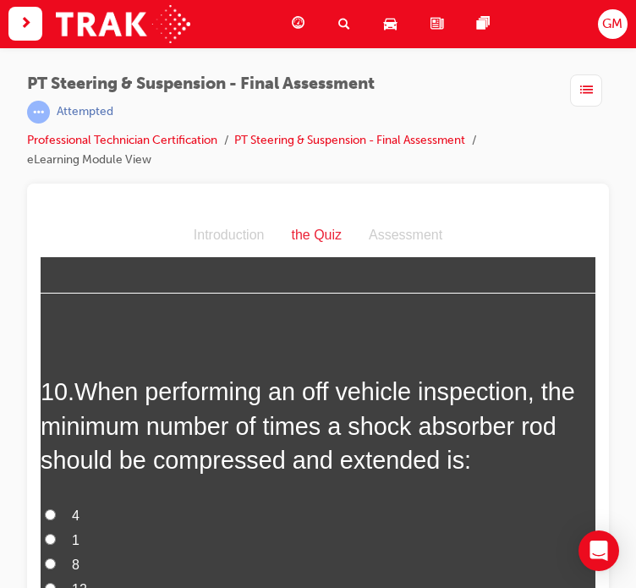
click at [68, 503] on label "4" at bounding box center [318, 515] width 555 height 25
click at [56, 508] on input "4" at bounding box center [50, 513] width 11 height 11
radio input "true"
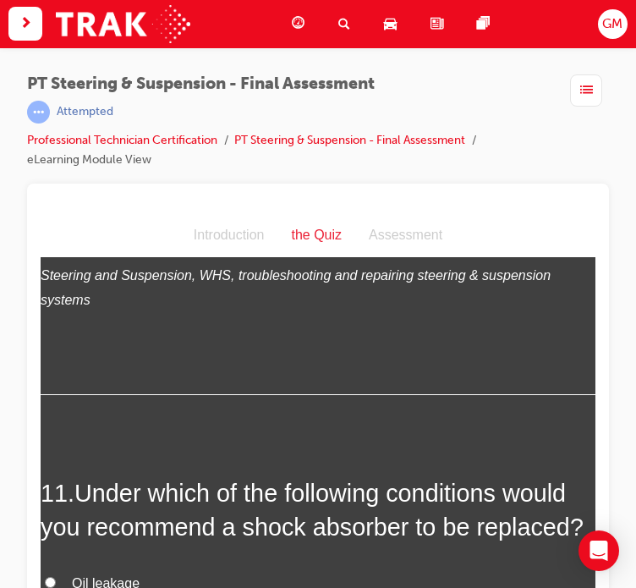
scroll to position [4312, 0]
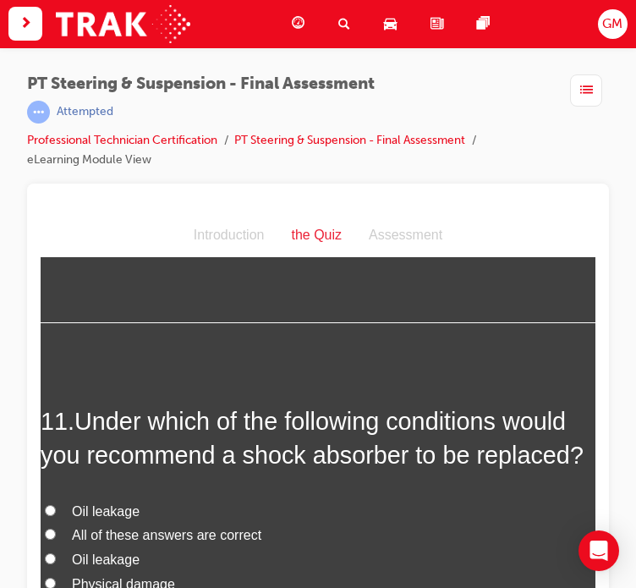
click at [98, 527] on span "All of these answers are correct" at bounding box center [166, 534] width 189 height 14
click at [56, 528] on input "All of these answers are correct" at bounding box center [50, 533] width 11 height 11
radio input "true"
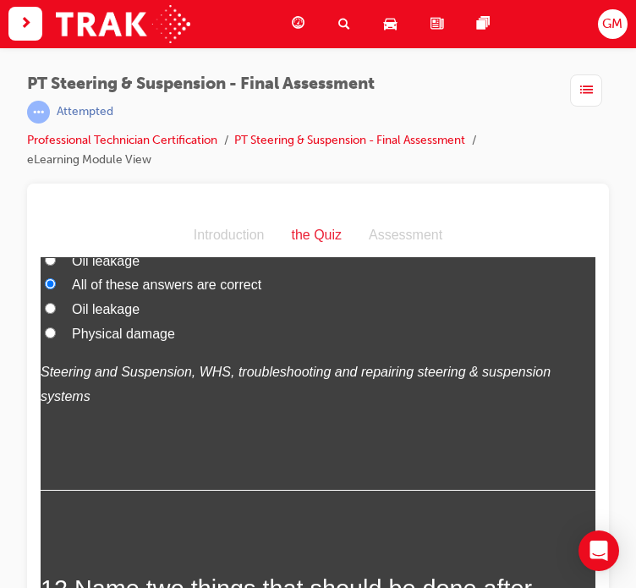
scroll to position [4650, 0]
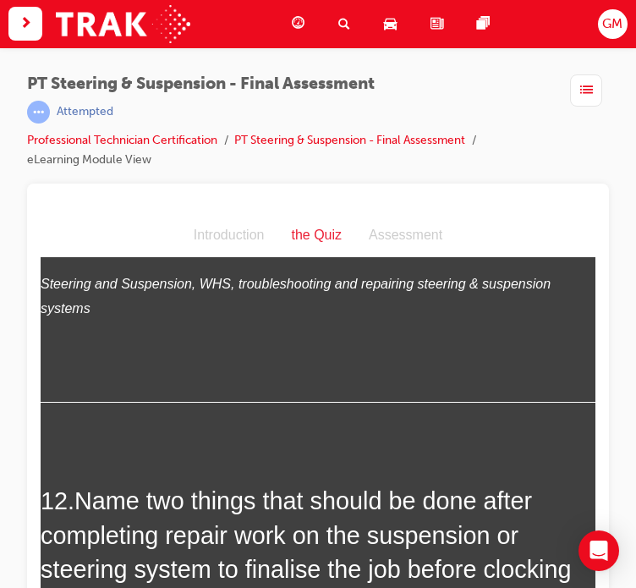
radio input "true"
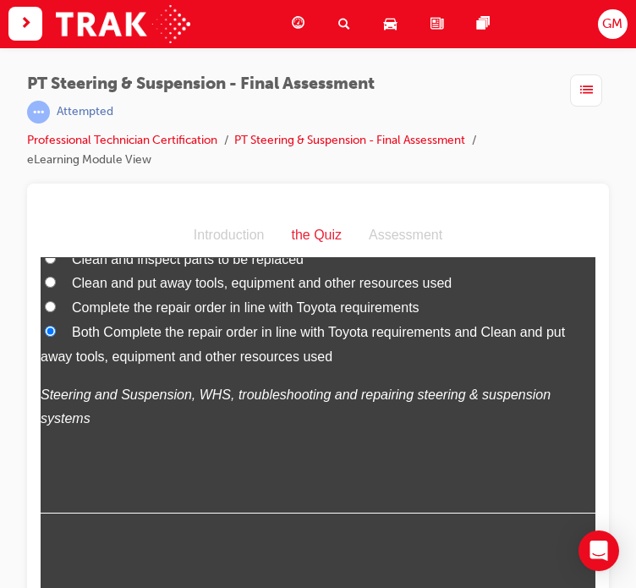
scroll to position [5073, 0]
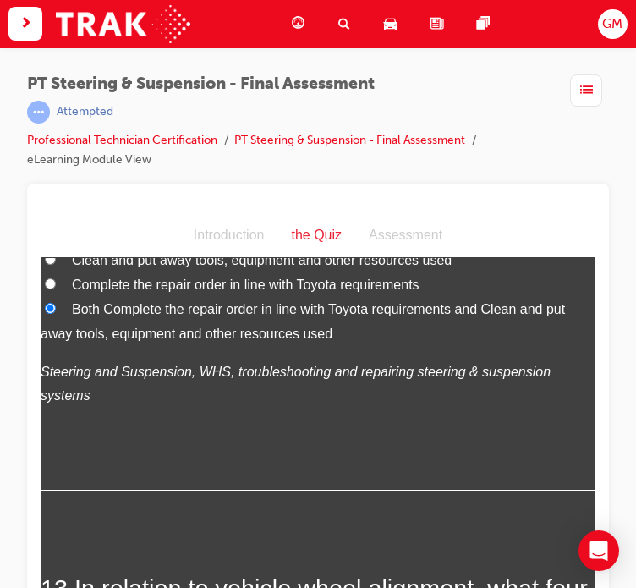
radio input "true"
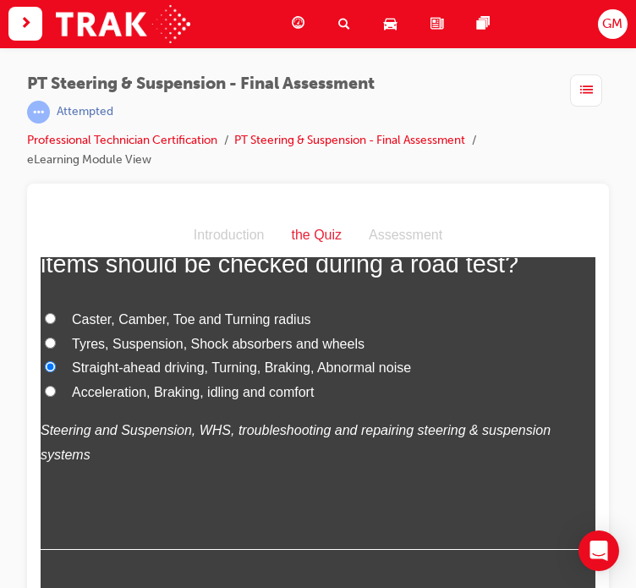
scroll to position [5496, 0]
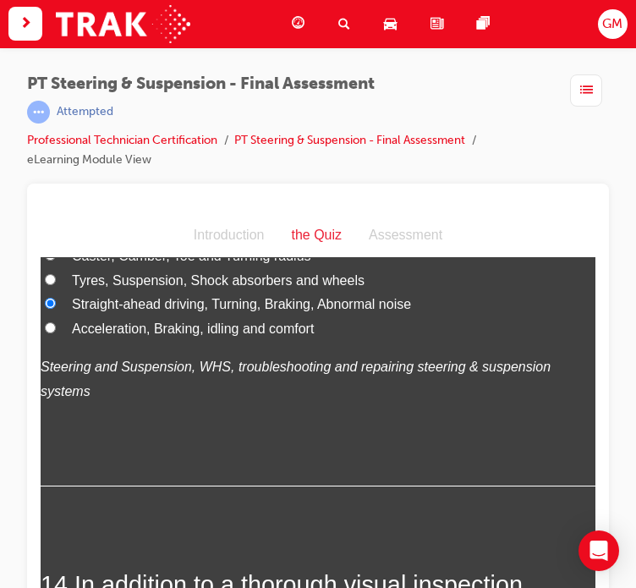
radio input "true"
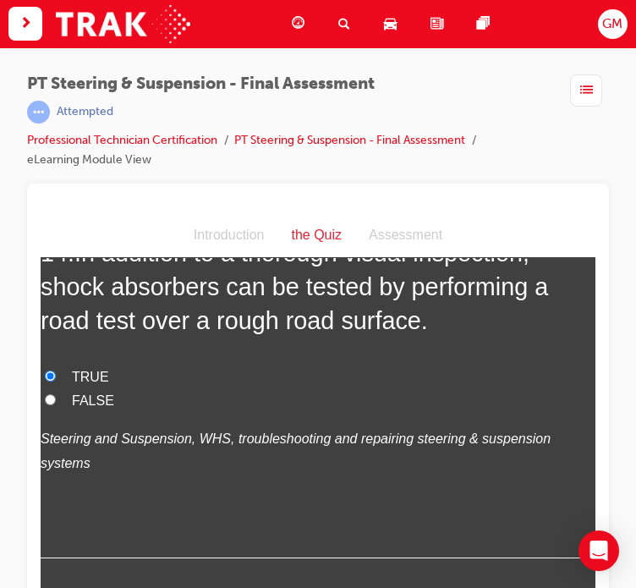
scroll to position [5834, 0]
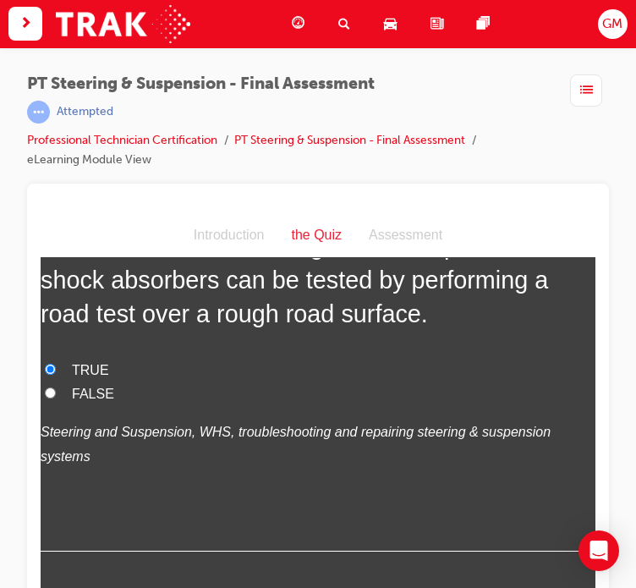
radio input "true"
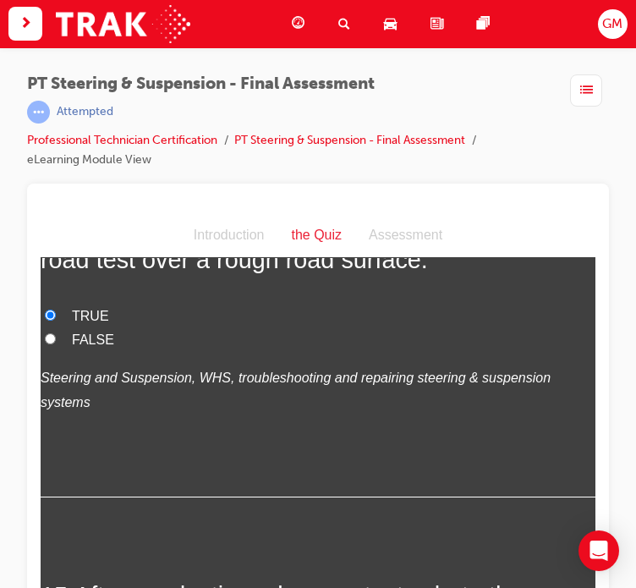
scroll to position [5986, 0]
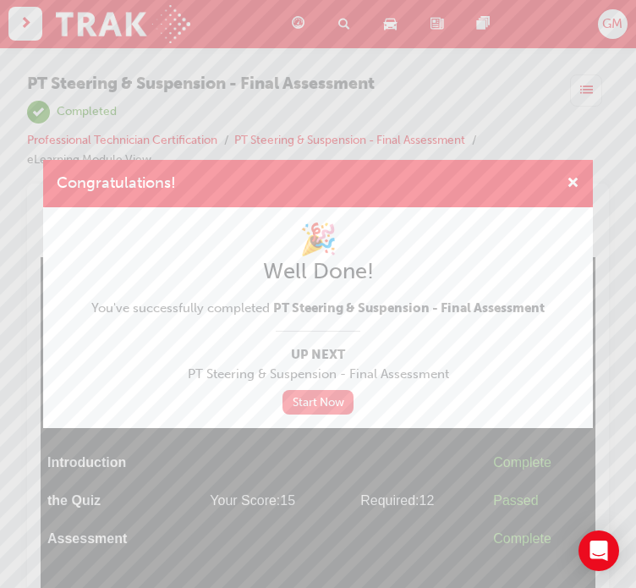
click at [322, 409] on link "Start Now" at bounding box center [317, 402] width 71 height 25
click at [573, 180] on span "cross-icon" at bounding box center [572, 184] width 13 height 15
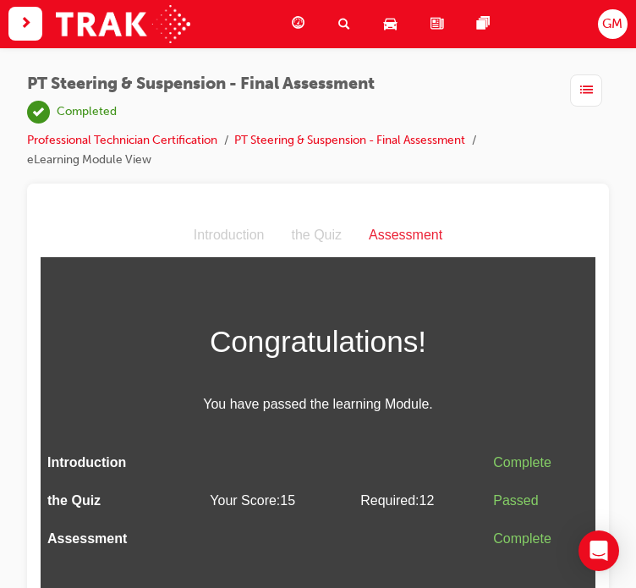
click at [301, 21] on span "guage-icon" at bounding box center [298, 24] width 13 height 21
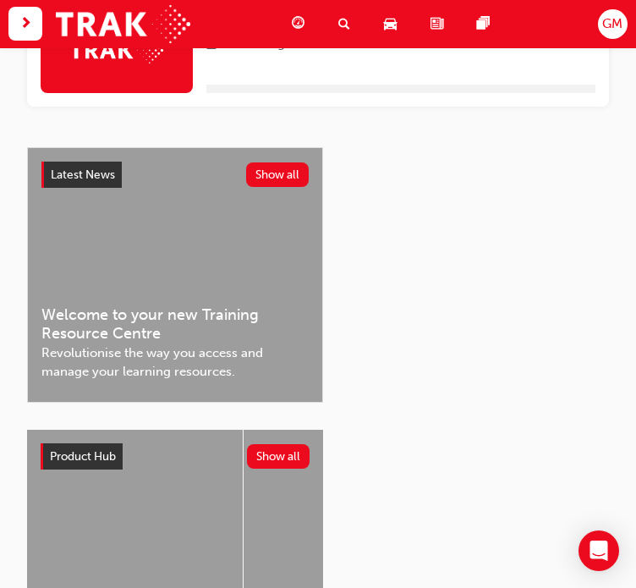
scroll to position [882, 0]
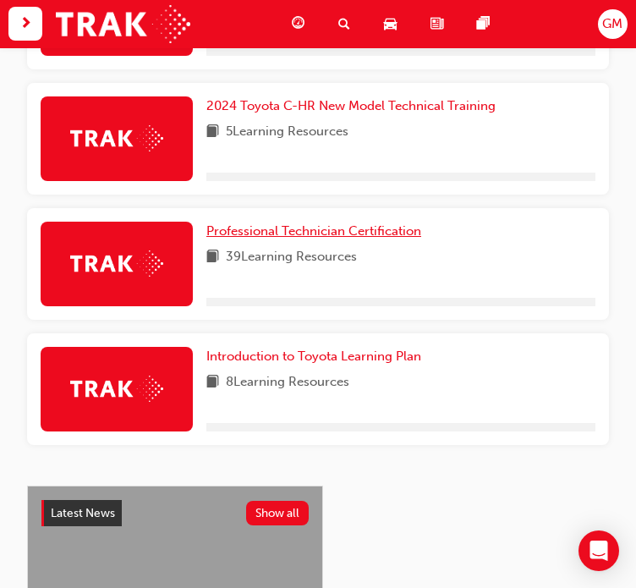
click at [278, 231] on span "Professional Technician Certification" at bounding box center [313, 230] width 215 height 15
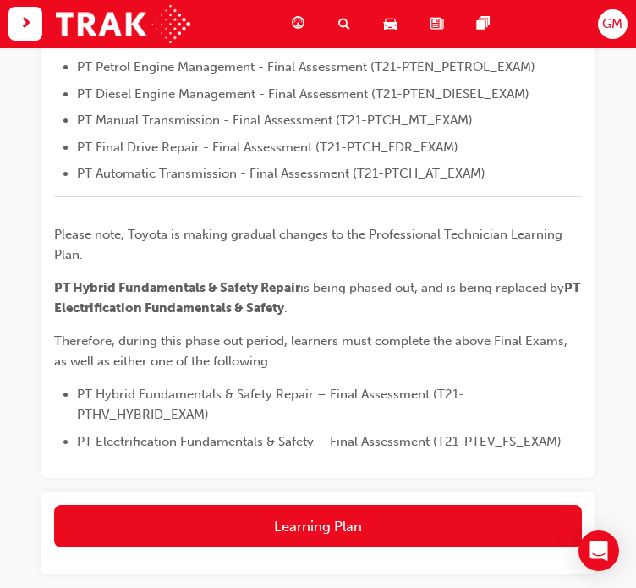
scroll to position [788, 0]
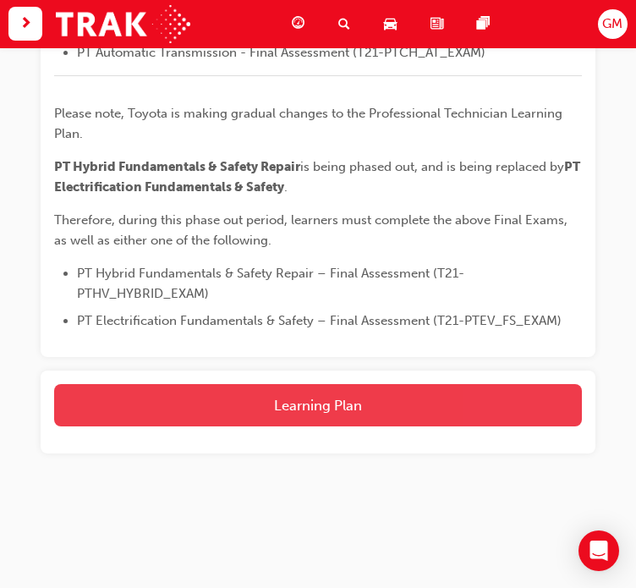
click at [330, 392] on button "Learning Plan" at bounding box center [318, 405] width 528 height 42
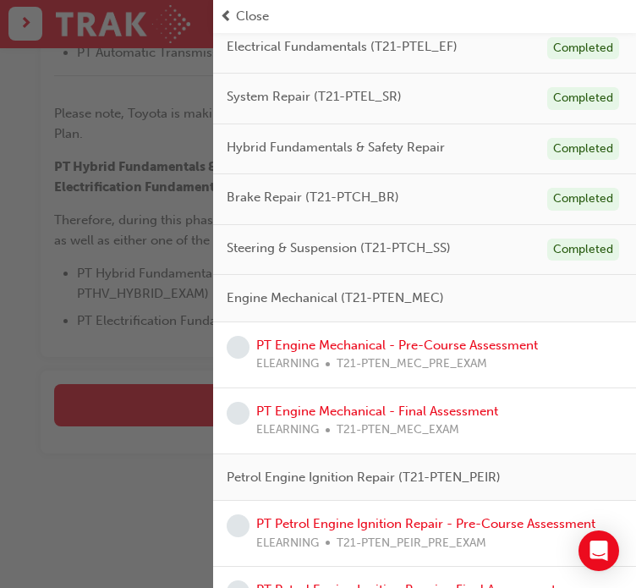
scroll to position [254, 0]
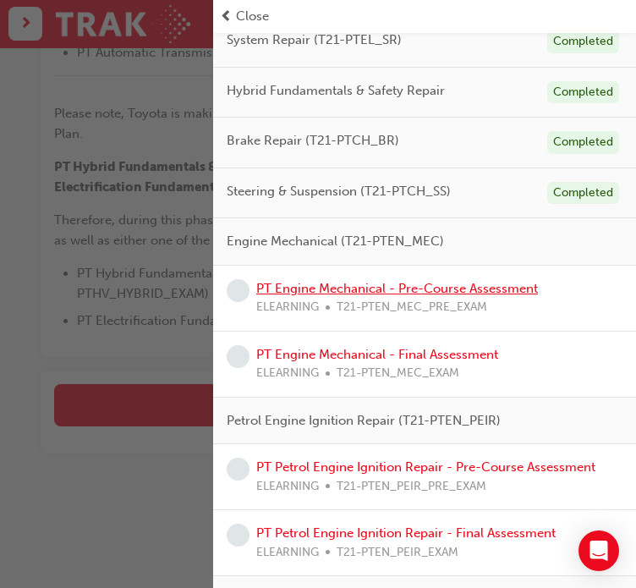
click at [401, 285] on link "PT Engine Mechanical - Pre-Course Assessment" at bounding box center [397, 288] width 282 height 15
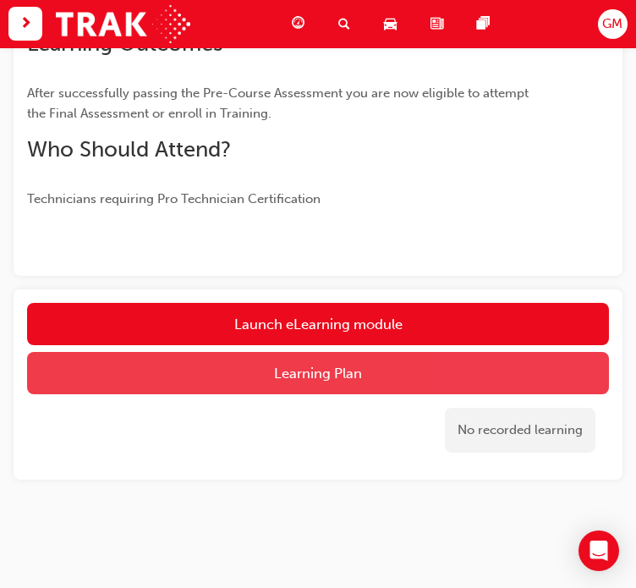
scroll to position [354, 0]
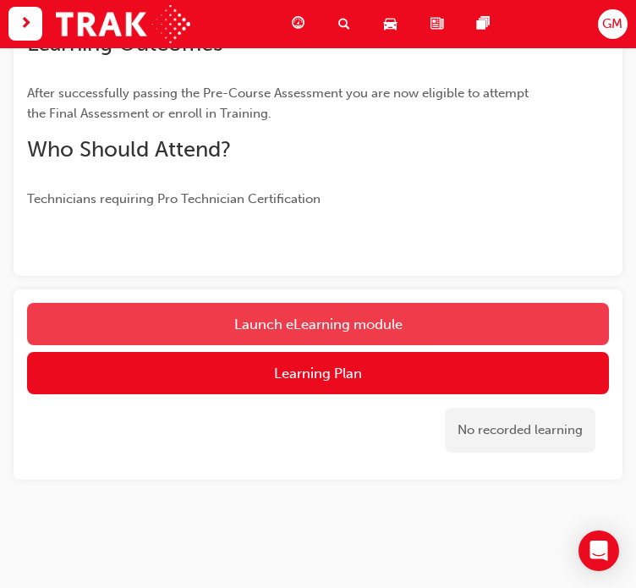
click at [362, 326] on link "Launch eLearning module" at bounding box center [318, 324] width 582 height 42
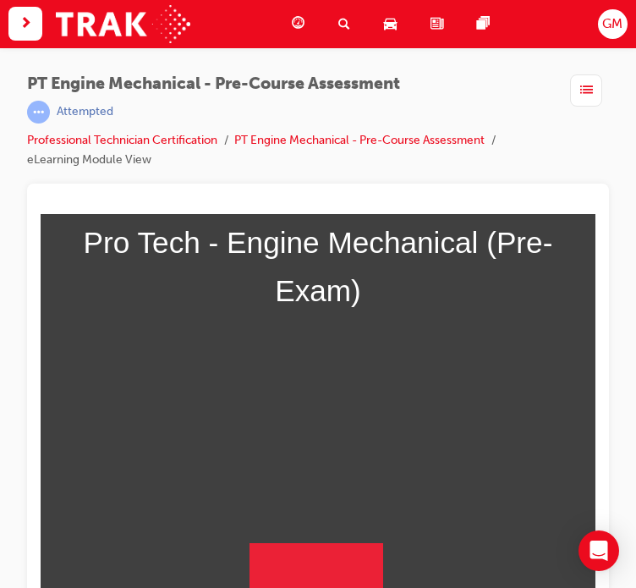
scroll to position [362, 0]
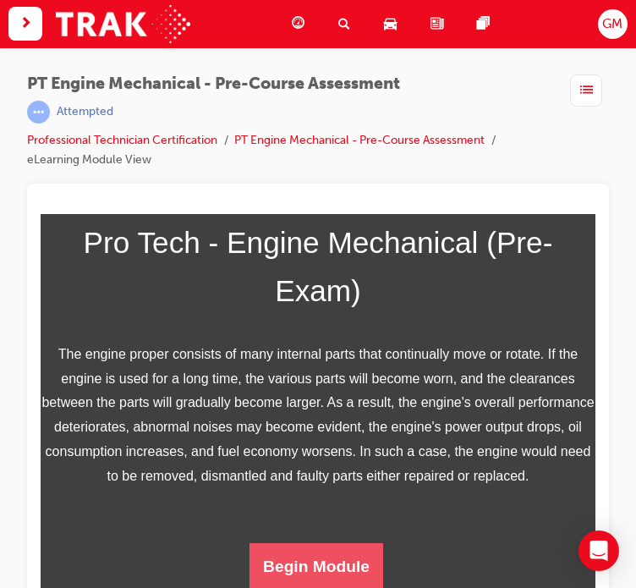
click at [301, 570] on button "Begin Module" at bounding box center [316, 565] width 134 height 47
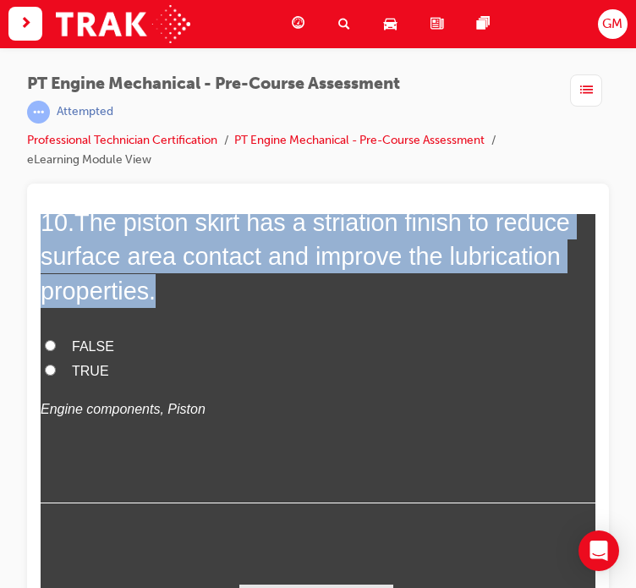
scroll to position [3521, 0]
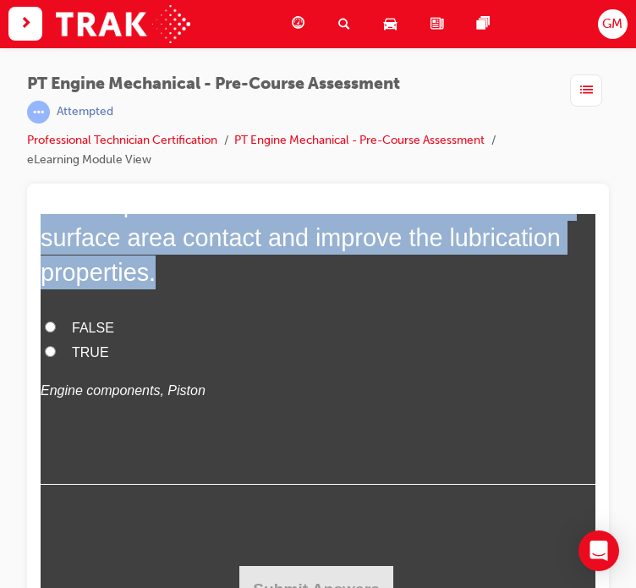
drag, startPoint x: 162, startPoint y: 337, endPoint x: 183, endPoint y: 342, distance: 20.9
copy div "need 8 correct answer(s) in order to pass this quiz. Good luck! 1 . Which of th…"
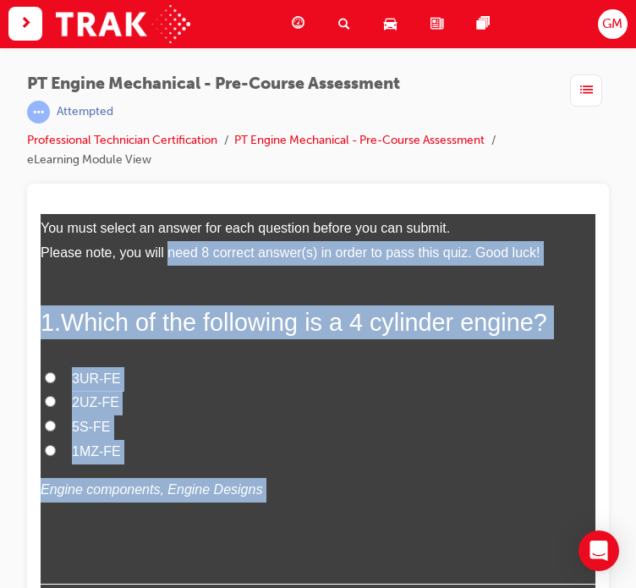
scroll to position [0, 0]
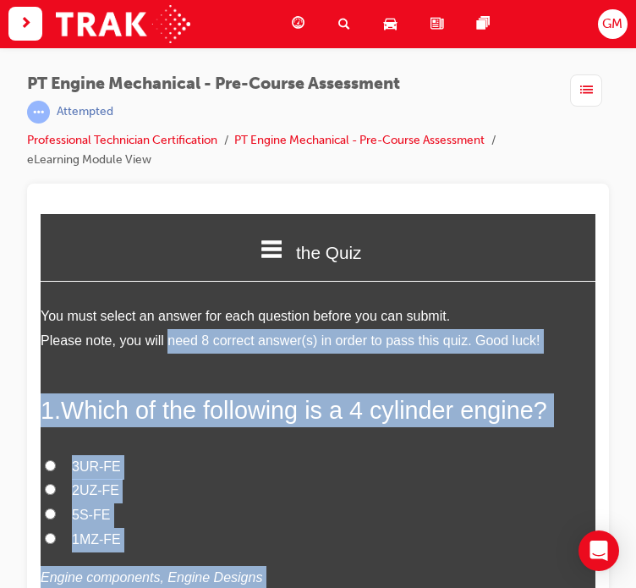
click at [232, 451] on div "1 . Which of the following is a 4 cylinder engine? 3UR-FE 2UZ-FE 5S-FE 1MZ-FE E…" at bounding box center [318, 531] width 555 height 278
click at [227, 454] on label "3UR-FE" at bounding box center [318, 466] width 555 height 25
click at [56, 459] on input "3UR-FE" at bounding box center [50, 464] width 11 height 11
radio input "true"
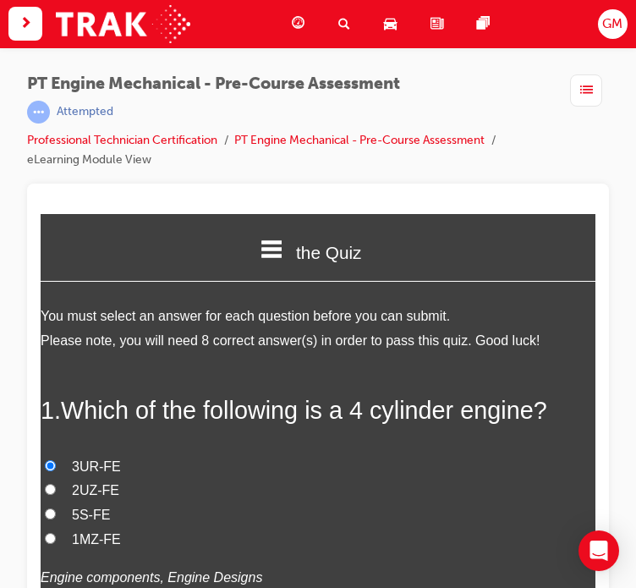
click at [101, 511] on span "5S-FE" at bounding box center [91, 513] width 38 height 14
click at [56, 511] on input "5S-FE" at bounding box center [50, 512] width 11 height 11
radio input "true"
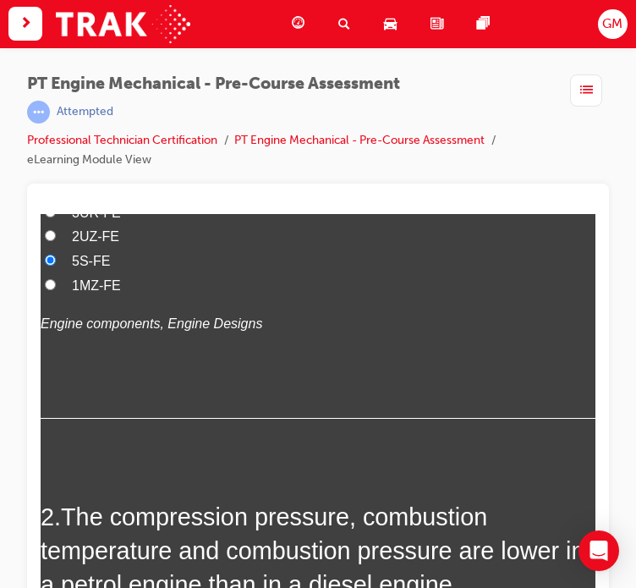
scroll to position [423, 0]
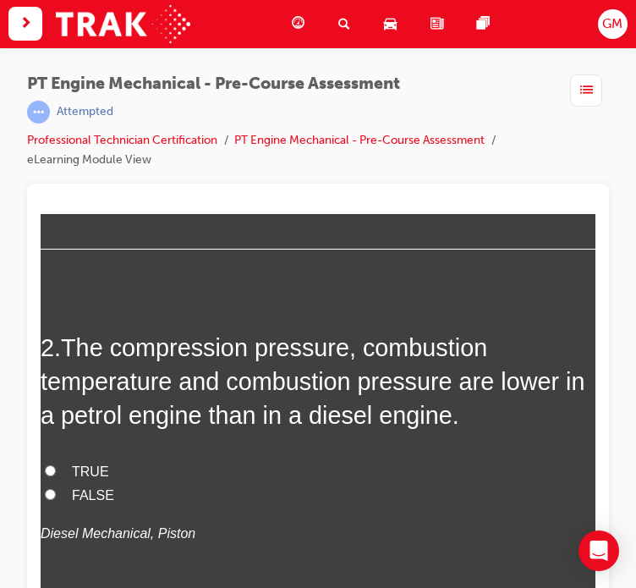
click at [95, 467] on span "TRUE" at bounding box center [90, 470] width 37 height 14
click at [56, 467] on input "TRUE" at bounding box center [50, 469] width 11 height 11
radio input "true"
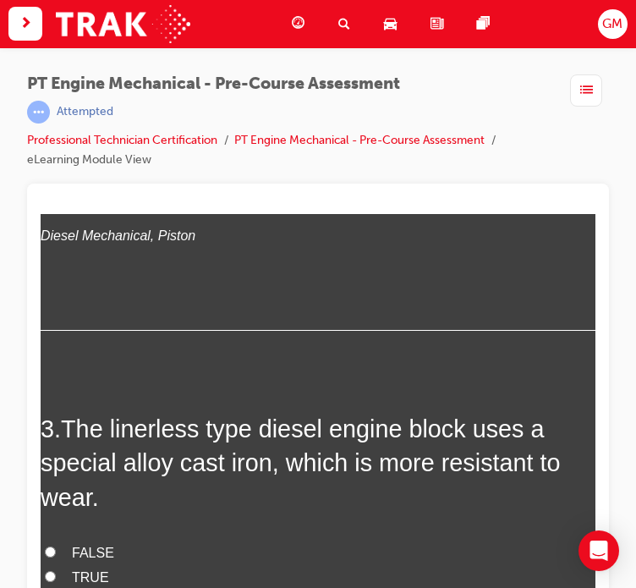
scroll to position [761, 0]
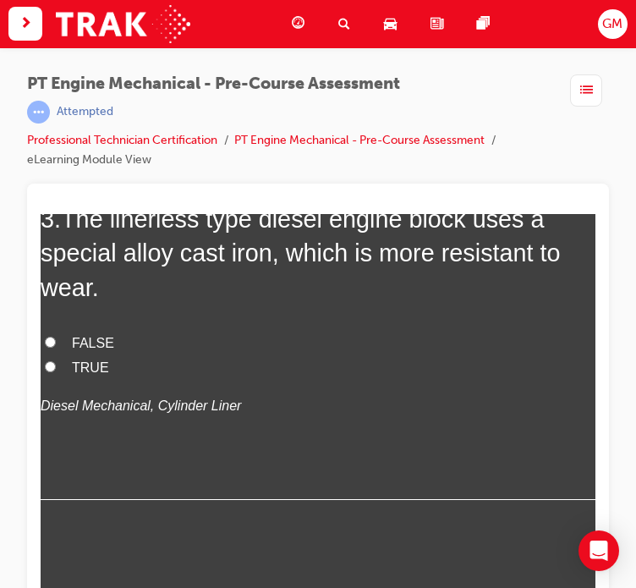
click at [87, 373] on span "TRUE" at bounding box center [90, 366] width 37 height 14
click at [56, 371] on input "TRUE" at bounding box center [50, 365] width 11 height 11
radio input "true"
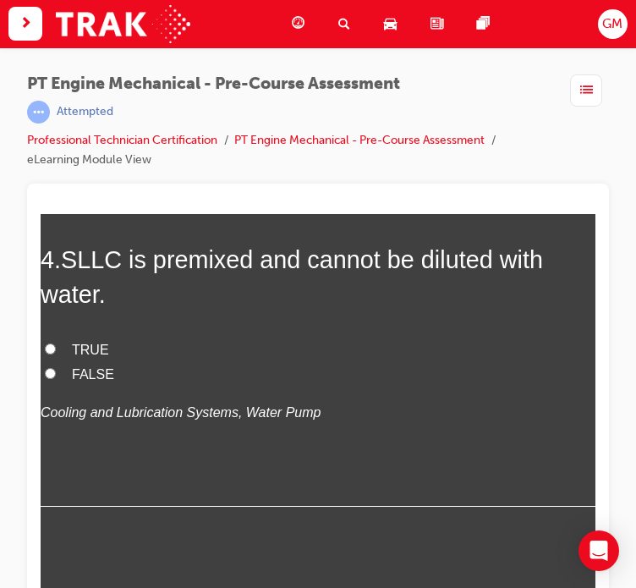
click at [86, 351] on span "TRUE" at bounding box center [90, 349] width 37 height 14
click at [56, 351] on input "TRUE" at bounding box center [50, 347] width 11 height 11
radio input "true"
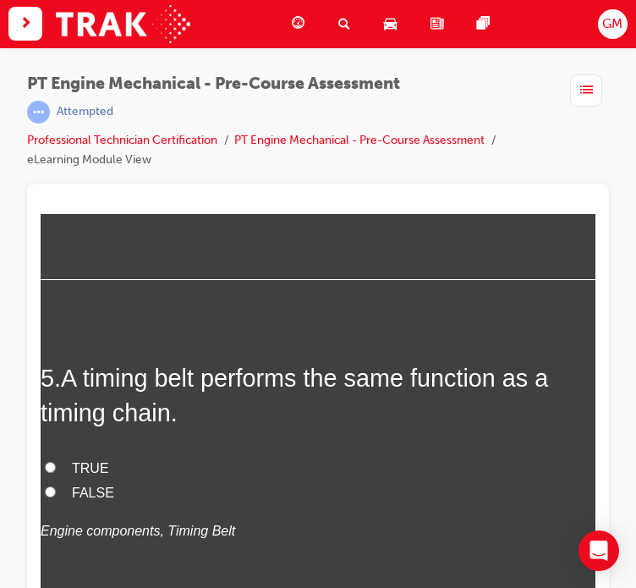
scroll to position [1522, 0]
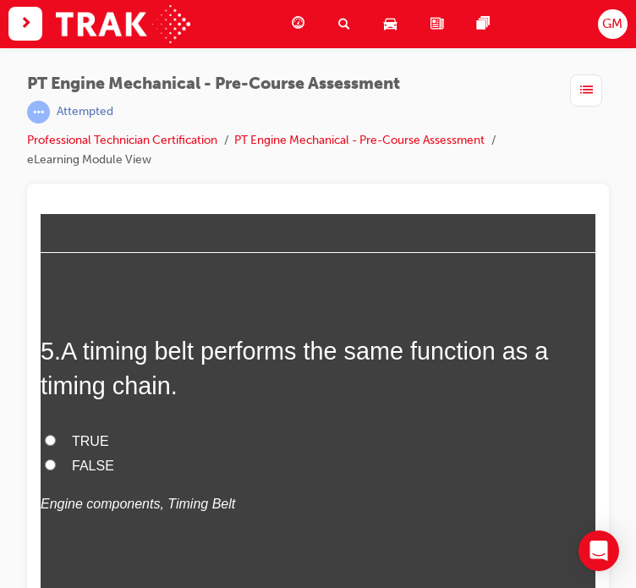
click at [94, 438] on span "TRUE" at bounding box center [90, 440] width 37 height 14
click at [56, 438] on input "TRUE" at bounding box center [50, 439] width 11 height 11
radio input "true"
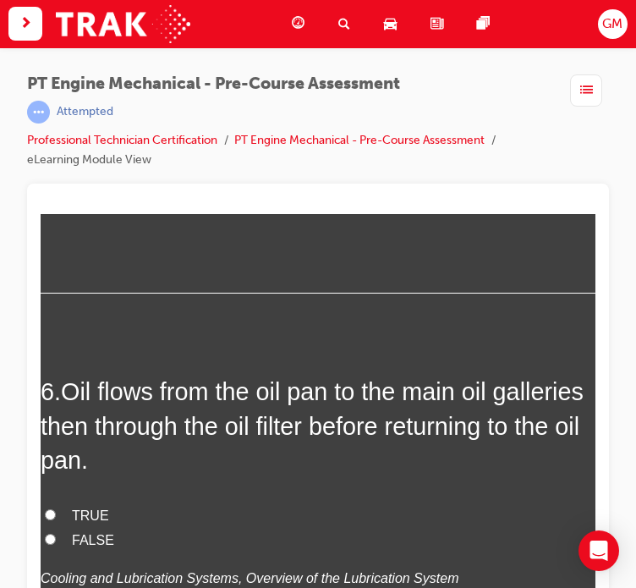
scroll to position [1860, 0]
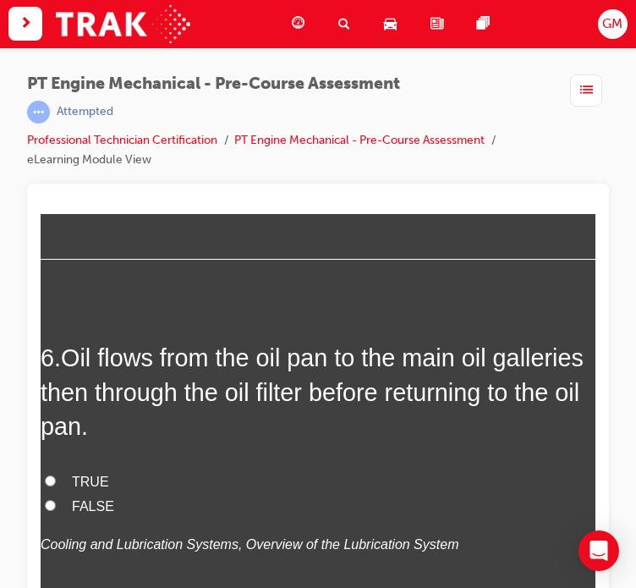
click at [97, 508] on span "FALSE" at bounding box center [93, 505] width 42 height 14
click at [56, 508] on input "FALSE" at bounding box center [50, 504] width 11 height 11
radio input "true"
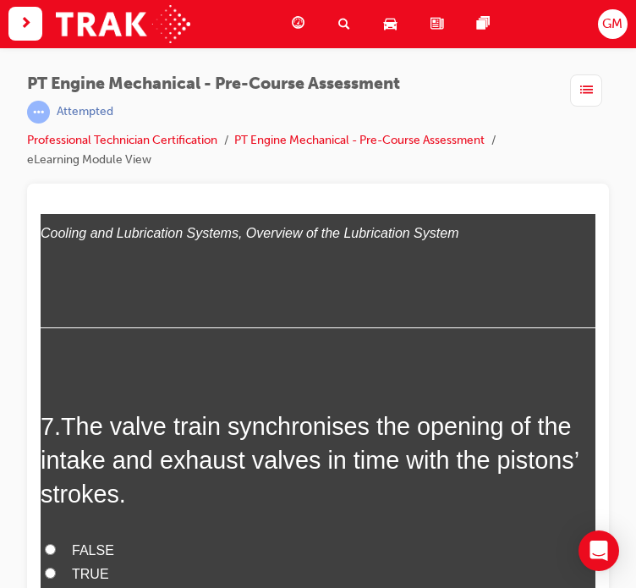
scroll to position [2198, 0]
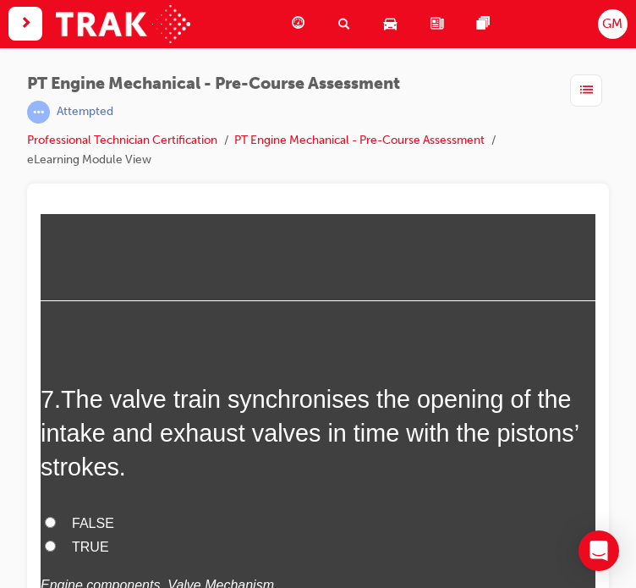
click at [91, 546] on span "TRUE" at bounding box center [90, 546] width 37 height 14
click at [56, 546] on input "TRUE" at bounding box center [50, 544] width 11 height 11
radio input "true"
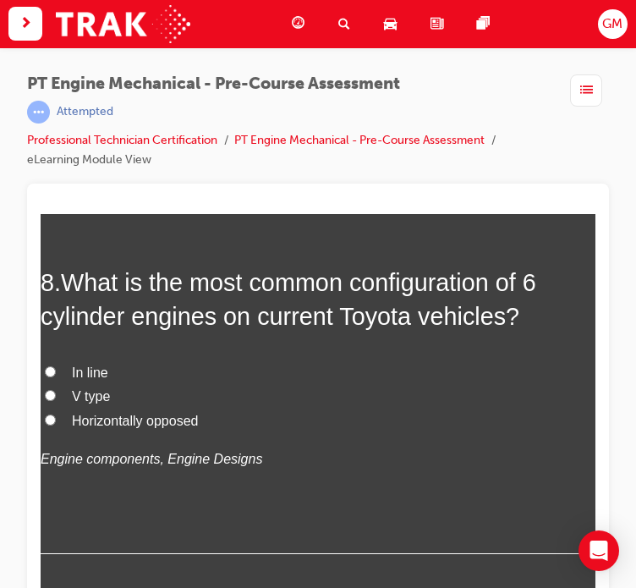
scroll to position [2705, 0]
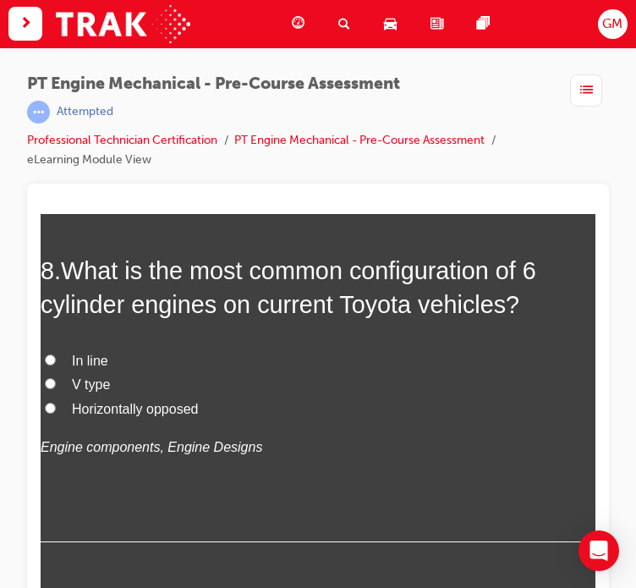
click at [95, 378] on span "V type" at bounding box center [91, 383] width 38 height 14
click at [56, 378] on input "V type" at bounding box center [50, 382] width 11 height 11
radio input "true"
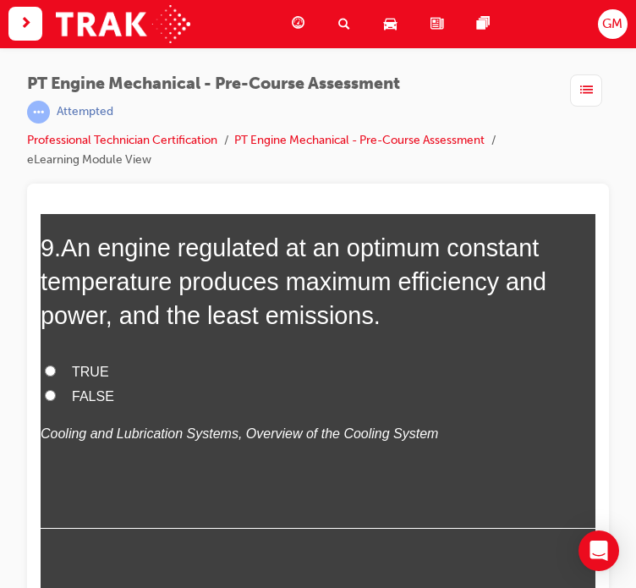
scroll to position [3128, 0]
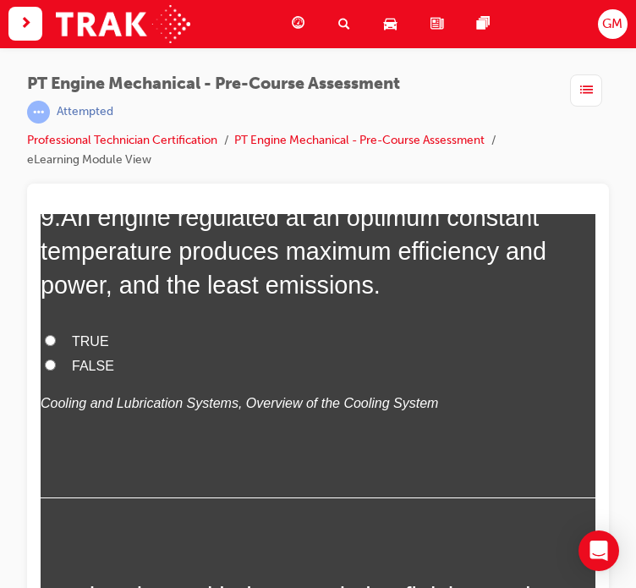
click at [85, 336] on span "TRUE" at bounding box center [90, 340] width 37 height 14
click at [56, 336] on input "TRUE" at bounding box center [50, 339] width 11 height 11
radio input "true"
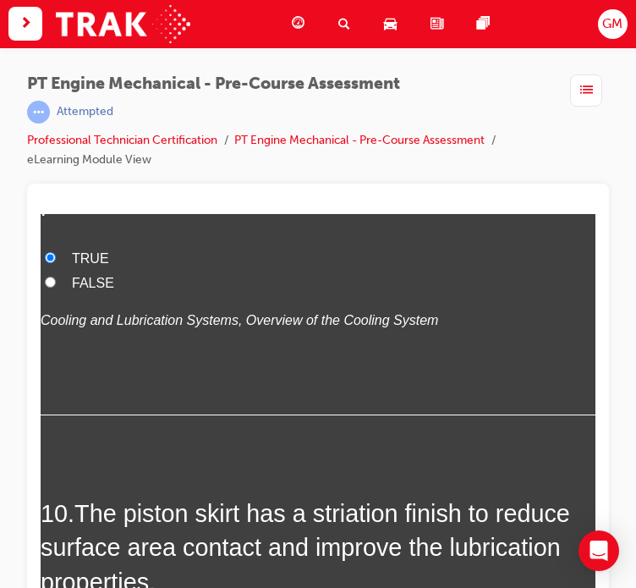
scroll to position [3466, 0]
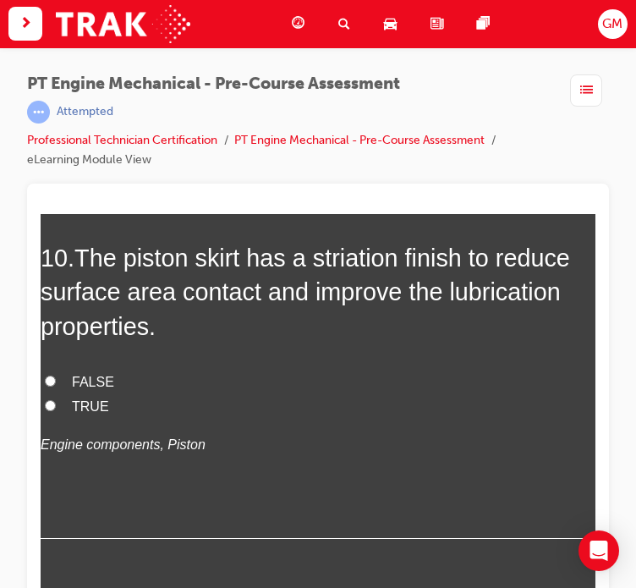
click at [95, 409] on span "TRUE" at bounding box center [90, 405] width 37 height 14
click at [56, 409] on input "TRUE" at bounding box center [50, 404] width 11 height 11
radio input "true"
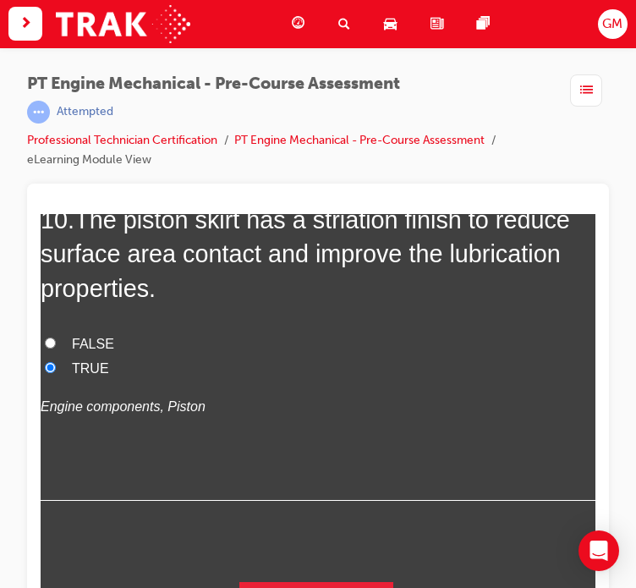
scroll to position [3521, 0]
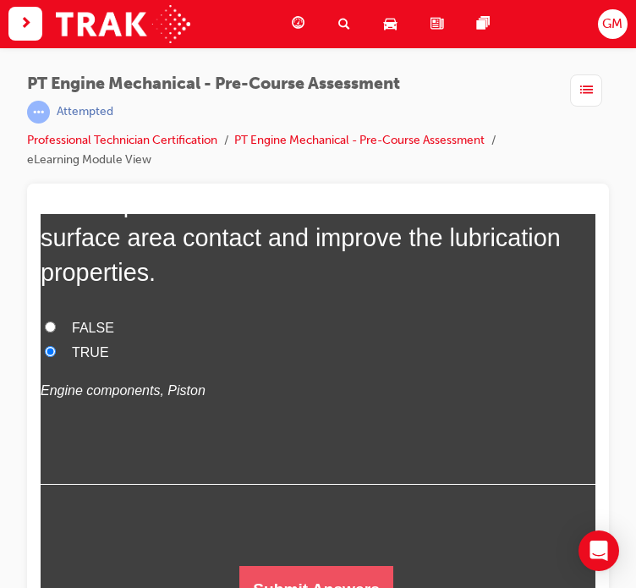
click at [297, 572] on button "Submit Answers" at bounding box center [316, 588] width 154 height 47
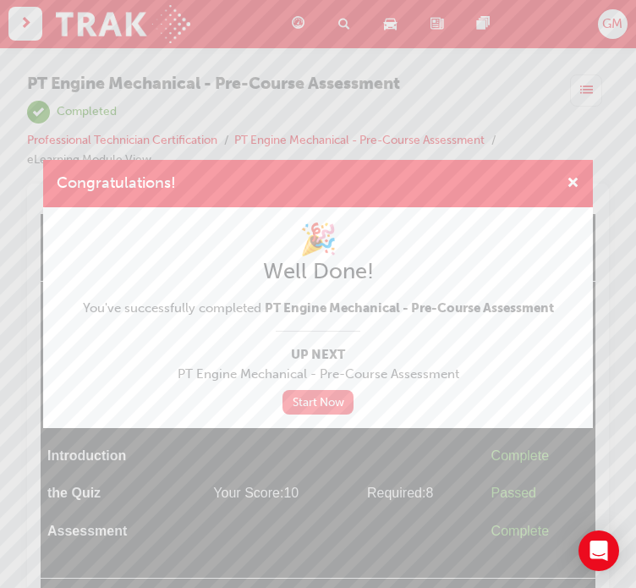
click at [332, 412] on link "Start Now" at bounding box center [317, 402] width 71 height 25
click at [289, 30] on div "Congratulations! 🎉 Well Done! You've successfully completed PT Engine Mechanica…" at bounding box center [318, 294] width 636 height 588
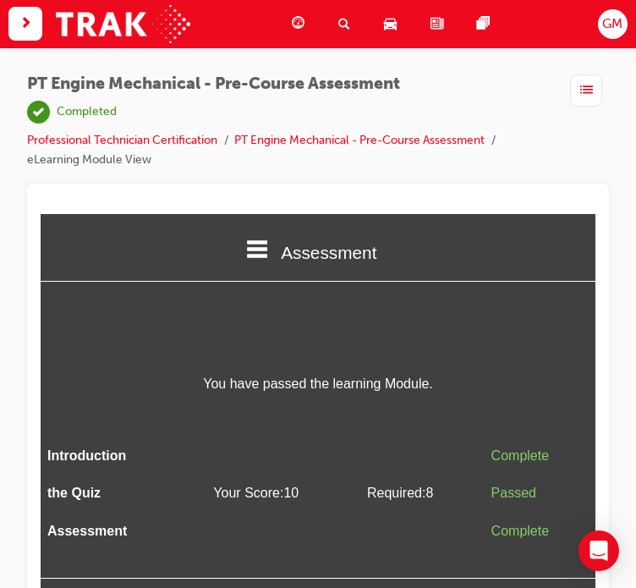
click at [301, 22] on span "guage-icon" at bounding box center [298, 24] width 13 height 21
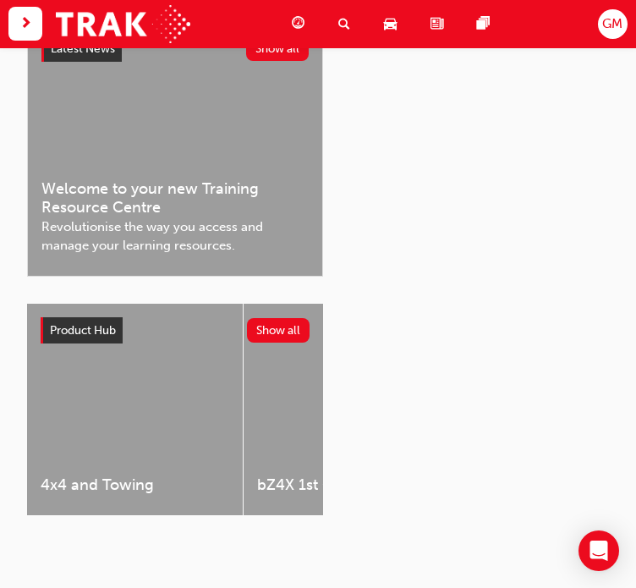
scroll to position [765, 0]
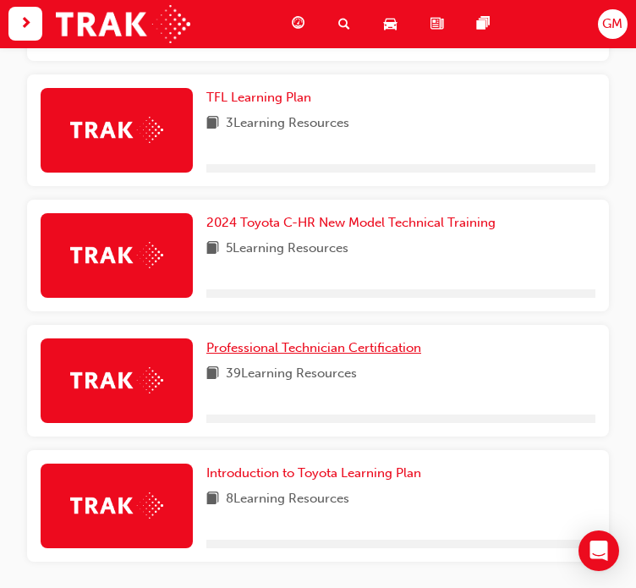
click at [304, 352] on span "Professional Technician Certification" at bounding box center [313, 347] width 215 height 15
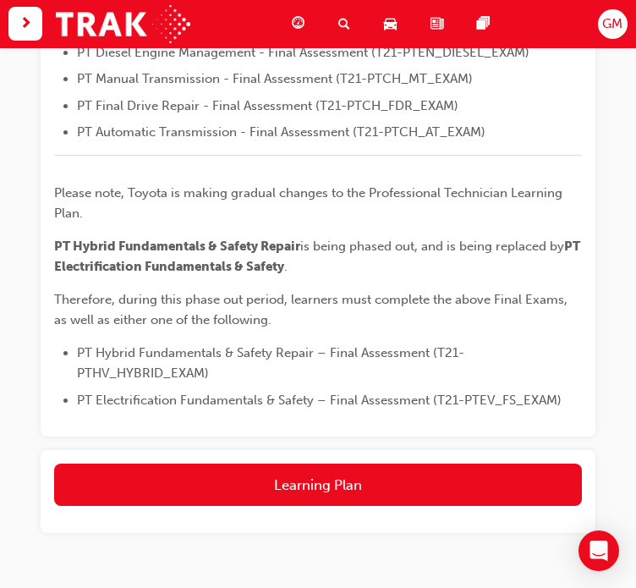
scroll to position [788, 0]
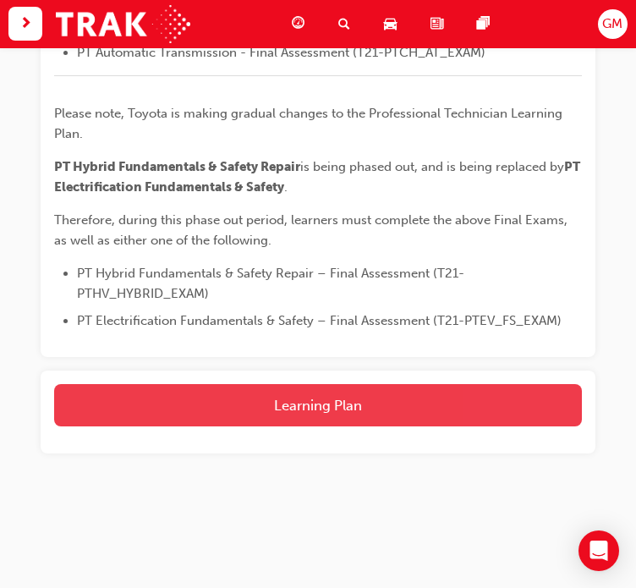
click at [320, 408] on button "Learning Plan" at bounding box center [318, 405] width 528 height 42
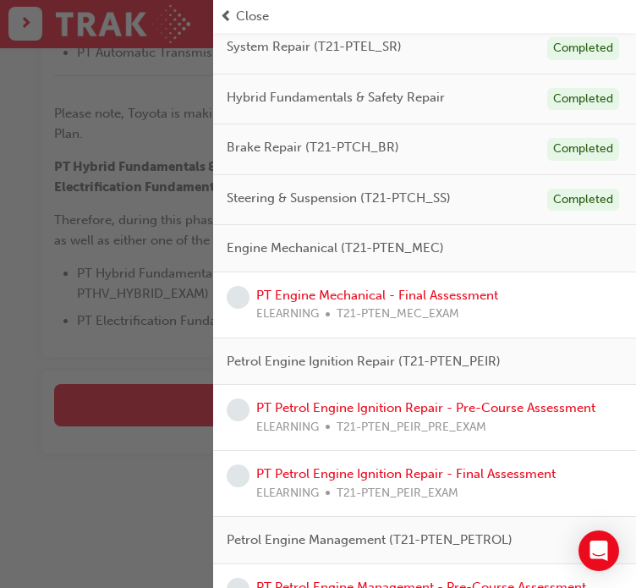
scroll to position [254, 0]
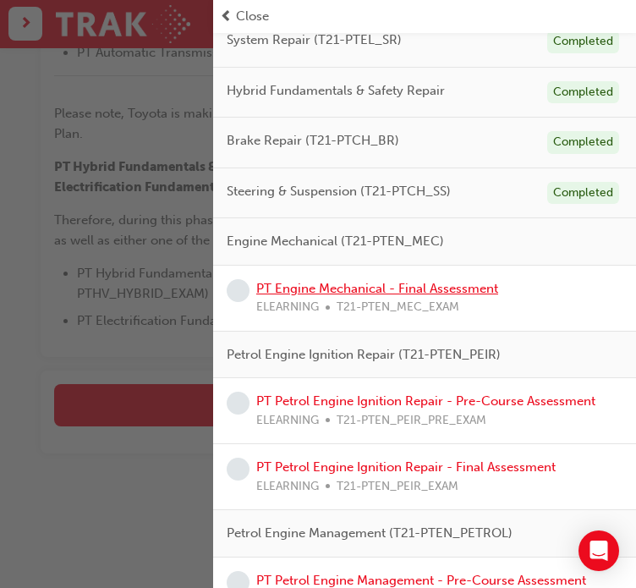
click at [335, 283] on link "PT Engine Mechanical - Final Assessment" at bounding box center [377, 288] width 242 height 15
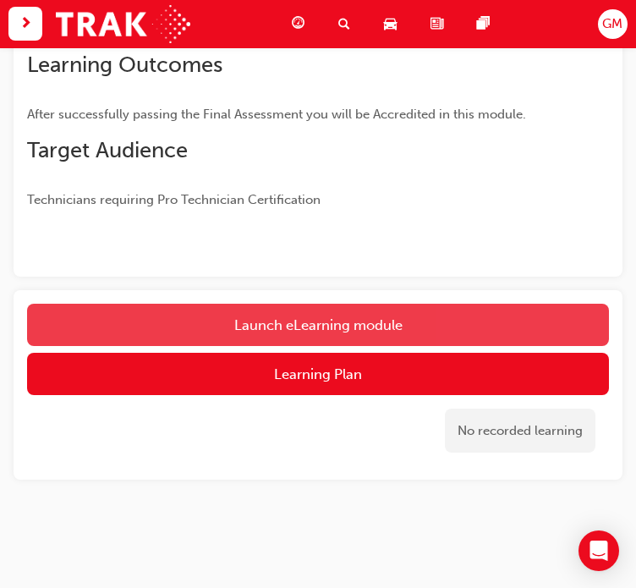
scroll to position [356, 0]
click at [317, 324] on button "Launch eLearning module" at bounding box center [318, 325] width 582 height 42
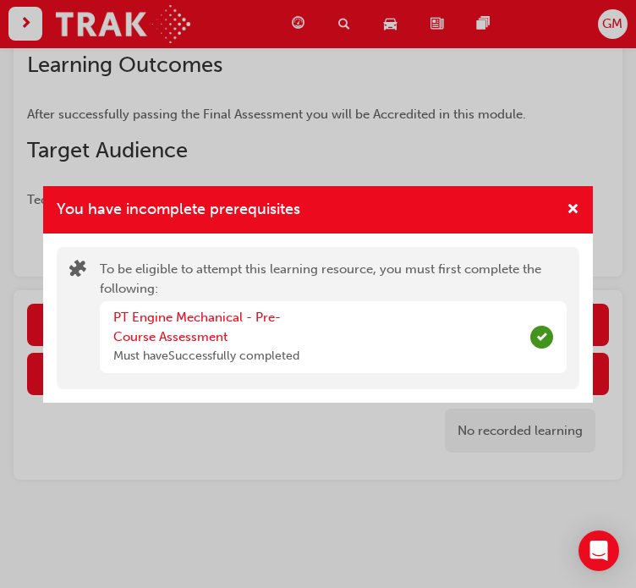
click at [564, 216] on div "You have incomplete prerequisites" at bounding box center [566, 210] width 26 height 21
click at [566, 216] on span "cross-icon" at bounding box center [572, 210] width 13 height 15
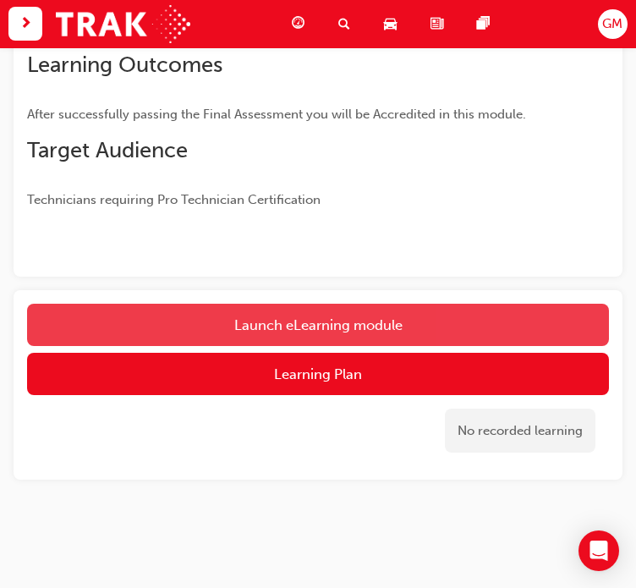
click at [382, 328] on button "Launch eLearning module" at bounding box center [318, 325] width 582 height 42
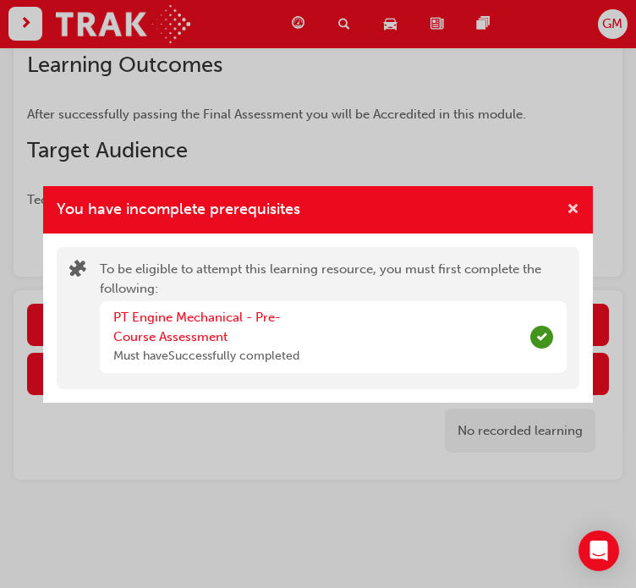
click at [573, 210] on span "cross-icon" at bounding box center [572, 210] width 13 height 15
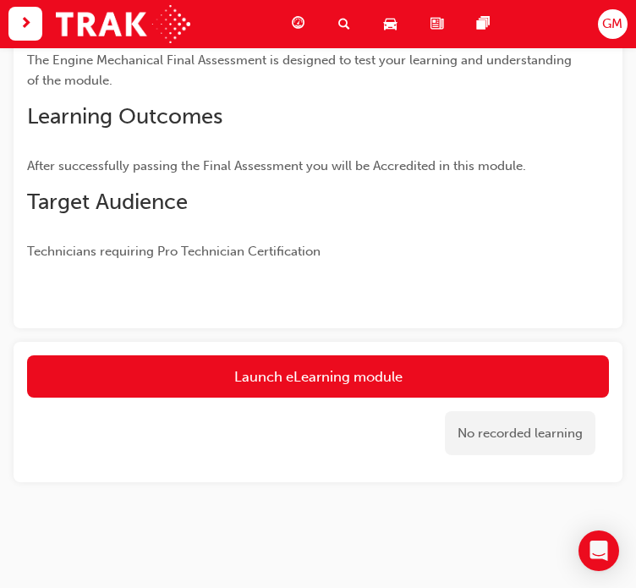
scroll to position [249, 0]
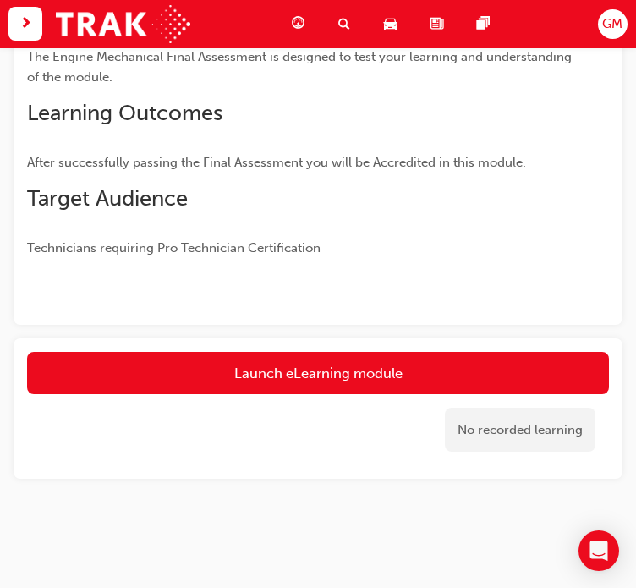
click at [328, 367] on link "Launch eLearning module" at bounding box center [318, 373] width 582 height 42
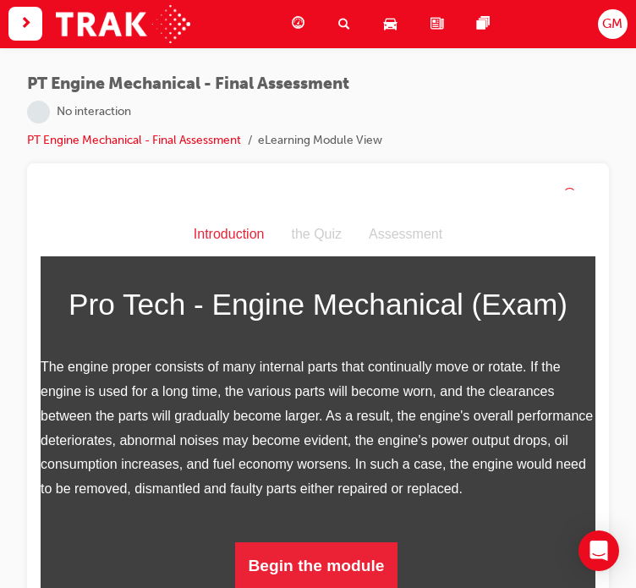
scroll to position [217, 0]
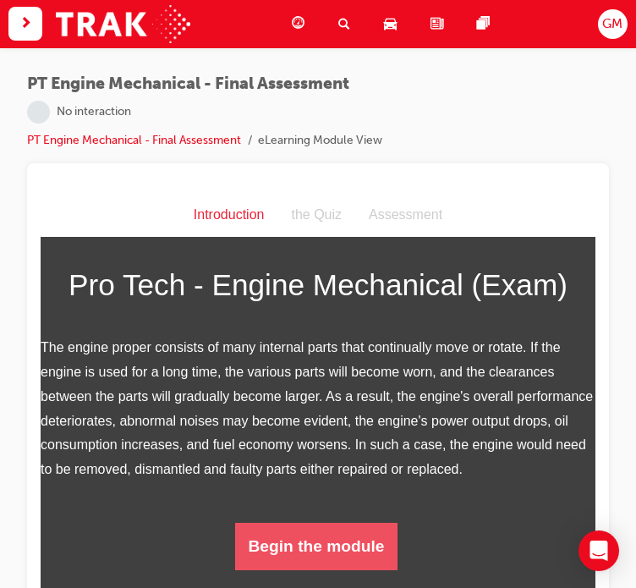
click at [333, 545] on button "Begin the module" at bounding box center [316, 545] width 163 height 47
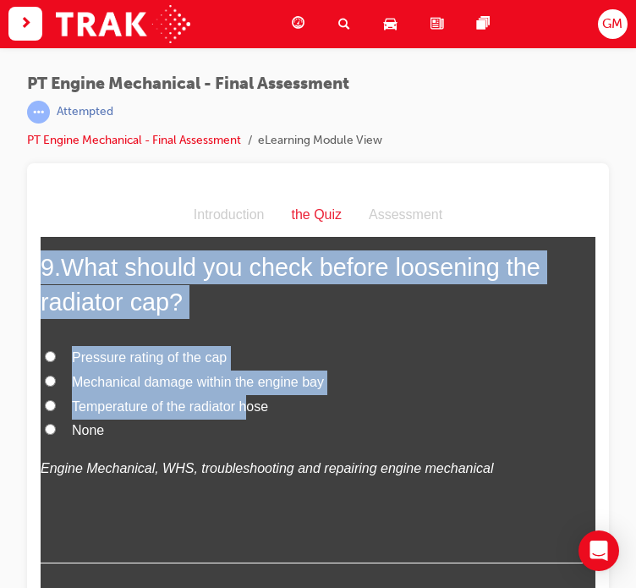
scroll to position [3298, 0]
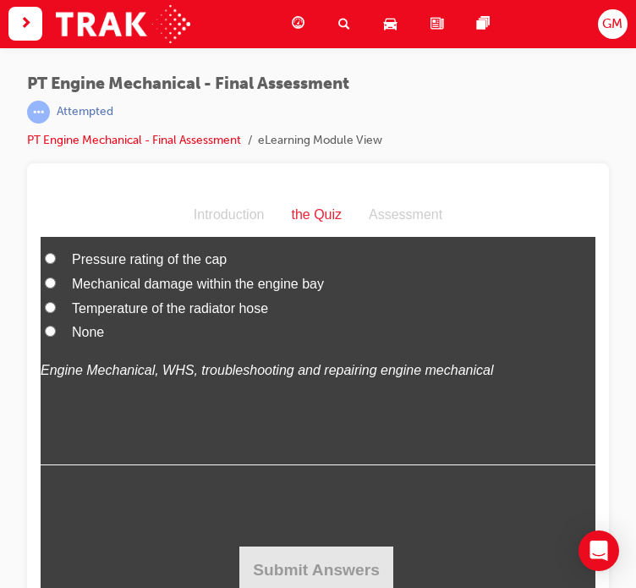
drag, startPoint x: 44, startPoint y: 359, endPoint x: 243, endPoint y: 399, distance: 203.4
copy div "1 . During an engine repair, the oil jets (where fitted within the crankcase) s…"
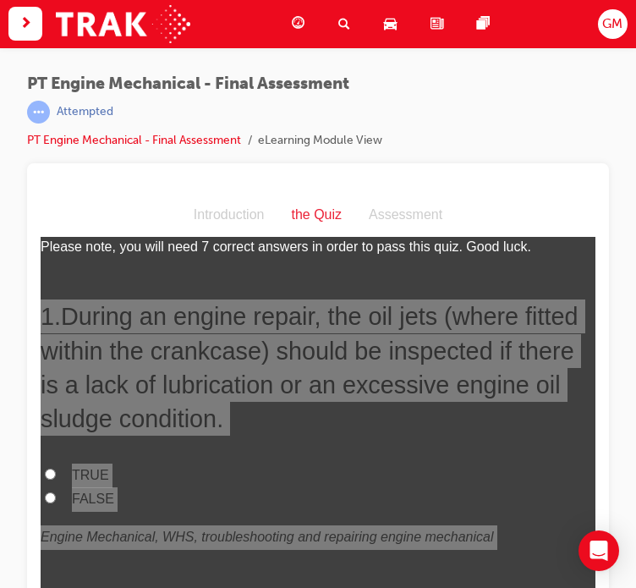
scroll to position [85, 0]
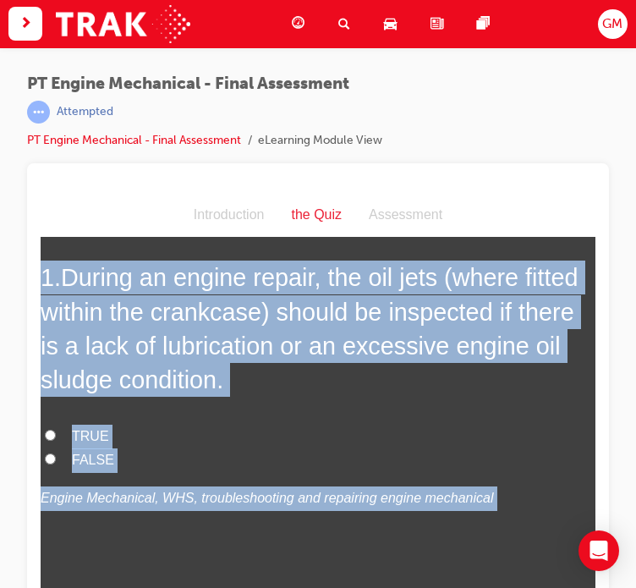
click at [100, 433] on span "TRUE" at bounding box center [90, 436] width 37 height 14
click at [56, 433] on input "TRUE" at bounding box center [50, 434] width 11 height 11
radio input "true"
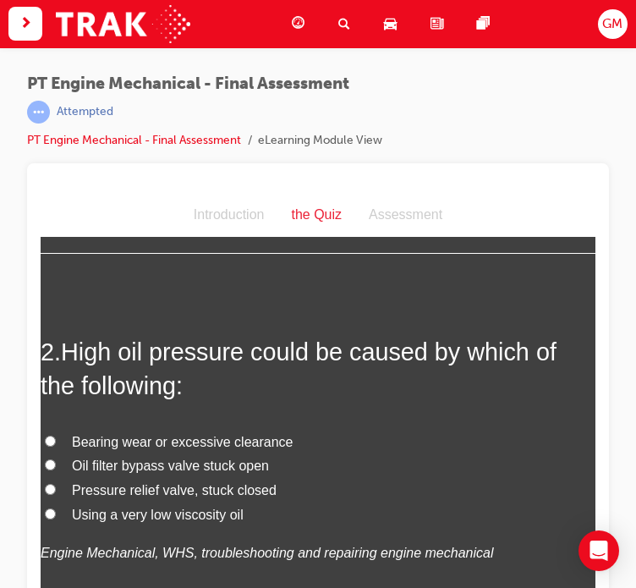
scroll to position [507, 0]
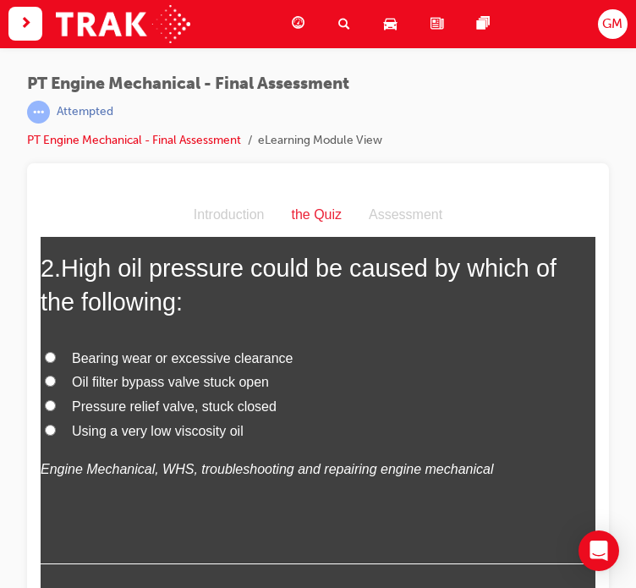
click at [139, 405] on span "Pressure relief valve, stuck closed" at bounding box center [174, 406] width 205 height 14
click at [56, 405] on input "Pressure relief valve, stuck closed" at bounding box center [50, 405] width 11 height 11
radio input "true"
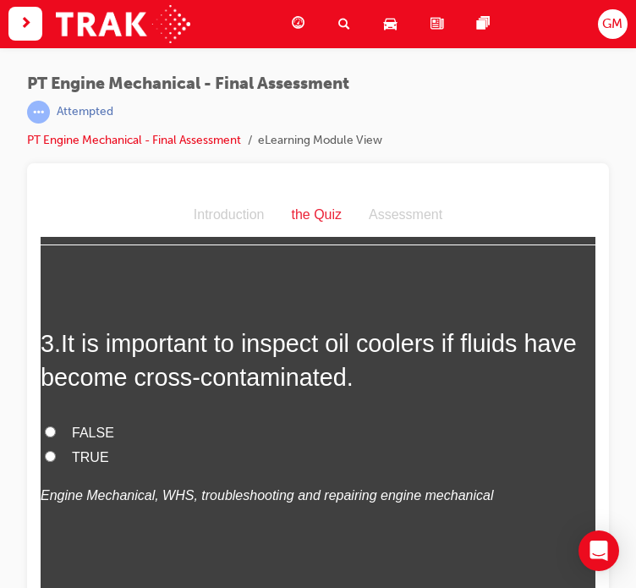
scroll to position [845, 0]
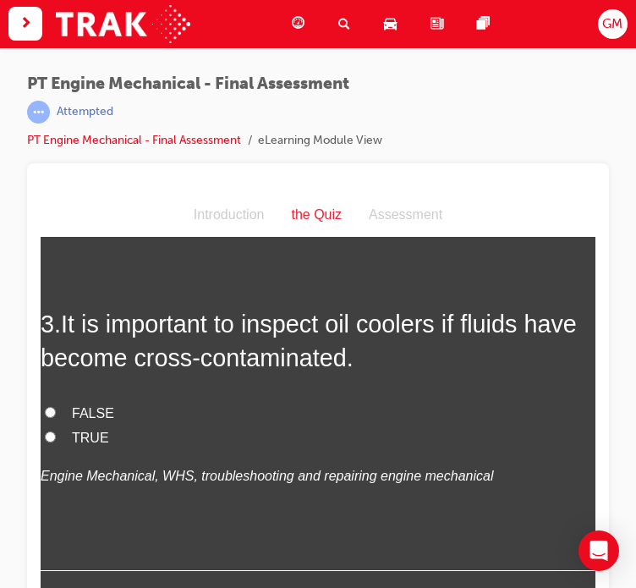
click at [92, 439] on span "TRUE" at bounding box center [90, 437] width 37 height 14
click at [56, 439] on input "TRUE" at bounding box center [50, 436] width 11 height 11
radio input "true"
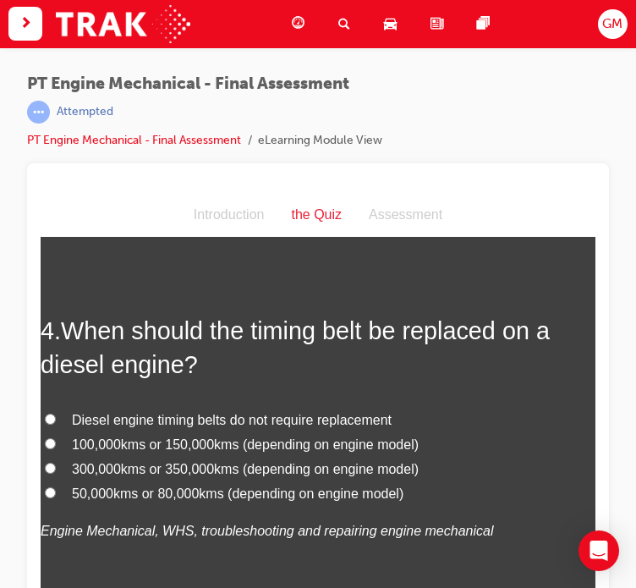
click at [105, 443] on span "100,000kms or 150,000kms (depending on engine model)" at bounding box center [245, 444] width 347 height 14
click at [56, 443] on input "100,000kms or 150,000kms (depending on engine model)" at bounding box center [50, 443] width 11 height 11
radio input "true"
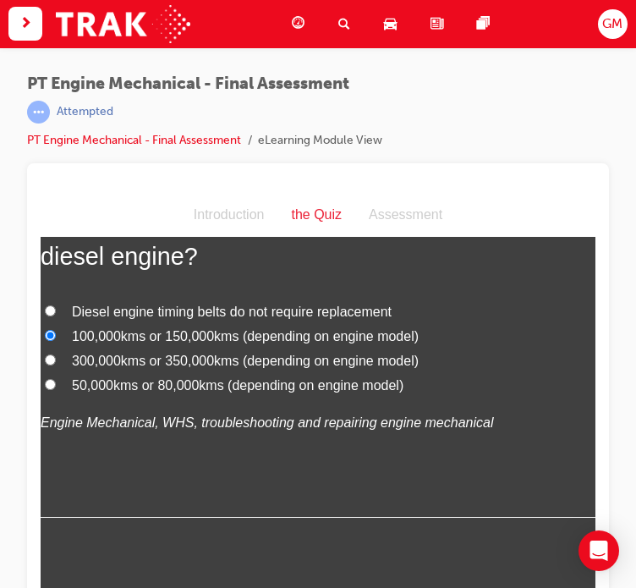
scroll to position [1606, 0]
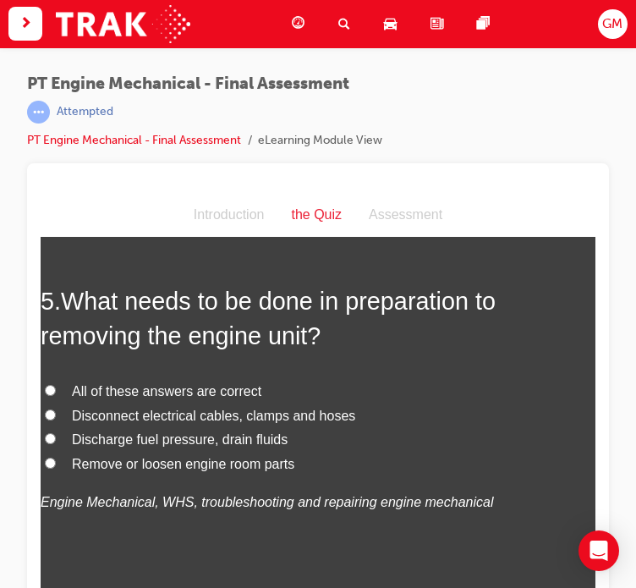
click at [103, 392] on span "All of these answers are correct" at bounding box center [166, 391] width 189 height 14
click at [56, 392] on input "All of these answers are correct" at bounding box center [50, 390] width 11 height 11
radio input "true"
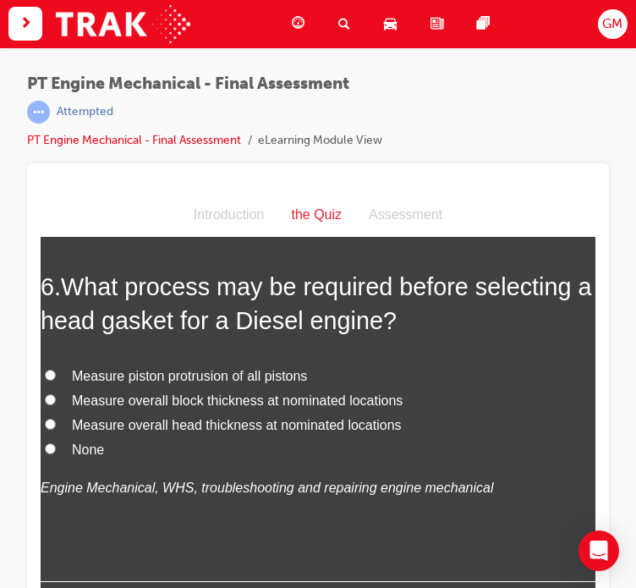
scroll to position [2029, 0]
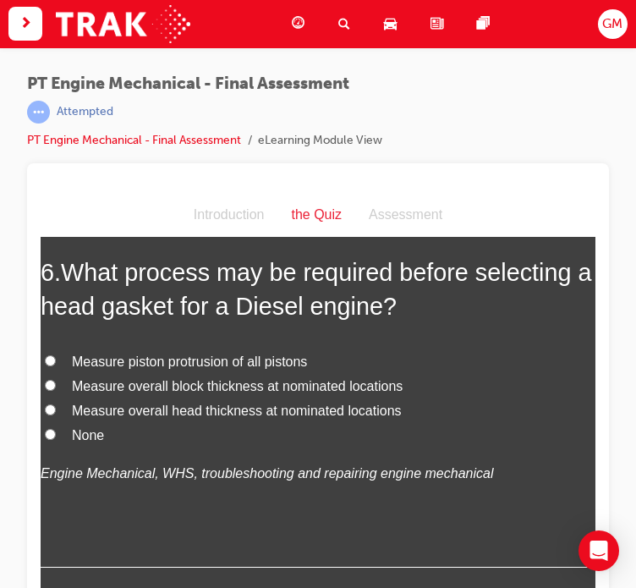
click at [162, 363] on span "Measure piston protrusion of all pistons" at bounding box center [189, 361] width 235 height 14
click at [56, 363] on input "Measure piston protrusion of all pistons" at bounding box center [50, 360] width 11 height 11
radio input "true"
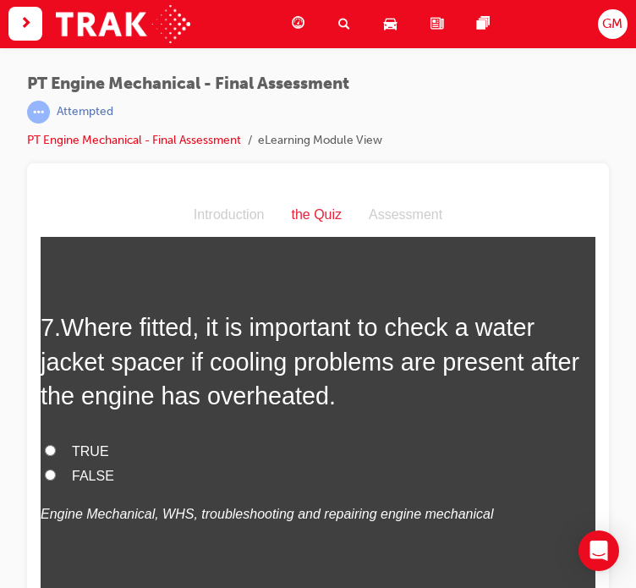
click at [90, 451] on span "TRUE" at bounding box center [90, 451] width 37 height 14
click at [56, 451] on input "TRUE" at bounding box center [50, 450] width 11 height 11
radio input "true"
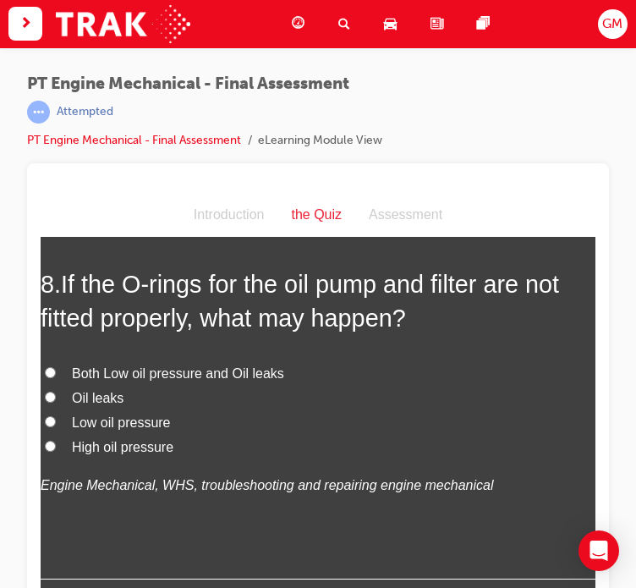
click at [126, 370] on span "Both Low oil pressure and Oil leaks" at bounding box center [178, 373] width 212 height 14
click at [56, 370] on input "Both Low oil pressure and Oil leaks" at bounding box center [50, 372] width 11 height 11
radio input "true"
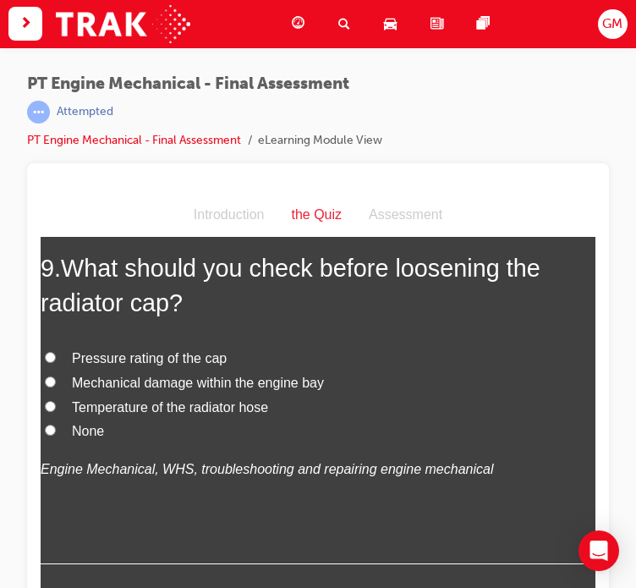
scroll to position [3213, 0]
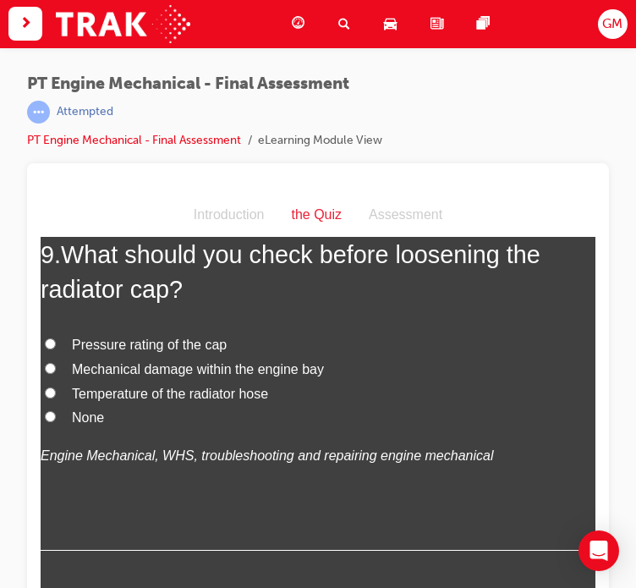
click at [125, 389] on span "Temperature of the radiator hose" at bounding box center [170, 393] width 196 height 14
click at [56, 389] on input "Temperature of the radiator hose" at bounding box center [50, 392] width 11 height 11
radio input "true"
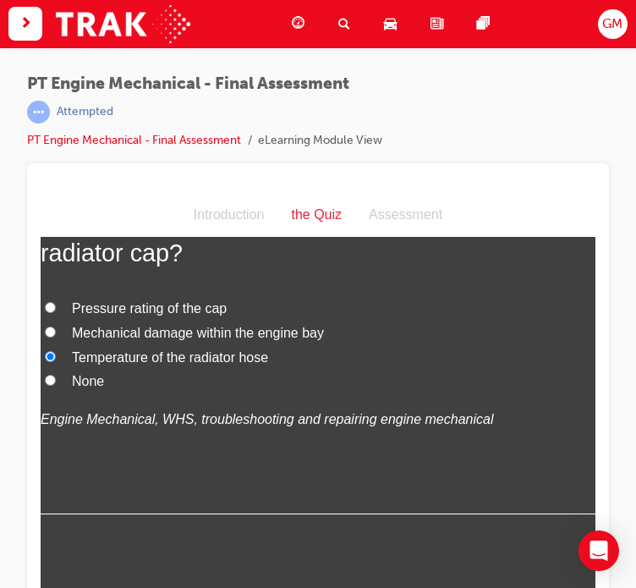
scroll to position [3298, 0]
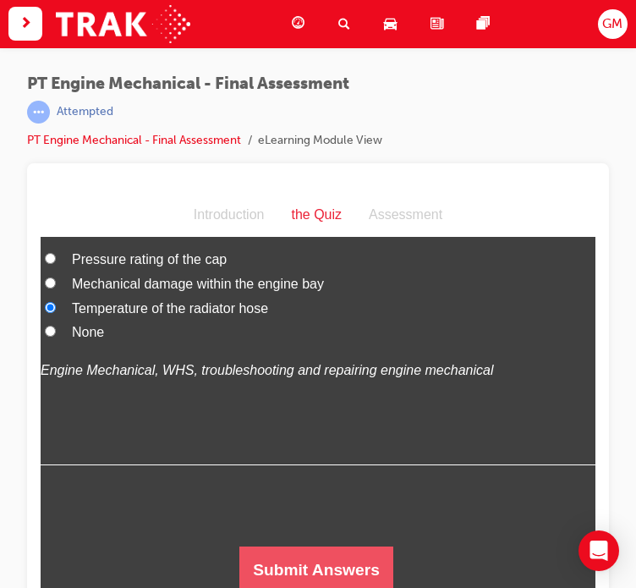
click at [319, 570] on button "Submit Answers" at bounding box center [316, 569] width 154 height 47
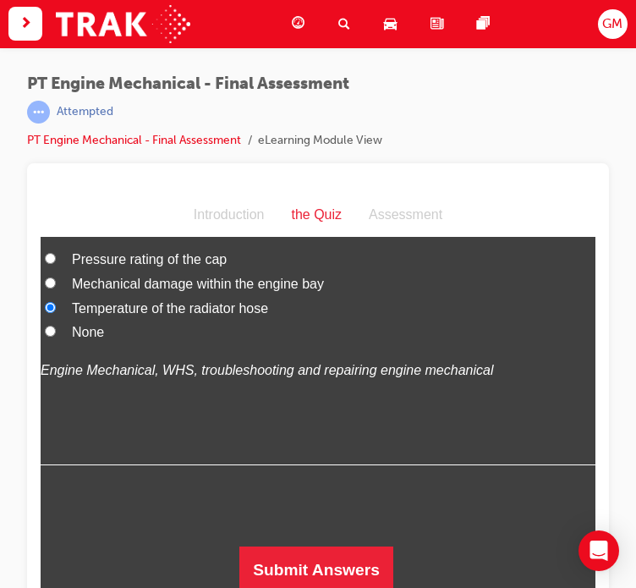
scroll to position [0, 0]
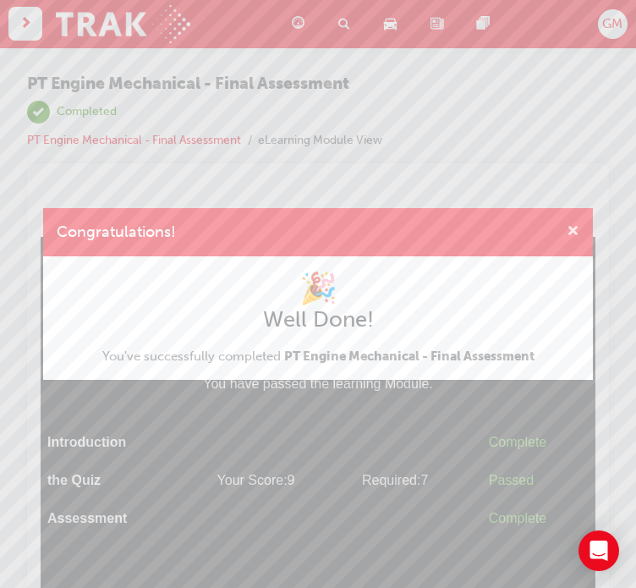
drag, startPoint x: 575, startPoint y: 227, endPoint x: 484, endPoint y: 3, distance: 241.9
click at [575, 227] on span "cross-icon" at bounding box center [572, 232] width 13 height 15
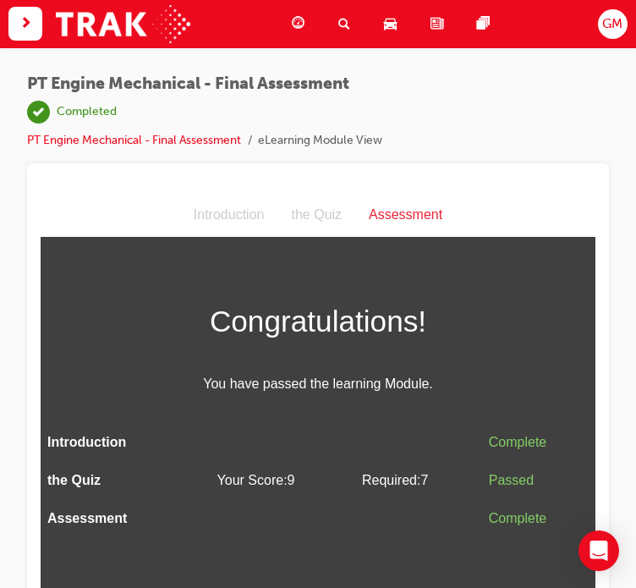
click at [297, 28] on span "guage-icon" at bounding box center [298, 24] width 13 height 21
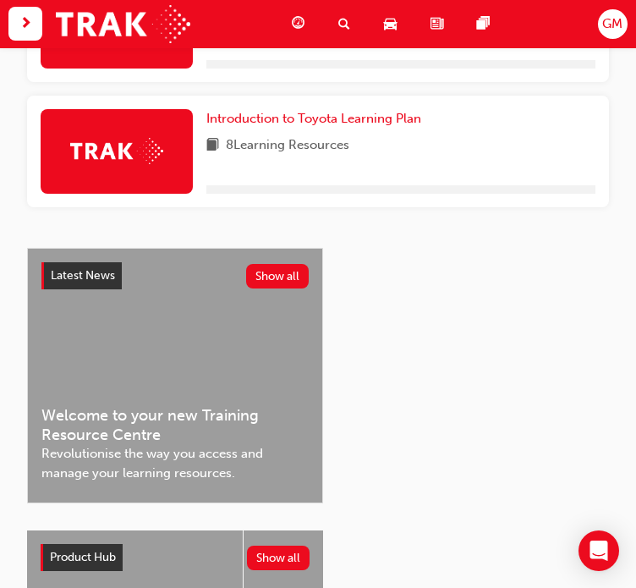
scroll to position [761, 0]
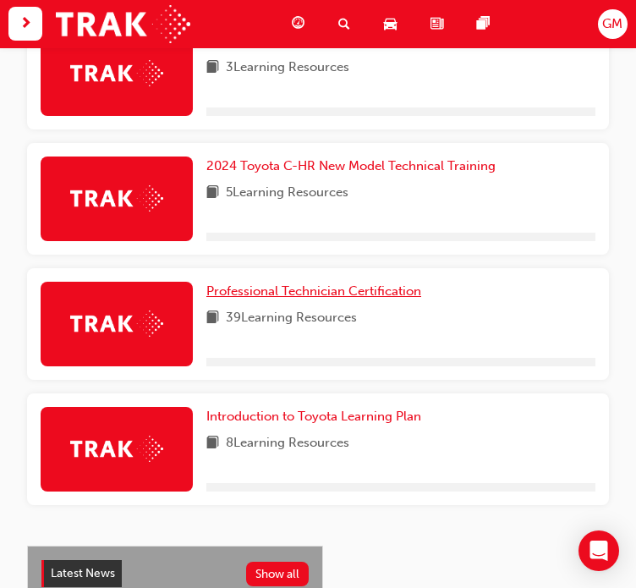
click at [293, 294] on span "Professional Technician Certification" at bounding box center [313, 290] width 215 height 15
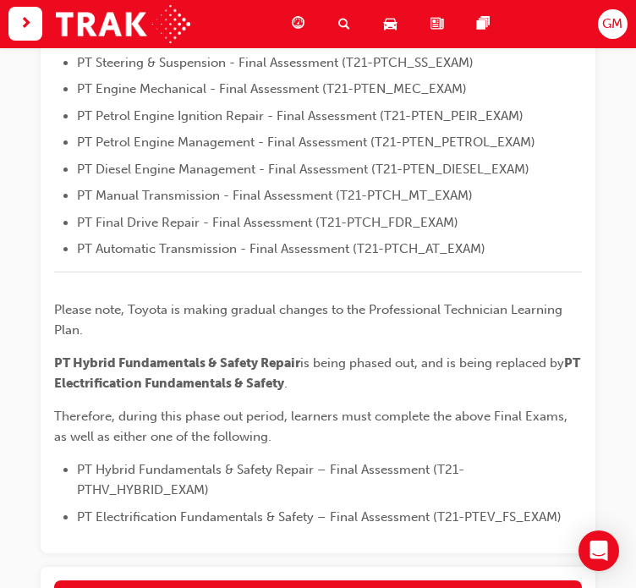
scroll to position [788, 0]
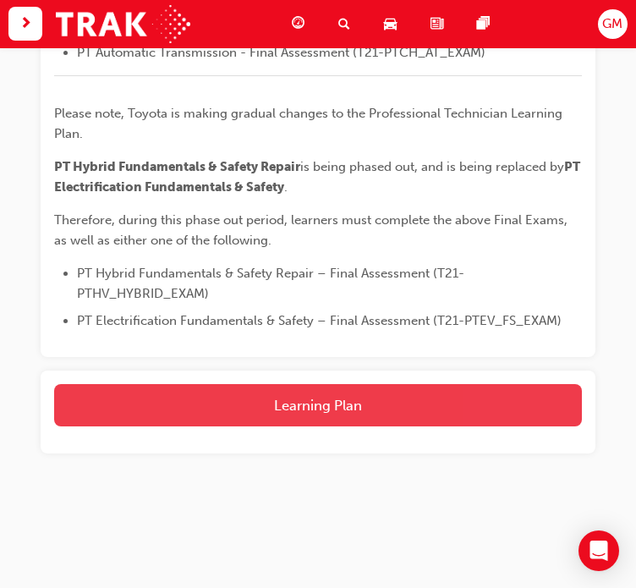
click at [315, 416] on button "Learning Plan" at bounding box center [318, 405] width 528 height 42
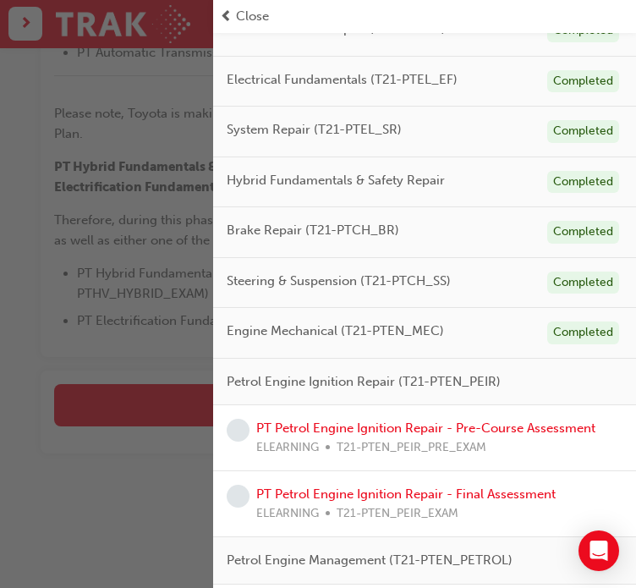
scroll to position [345, 0]
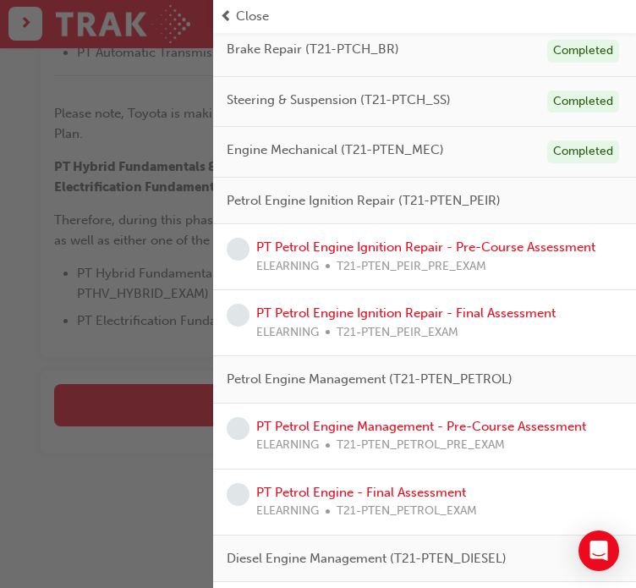
click at [383, 233] on div "PT Petrol Engine Ignition Repair - Pre-Course Assessment ELEARNING T21-PTEN_PEI…" at bounding box center [424, 257] width 423 height 66
click at [385, 243] on link "PT Petrol Engine Ignition Repair - Pre-Course Assessment" at bounding box center [425, 246] width 339 height 15
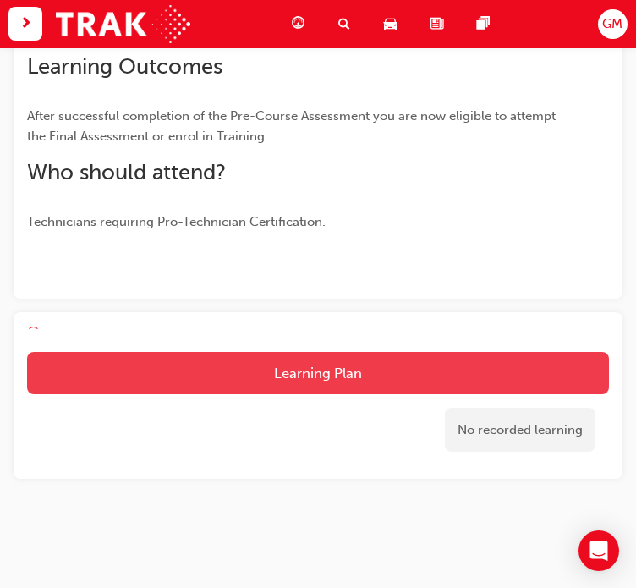
scroll to position [329, 0]
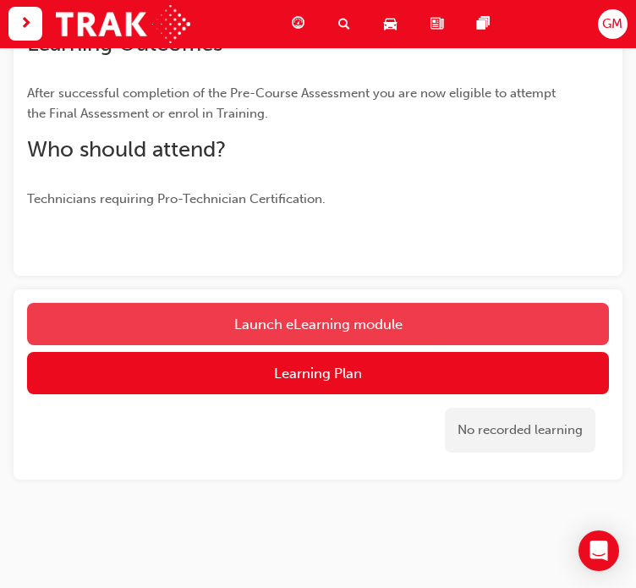
click at [332, 325] on link "Launch eLearning module" at bounding box center [318, 324] width 582 height 42
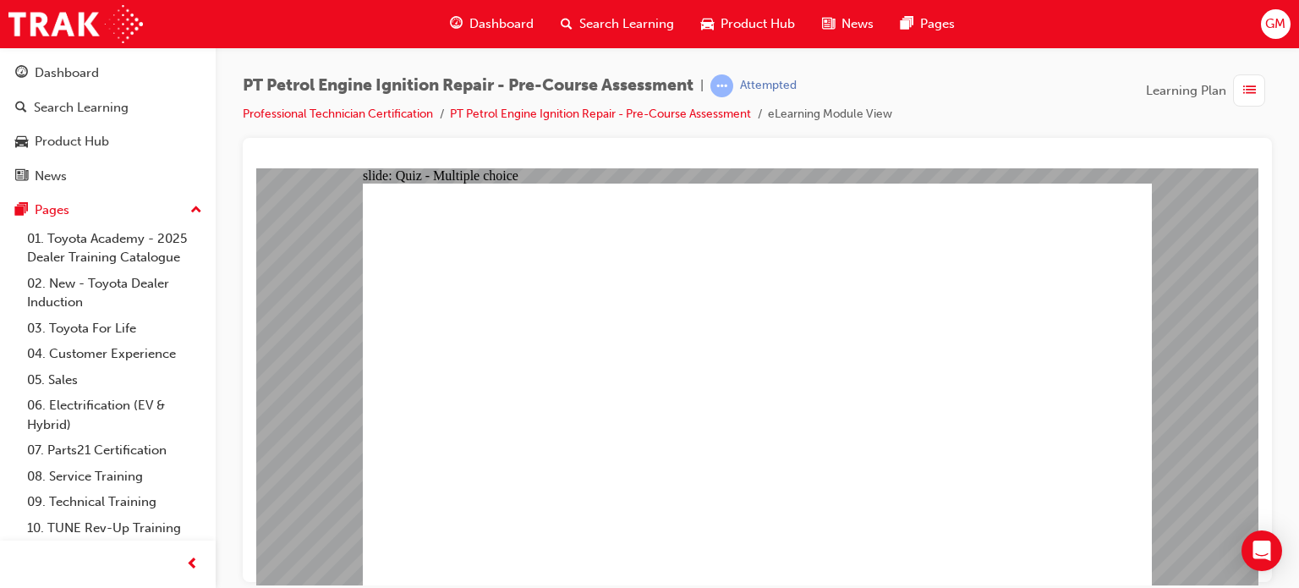
radio input "true"
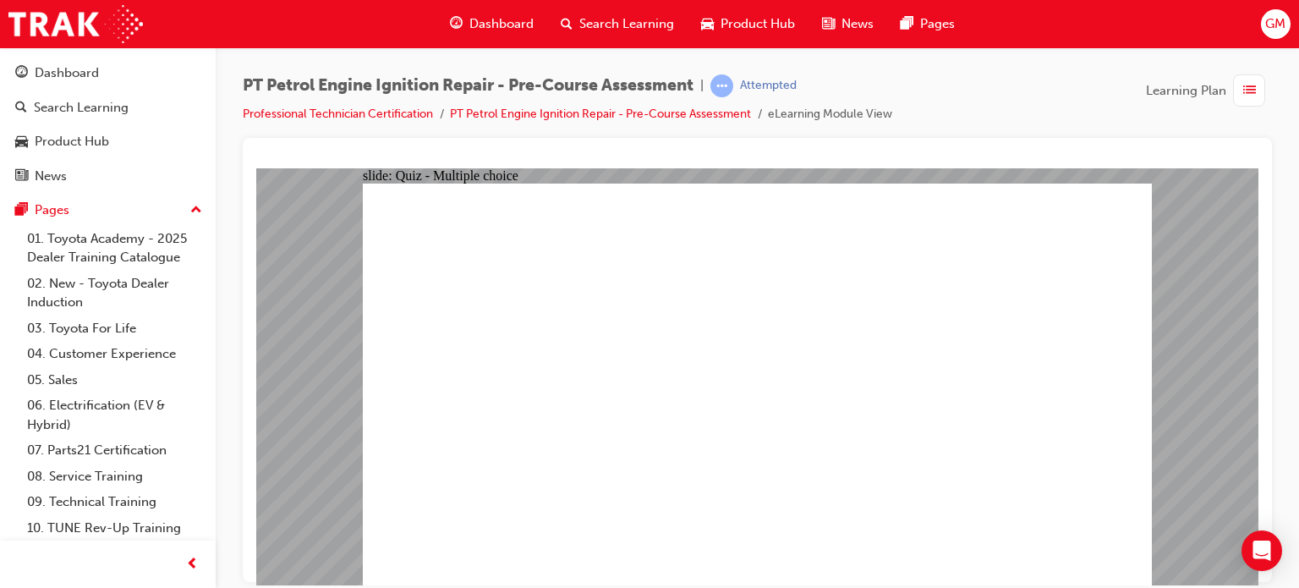
radio input "true"
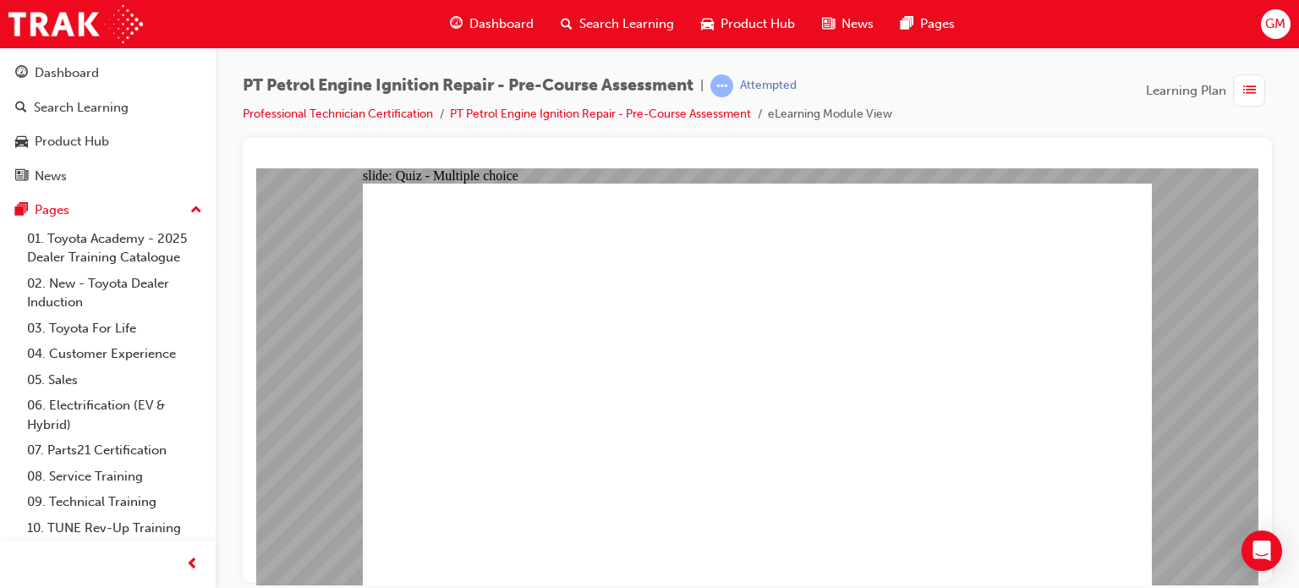
radio input "true"
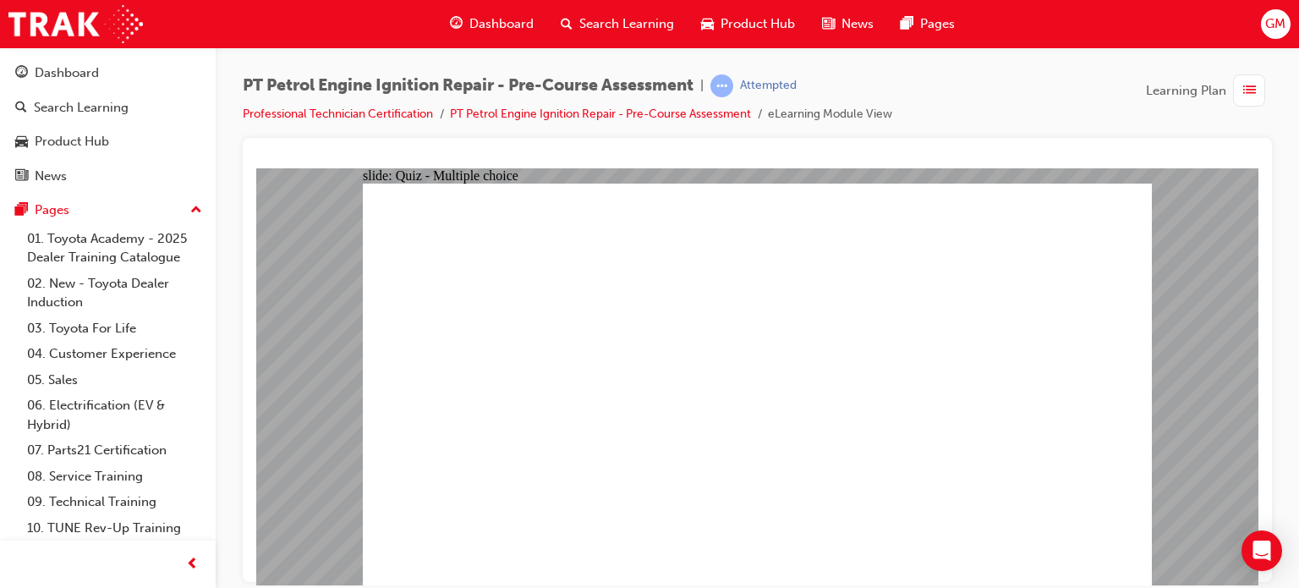
radio input "true"
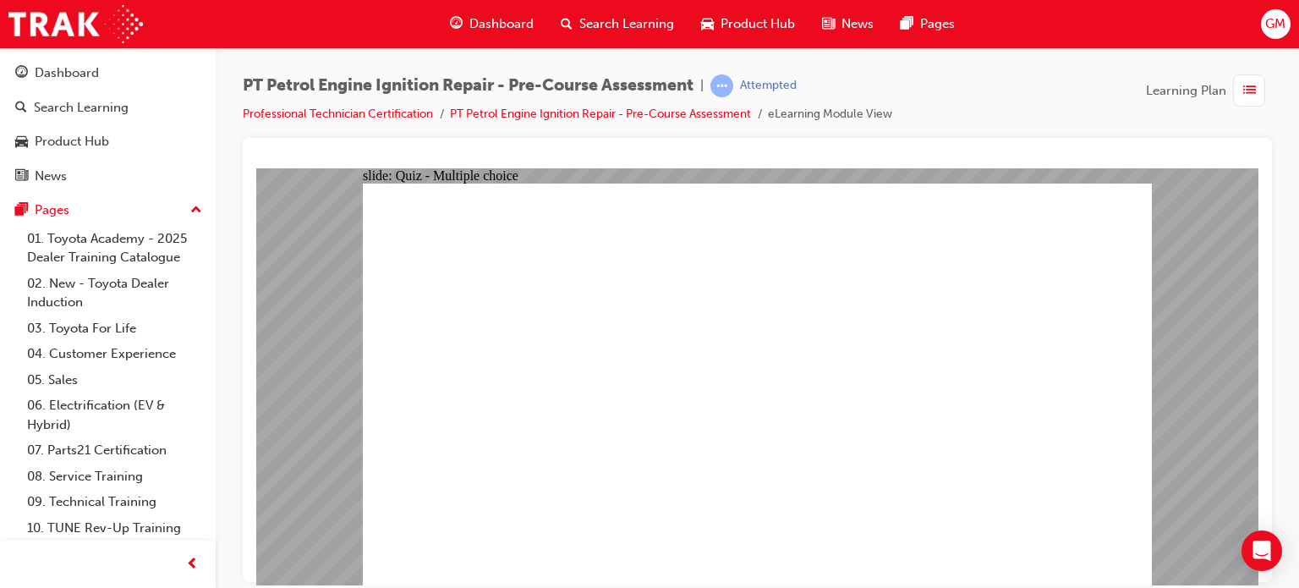
radio input "true"
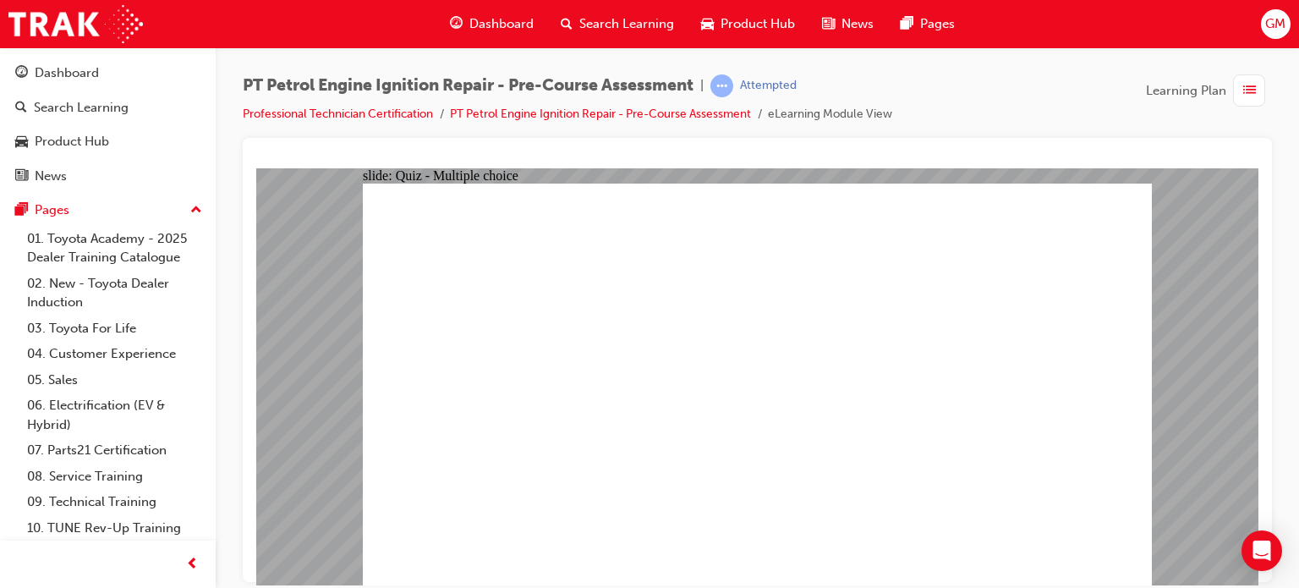
radio input "true"
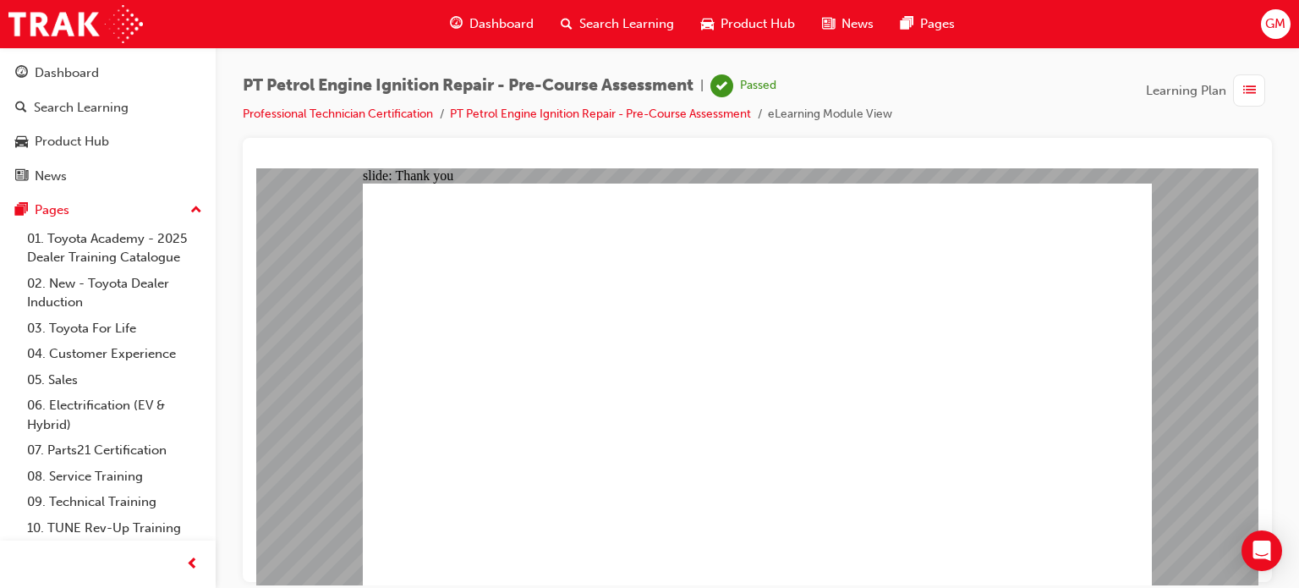
click at [506, 26] on span "Dashboard" at bounding box center [501, 23] width 64 height 19
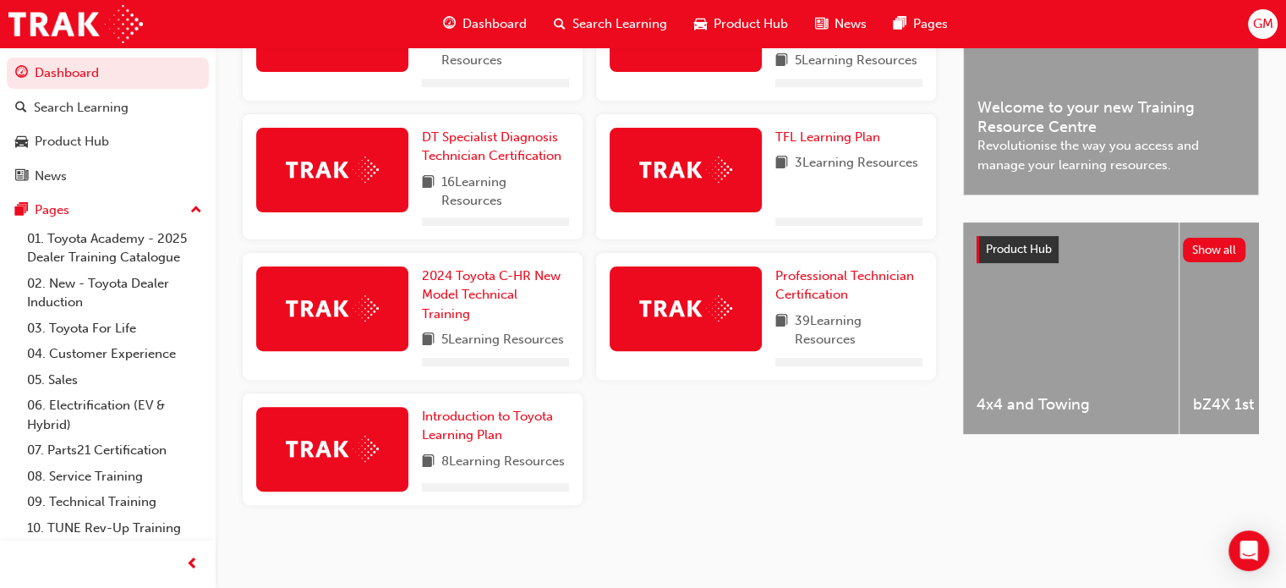
scroll to position [494, 0]
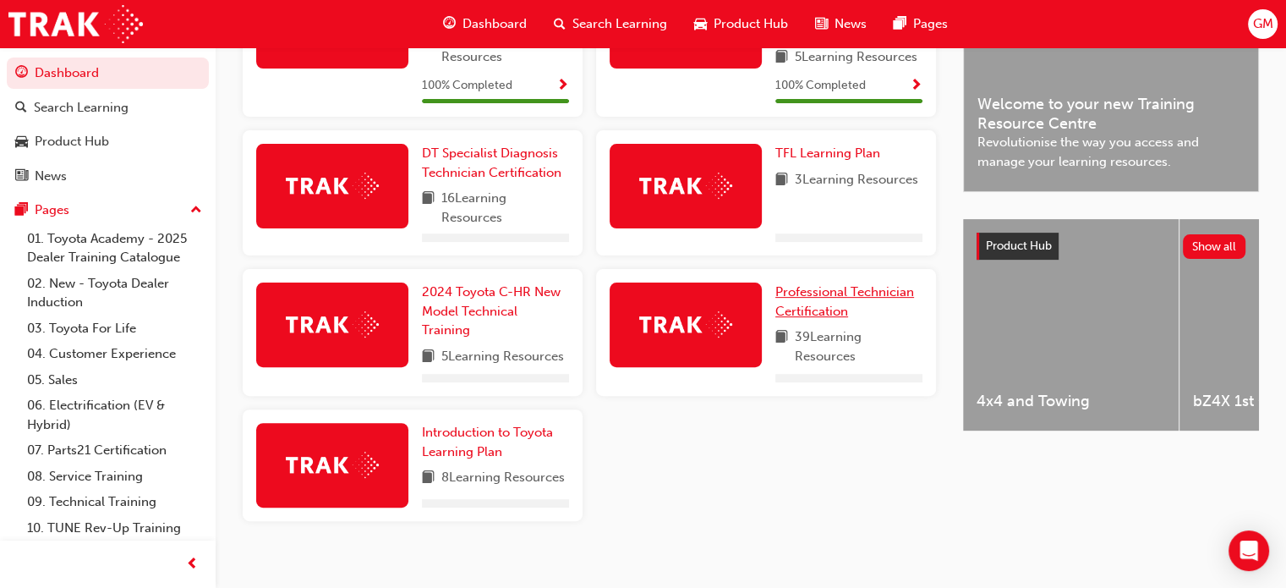
click at [648, 305] on link "Professional Technician Certification" at bounding box center [848, 301] width 147 height 38
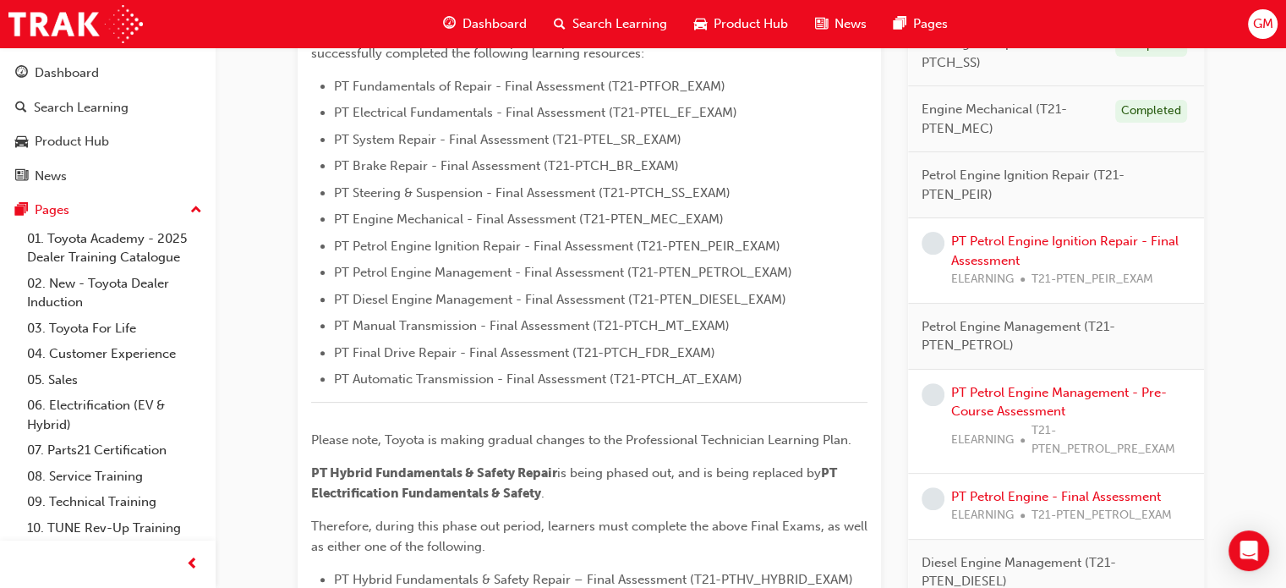
scroll to position [507, 0]
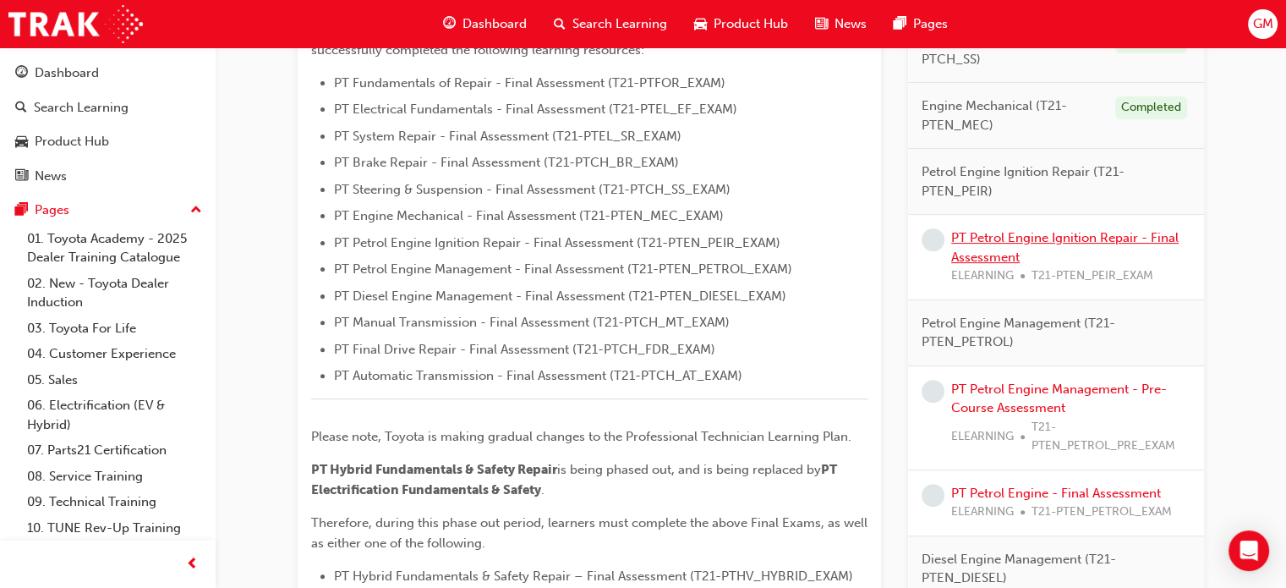
click at [648, 239] on link "PT Petrol Engine Ignition Repair - Final Assessment" at bounding box center [1064, 247] width 227 height 35
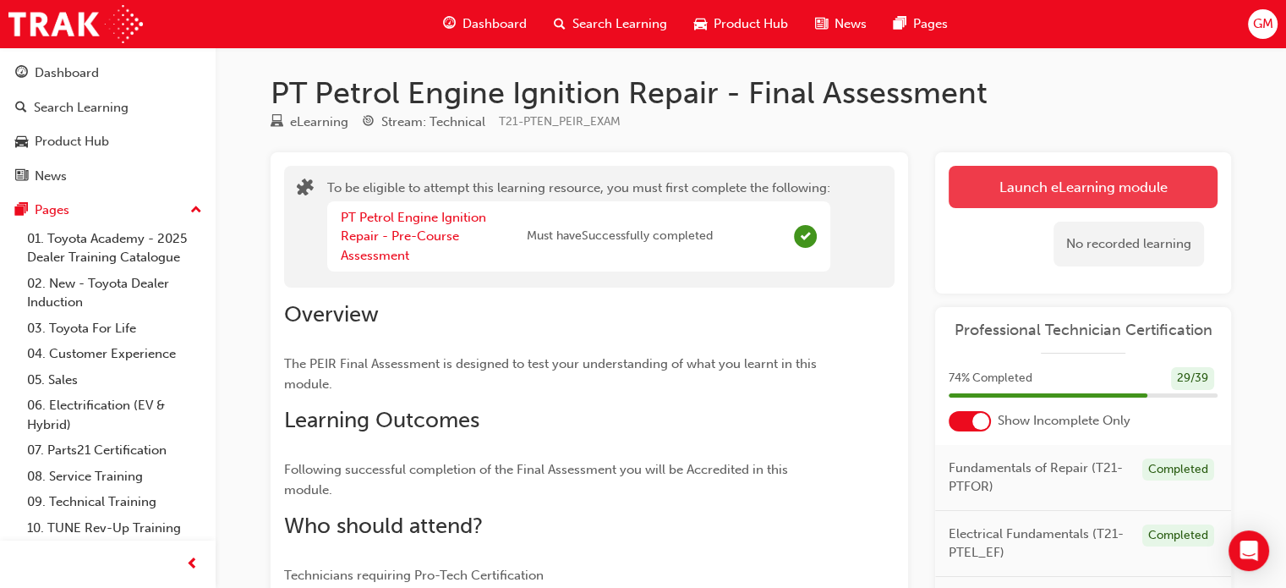
click at [648, 178] on button "Launch eLearning module" at bounding box center [1083, 187] width 269 height 42
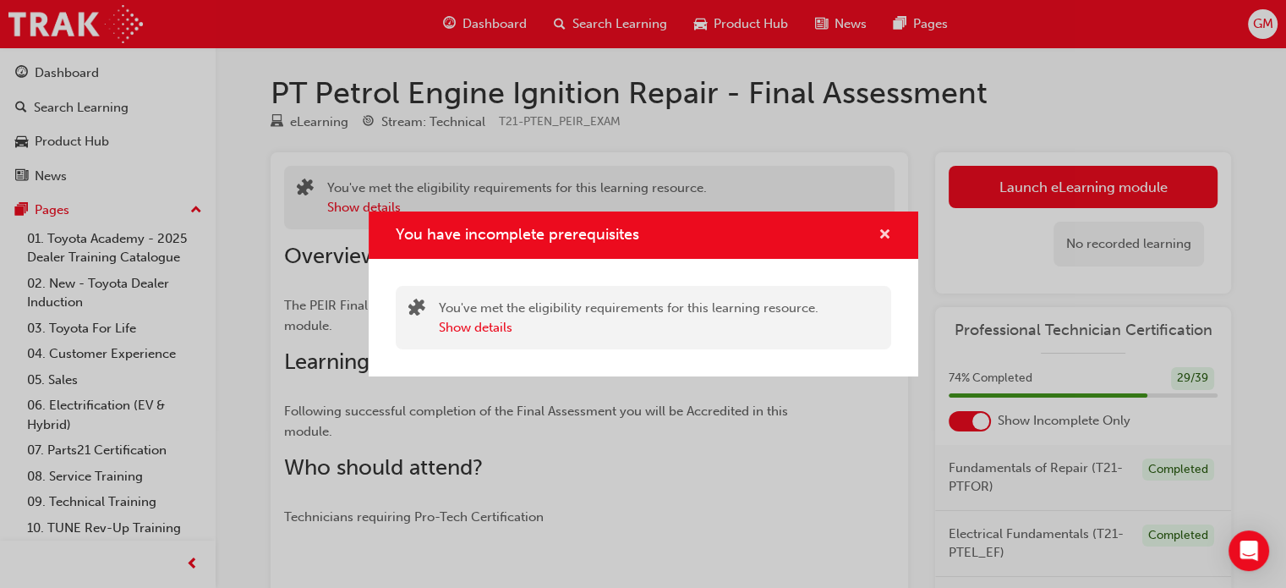
click at [648, 236] on span "cross-icon" at bounding box center [884, 235] width 13 height 15
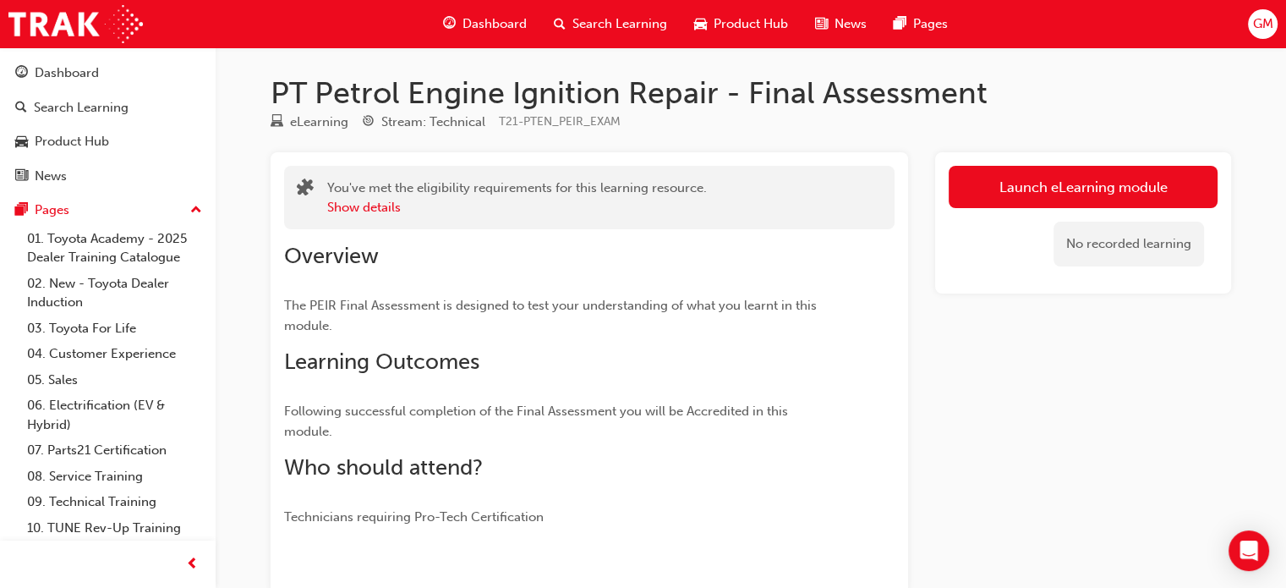
click at [1049, 208] on div "No recorded learning" at bounding box center [1083, 244] width 269 height 72
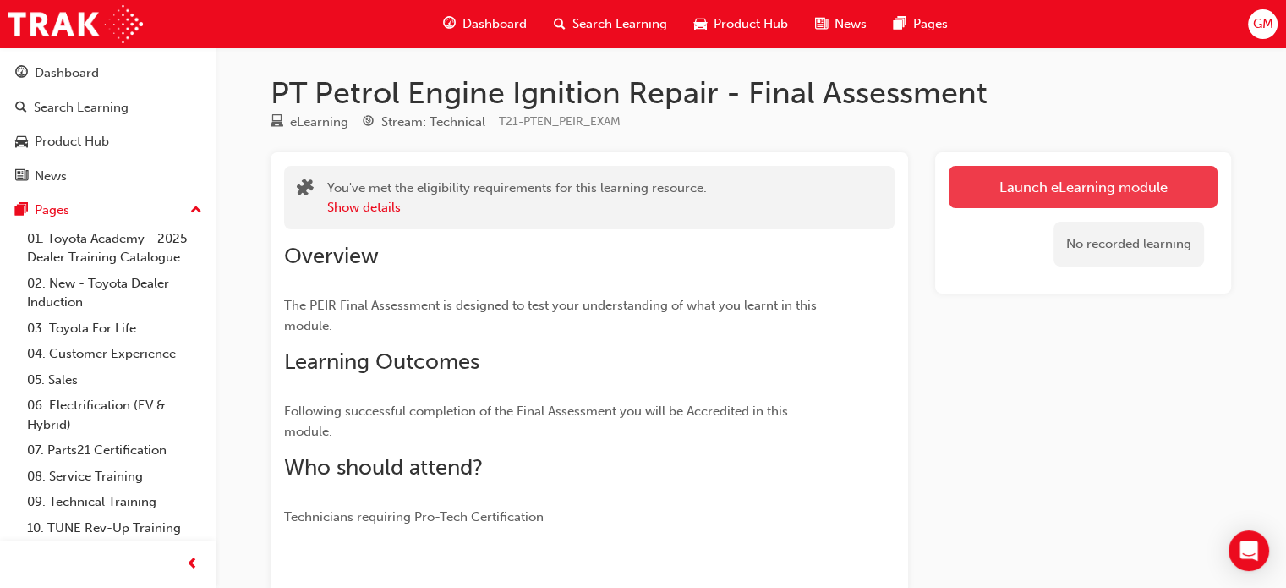
click at [1035, 186] on link "Launch eLearning module" at bounding box center [1083, 187] width 269 height 42
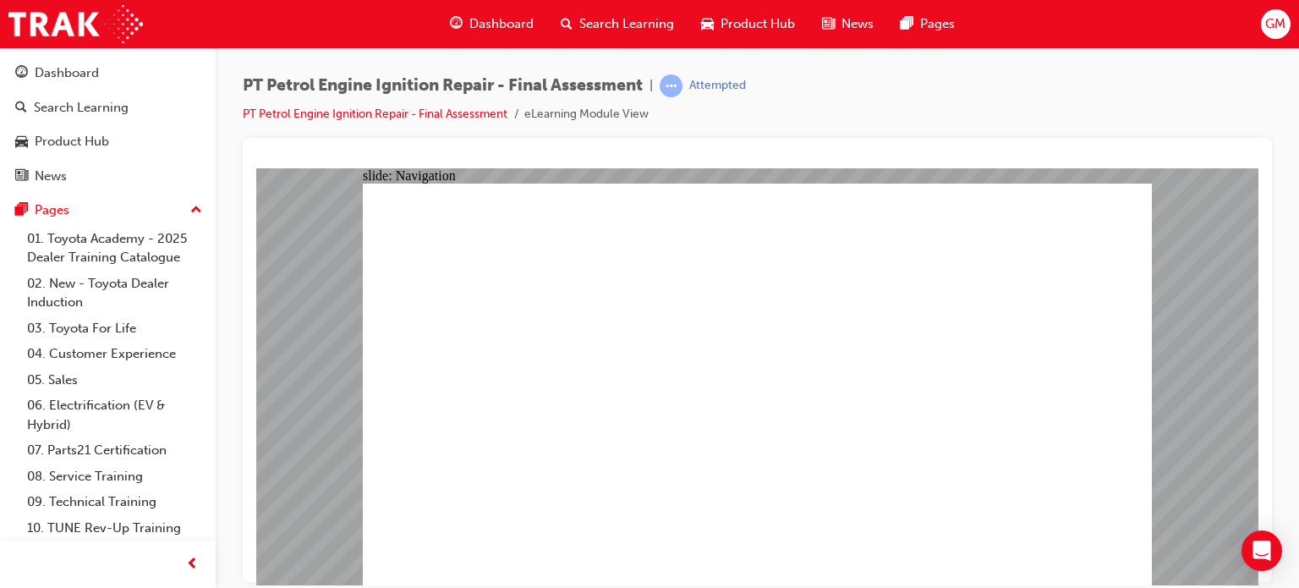
checkbox input "true"
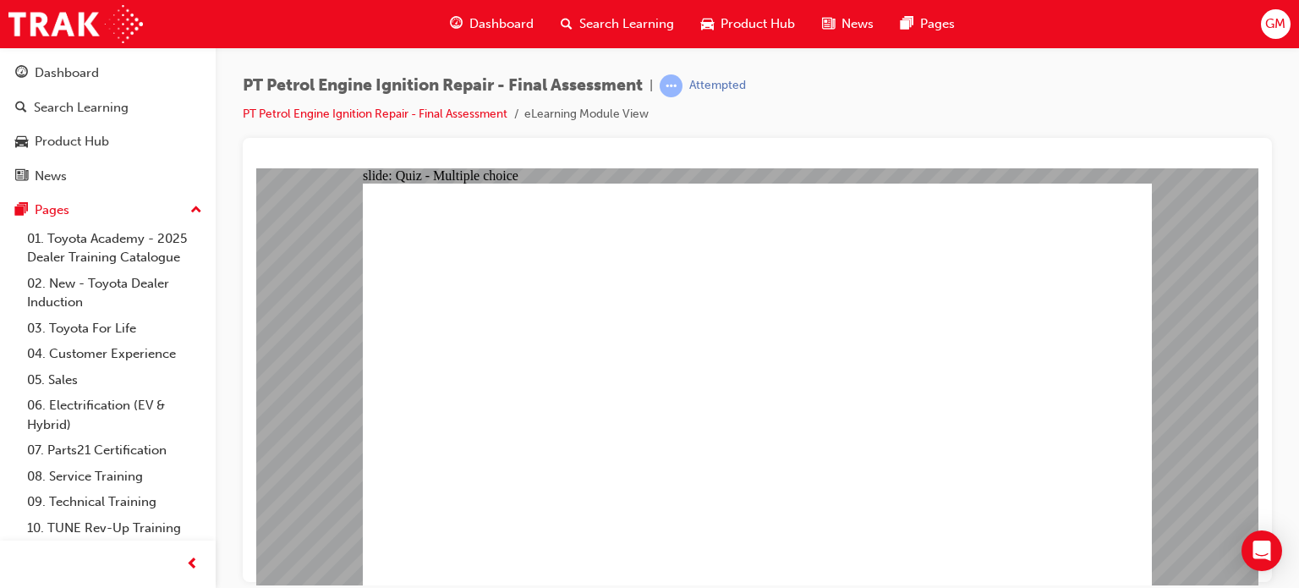
checkbox input "true"
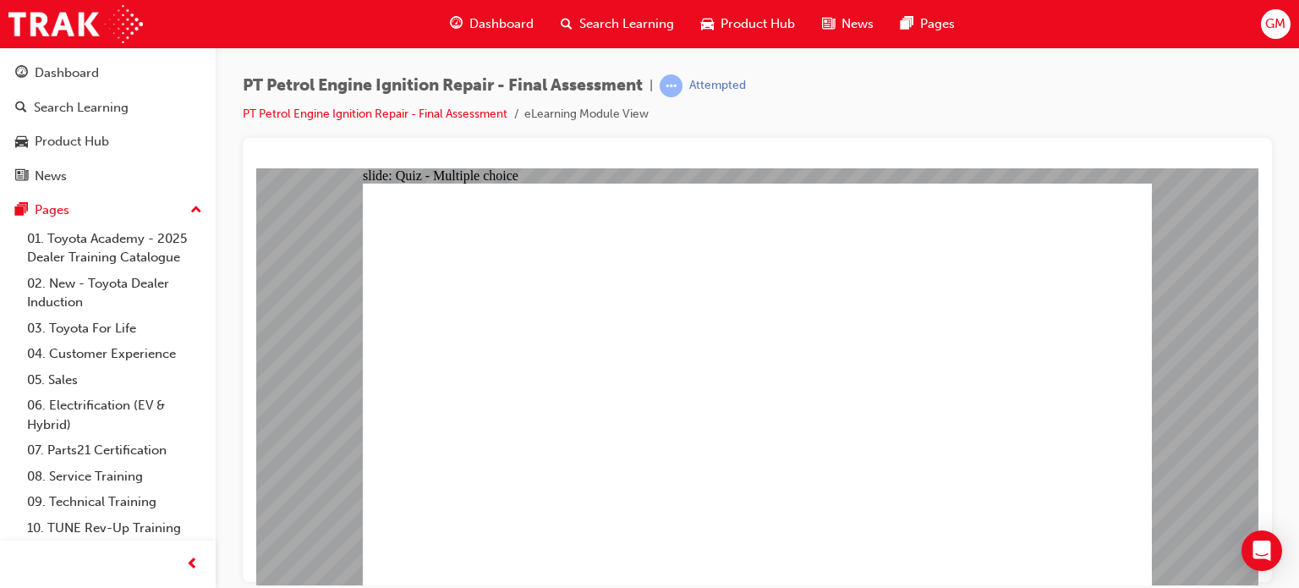
checkbox input "true"
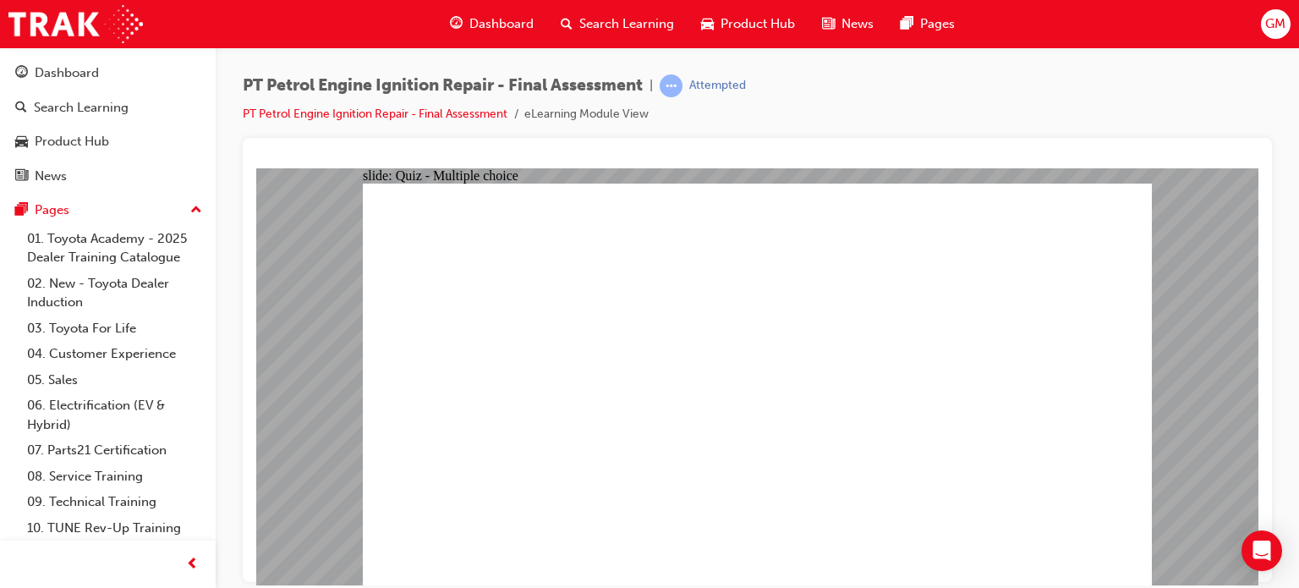
radio input "true"
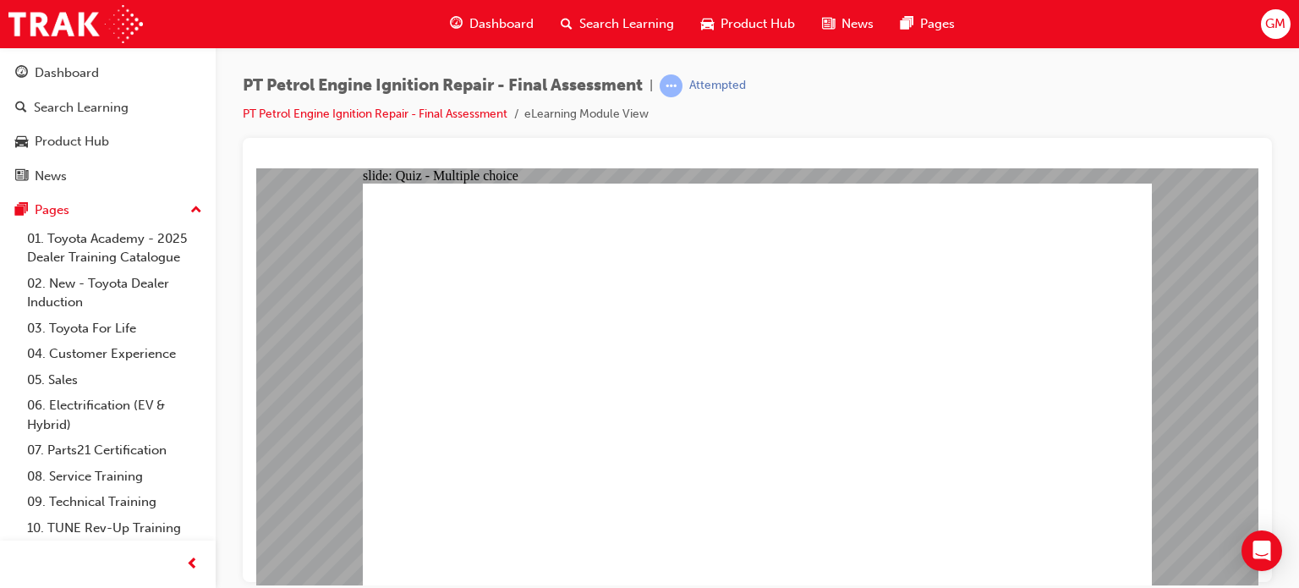
radio input "true"
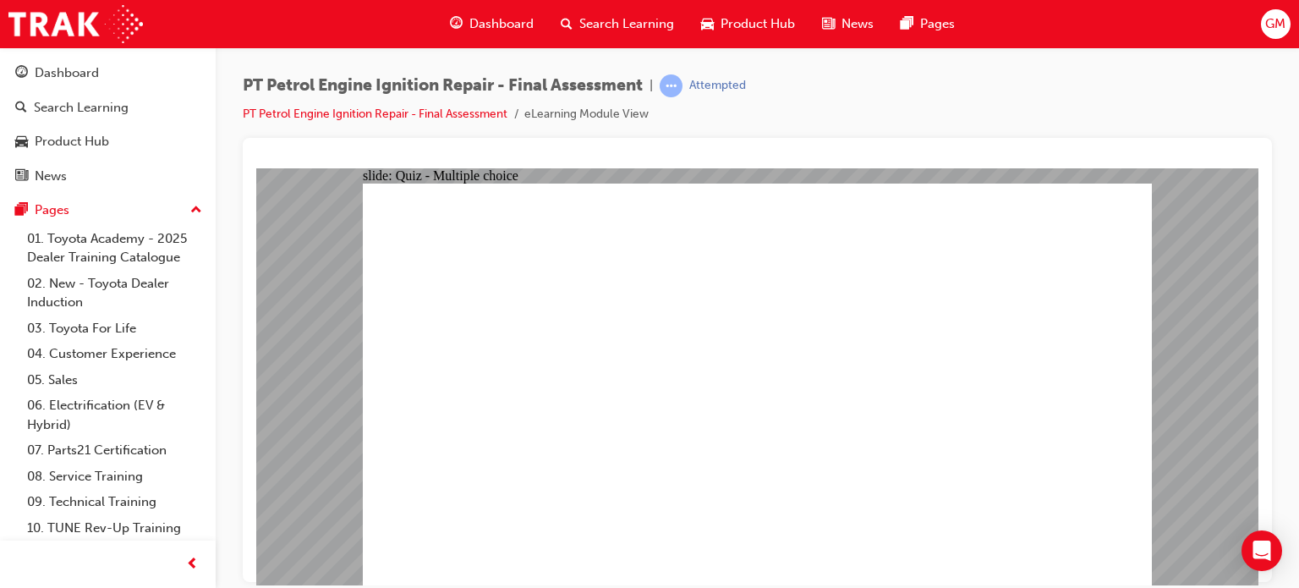
radio input "true"
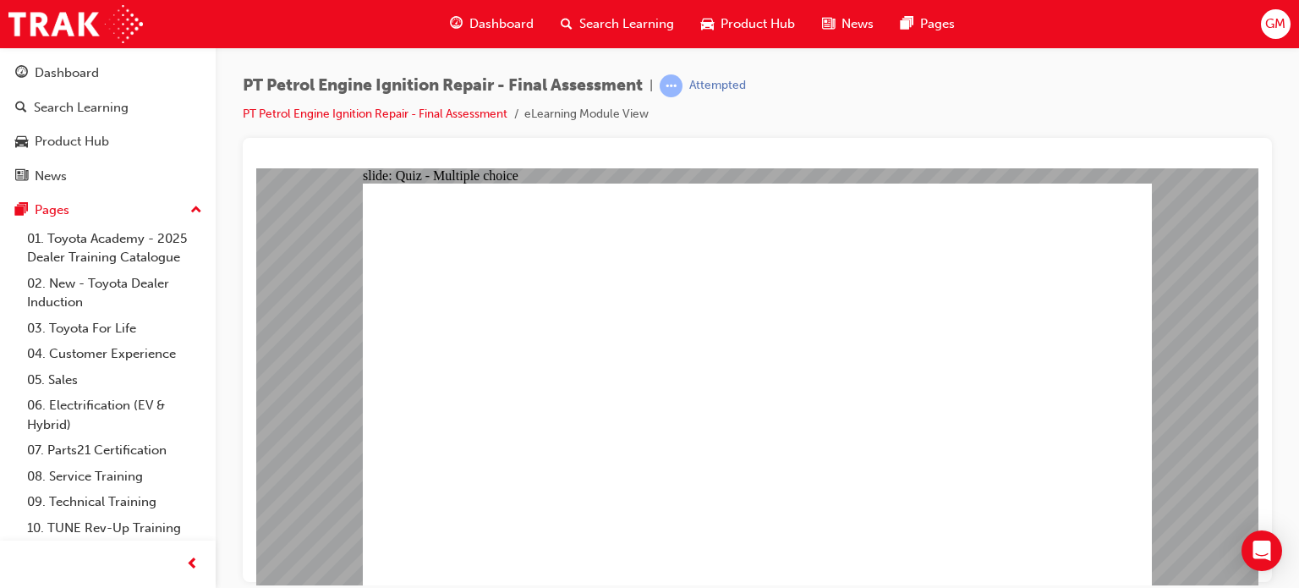
radio input "true"
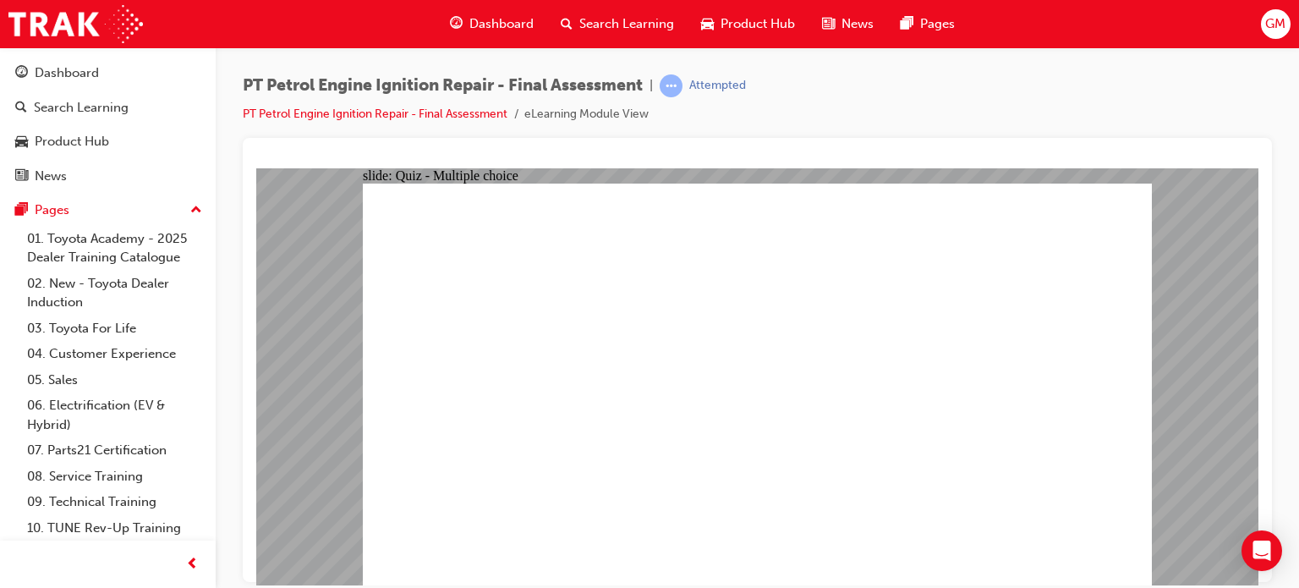
radio input "true"
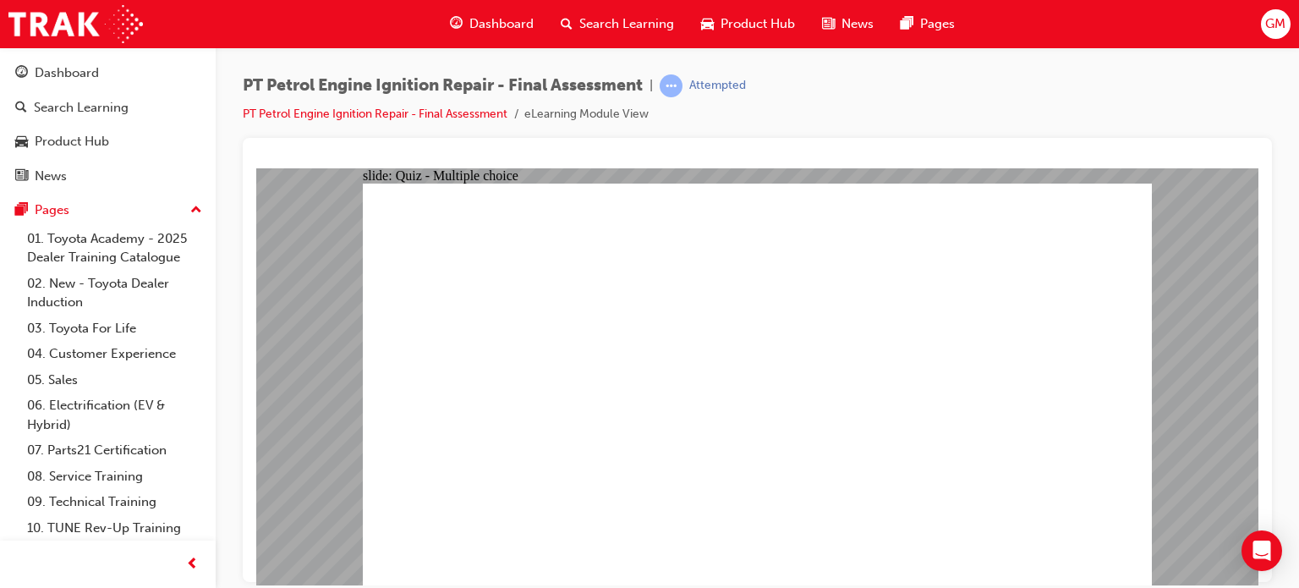
radio input "false"
radio input "true"
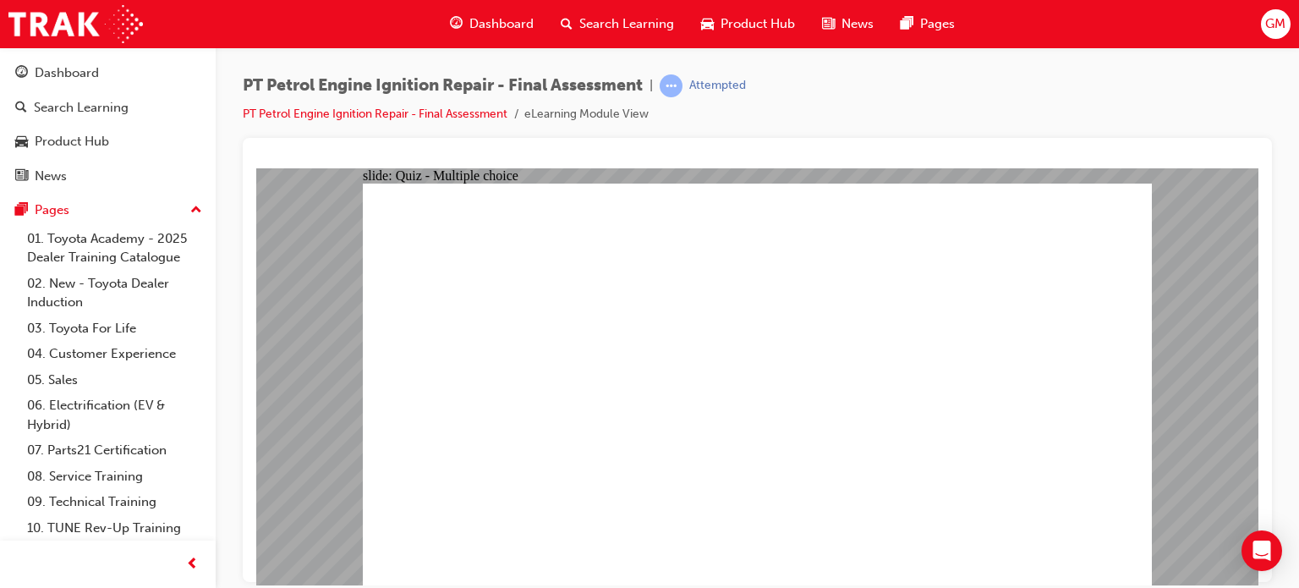
radio input "true"
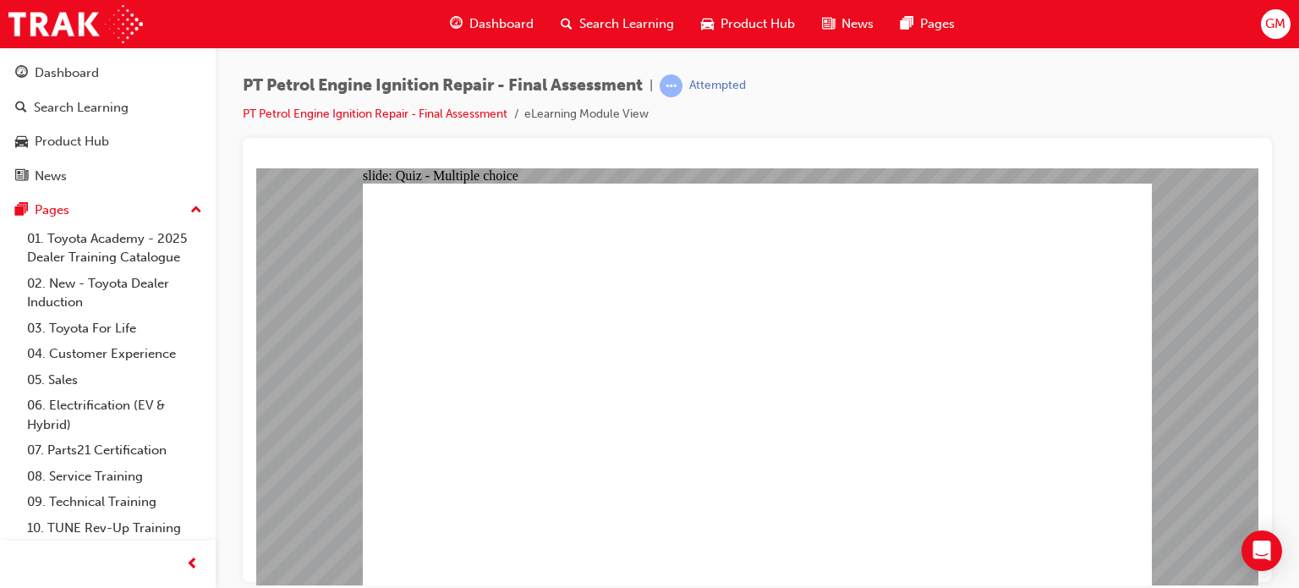
drag, startPoint x: 630, startPoint y: 391, endPoint x: 635, endPoint y: 382, distance: 9.9
radio input "true"
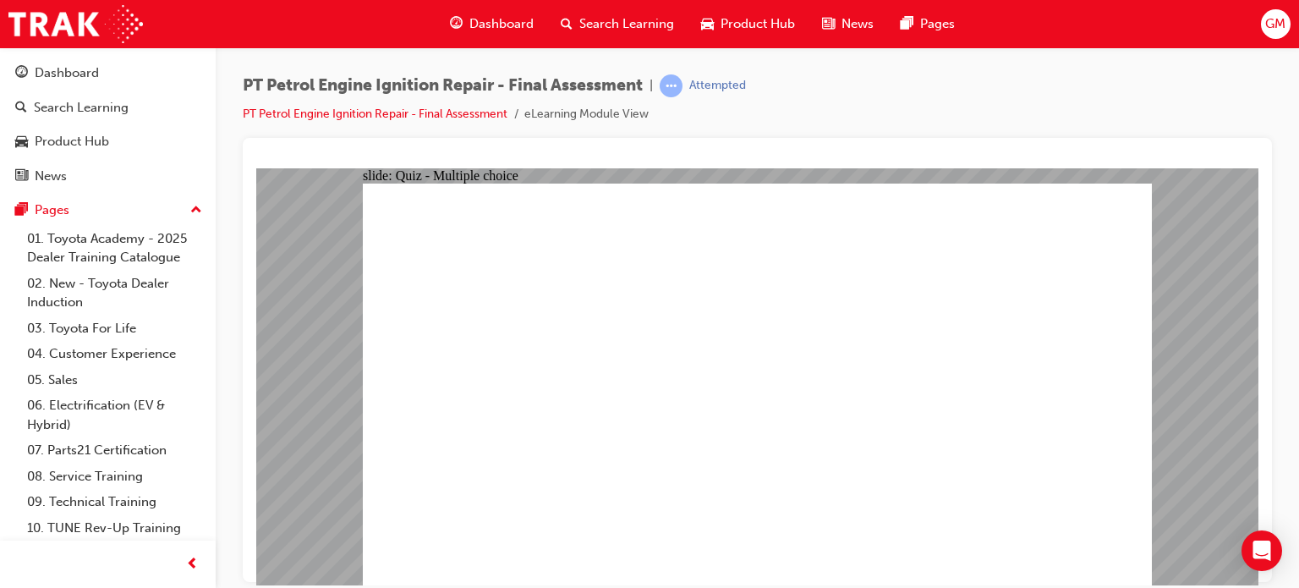
radio input "true"
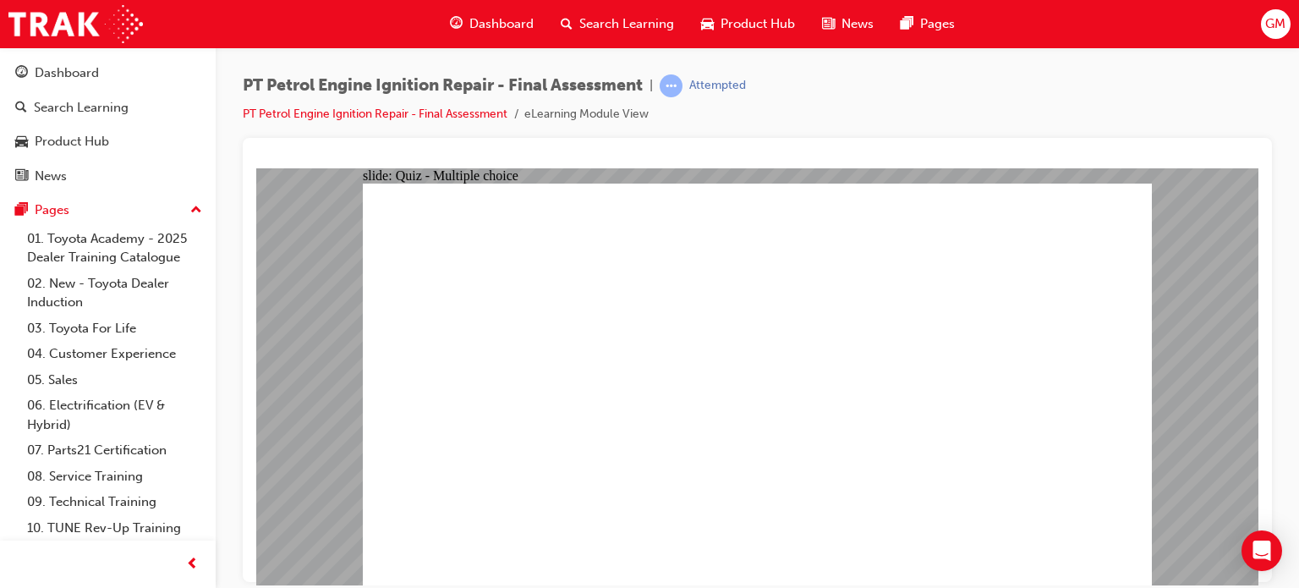
radio input "true"
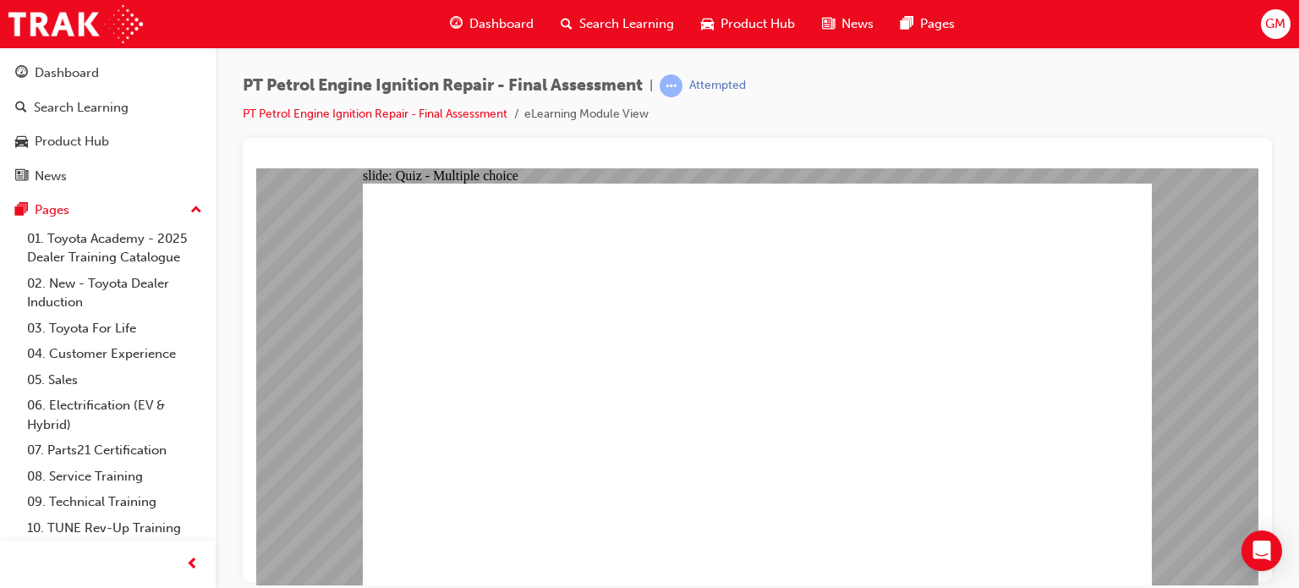
radio input "true"
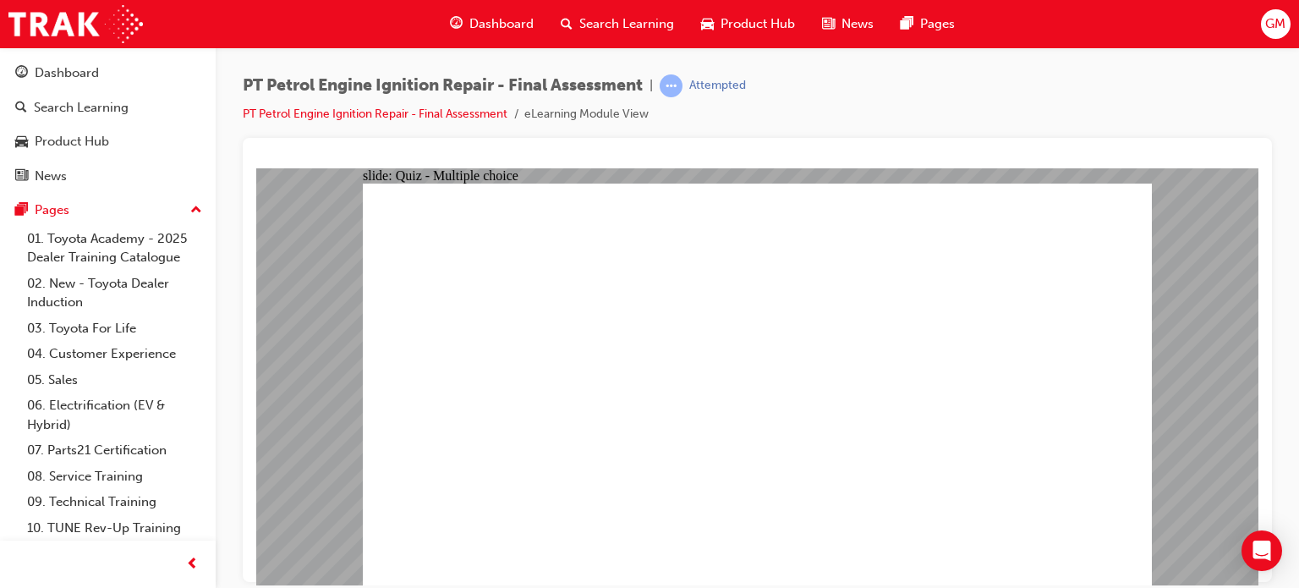
radio input "true"
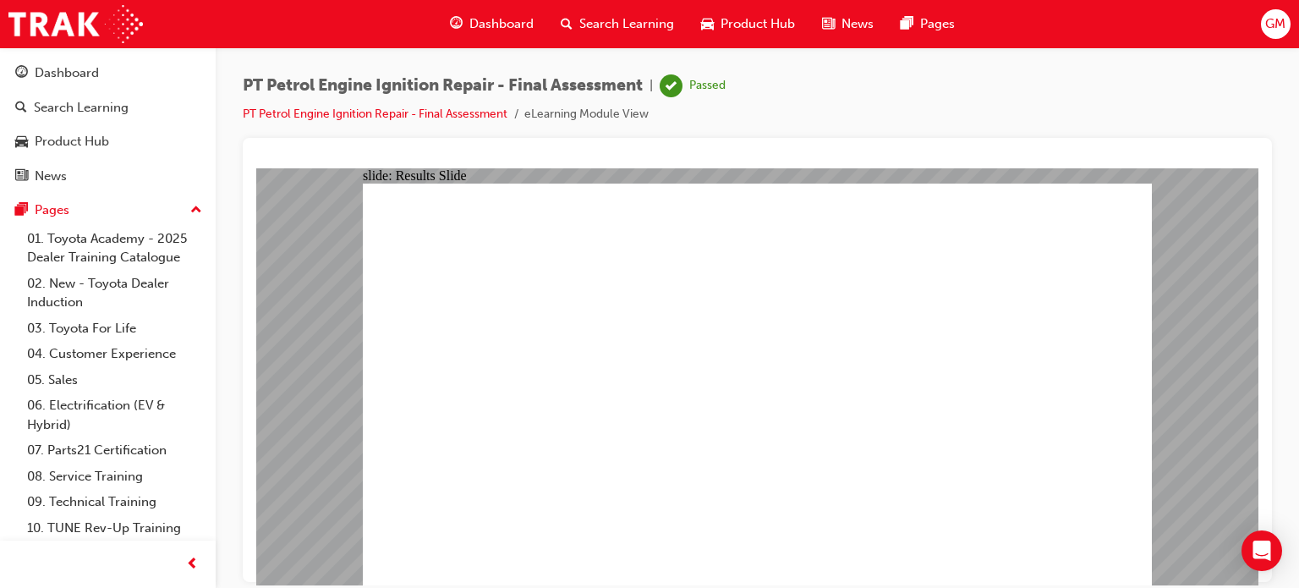
click at [521, 19] on span "Dashboard" at bounding box center [501, 23] width 64 height 19
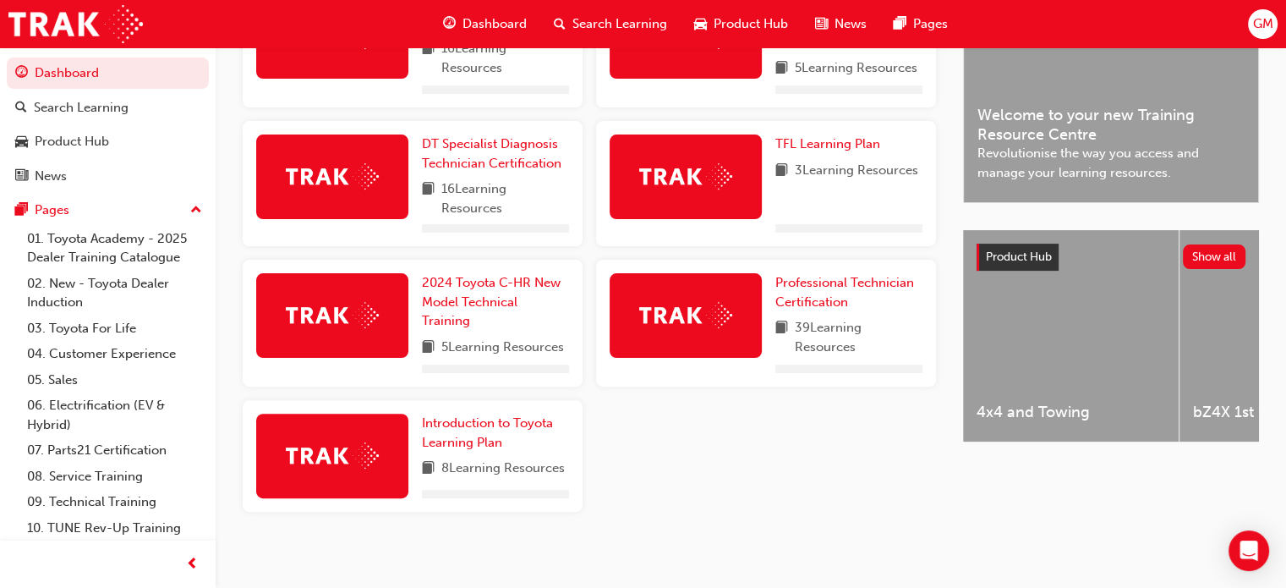
scroll to position [428, 0]
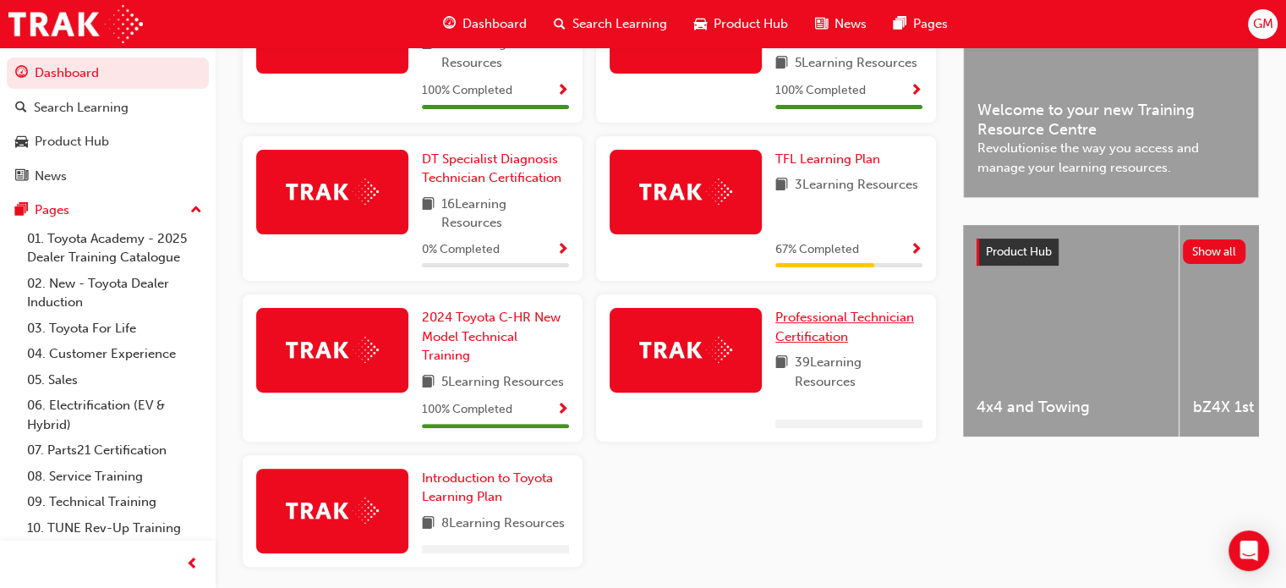
click at [833, 320] on span "Professional Technician Certification" at bounding box center [844, 326] width 139 height 35
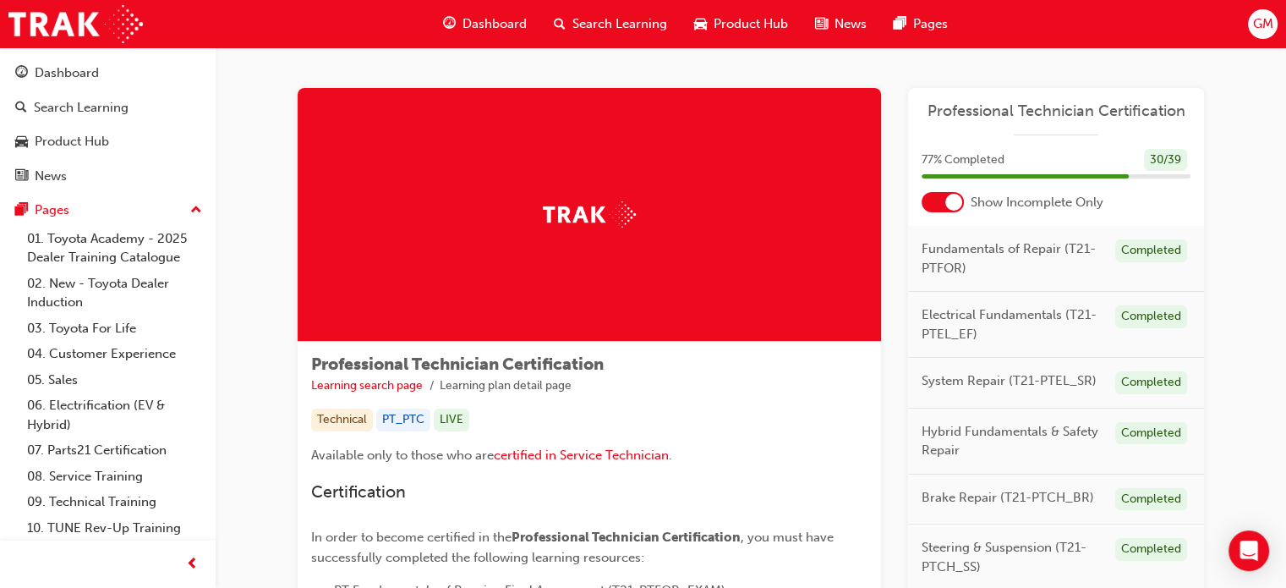
click at [955, 201] on div at bounding box center [953, 202] width 17 height 17
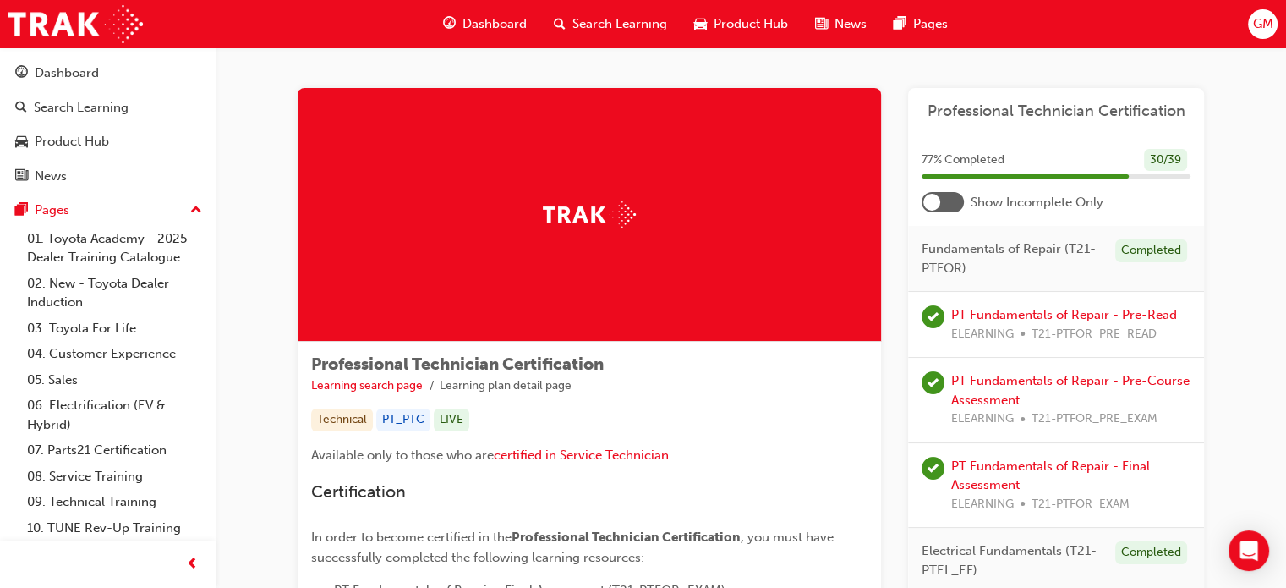
click at [930, 194] on div at bounding box center [931, 202] width 17 height 17
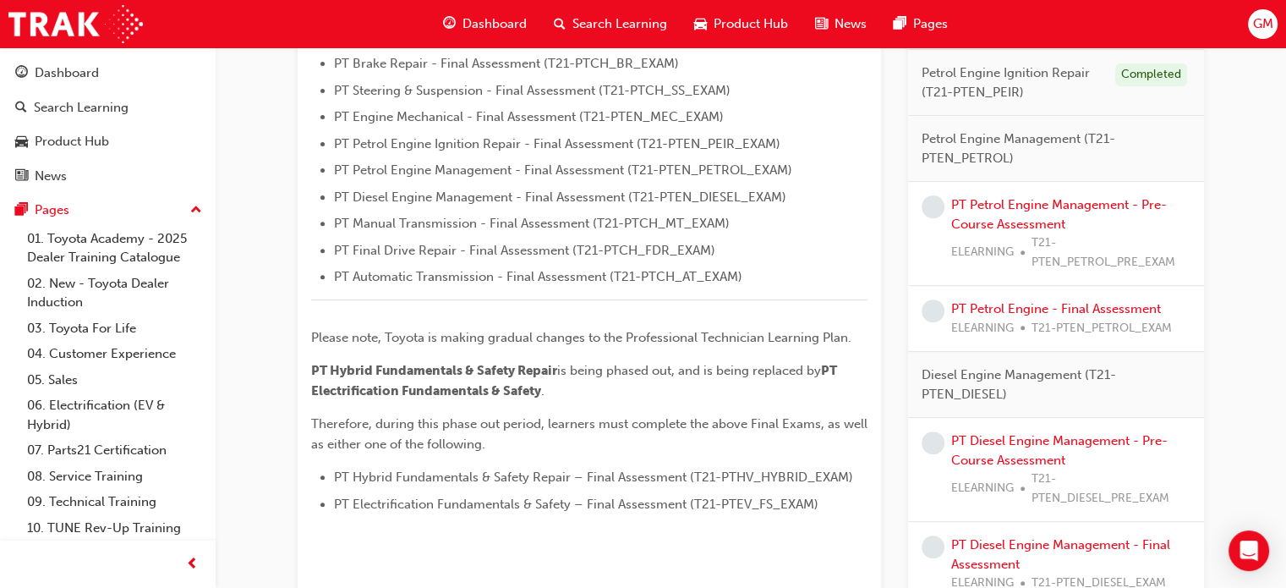
scroll to position [615, 0]
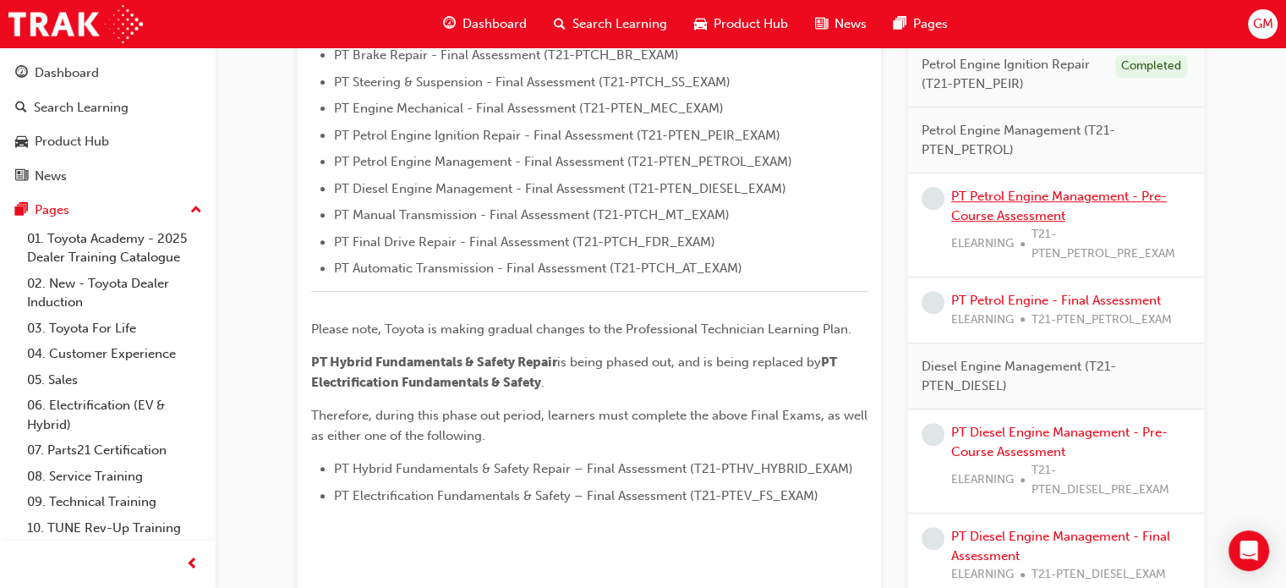
click at [1042, 197] on link "PT Petrol Engine Management - Pre-Course Assessment" at bounding box center [1059, 206] width 216 height 35
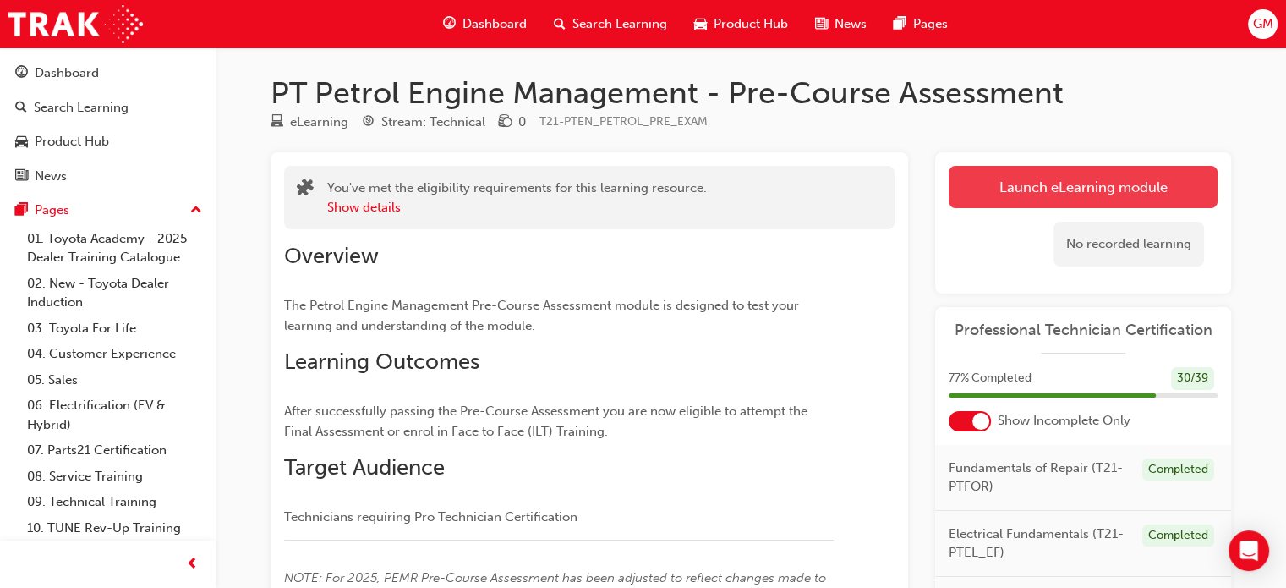
click at [984, 203] on link "Launch eLearning module" at bounding box center [1083, 187] width 269 height 42
